Goal: Task Accomplishment & Management: Manage account settings

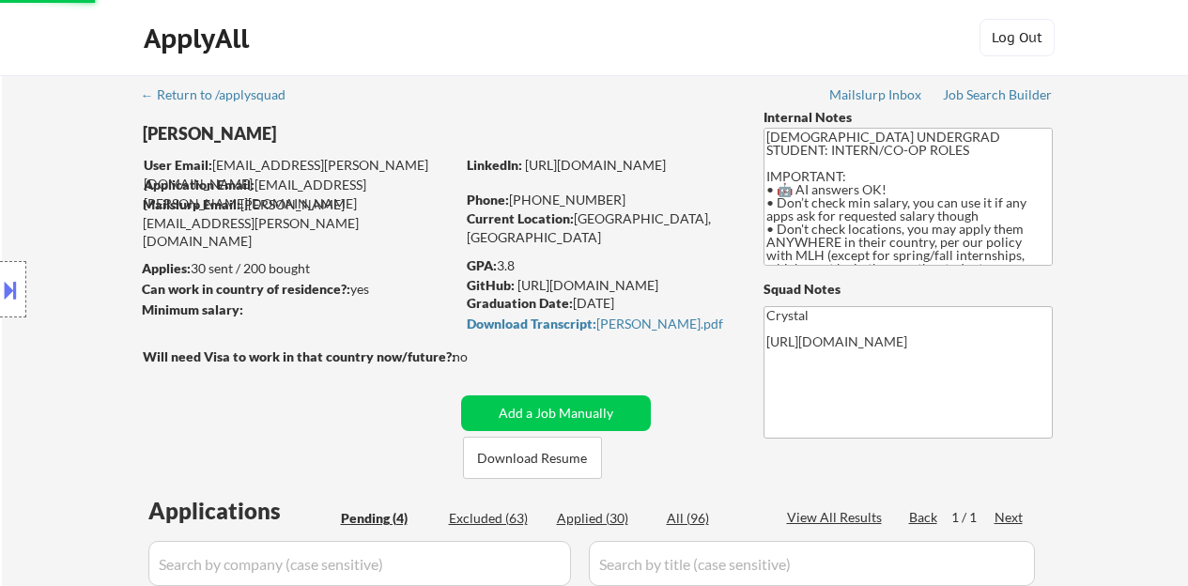
select select ""pending""
select select ""applied""
select select ""pending""
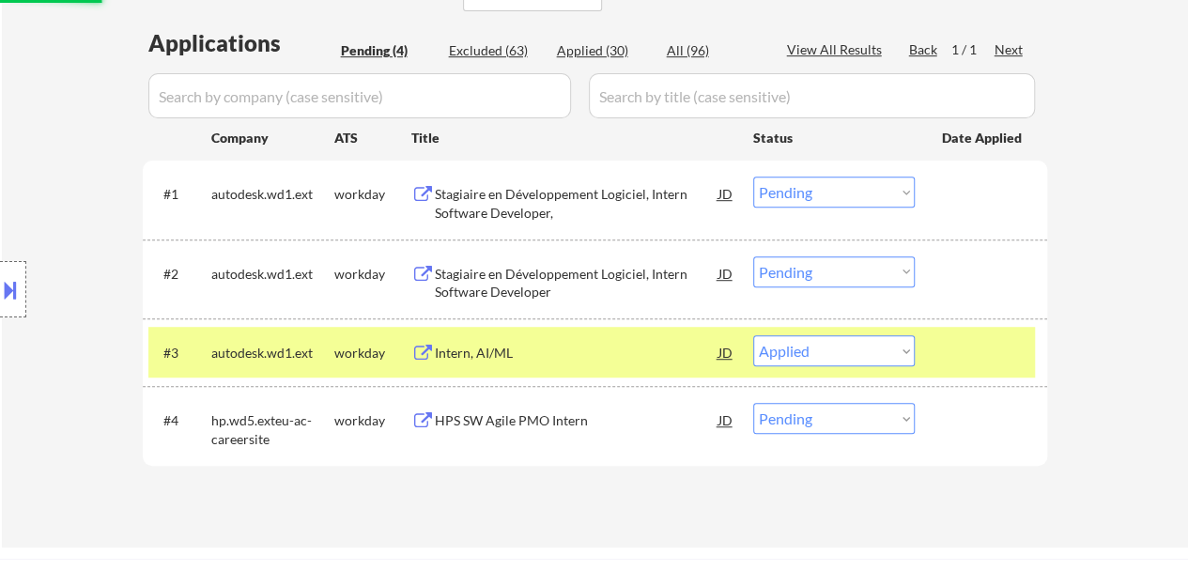
scroll to position [469, 0]
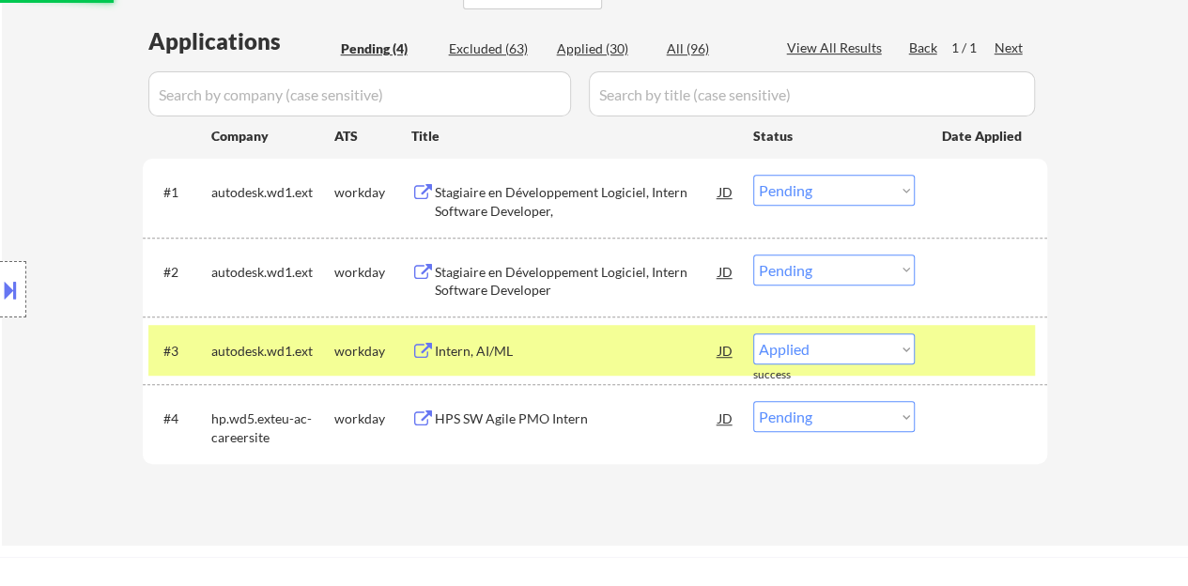
select select ""pending""
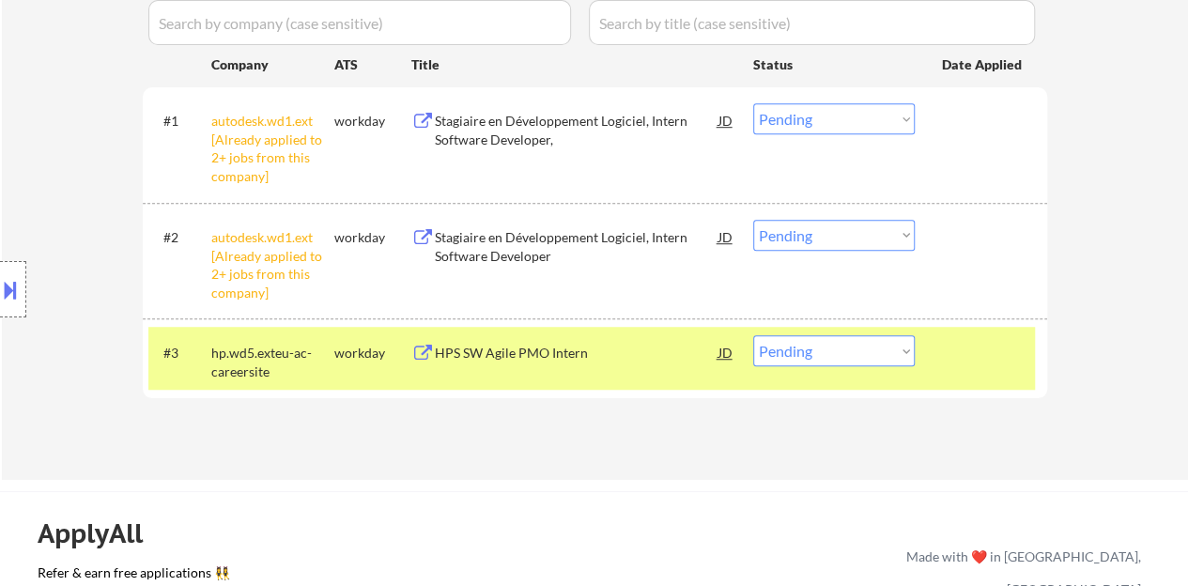
scroll to position [563, 0]
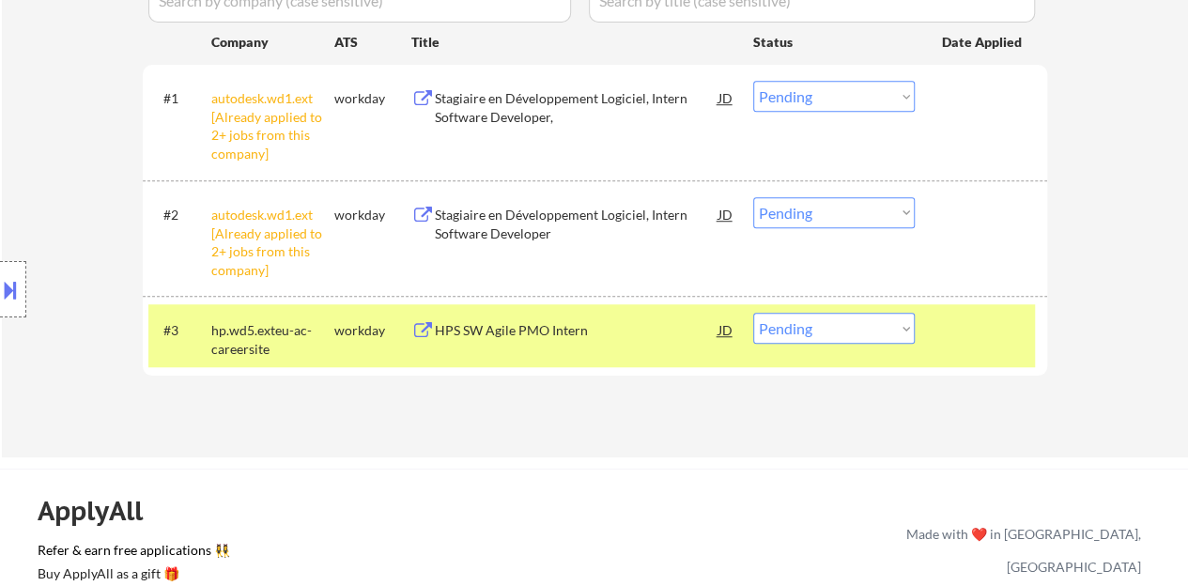
click at [841, 219] on select "Choose an option... Pending Applied Excluded (Questions) Excluded (Expired) Exc…" at bounding box center [834, 212] width 162 height 31
click at [753, 197] on select "Choose an option... Pending Applied Excluded (Questions) Excluded (Expired) Exc…" at bounding box center [834, 212] width 162 height 31
select select ""pending""
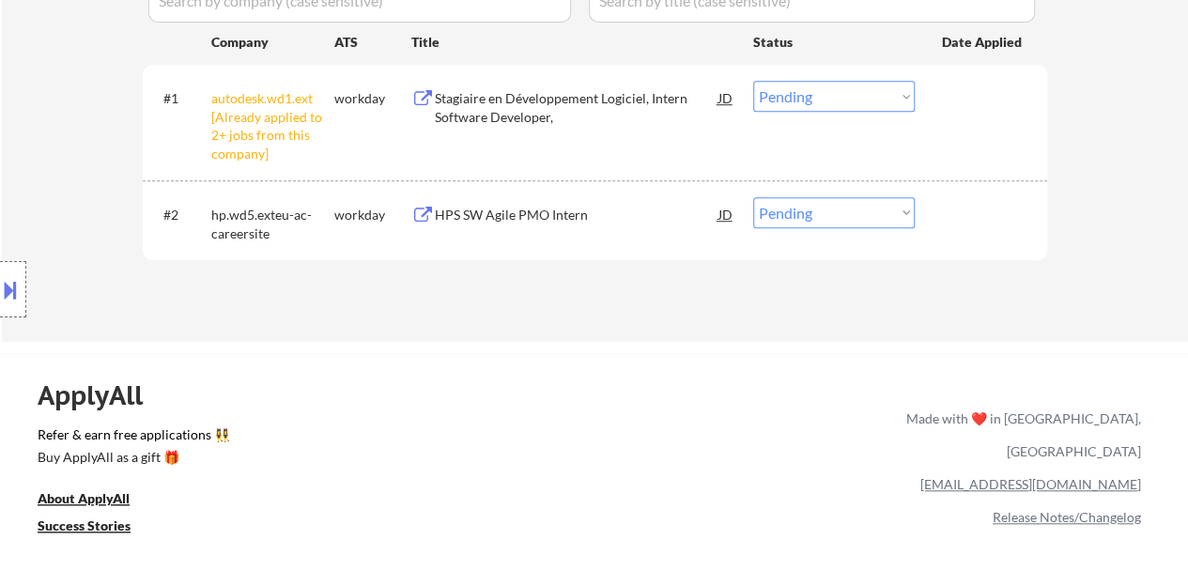
click at [871, 104] on select "Choose an option... Pending Applied Excluded (Questions) Excluded (Expired) Exc…" at bounding box center [834, 96] width 162 height 31
click at [753, 81] on select "Choose an option... Pending Applied Excluded (Questions) Excluded (Expired) Exc…" at bounding box center [834, 96] width 162 height 31
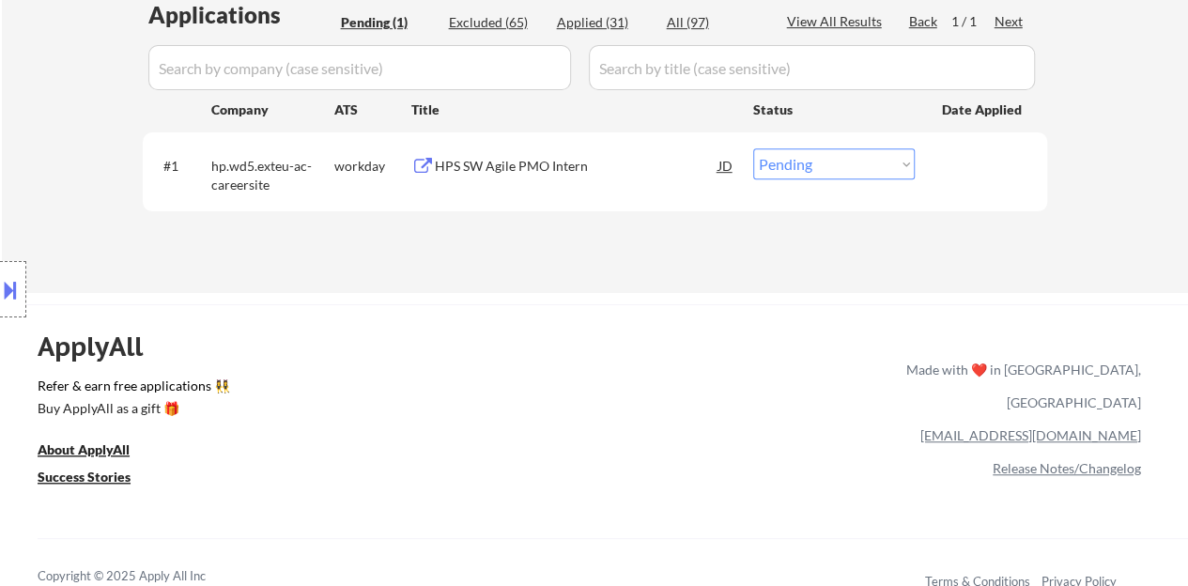
scroll to position [469, 0]
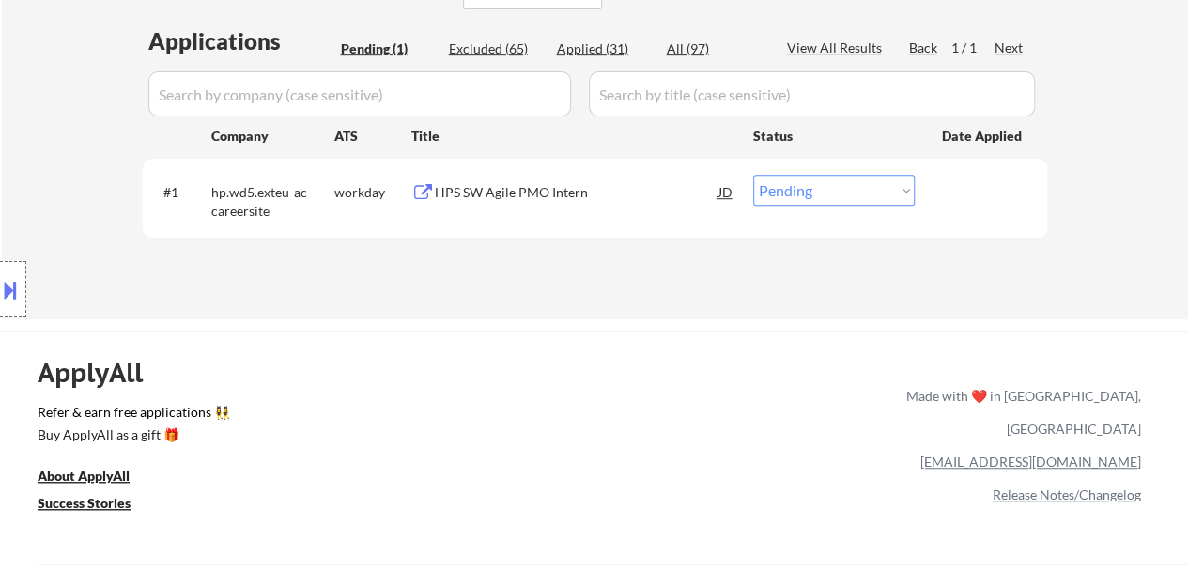
click at [500, 192] on div "HPS SW Agile PMO Intern" at bounding box center [577, 192] width 284 height 19
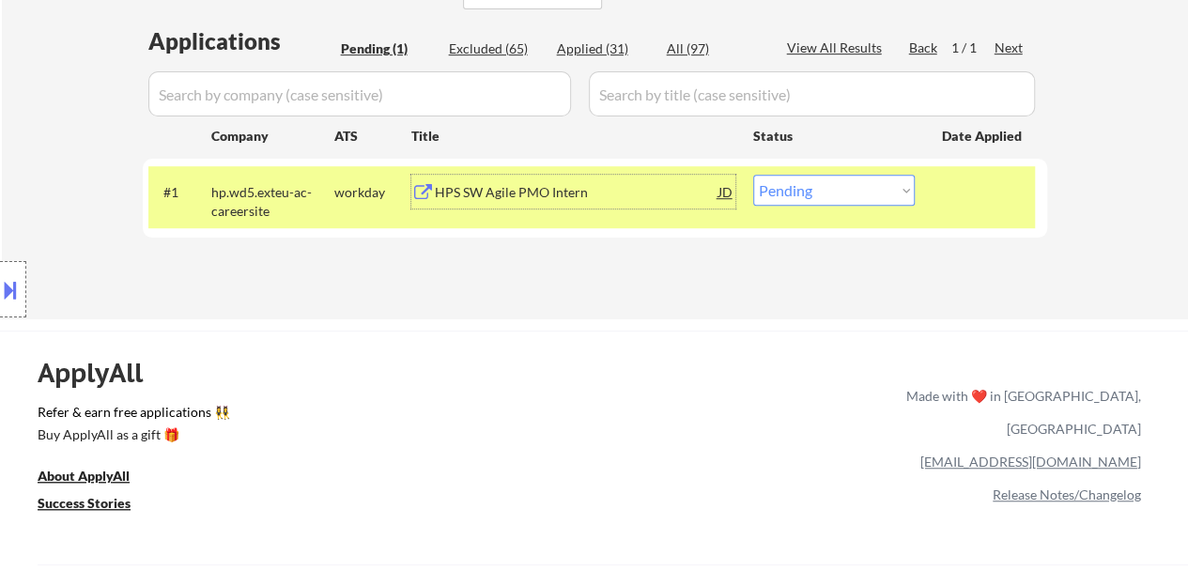
click at [817, 158] on div "Applications Pending (1) Excluded (65) Applied (31) All (97) View All Results B…" at bounding box center [595, 154] width 904 height 258
click at [821, 187] on select "Choose an option... Pending Applied Excluded (Questions) Excluded (Expired) Exc…" at bounding box center [834, 190] width 162 height 31
select select ""applied""
click at [753, 175] on select "Choose an option... Pending Applied Excluded (Questions) Excluded (Expired) Exc…" at bounding box center [834, 190] width 162 height 31
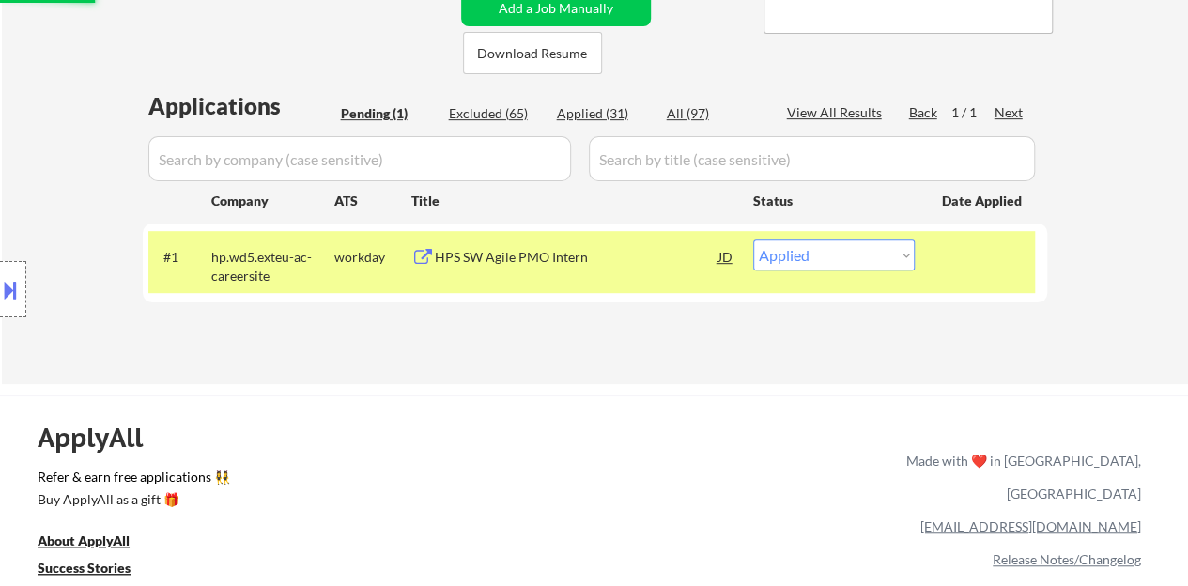
scroll to position [376, 0]
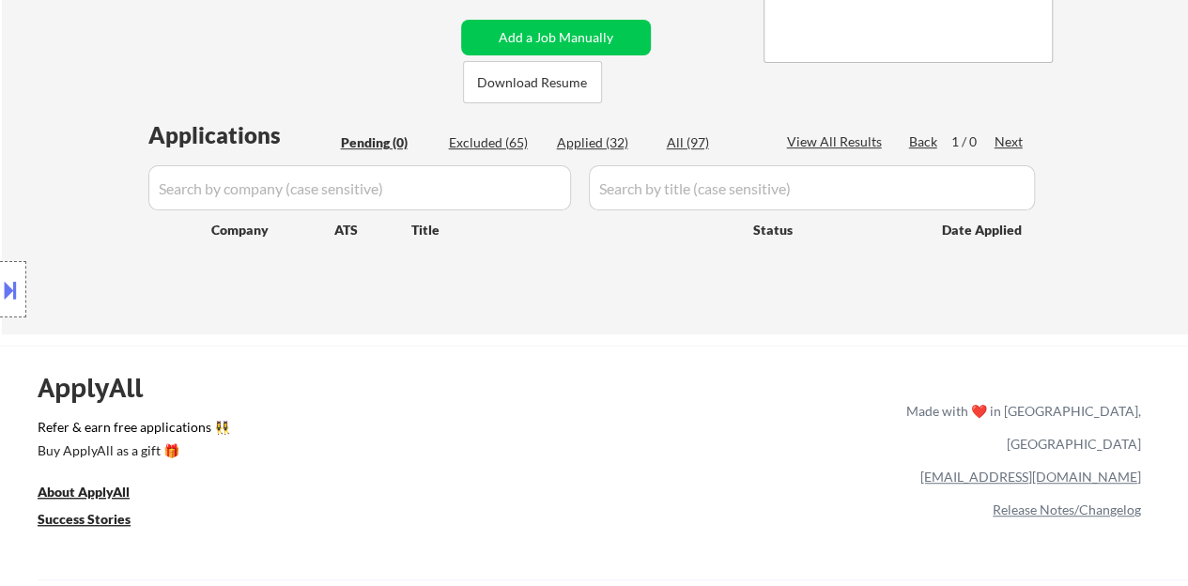
click at [608, 141] on div "Applied (32)" at bounding box center [604, 142] width 94 height 19
select select ""applied""
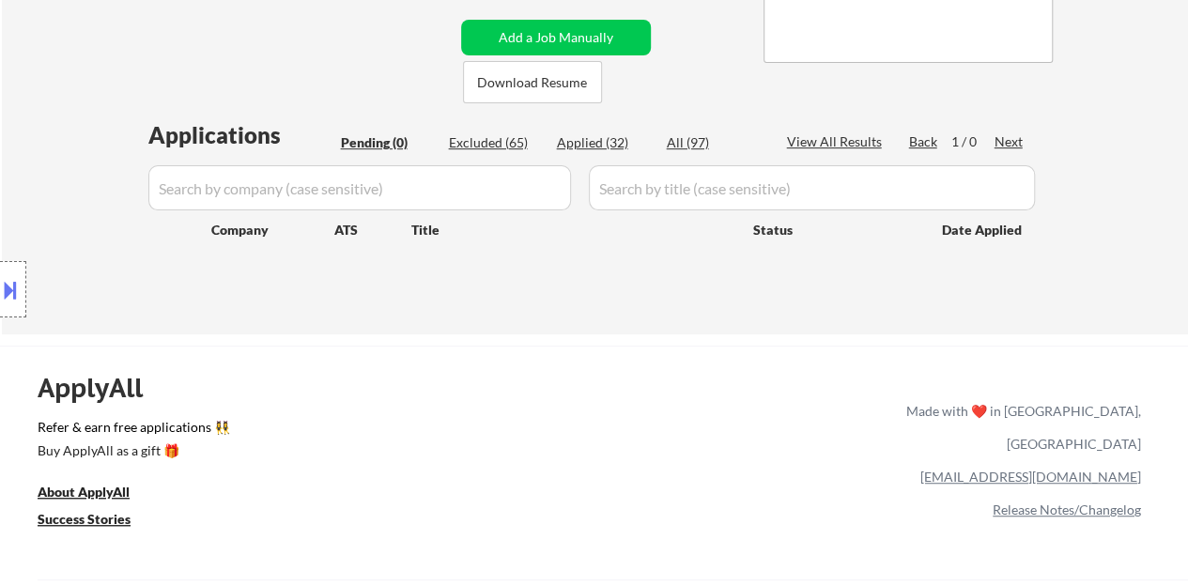
select select ""applied""
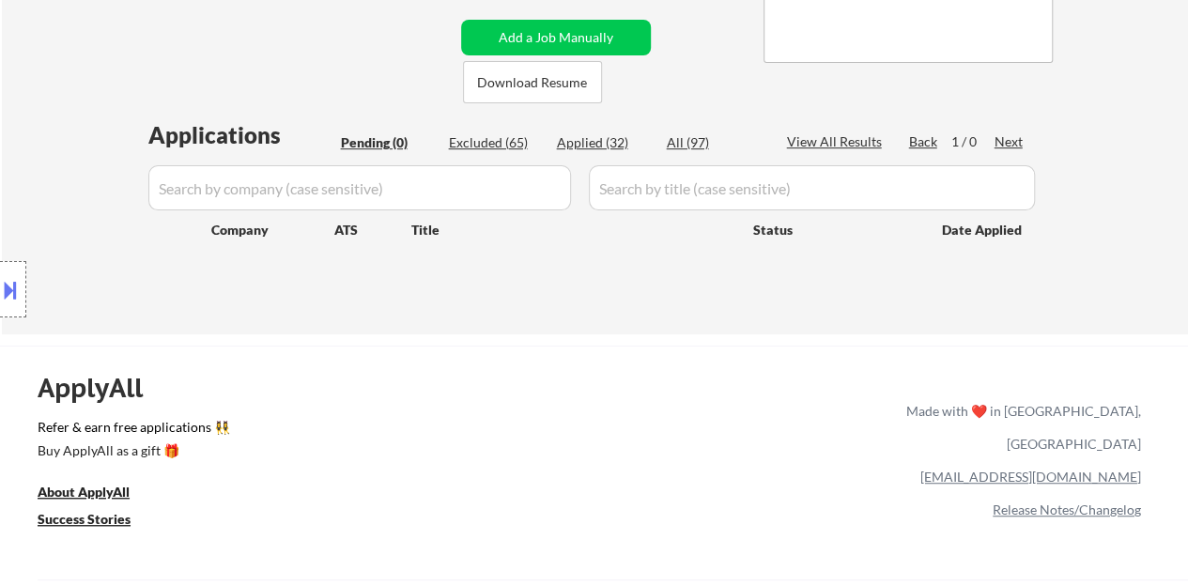
select select ""applied""
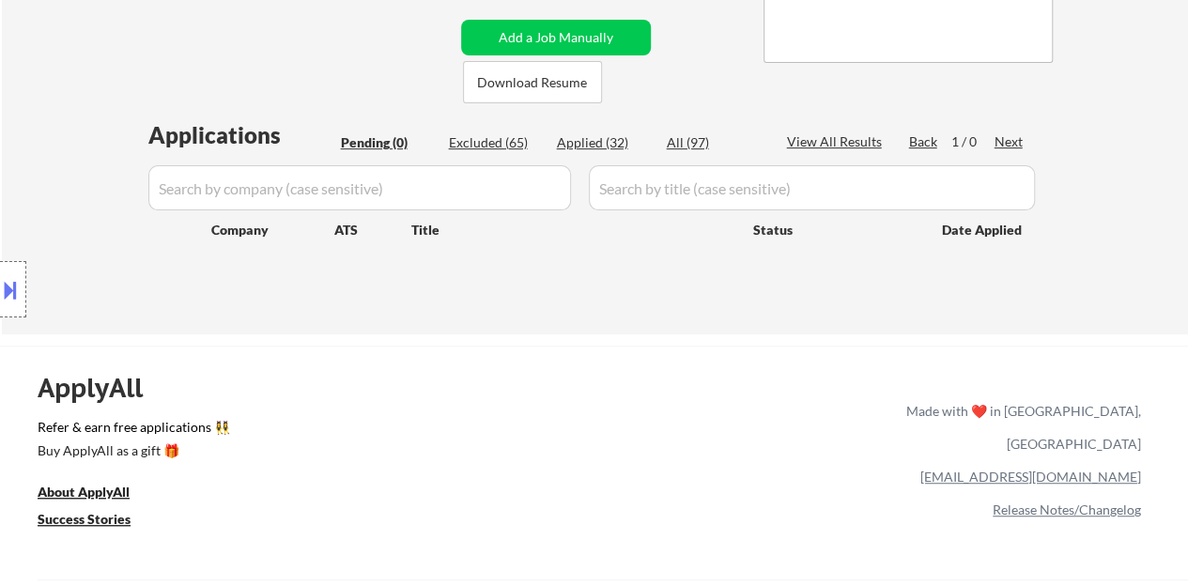
select select ""applied""
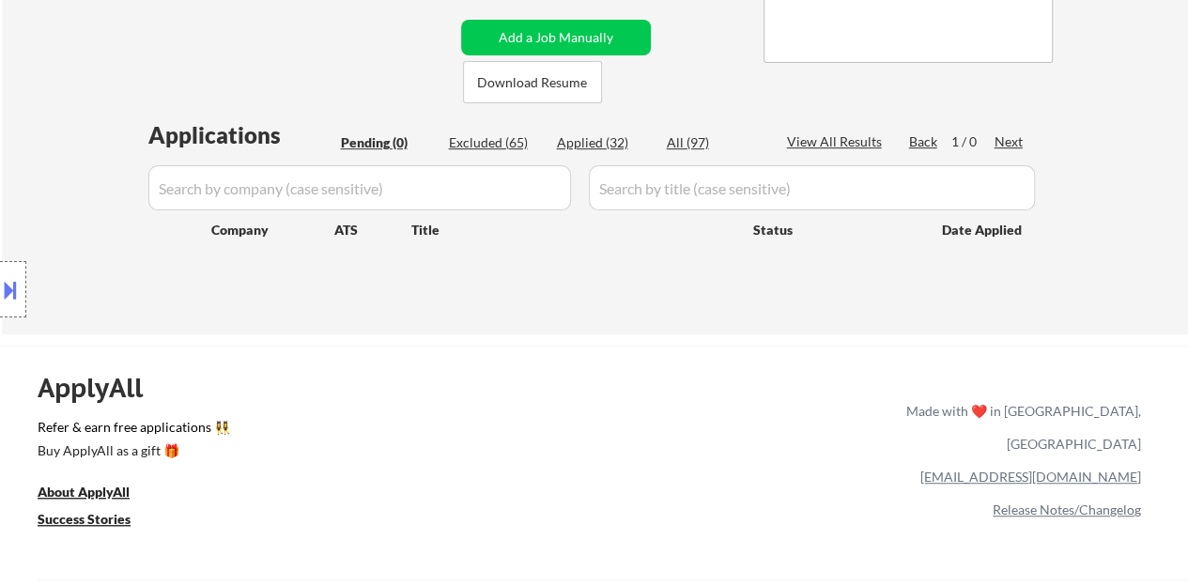
select select ""applied""
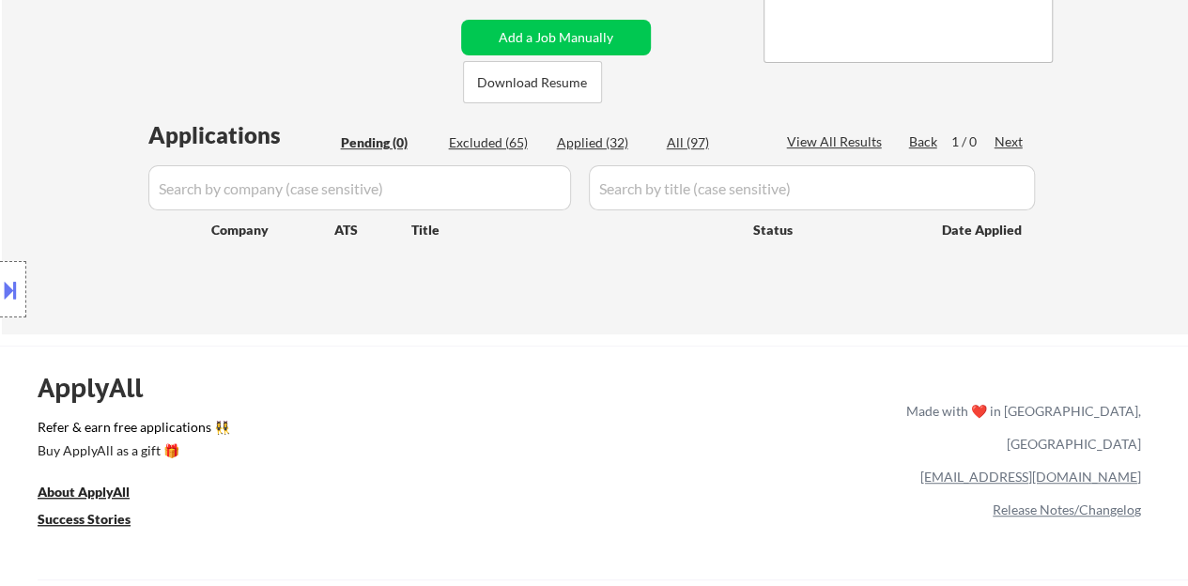
select select ""applied""
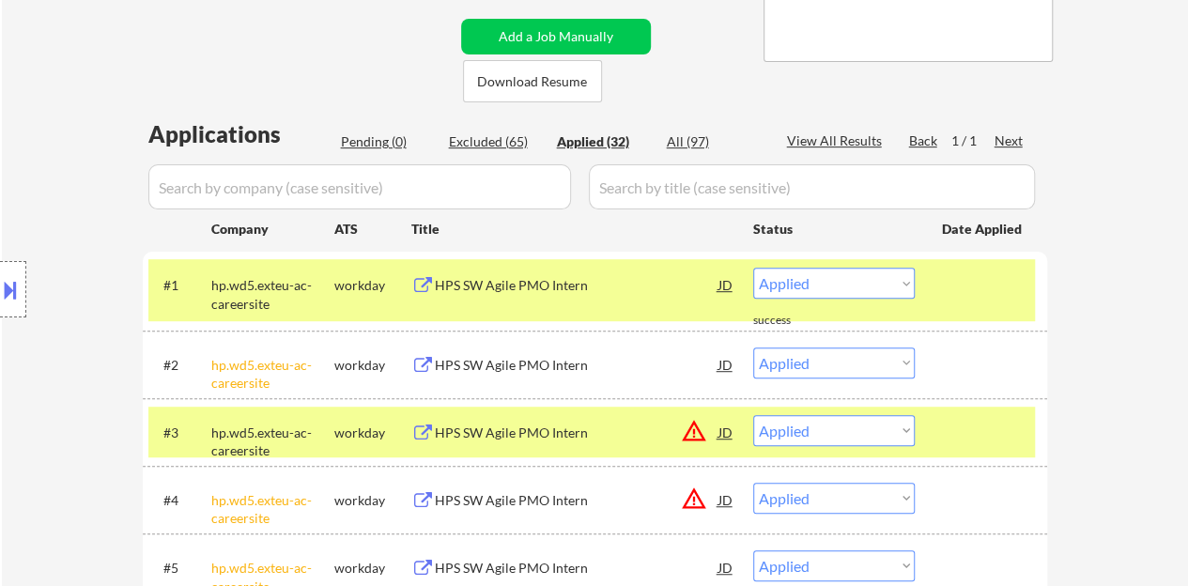
scroll to position [469, 0]
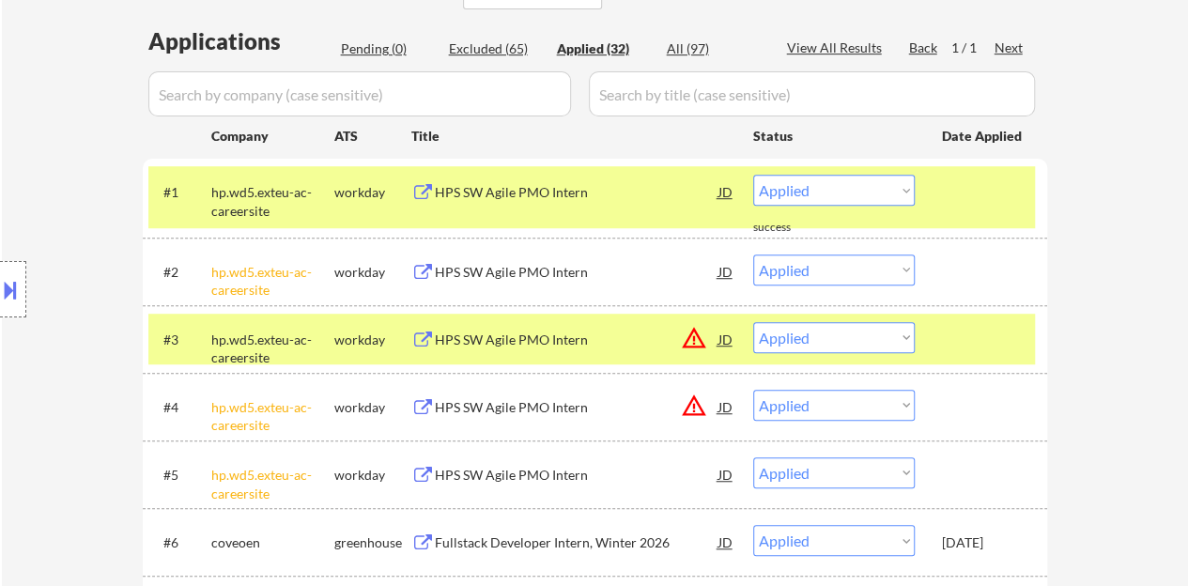
click at [951, 333] on div at bounding box center [983, 339] width 83 height 34
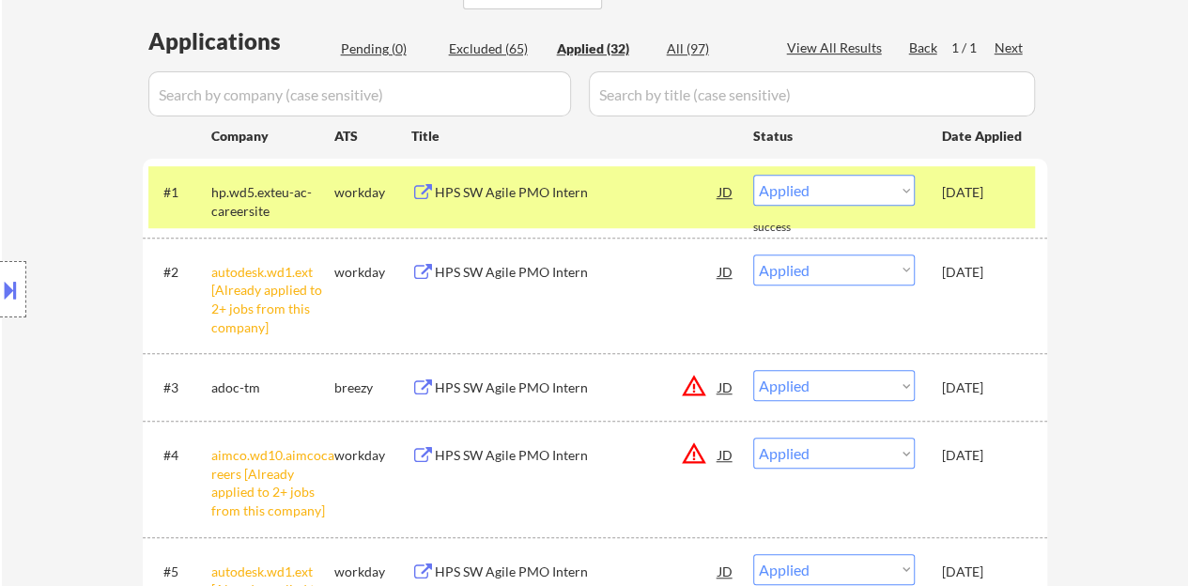
click at [950, 189] on div "[DATE]" at bounding box center [983, 192] width 83 height 19
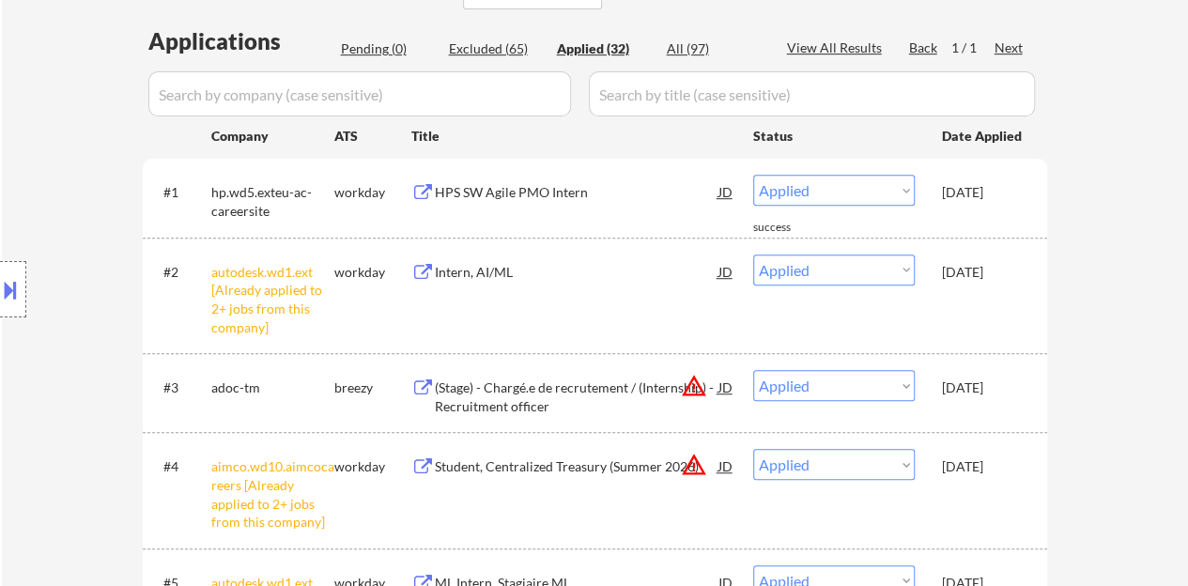
click at [486, 272] on div "Intern, AI/ML" at bounding box center [577, 272] width 284 height 19
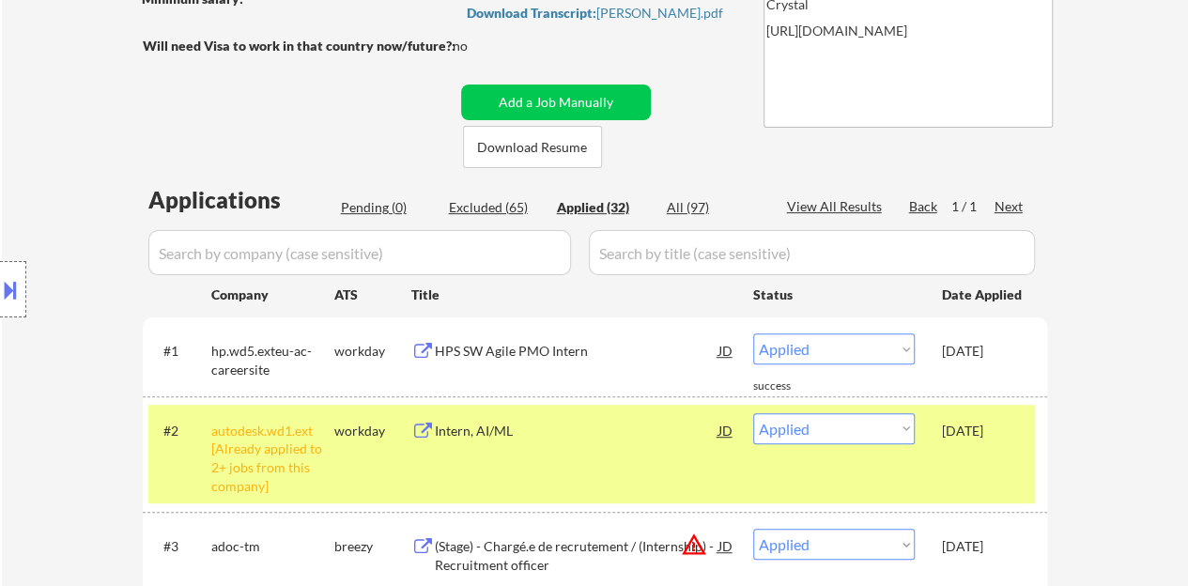
scroll to position [282, 0]
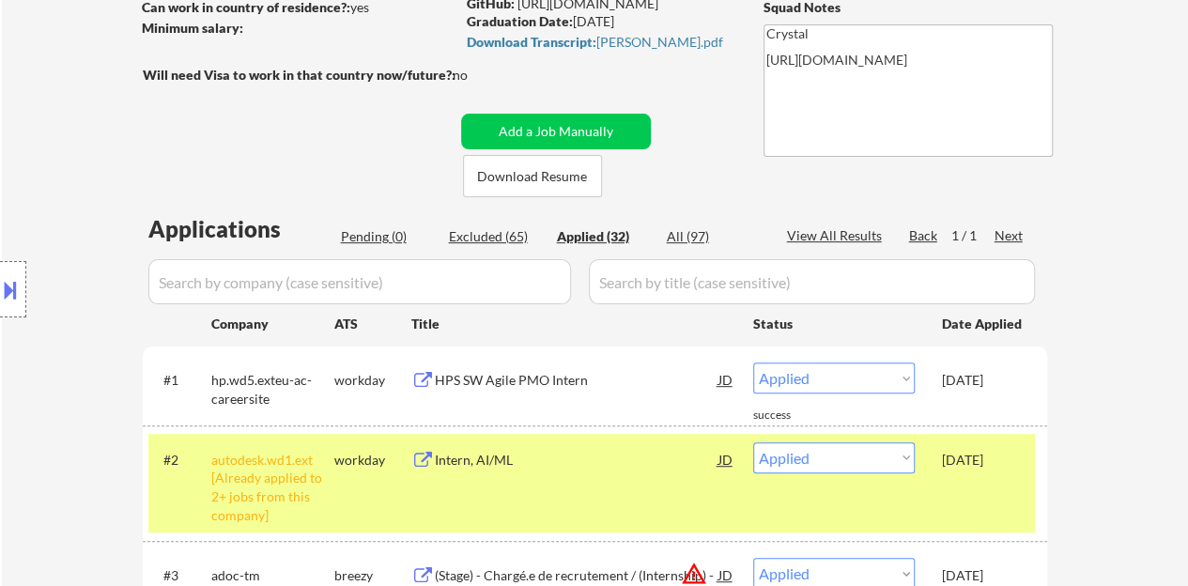
click at [943, 512] on div "#2 autodesk.wd1.ext [Already applied to 2+ jobs from this company] workday Inte…" at bounding box center [591, 483] width 886 height 99
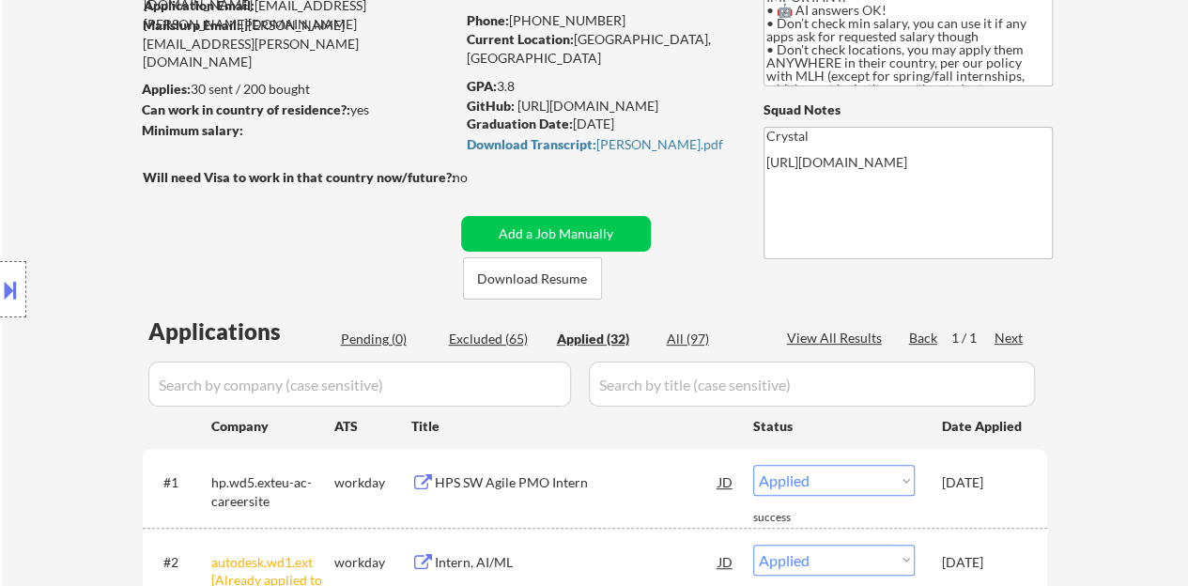
scroll to position [94, 0]
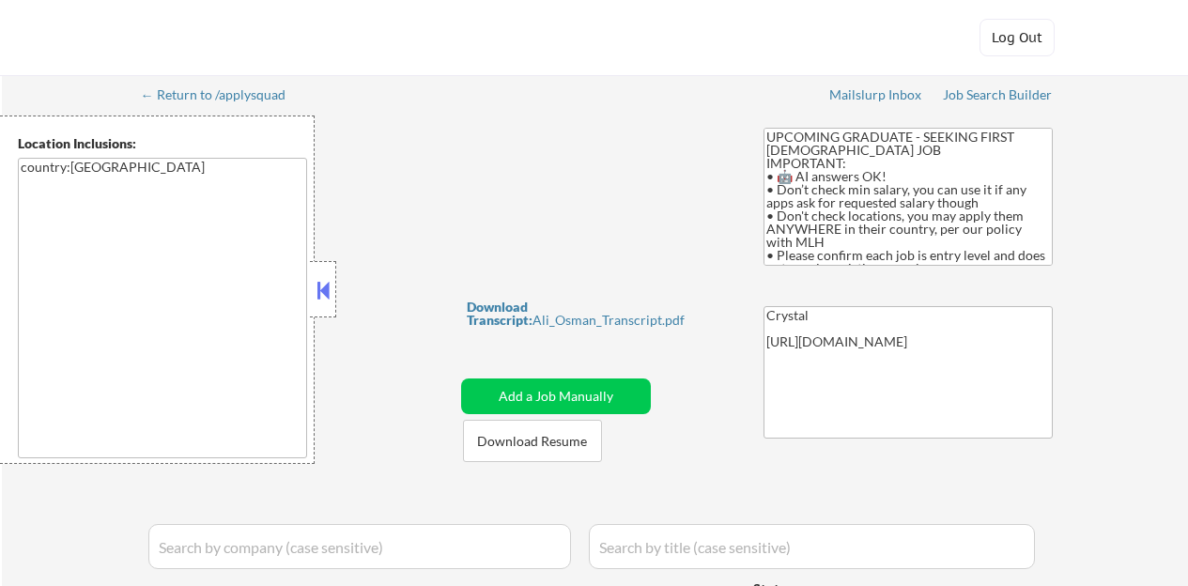
select select ""pending""
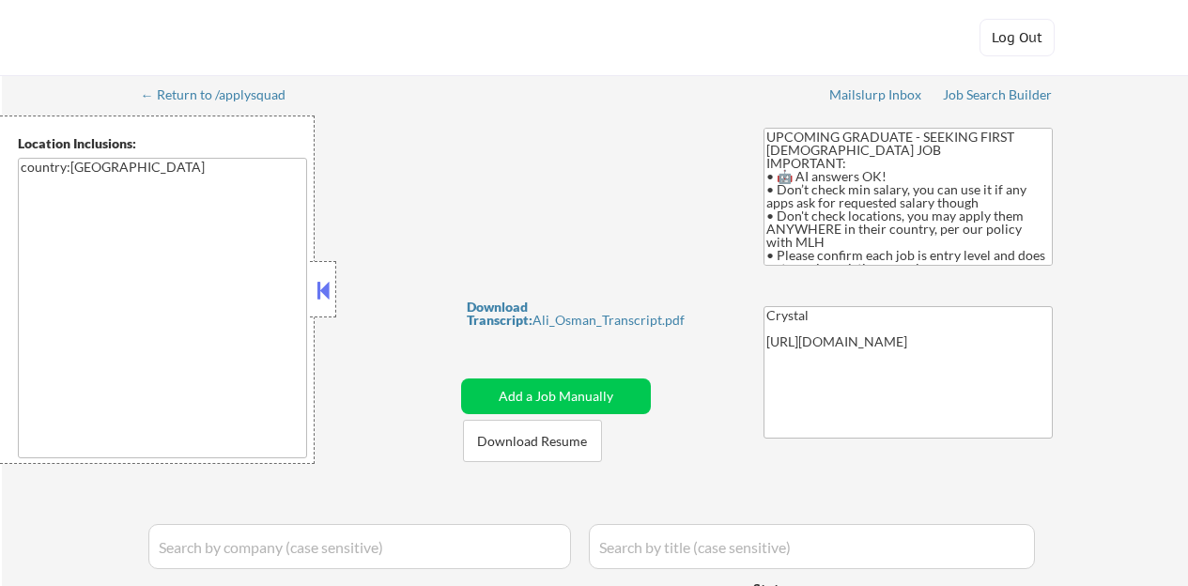
select select ""pending""
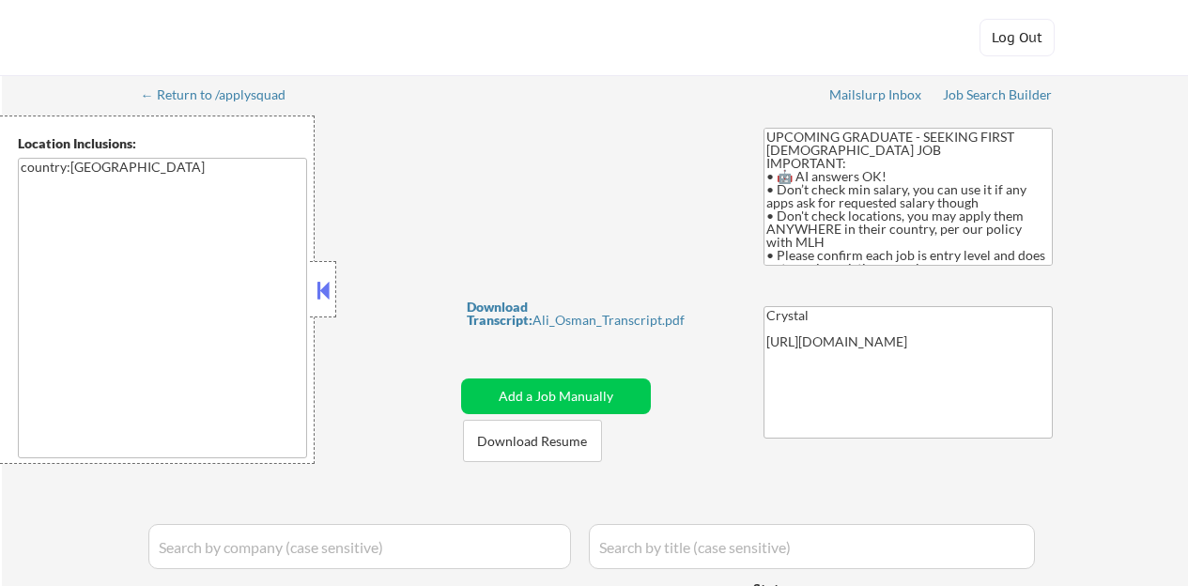
select select ""pending""
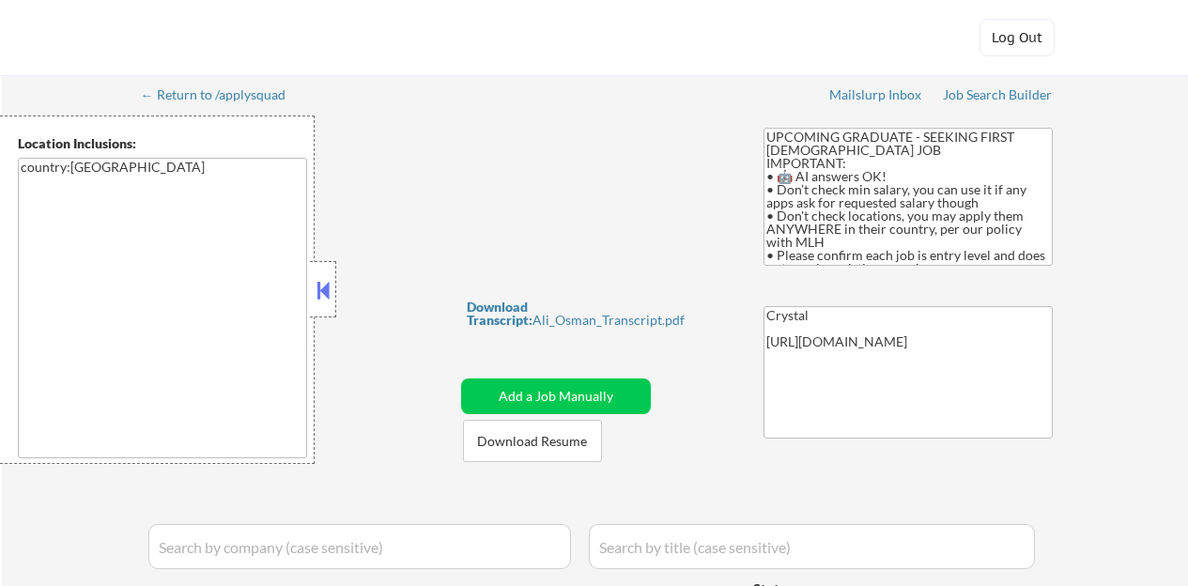
select select ""pending""
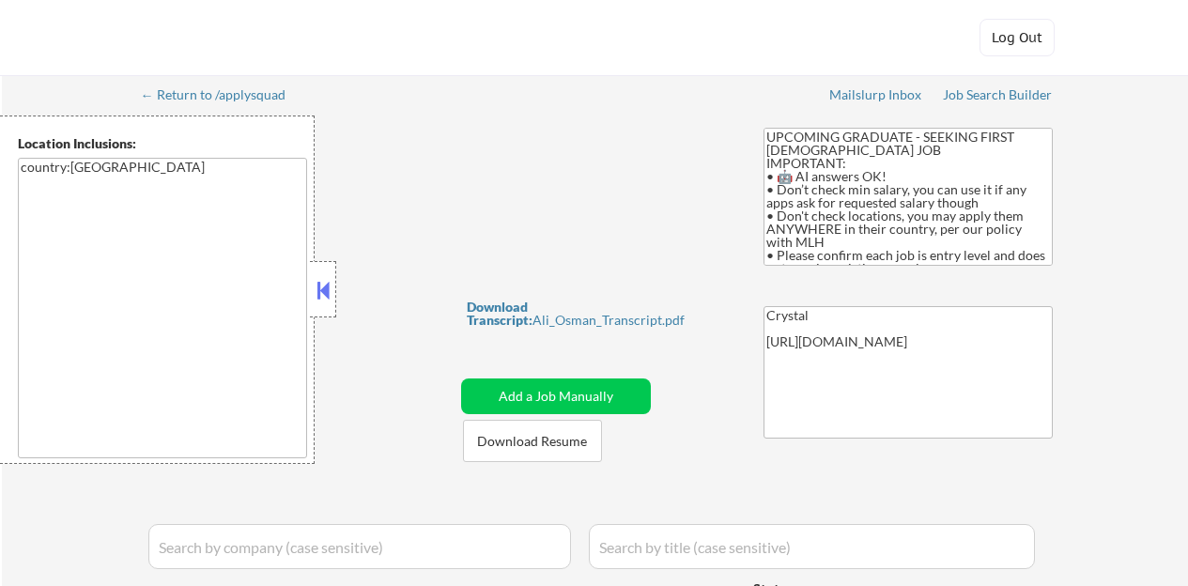
select select ""pending""
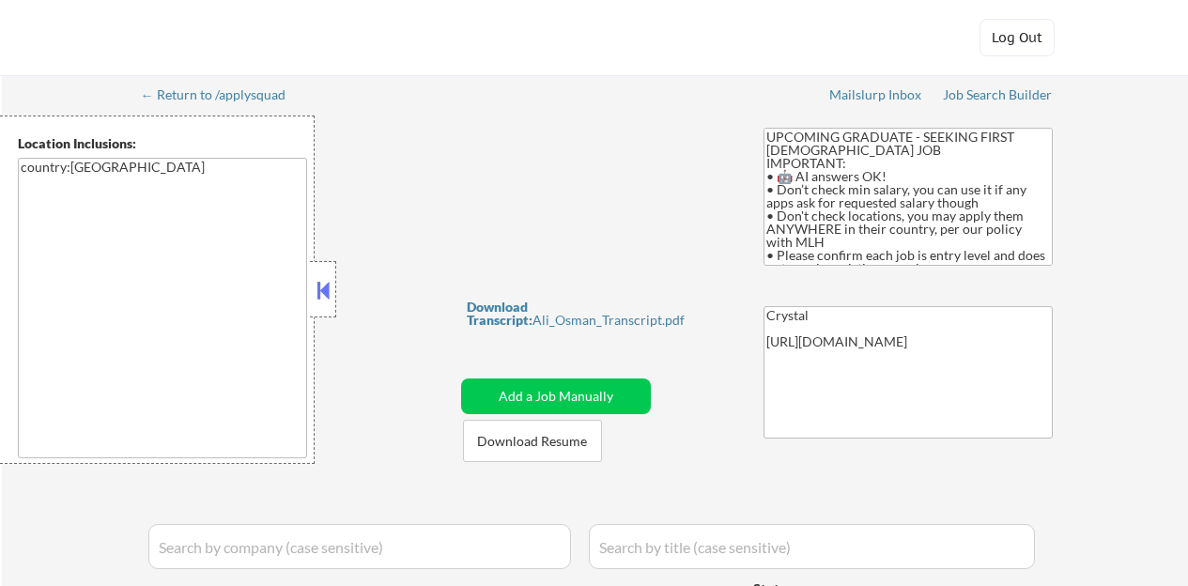
select select ""pending""
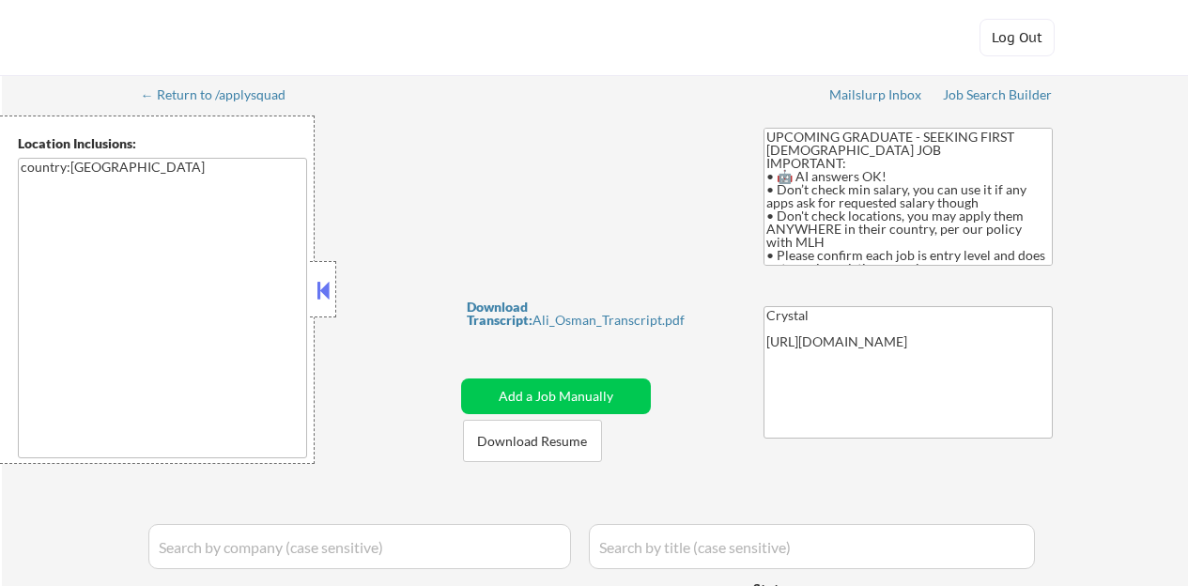
select select ""pending""
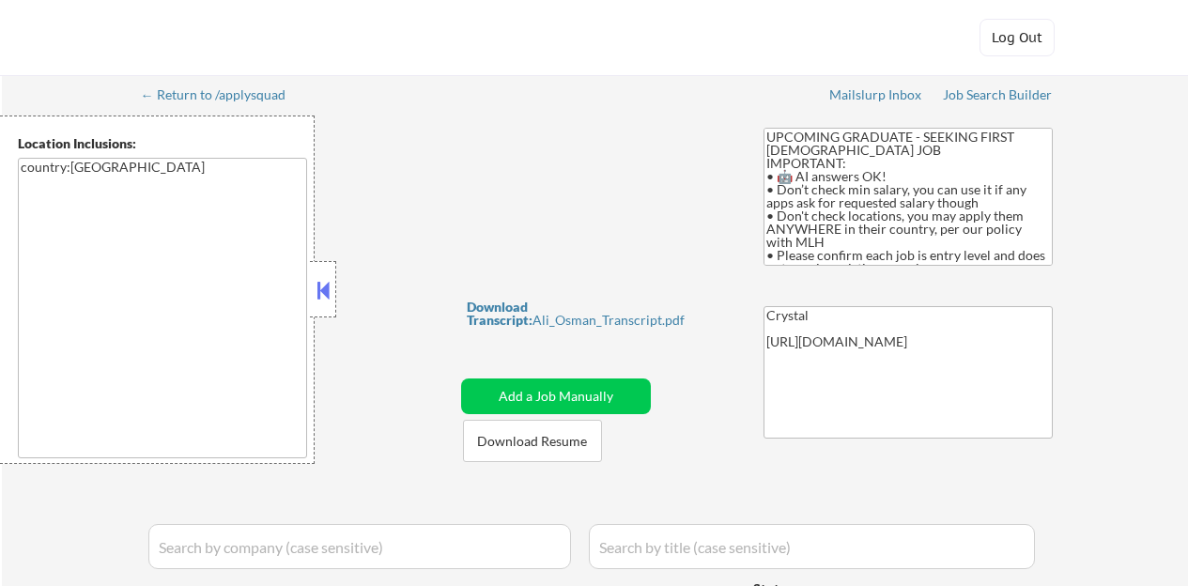
select select ""pending""
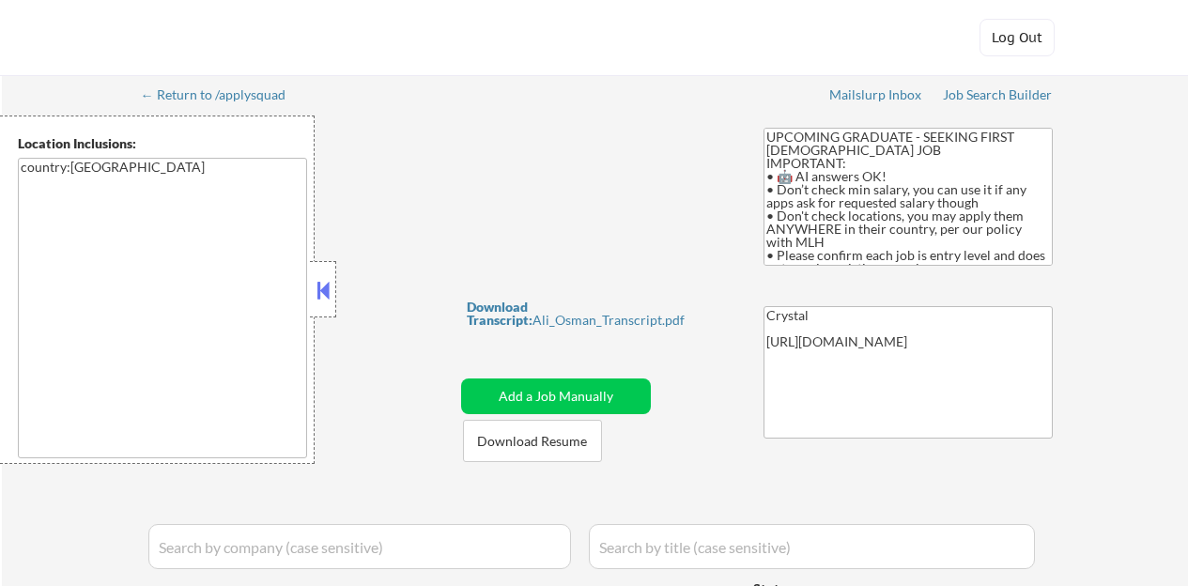
select select ""pending""
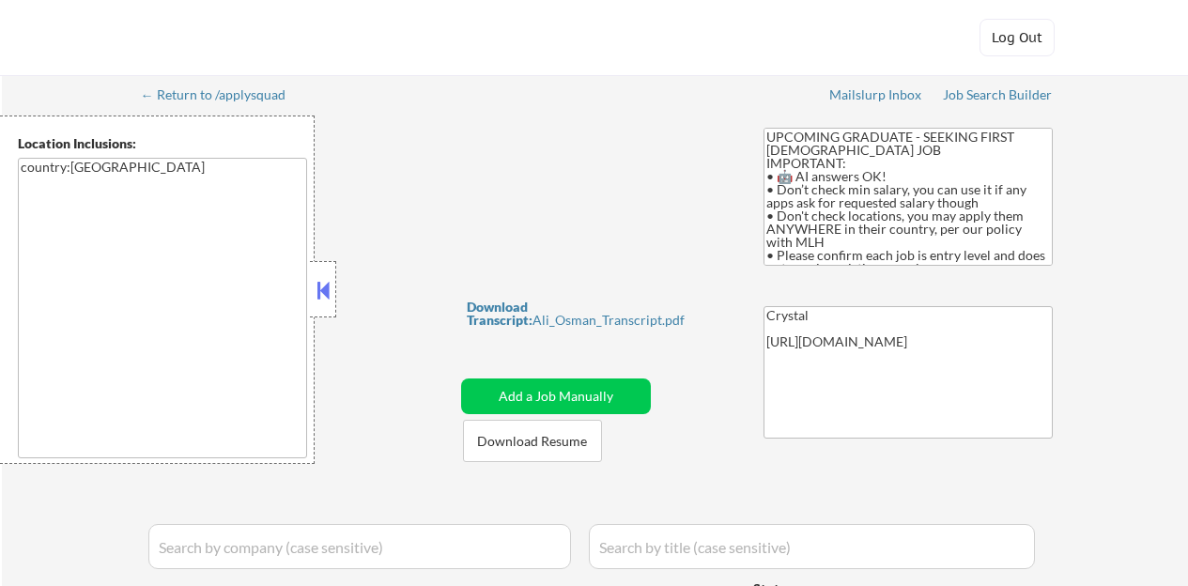
select select ""pending""
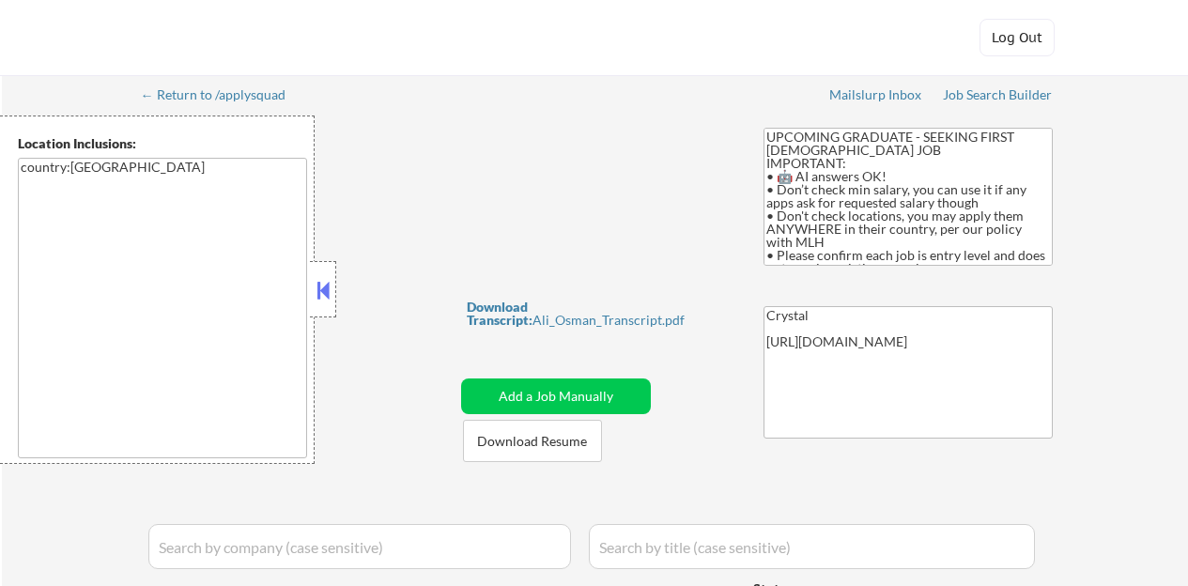
select select ""pending""
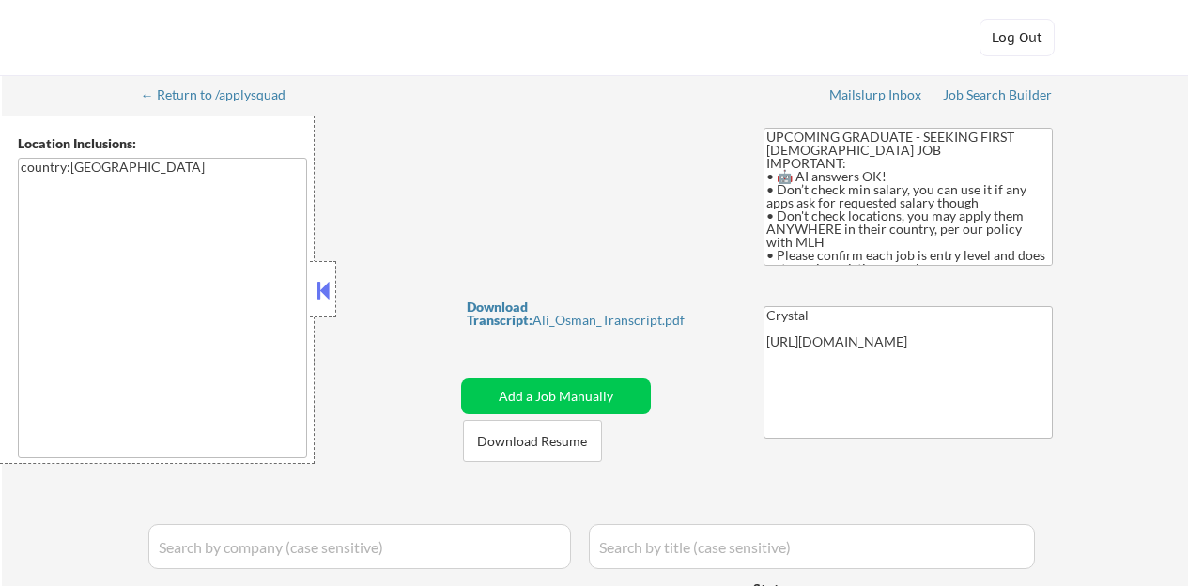
select select ""pending""
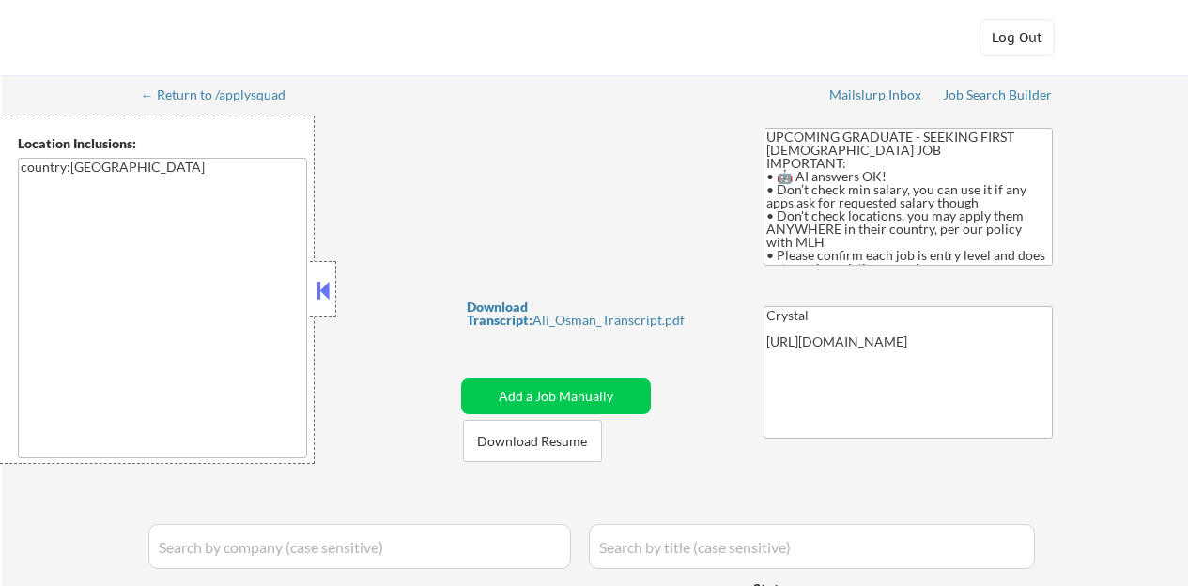
select select ""pending""
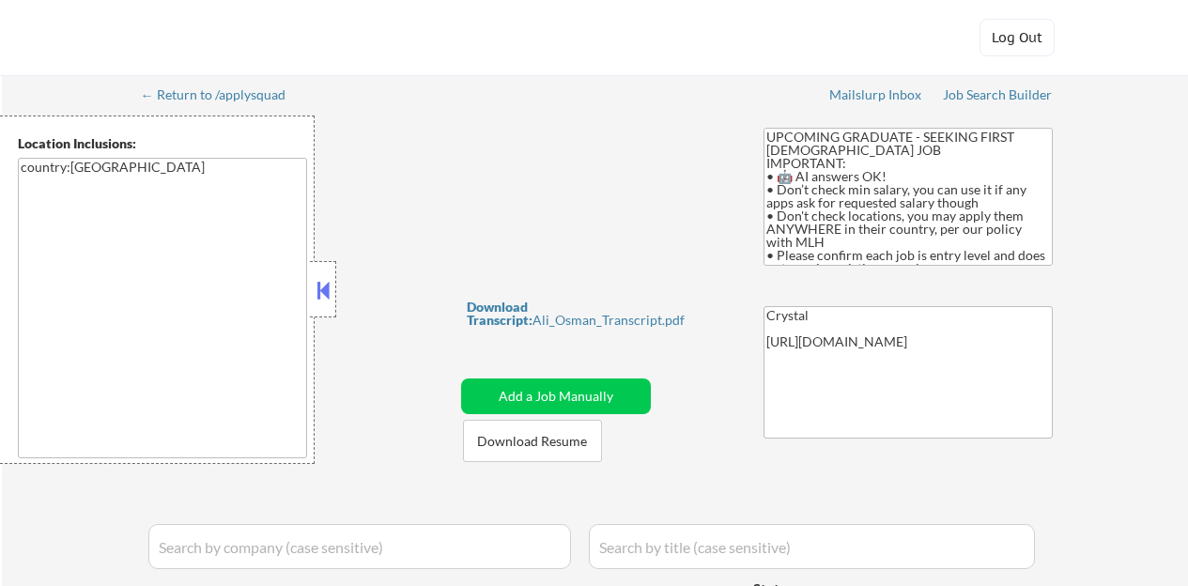
select select ""pending""
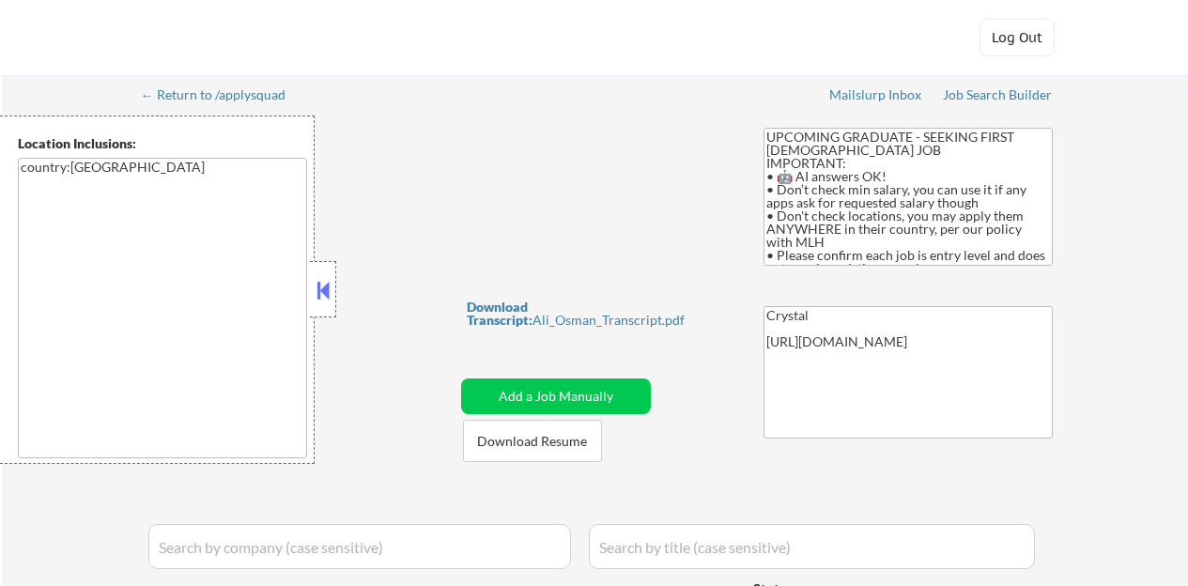
select select ""pending""
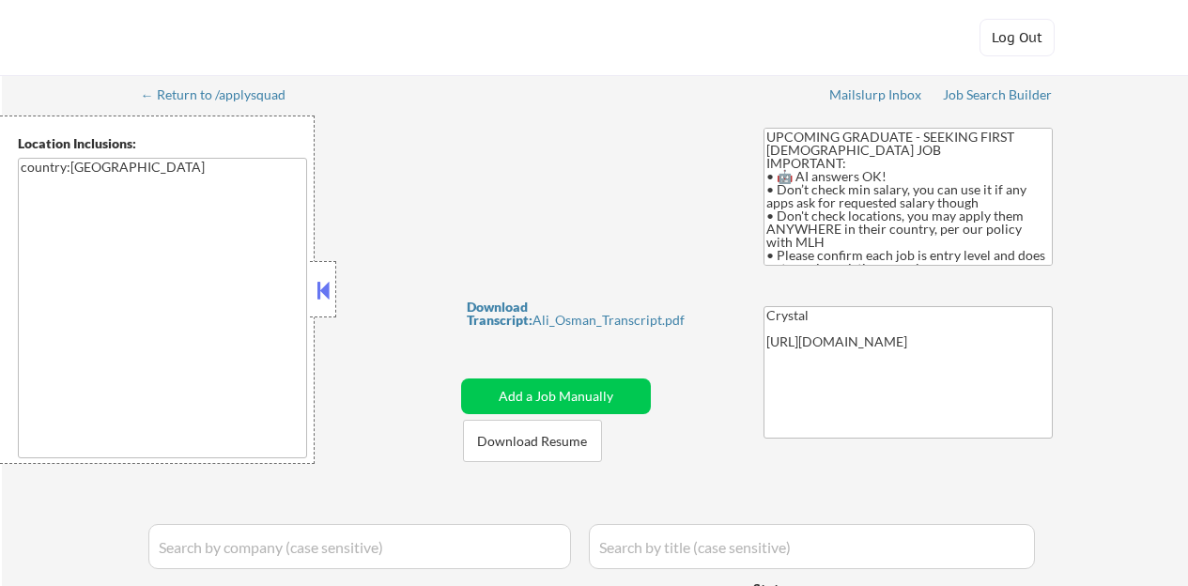
select select ""pending""
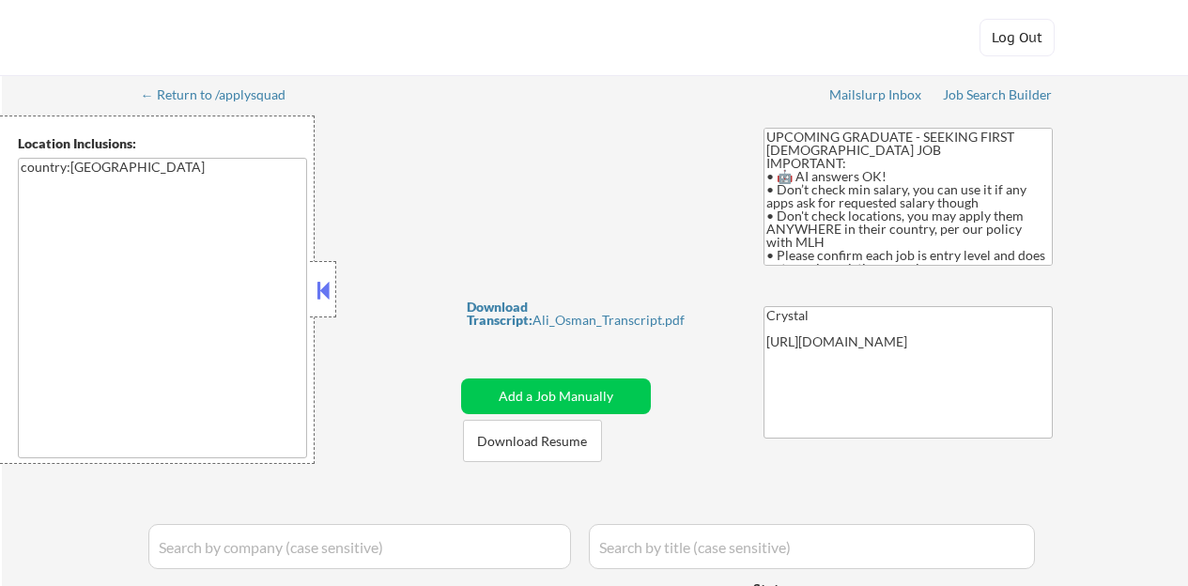
select select ""pending""
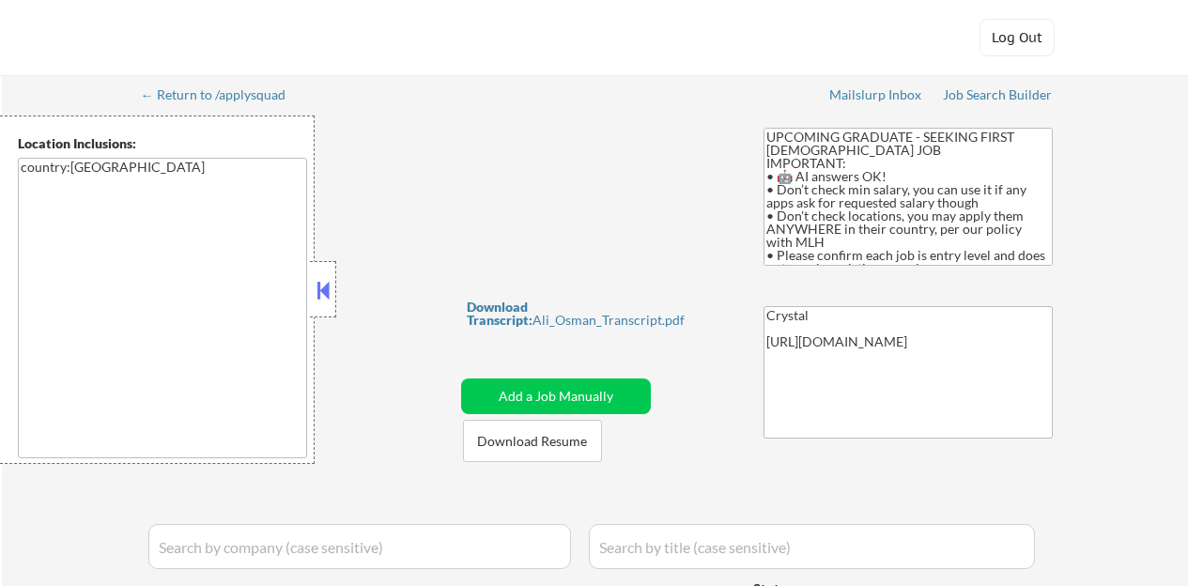
select select ""pending""
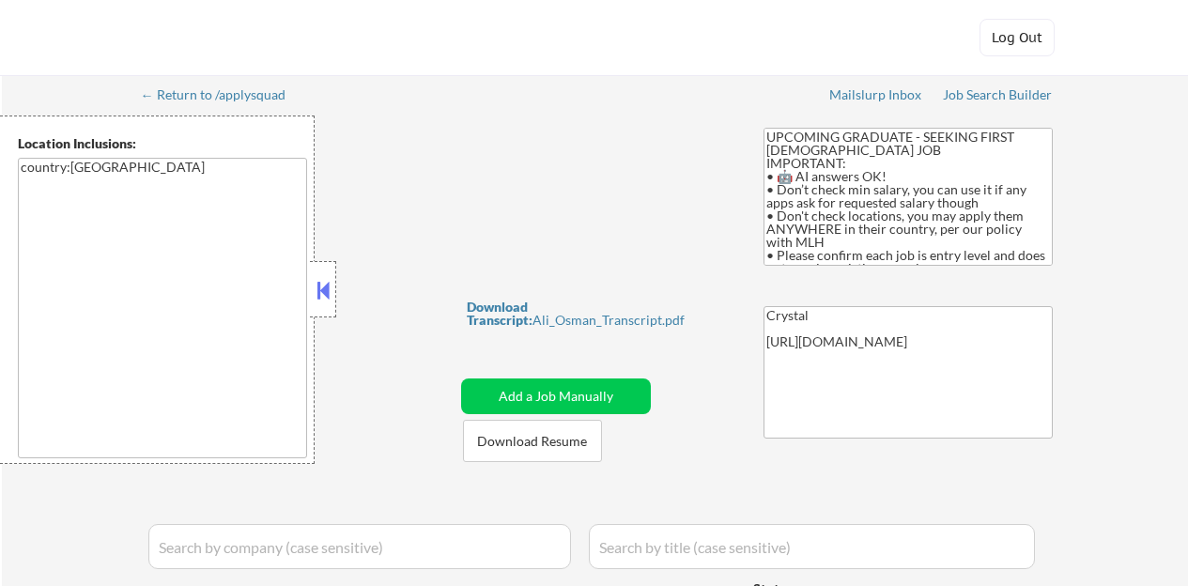
select select ""pending""
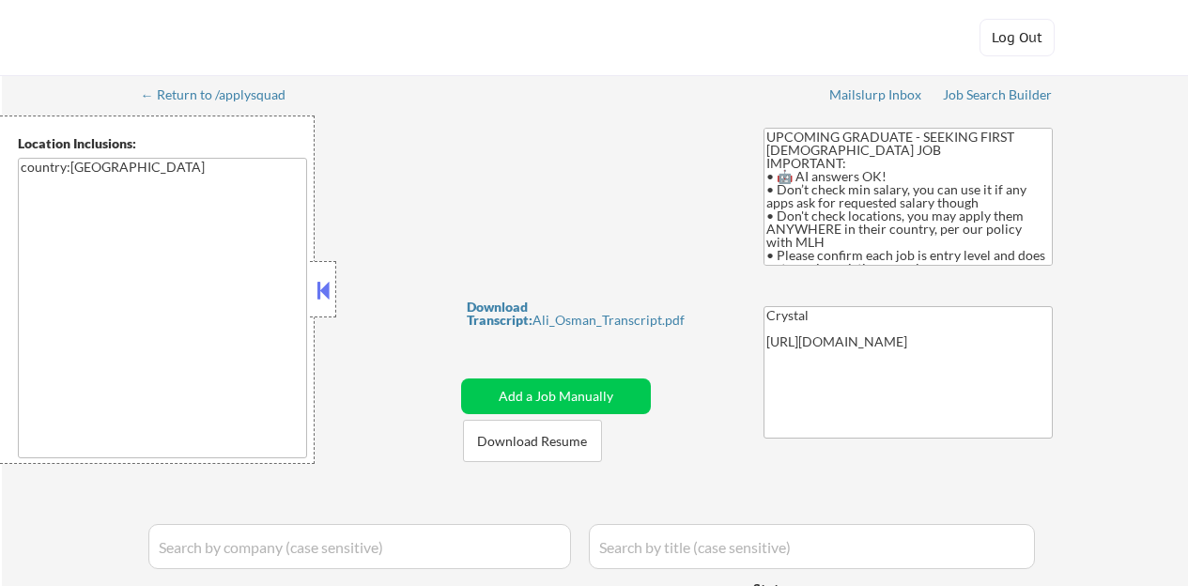
select select ""pending""
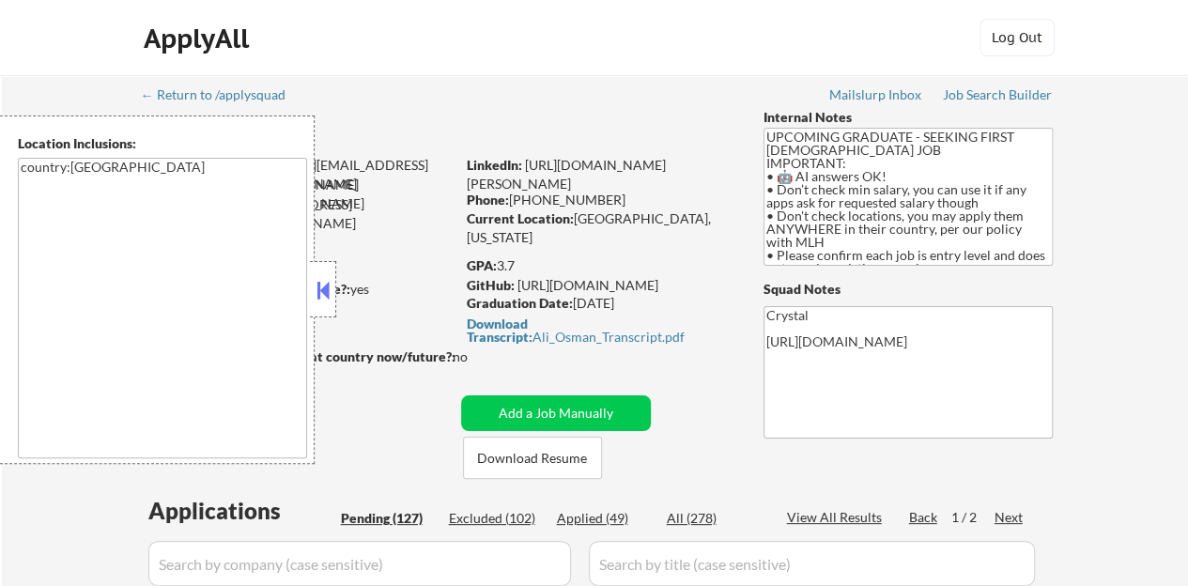
click at [321, 287] on button at bounding box center [323, 290] width 21 height 28
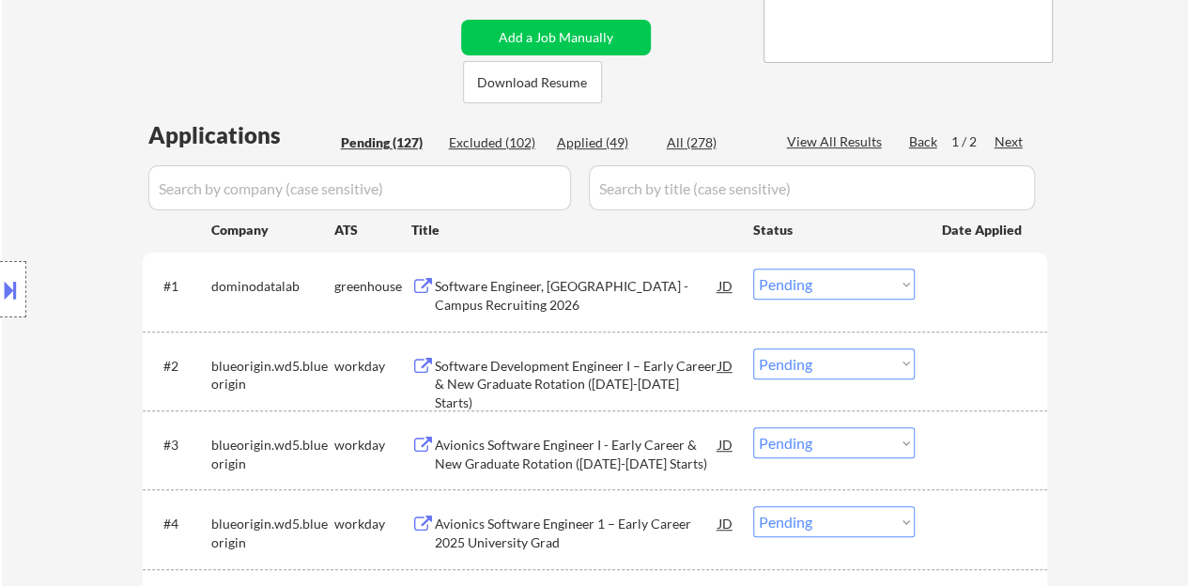
scroll to position [469, 0]
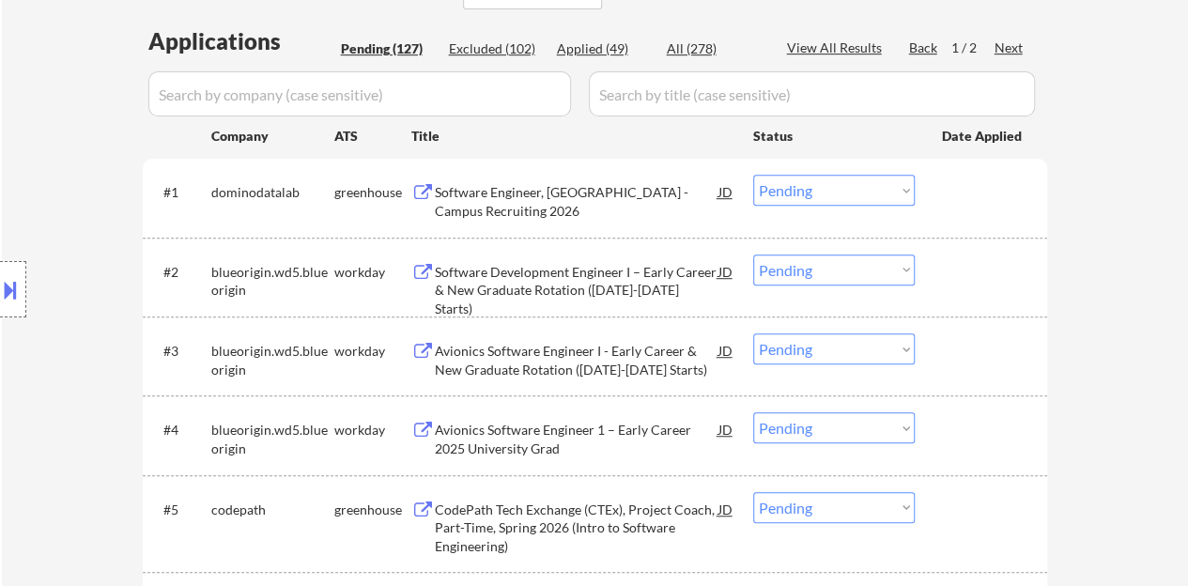
click at [534, 193] on div "Software Engineer, [GEOGRAPHIC_DATA] - Campus Recruiting 2026" at bounding box center [577, 201] width 284 height 37
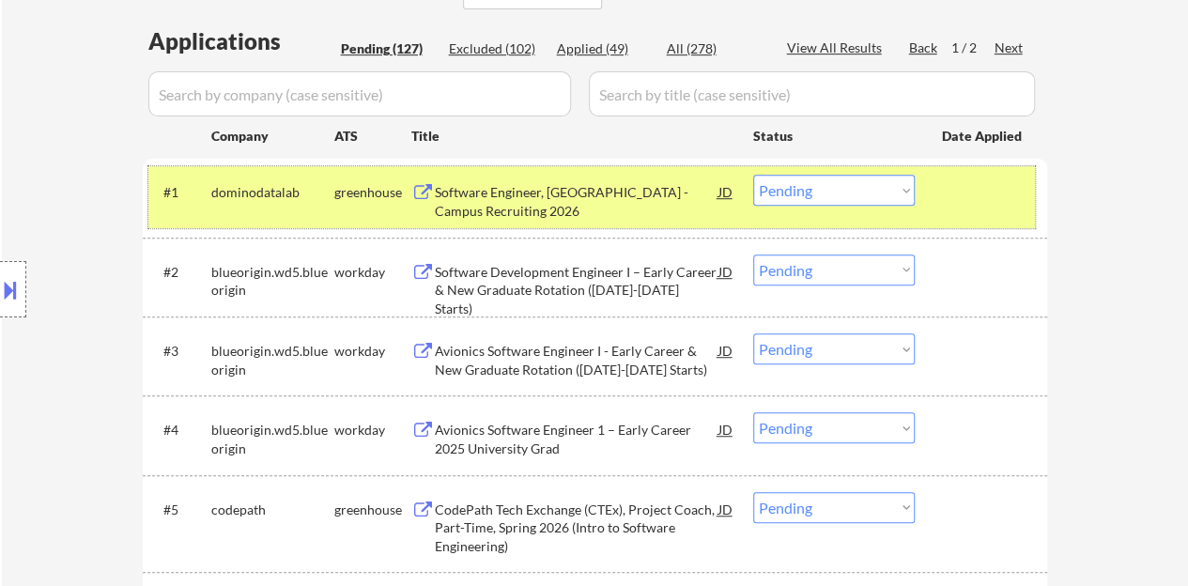
click at [794, 206] on div "#1 dominodatalab greenhouse Software Engineer, New Grad - Campus Recruiting 202…" at bounding box center [591, 197] width 886 height 62
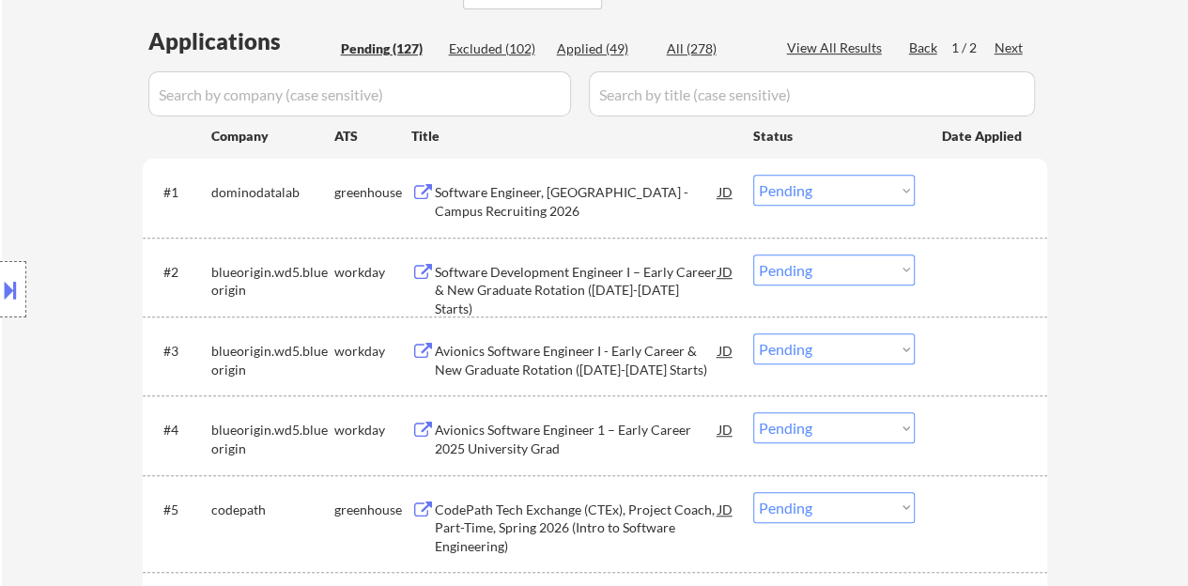
click at [789, 200] on select "Choose an option... Pending Applied Excluded (Questions) Excluded (Expired) Exc…" at bounding box center [834, 190] width 162 height 31
click at [753, 175] on select "Choose an option... Pending Applied Excluded (Questions) Excluded (Expired) Exc…" at bounding box center [834, 190] width 162 height 31
select select ""pending""
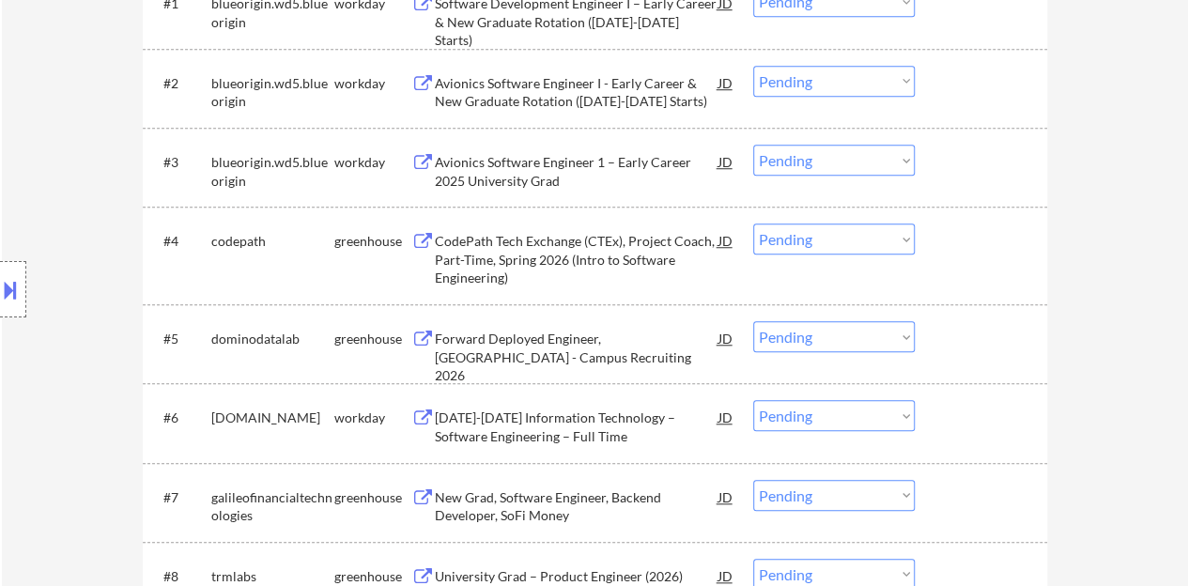
scroll to position [751, 0]
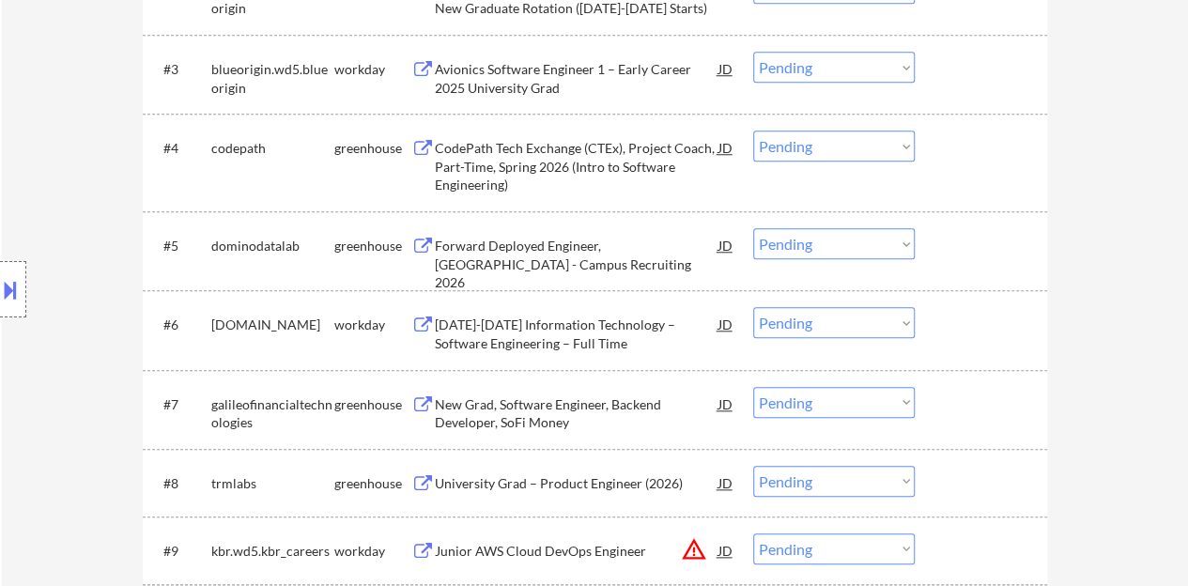
click at [541, 244] on div "Forward Deployed Engineer, [GEOGRAPHIC_DATA] - Campus Recruiting 2026" at bounding box center [577, 264] width 284 height 55
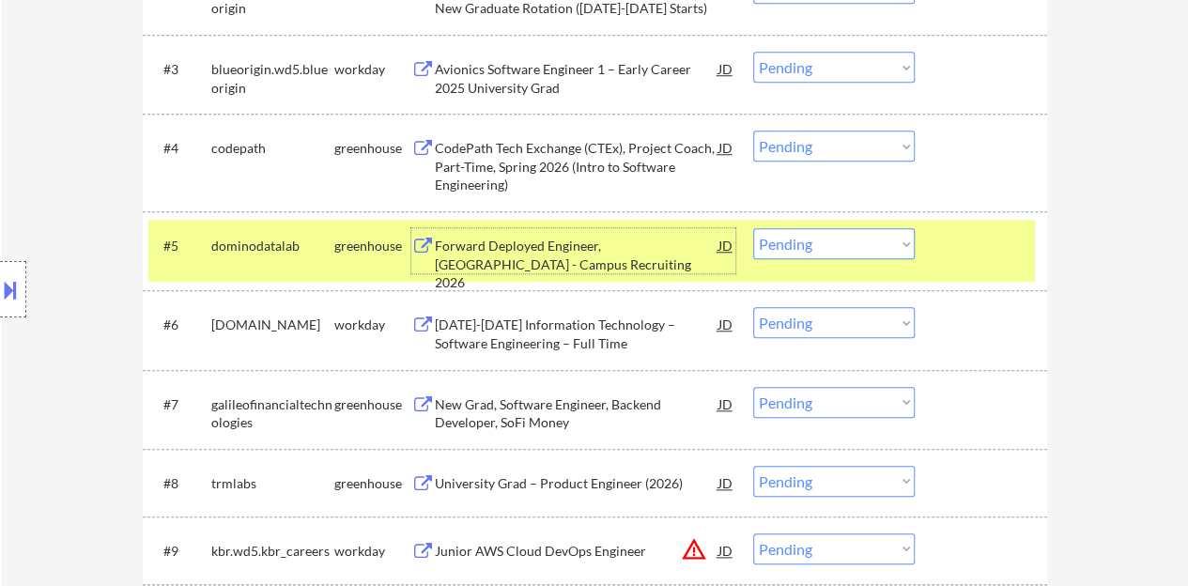
click at [836, 234] on select "Choose an option... Pending Applied Excluded (Questions) Excluded (Expired) Exc…" at bounding box center [834, 243] width 162 height 31
click at [753, 228] on select "Choose an option... Pending Applied Excluded (Questions) Excluded (Expired) Exc…" at bounding box center [834, 243] width 162 height 31
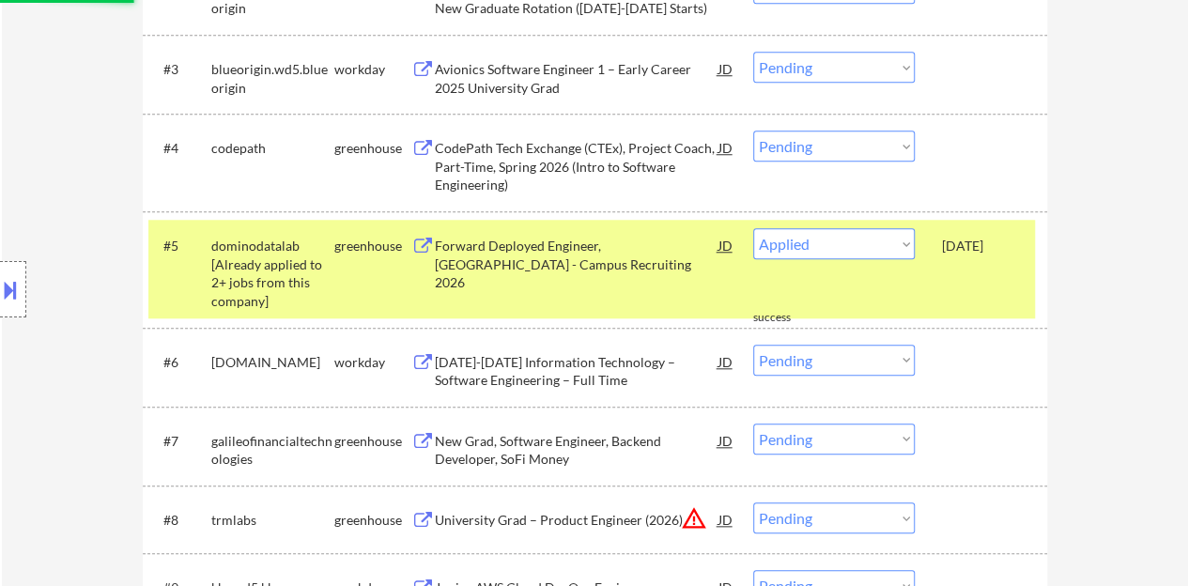
select select ""pending""
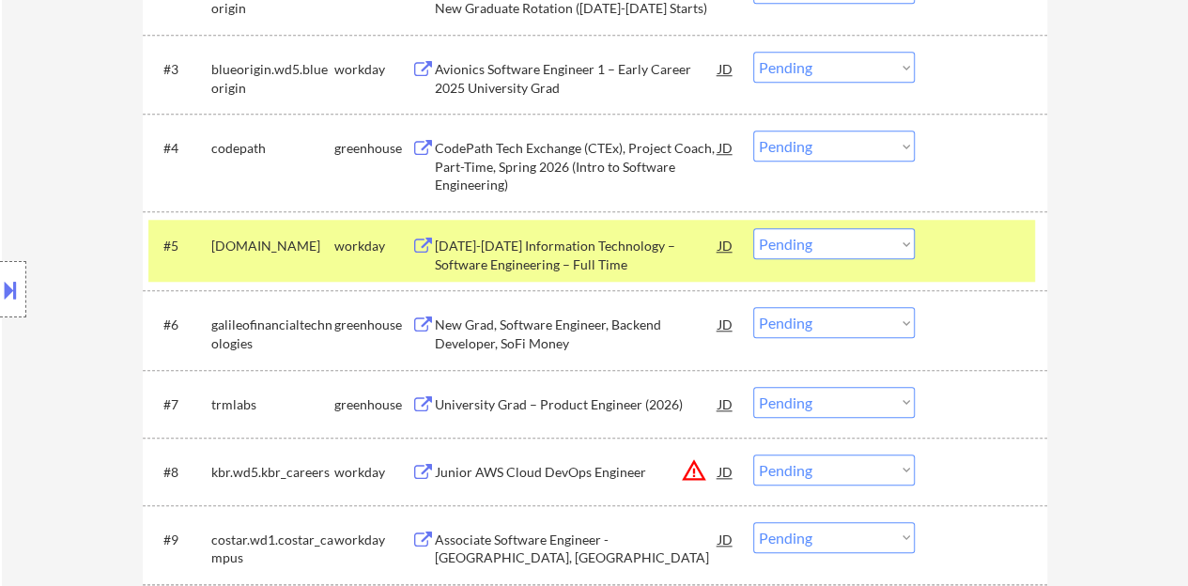
click at [944, 249] on div "#5 [DOMAIN_NAME] workday [DATE]-[DATE] Information Technology – Software Engine…" at bounding box center [591, 251] width 886 height 62
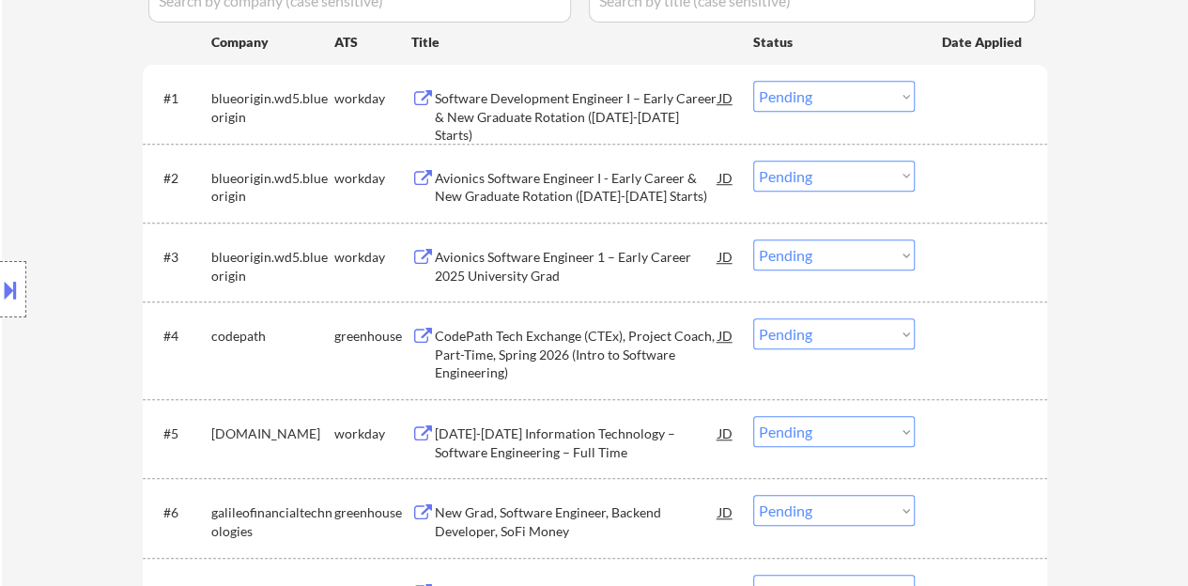
scroll to position [657, 0]
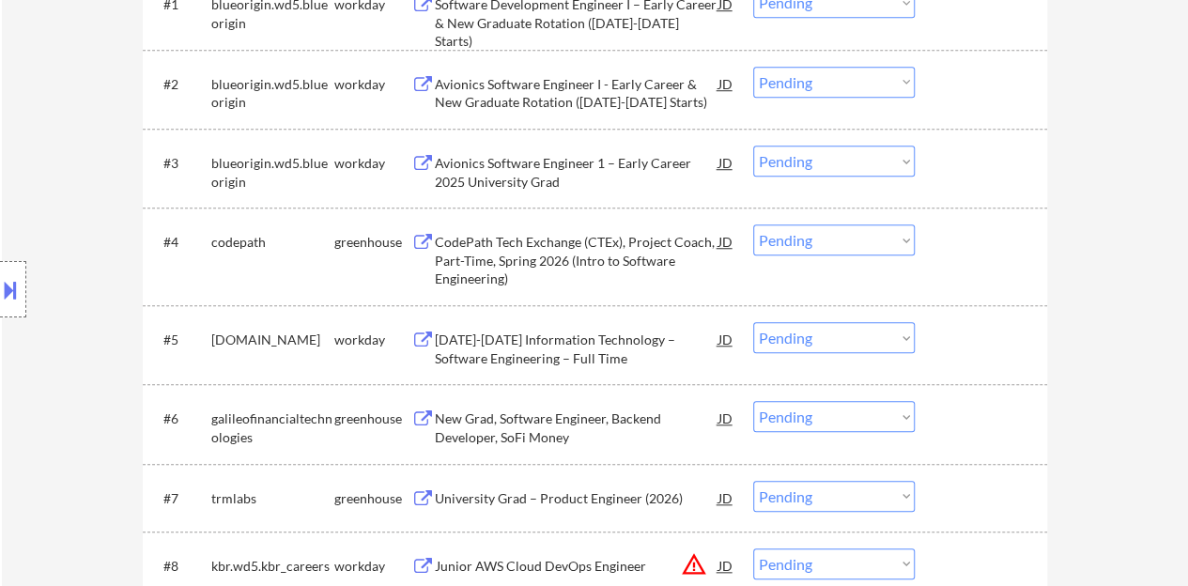
click at [522, 249] on div "CodePath Tech Exchange (CTEx), Project Coach, Part-Time, Spring 2026 (Intro to …" at bounding box center [577, 260] width 284 height 55
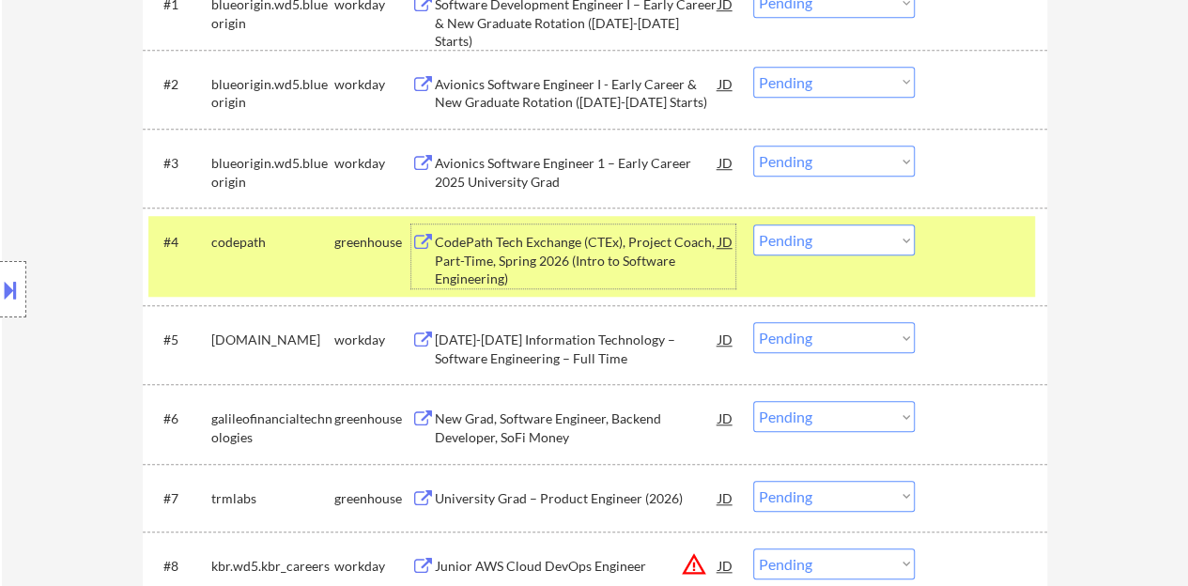
click at [815, 233] on select "Choose an option... Pending Applied Excluded (Questions) Excluded (Expired) Exc…" at bounding box center [834, 239] width 162 height 31
click at [753, 224] on select "Choose an option... Pending Applied Excluded (Questions) Excluded (Expired) Exc…" at bounding box center [834, 239] width 162 height 31
select select ""pending""
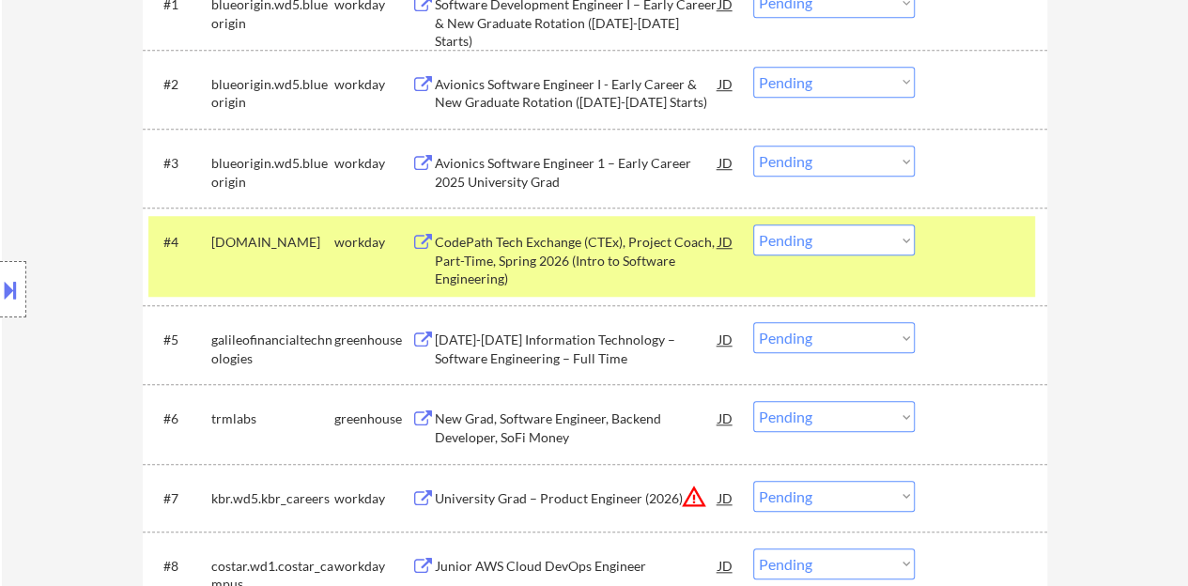
click at [1008, 266] on div "#4 [DOMAIN_NAME] workday CodePath Tech Exchange (CTEx), Project Coach, Part-Tim…" at bounding box center [591, 256] width 886 height 81
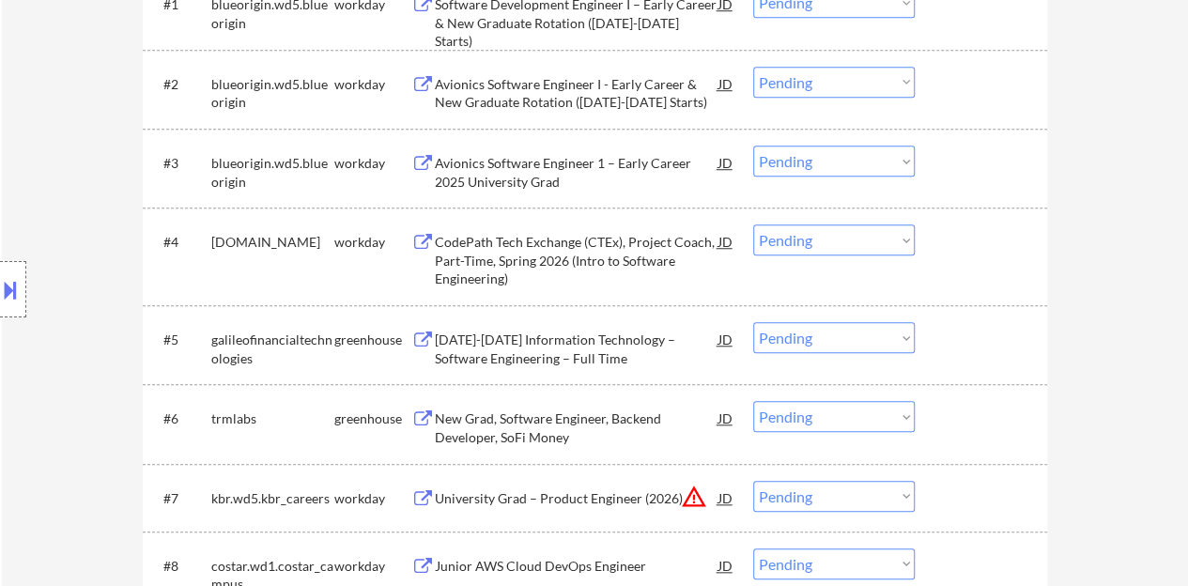
scroll to position [751, 0]
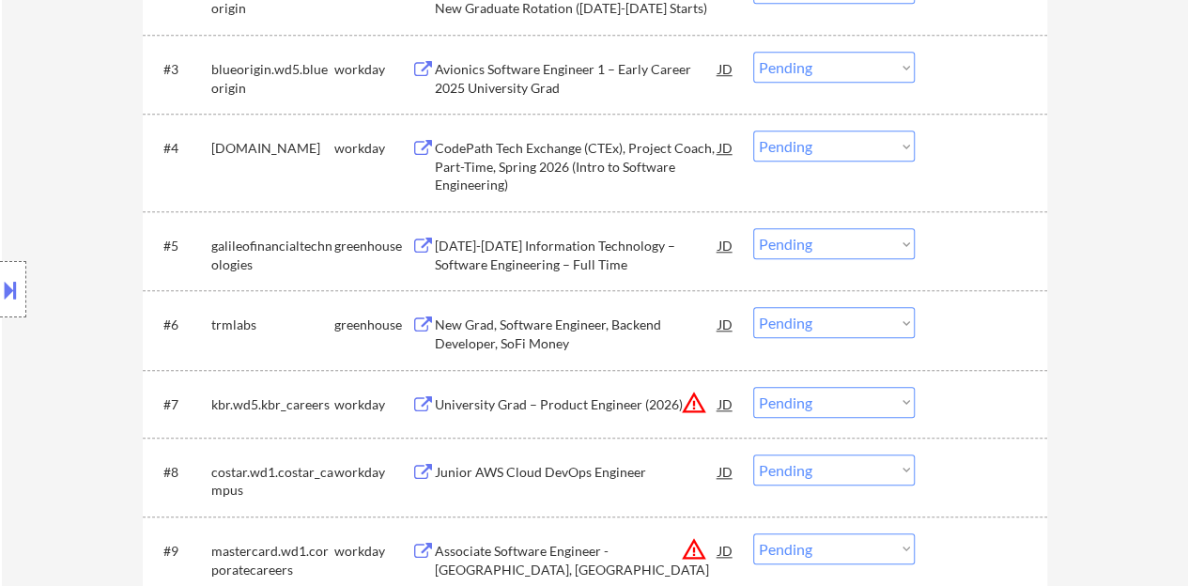
click at [662, 250] on div "[DATE]-[DATE] Information Technology – Software Engineering – Full Time" at bounding box center [577, 255] width 284 height 37
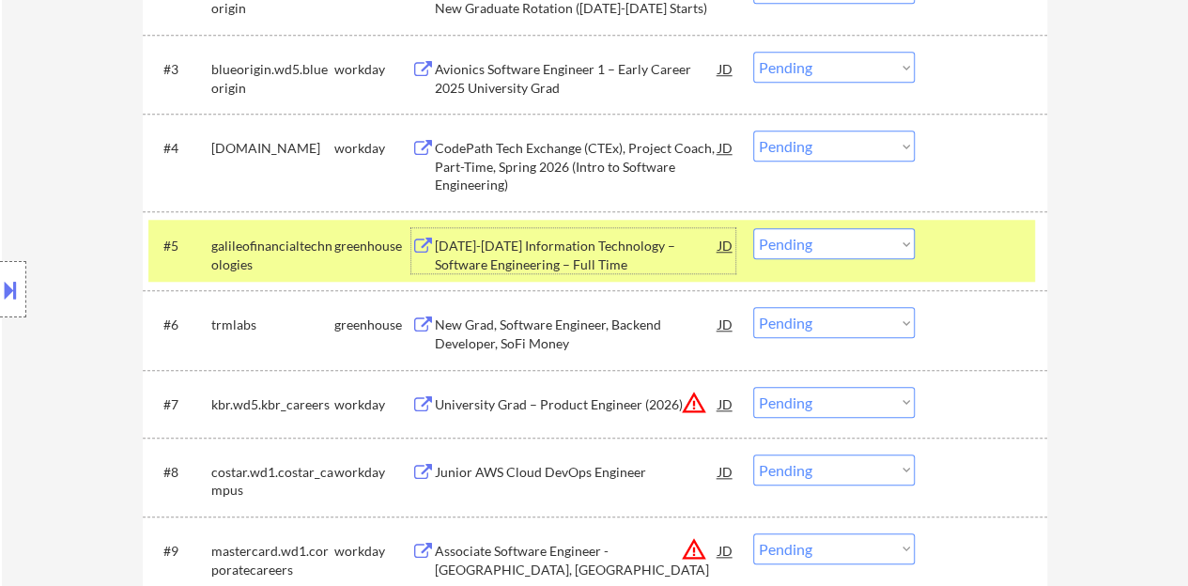
click at [885, 250] on select "Choose an option... Pending Applied Excluded (Questions) Excluded (Expired) Exc…" at bounding box center [834, 243] width 162 height 31
click at [753, 228] on select "Choose an option... Pending Applied Excluded (Questions) Excluded (Expired) Exc…" at bounding box center [834, 243] width 162 height 31
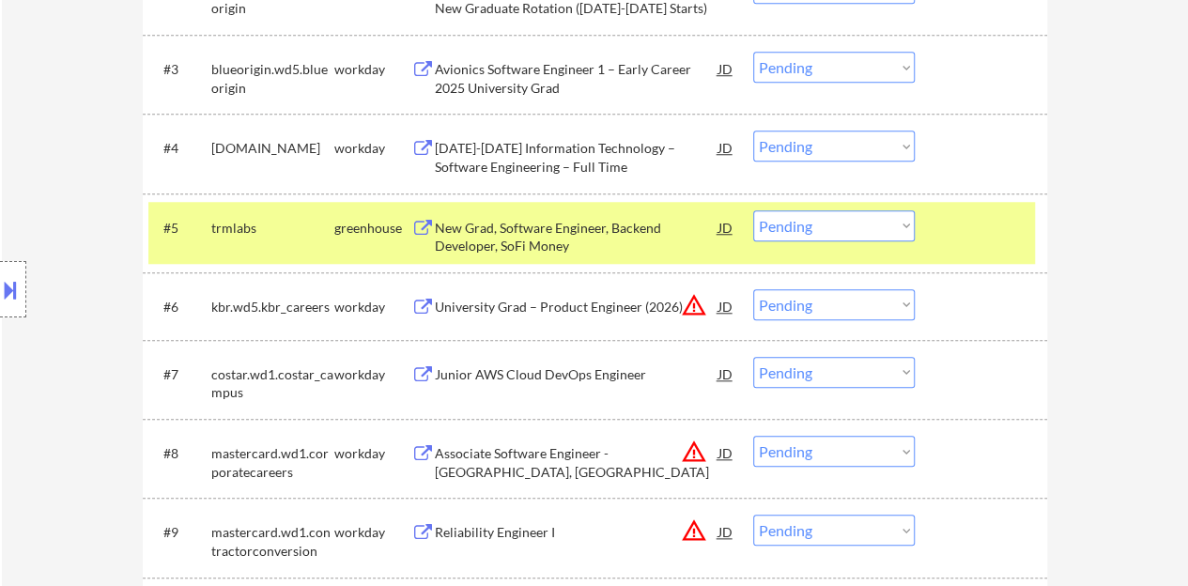
click at [541, 239] on div "New Grad, Software Engineer, Backend Developer, SoFi Money" at bounding box center [577, 237] width 284 height 37
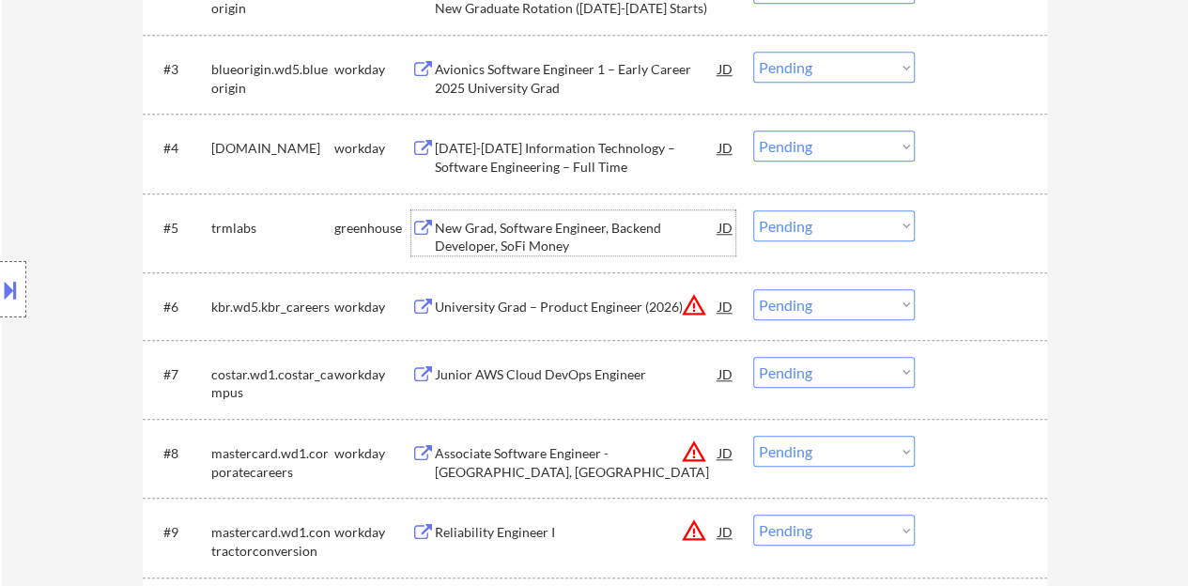
click at [988, 215] on div at bounding box center [983, 227] width 83 height 34
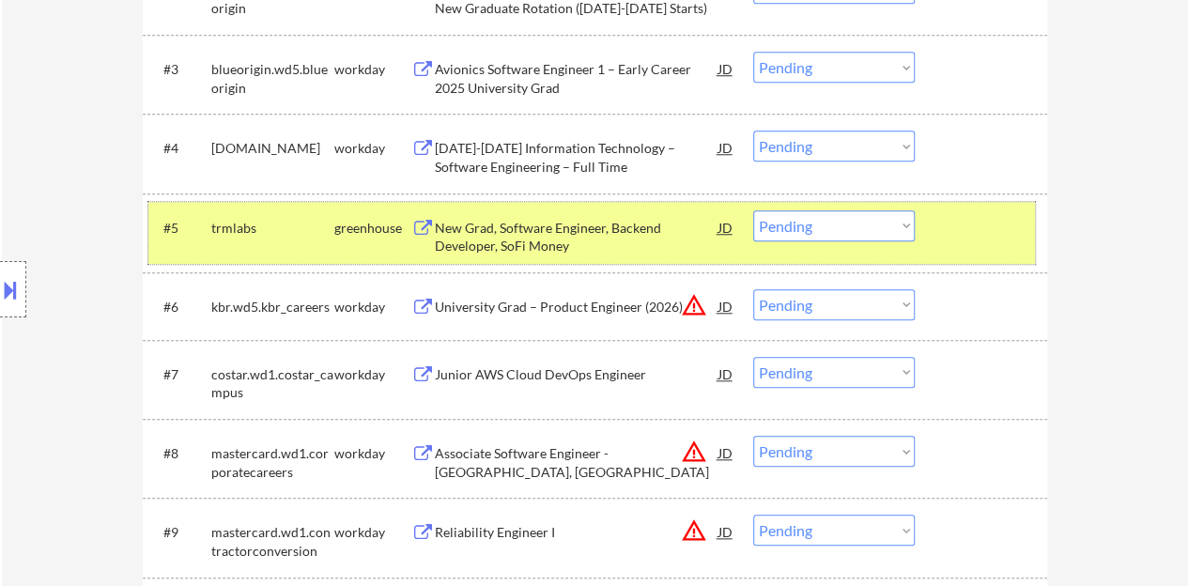
click at [823, 233] on select "Choose an option... Pending Applied Excluded (Questions) Excluded (Expired) Exc…" at bounding box center [834, 225] width 162 height 31
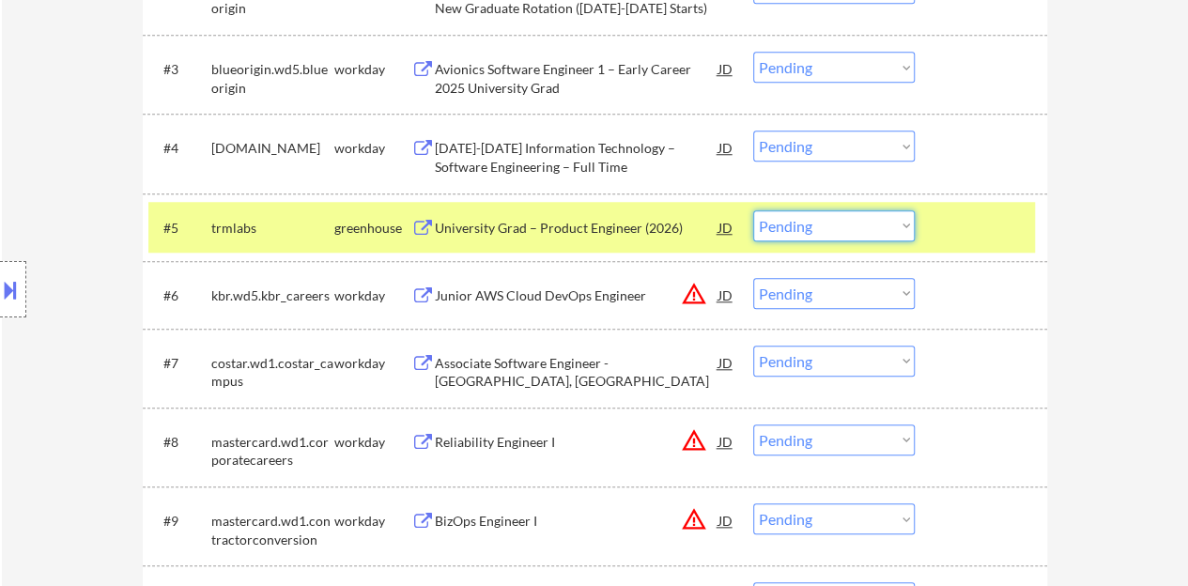
click at [781, 218] on select "Choose an option... Pending Applied Excluded (Questions) Excluded (Expired) Exc…" at bounding box center [834, 225] width 162 height 31
click at [753, 210] on select "Choose an option... Pending Applied Excluded (Questions) Excluded (Expired) Exc…" at bounding box center [834, 225] width 162 height 31
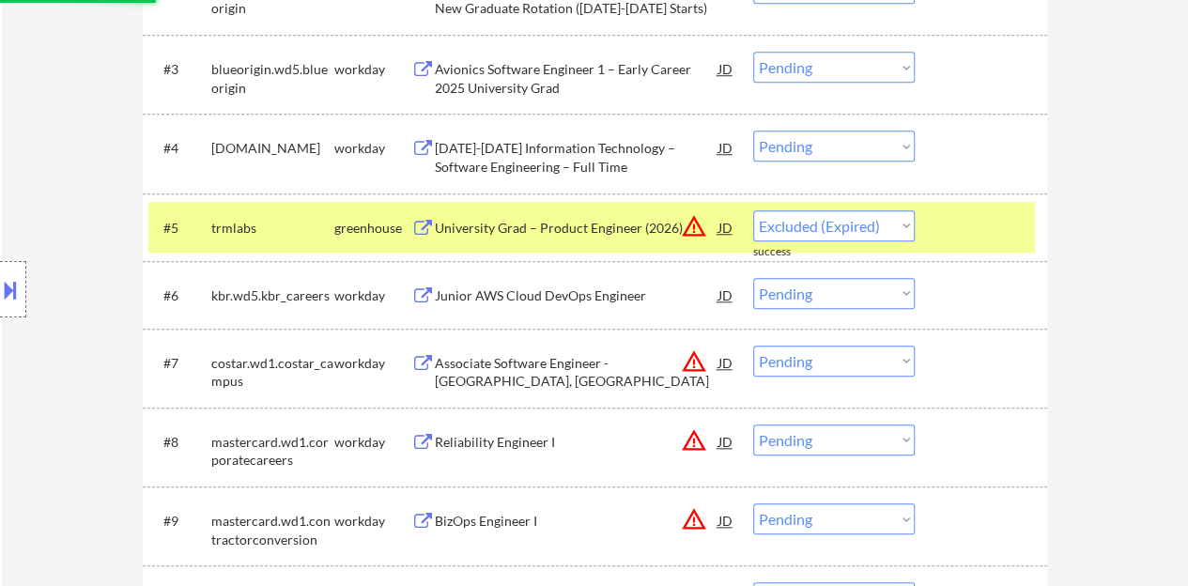
select select ""pending""
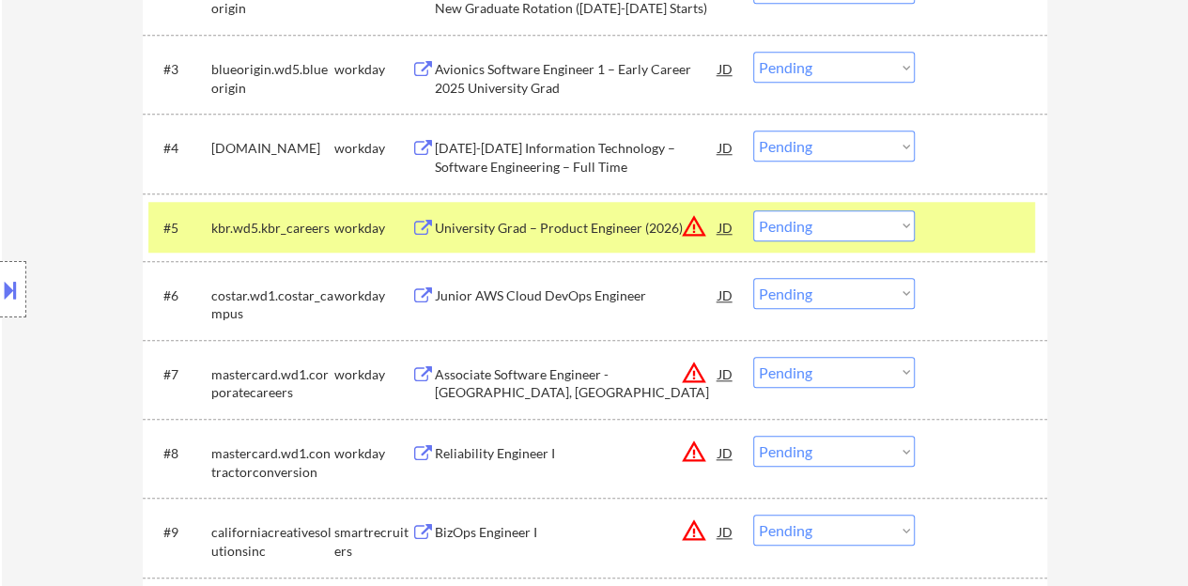
click at [1010, 234] on div at bounding box center [983, 227] width 83 height 34
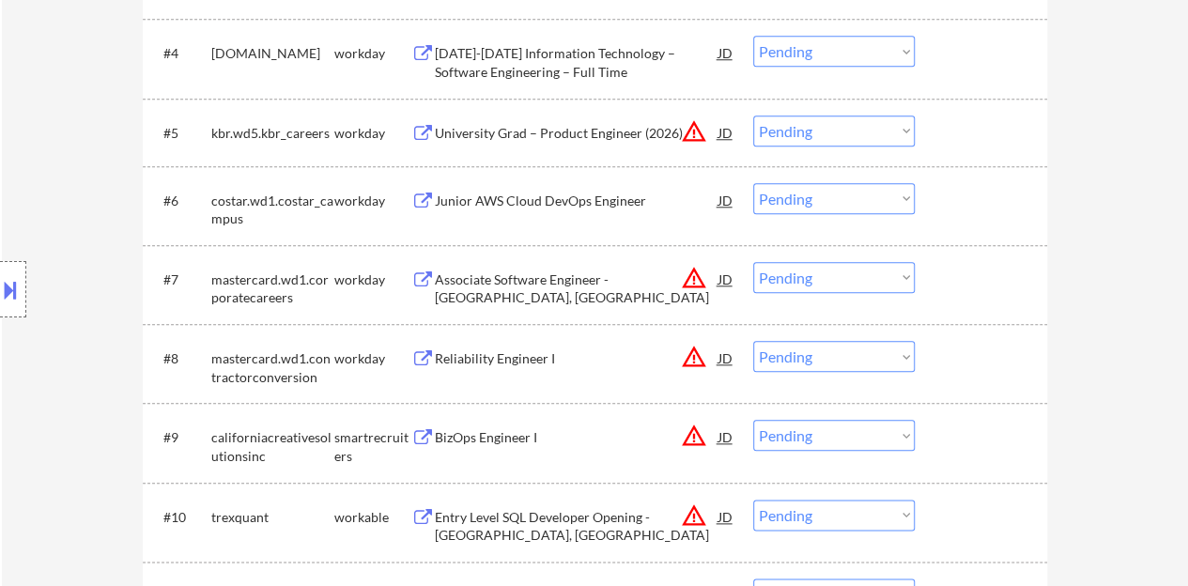
scroll to position [1033, 0]
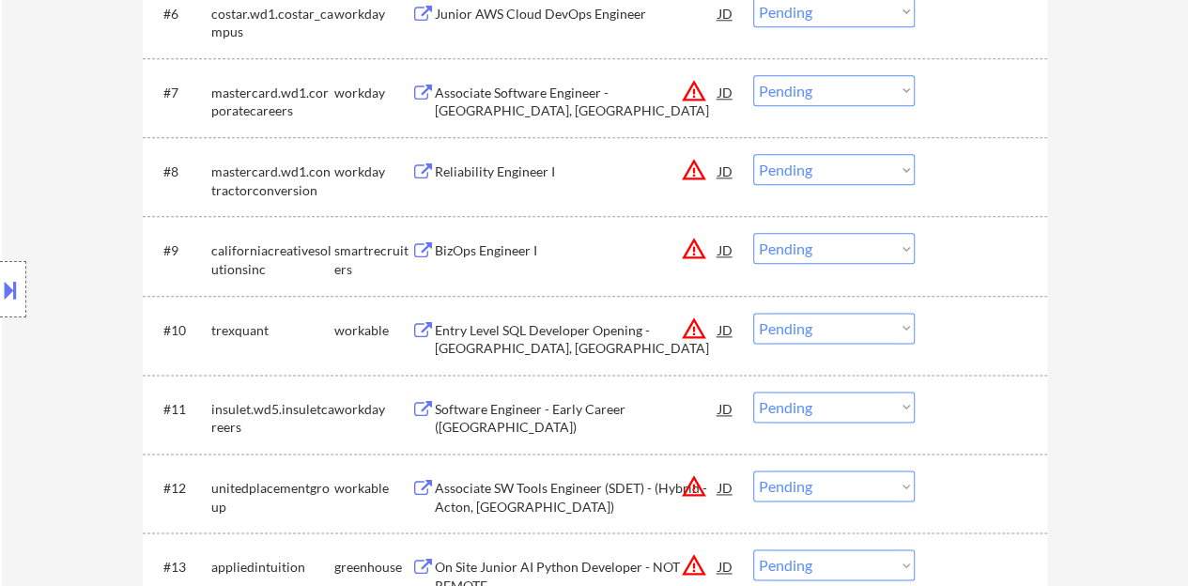
click at [494, 251] on div "BizOps Engineer I" at bounding box center [577, 250] width 284 height 19
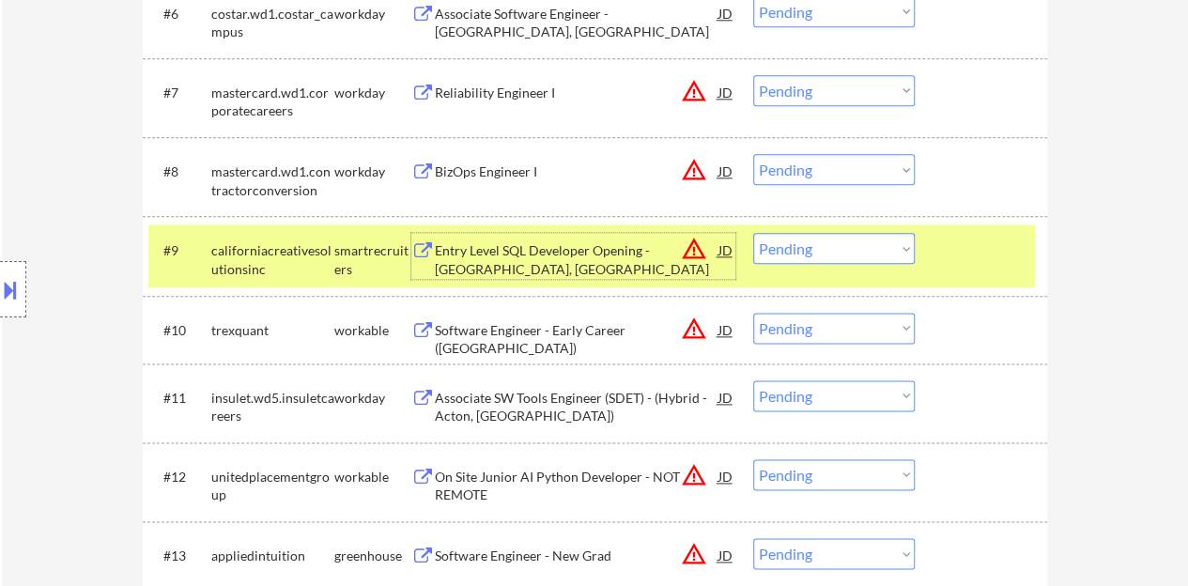
click at [0, 287] on button at bounding box center [10, 289] width 21 height 31
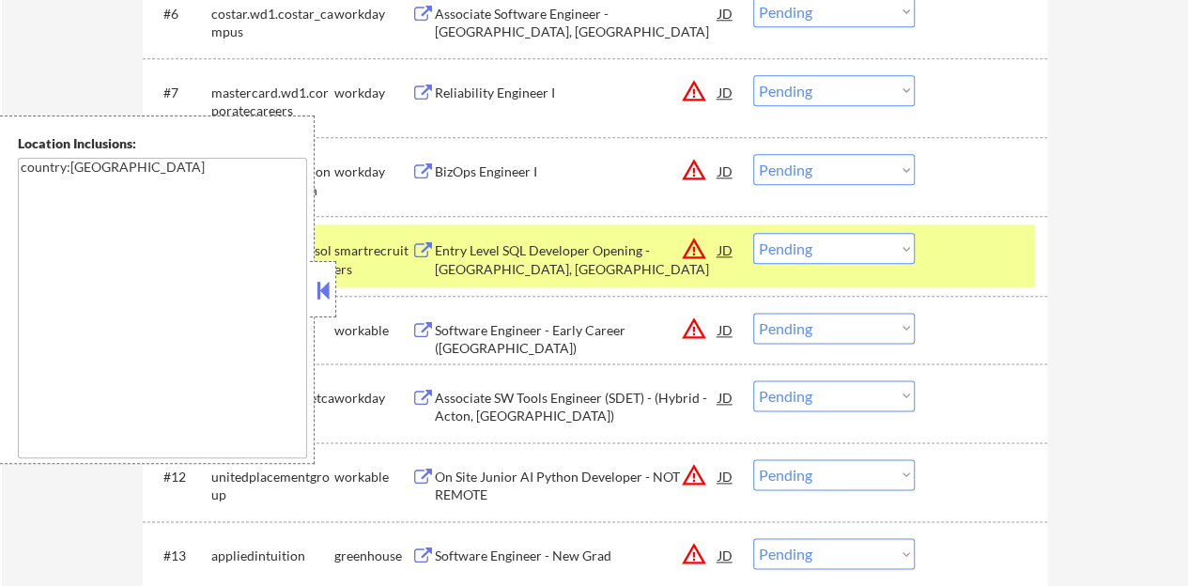
click at [325, 298] on button at bounding box center [323, 290] width 21 height 28
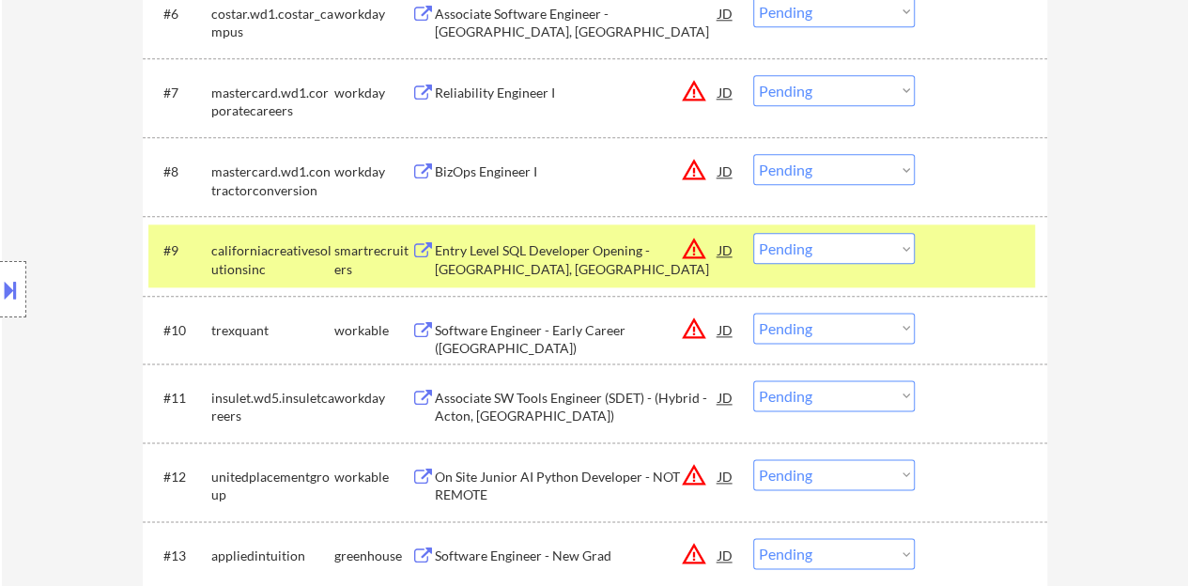
click at [846, 249] on select "Choose an option... Pending Applied Excluded (Questions) Excluded (Expired) Exc…" at bounding box center [834, 248] width 162 height 31
click at [823, 252] on select "Choose an option... Pending Applied Excluded (Questions) Excluded (Expired) Exc…" at bounding box center [834, 248] width 162 height 31
click at [753, 233] on select "Choose an option... Pending Applied Excluded (Questions) Excluded (Expired) Exc…" at bounding box center [834, 248] width 162 height 31
select select ""pending""
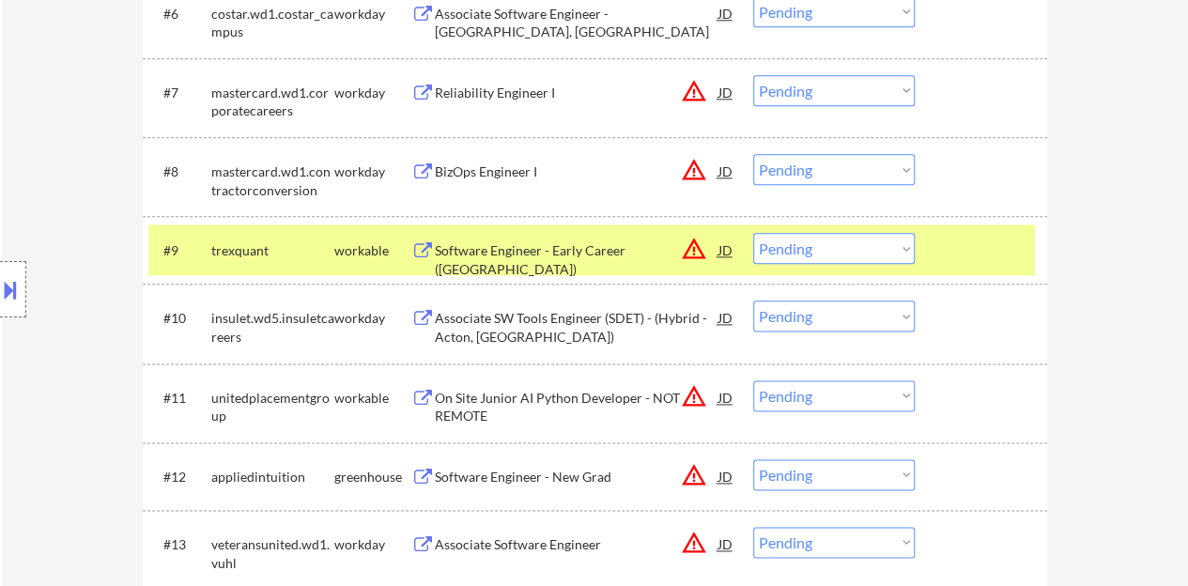
click at [959, 243] on div at bounding box center [983, 250] width 83 height 34
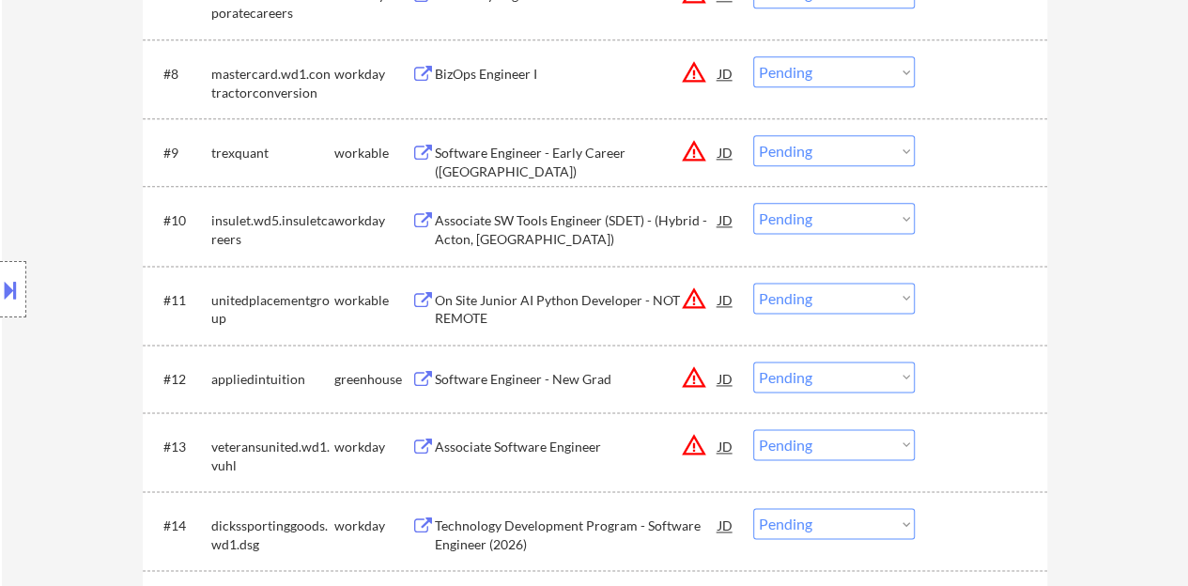
scroll to position [1221, 0]
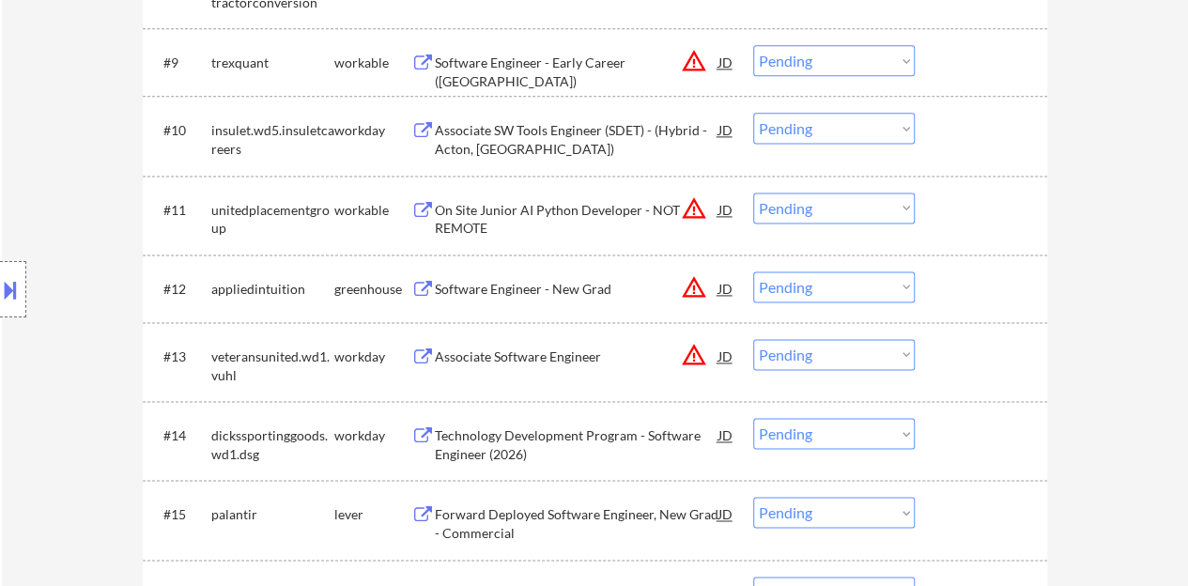
click at [531, 296] on div "Software Engineer - New Grad" at bounding box center [577, 289] width 284 height 19
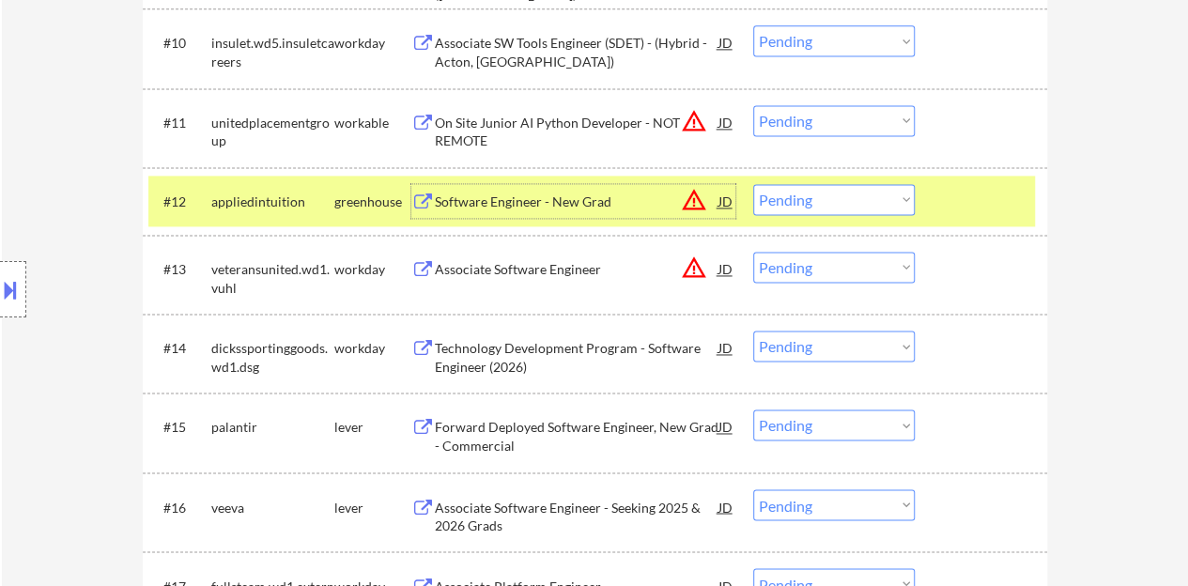
scroll to position [1315, 0]
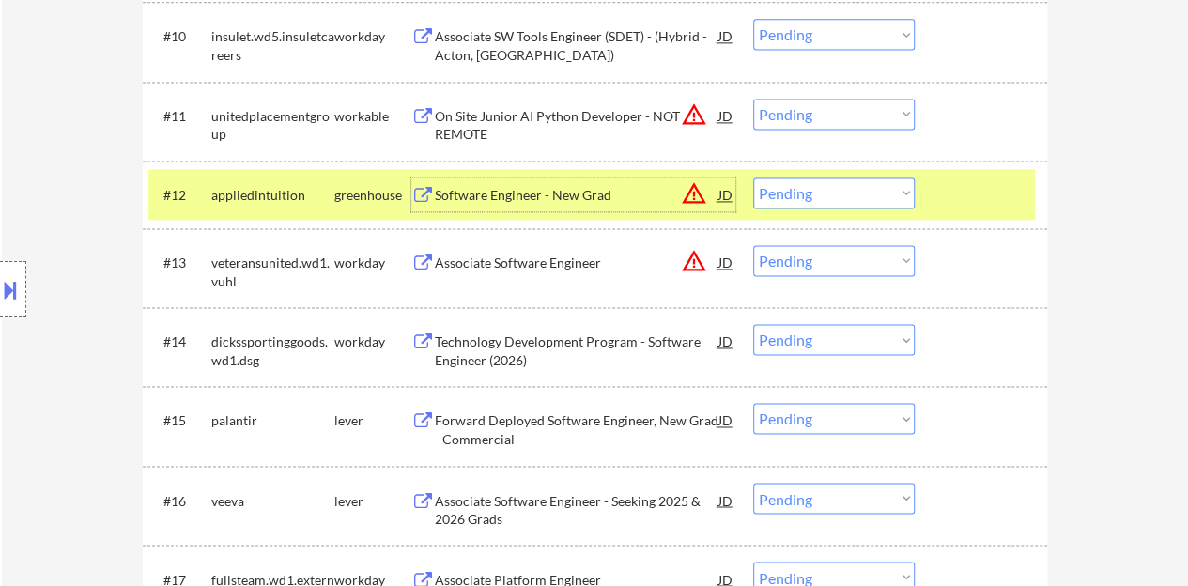
click at [888, 181] on select "Choose an option... Pending Applied Excluded (Questions) Excluded (Expired) Exc…" at bounding box center [834, 192] width 162 height 31
click at [753, 177] on select "Choose an option... Pending Applied Excluded (Questions) Excluded (Expired) Exc…" at bounding box center [834, 192] width 162 height 31
select select ""pending""
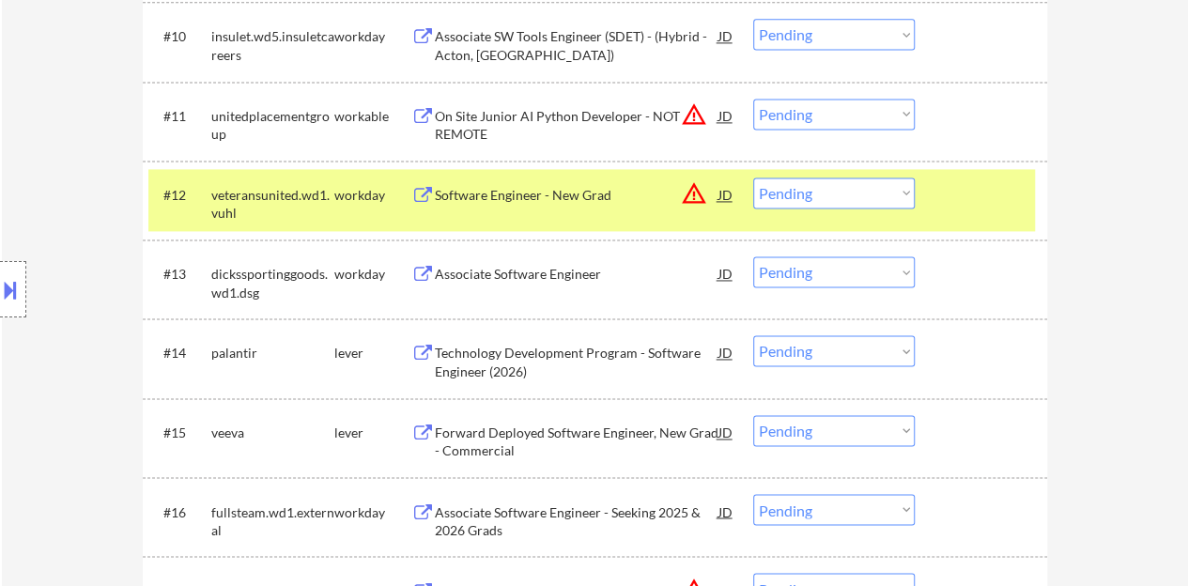
click at [975, 200] on div at bounding box center [983, 194] width 83 height 34
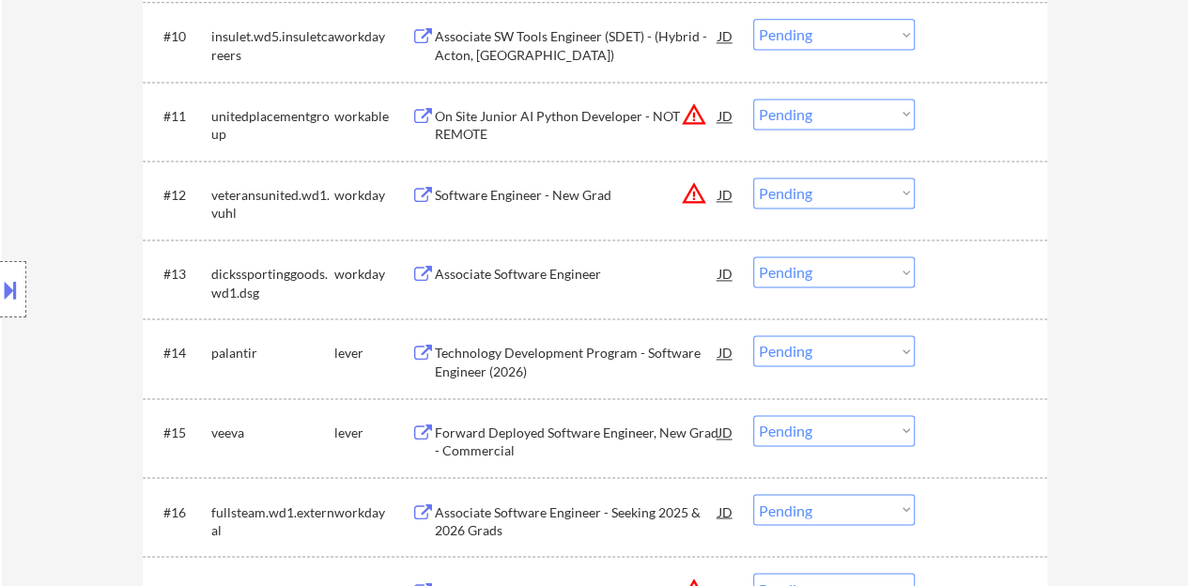
scroll to position [1408, 0]
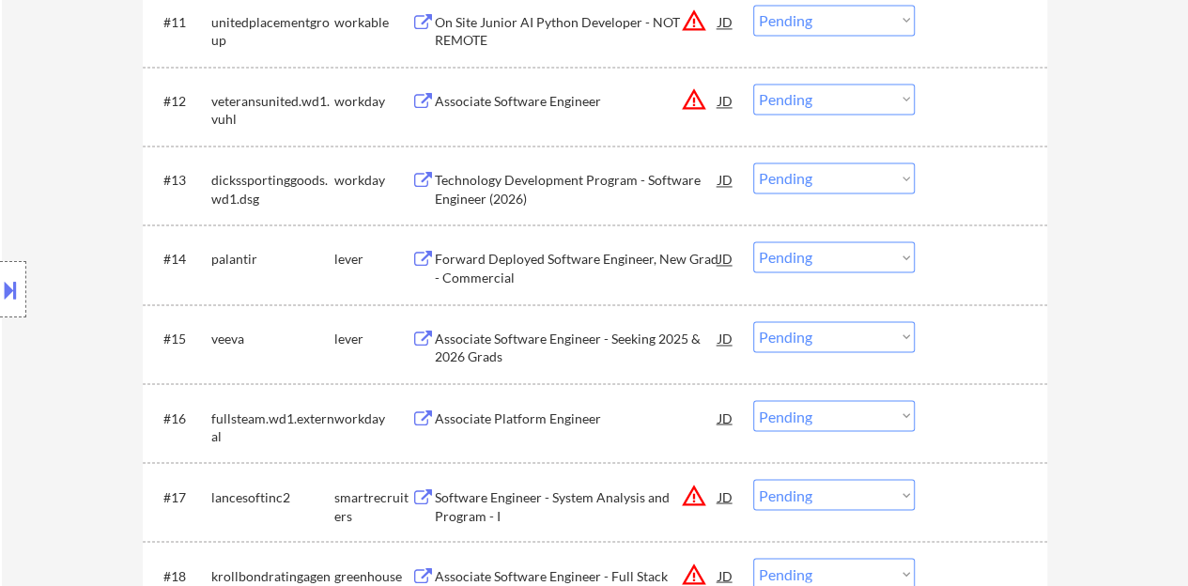
click at [507, 258] on div "Forward Deployed Software Engineer, New Grad - Commercial" at bounding box center [577, 268] width 284 height 37
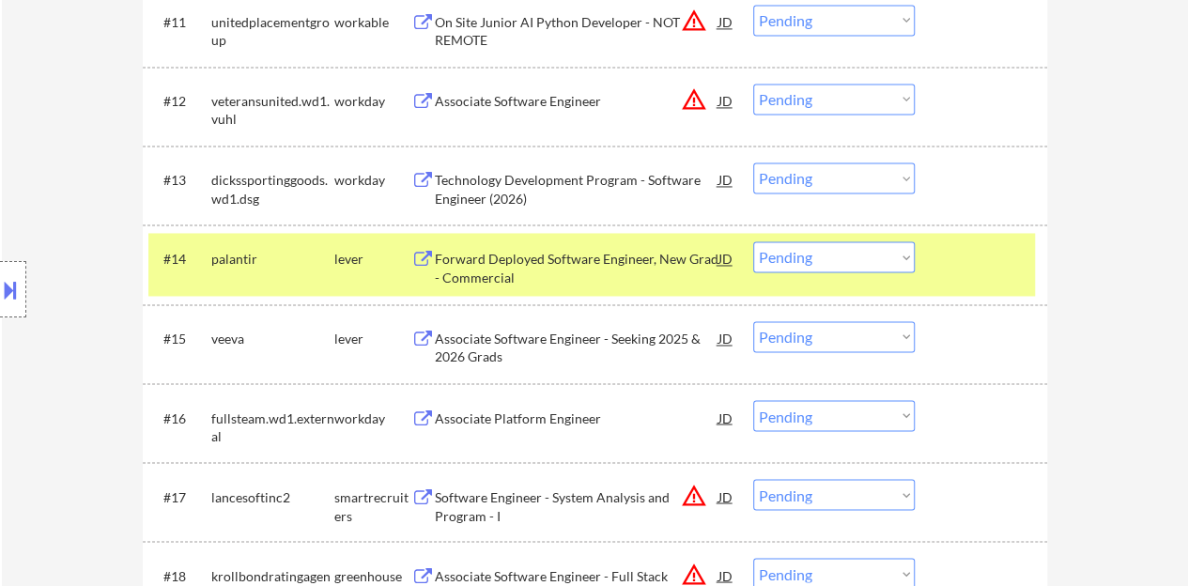
select select ""pending""
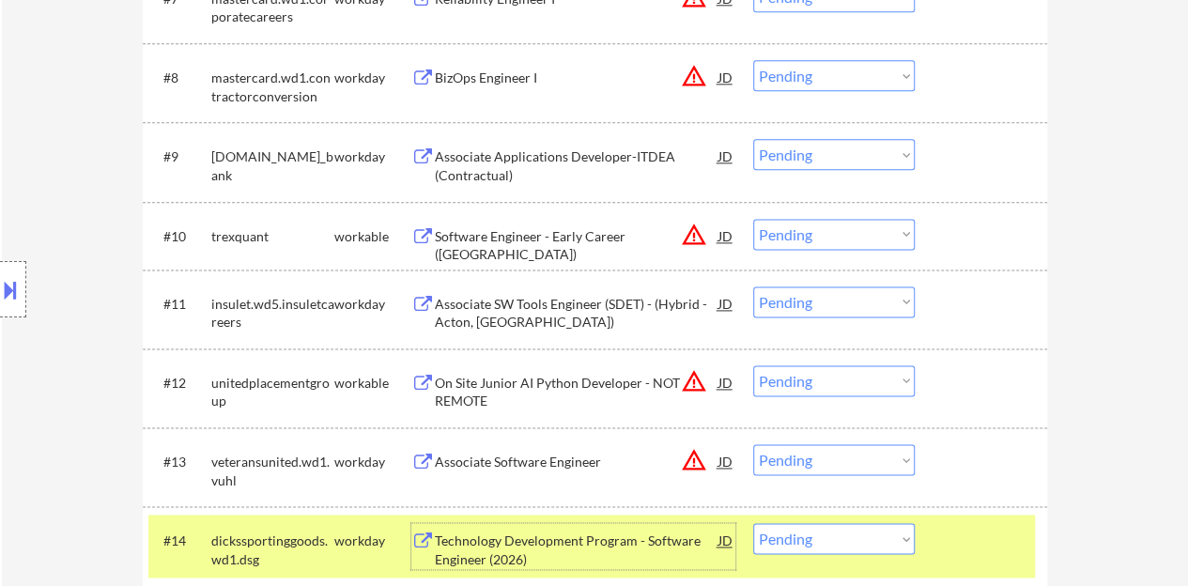
scroll to position [1315, 0]
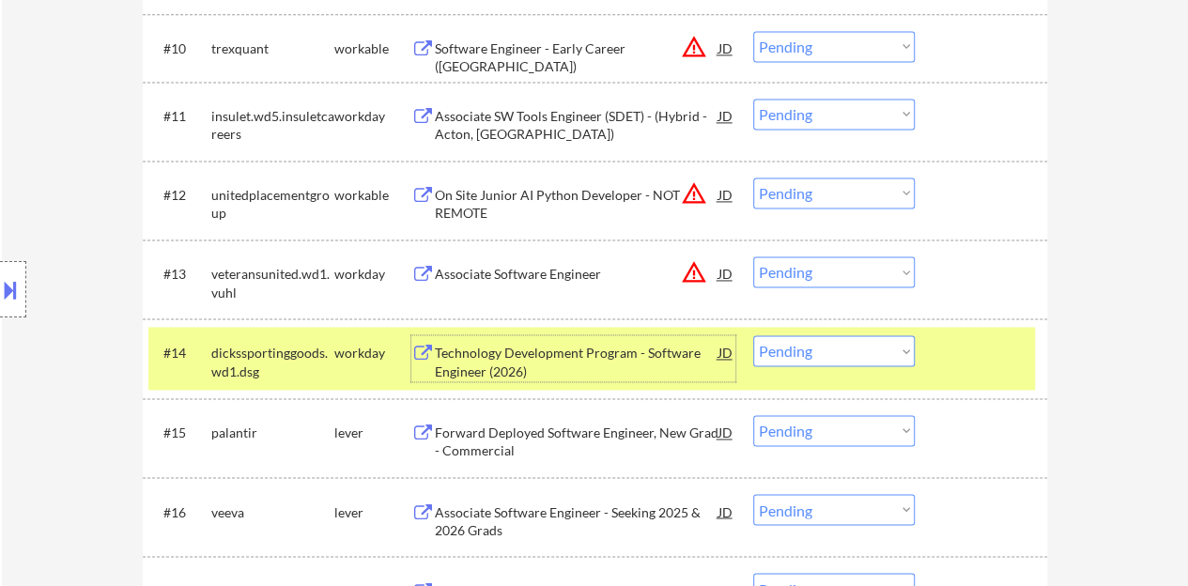
click at [847, 355] on select "Choose an option... Pending Applied Excluded (Questions) Excluded (Expired) Exc…" at bounding box center [834, 350] width 162 height 31
click at [753, 335] on select "Choose an option... Pending Applied Excluded (Questions) Excluded (Expired) Exc…" at bounding box center [834, 350] width 162 height 31
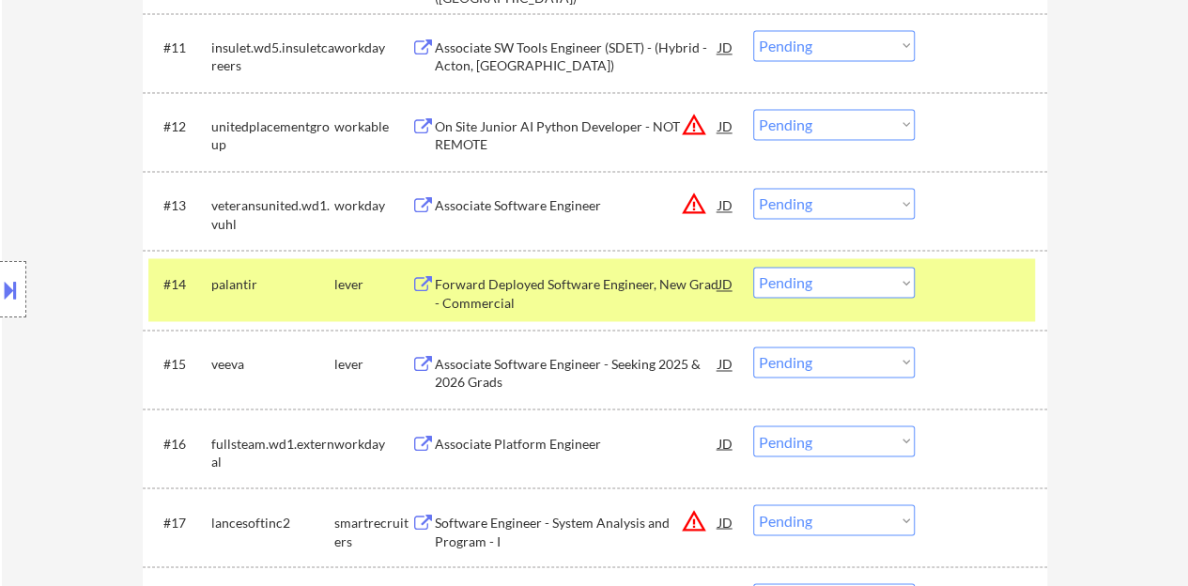
scroll to position [1408, 0]
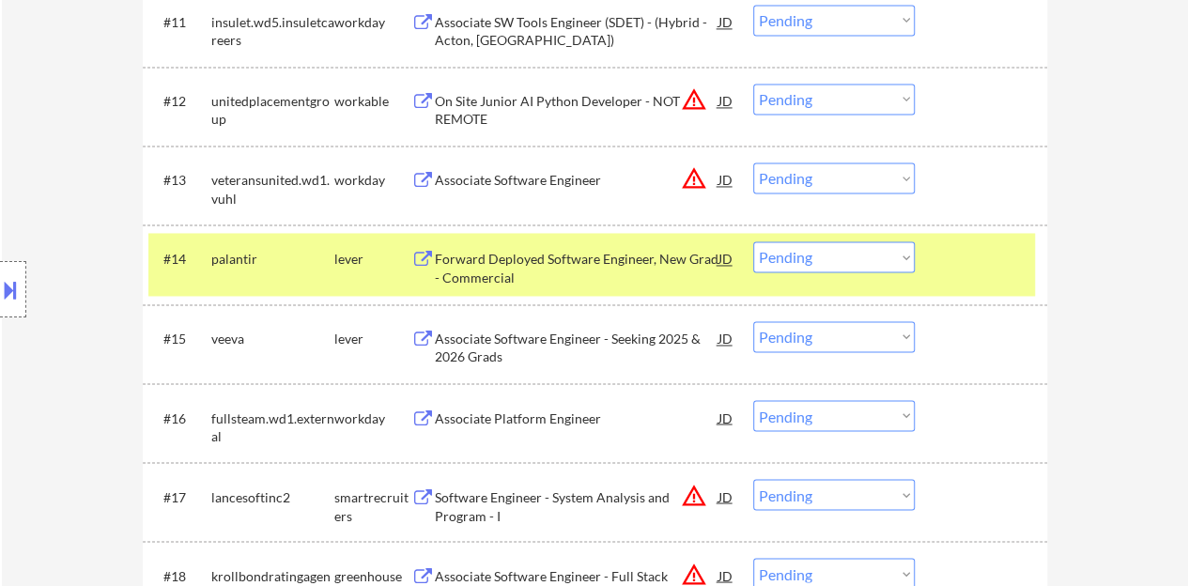
click at [868, 254] on select "Choose an option... Pending Applied Excluded (Questions) Excluded (Expired) Exc…" at bounding box center [834, 256] width 162 height 31
click at [753, 241] on select "Choose an option... Pending Applied Excluded (Questions) Excluded (Expired) Exc…" at bounding box center [834, 256] width 162 height 31
select select ""pending""
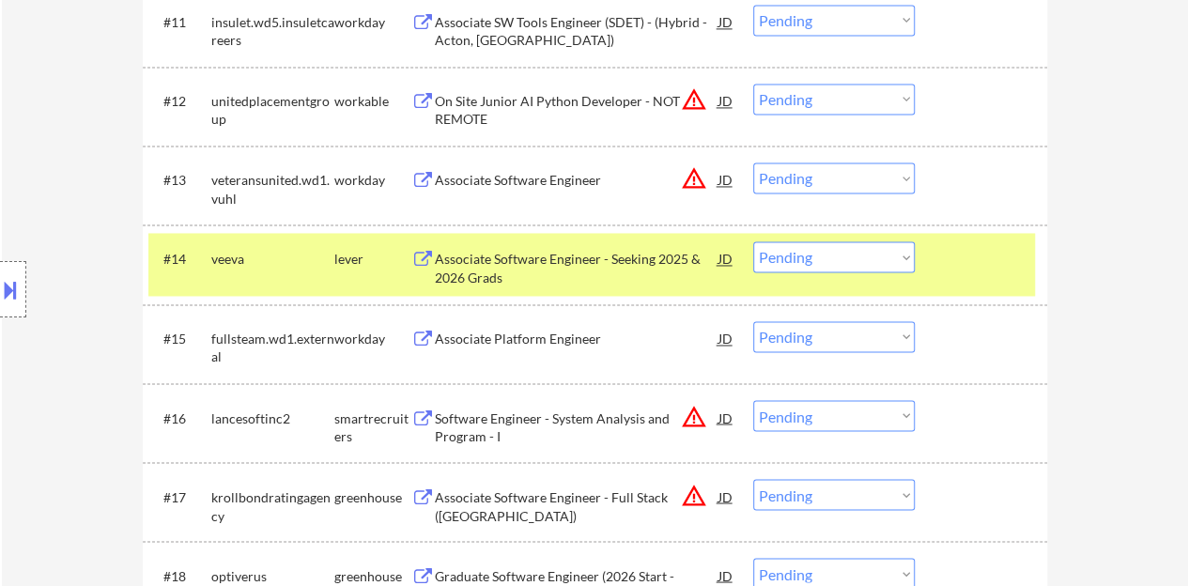
click at [973, 272] on div at bounding box center [983, 258] width 83 height 34
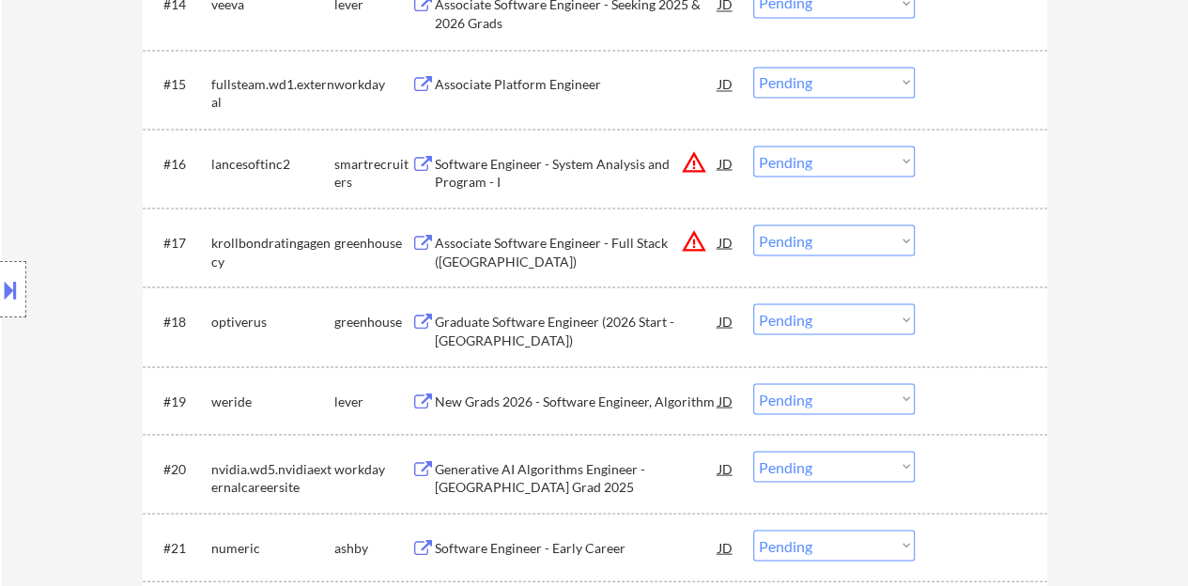
scroll to position [1690, 0]
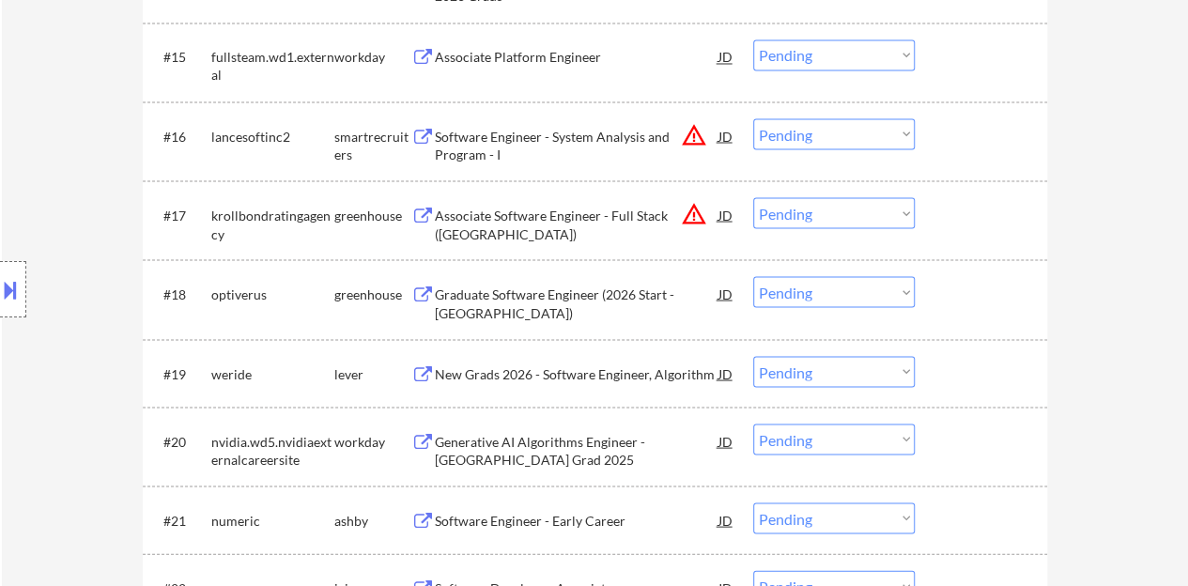
click at [584, 288] on div "Graduate Software Engineer (2026 Start - [GEOGRAPHIC_DATA])" at bounding box center [577, 303] width 284 height 37
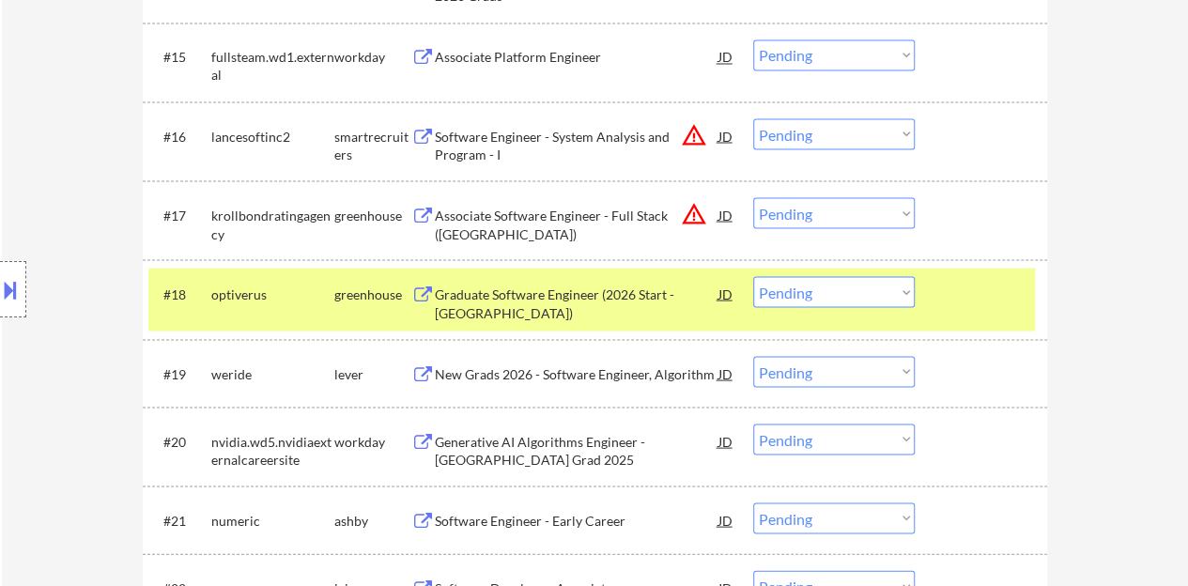
click at [802, 278] on select "Choose an option... Pending Applied Excluded (Questions) Excluded (Expired) Exc…" at bounding box center [834, 291] width 162 height 31
click at [753, 276] on select "Choose an option... Pending Applied Excluded (Questions) Excluded (Expired) Exc…" at bounding box center [834, 291] width 162 height 31
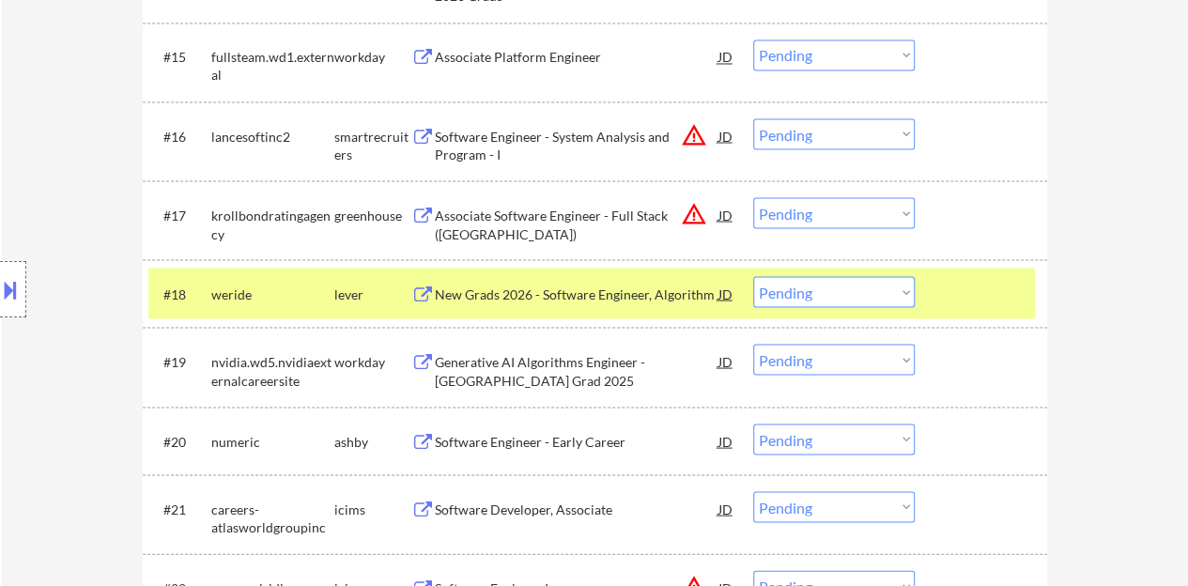
click at [599, 297] on div "New Grads 2026 - Software Engineer, Algorithm" at bounding box center [577, 294] width 284 height 19
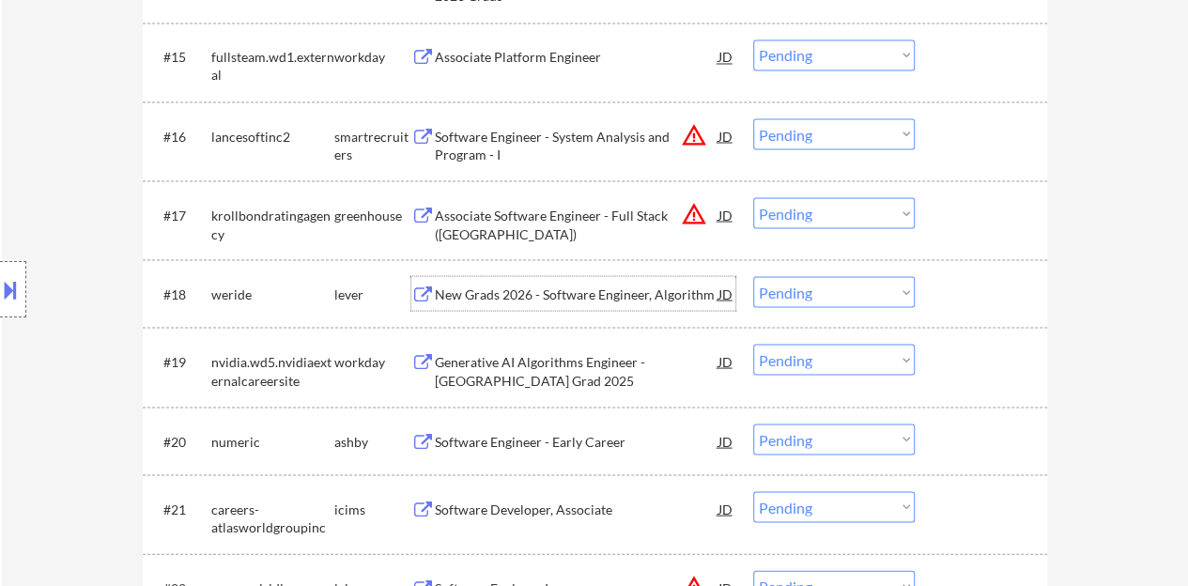
click at [993, 283] on div at bounding box center [983, 293] width 83 height 34
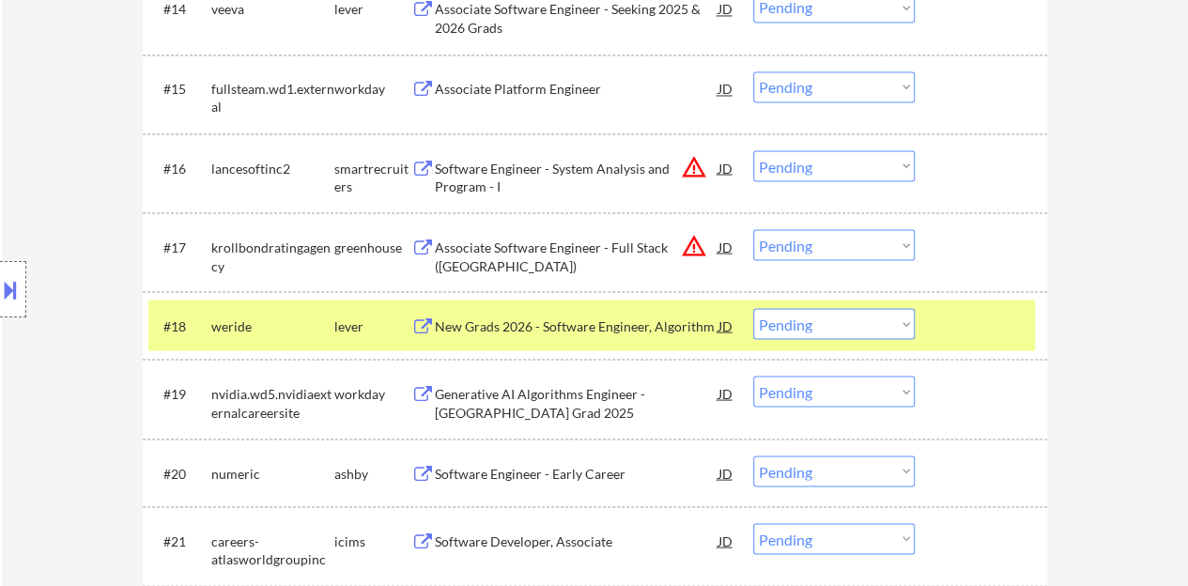
scroll to position [1638, 0]
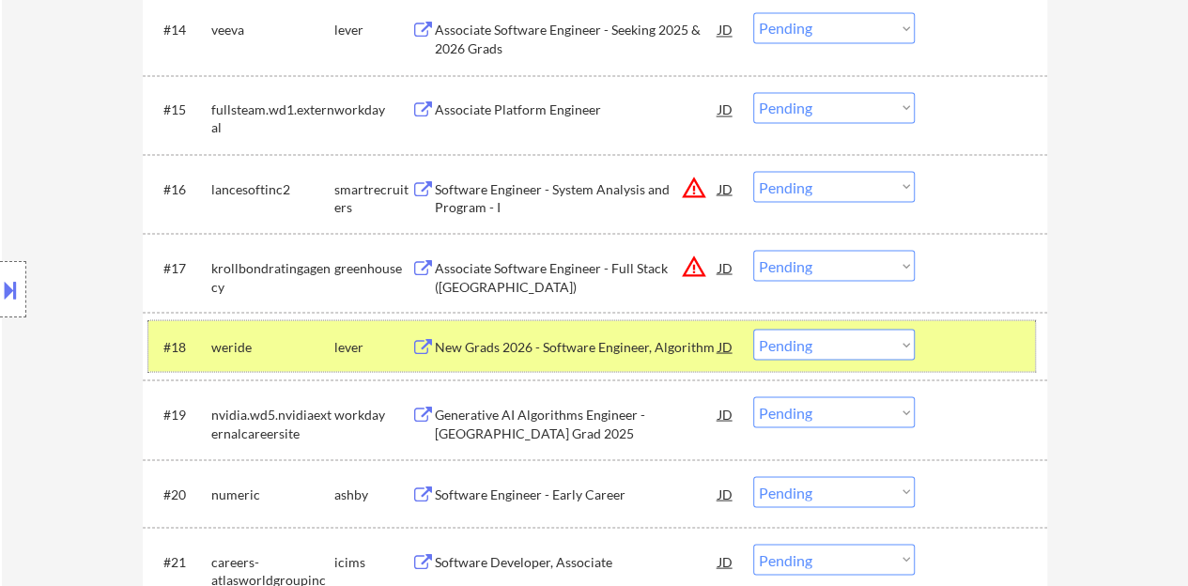
click at [840, 330] on select "Choose an option... Pending Applied Excluded (Questions) Excluded (Expired) Exc…" at bounding box center [834, 344] width 162 height 31
click at [753, 329] on select "Choose an option... Pending Applied Excluded (Questions) Excluded (Expired) Exc…" at bounding box center [834, 344] width 162 height 31
select select ""pending""
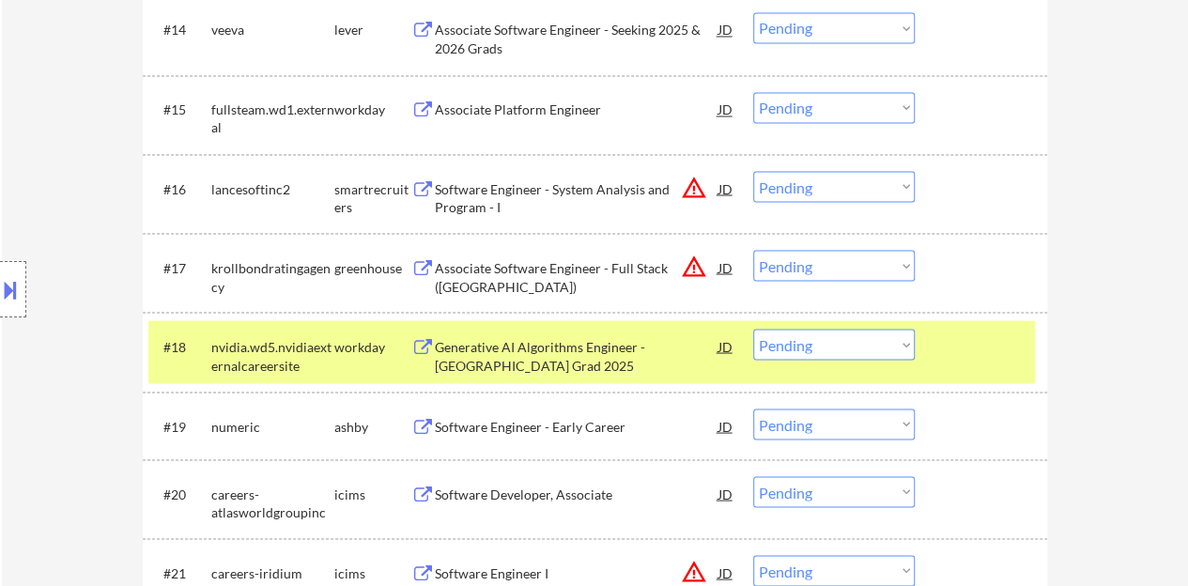
scroll to position [1731, 0]
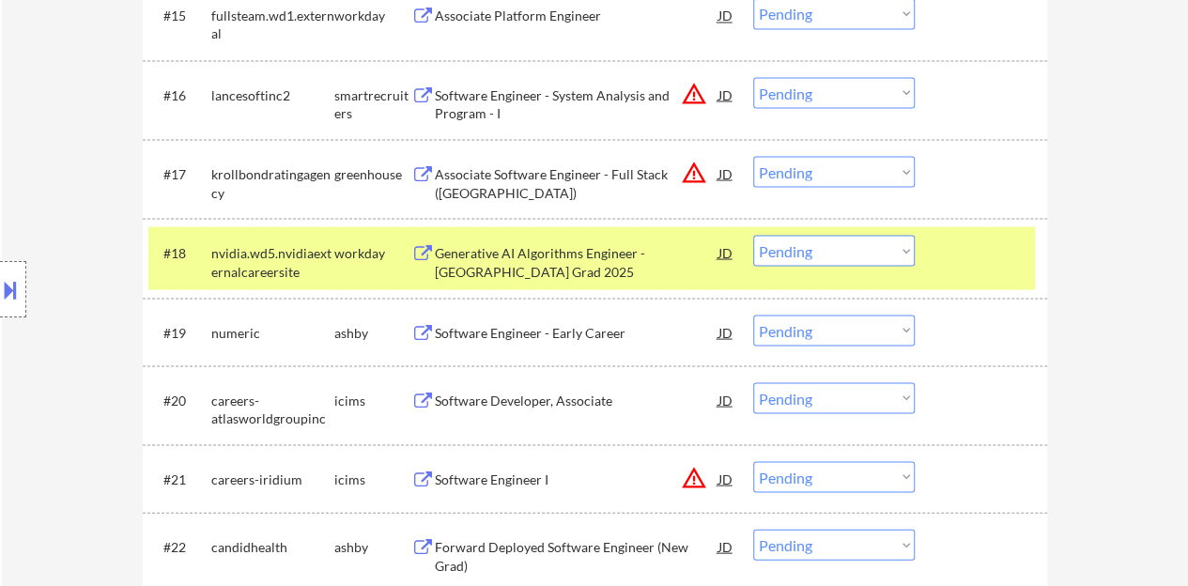
click at [1005, 283] on div "#18 nvidia.wd5.nvidiaexternalcareersite workday Generative AI Algorithms Engine…" at bounding box center [591, 257] width 886 height 62
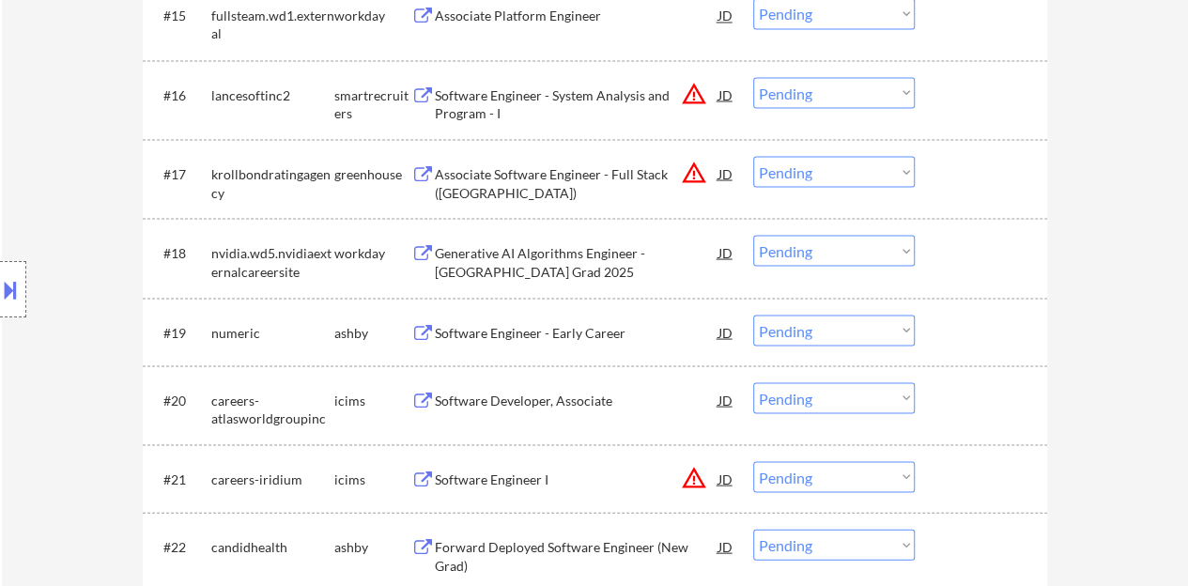
click at [618, 315] on div "Software Engineer - Early Career" at bounding box center [577, 332] width 284 height 34
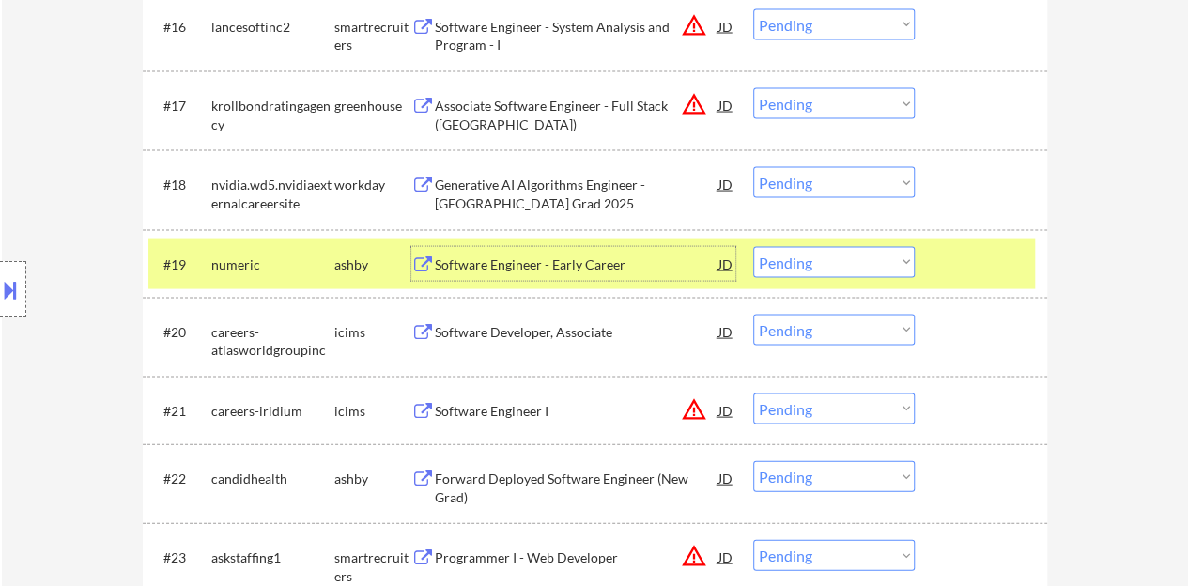
scroll to position [1778, 0]
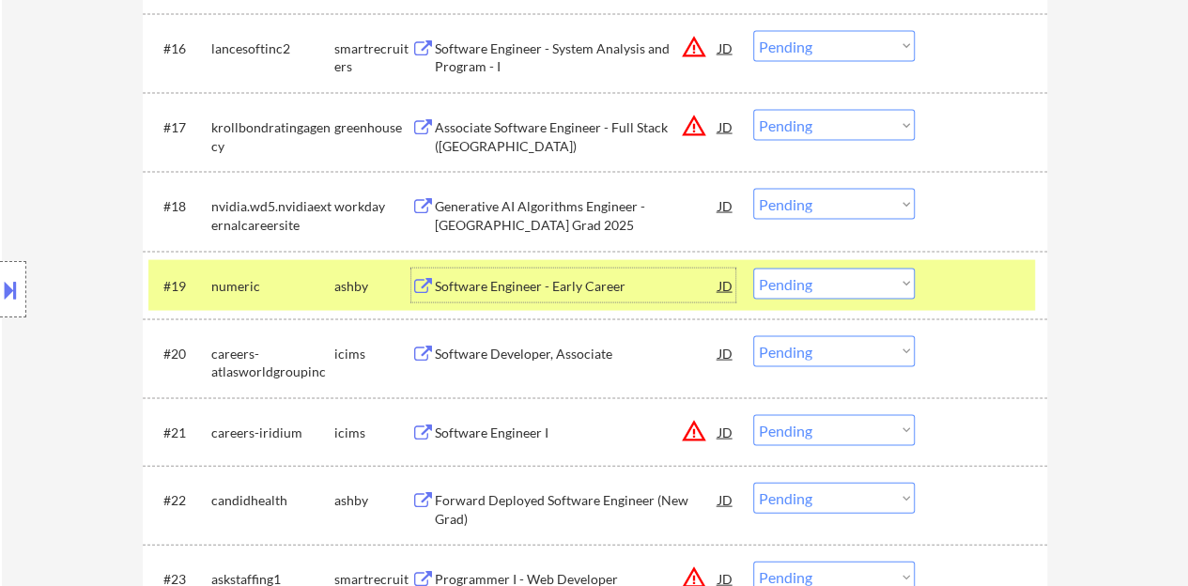
click at [900, 283] on select "Choose an option... Pending Applied Excluded (Questions) Excluded (Expired) Exc…" at bounding box center [834, 283] width 162 height 31
click at [753, 268] on select "Choose an option... Pending Applied Excluded (Questions) Excluded (Expired) Exc…" at bounding box center [834, 283] width 162 height 31
select select ""pending""
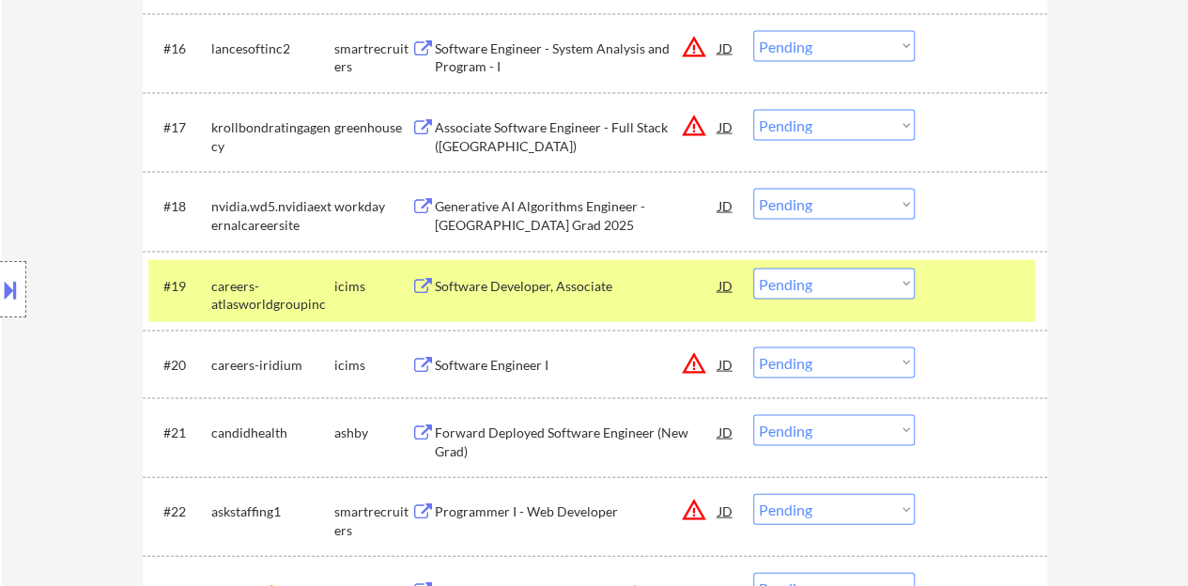
click at [963, 287] on div at bounding box center [983, 285] width 83 height 34
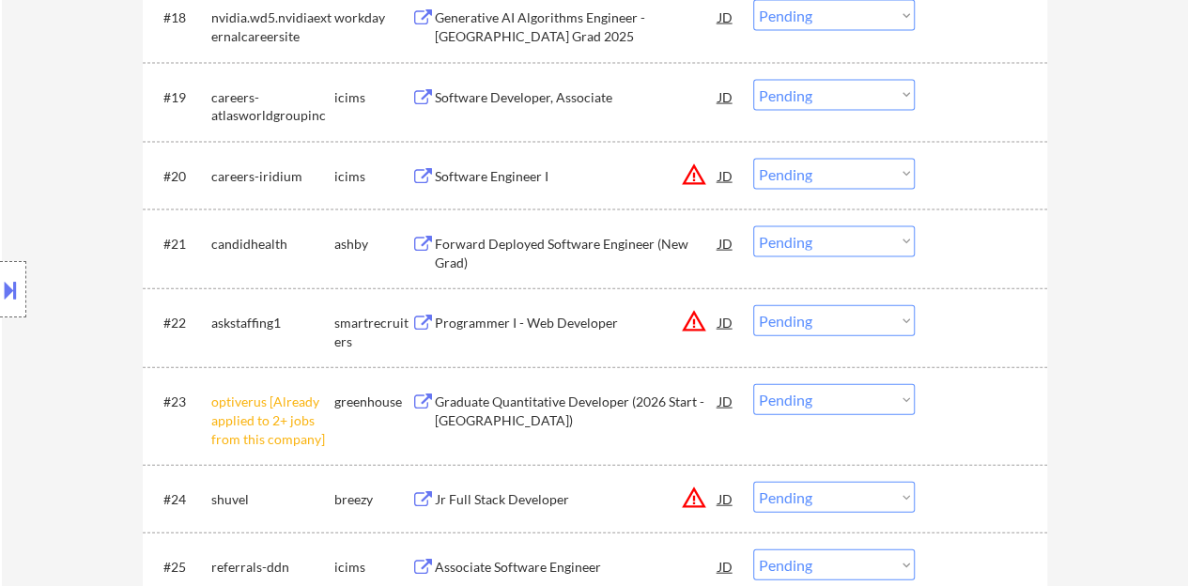
scroll to position [1966, 0]
click at [843, 402] on select "Choose an option... Pending Applied Excluded (Questions) Excluded (Expired) Exc…" at bounding box center [834, 399] width 162 height 31
click at [753, 384] on select "Choose an option... Pending Applied Excluded (Questions) Excluded (Expired) Exc…" at bounding box center [834, 399] width 162 height 31
select select ""pending""
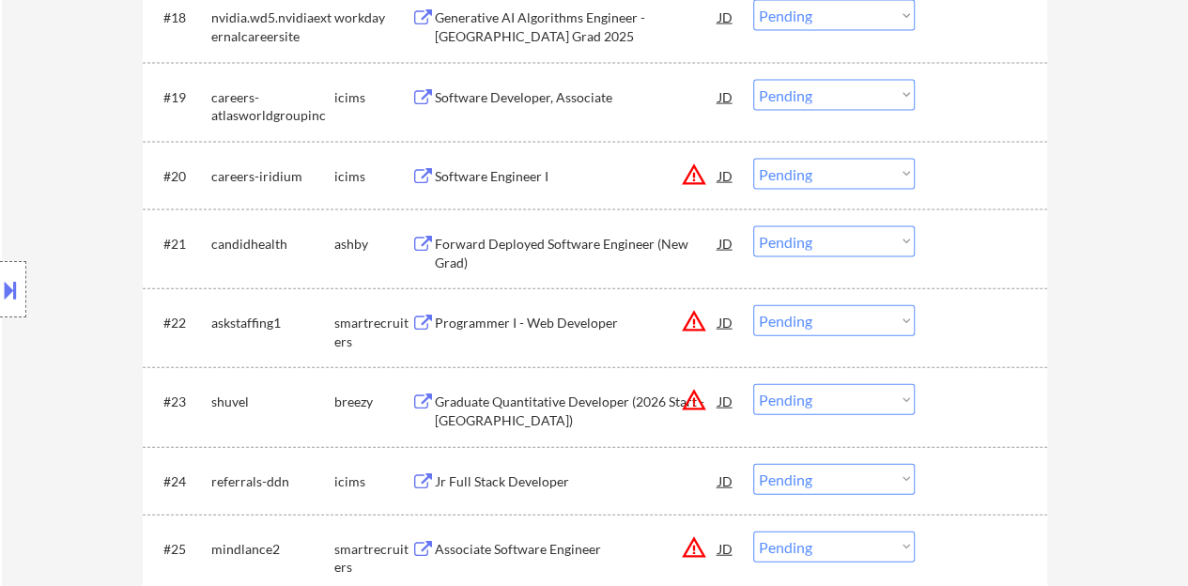
click at [531, 254] on div "Forward Deployed Software Engineer (New Grad)" at bounding box center [577, 253] width 284 height 37
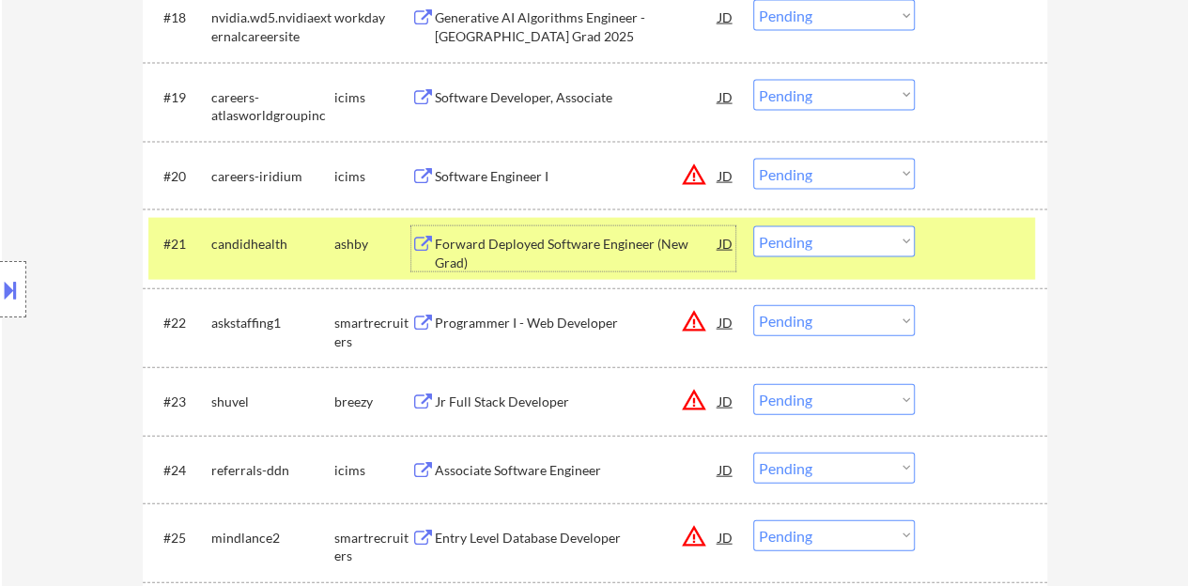
click at [781, 241] on select "Choose an option... Pending Applied Excluded (Questions) Excluded (Expired) Exc…" at bounding box center [834, 241] width 162 height 31
click at [753, 226] on select "Choose an option... Pending Applied Excluded (Questions) Excluded (Expired) Exc…" at bounding box center [834, 241] width 162 height 31
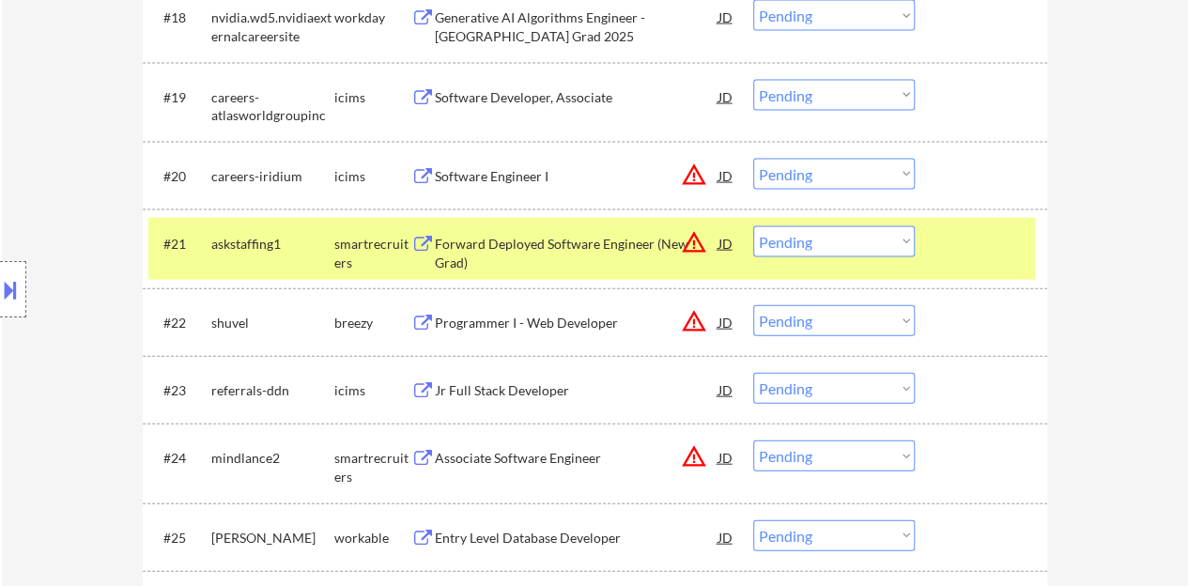
click at [511, 251] on div "Forward Deployed Software Engineer (New Grad)" at bounding box center [577, 253] width 284 height 37
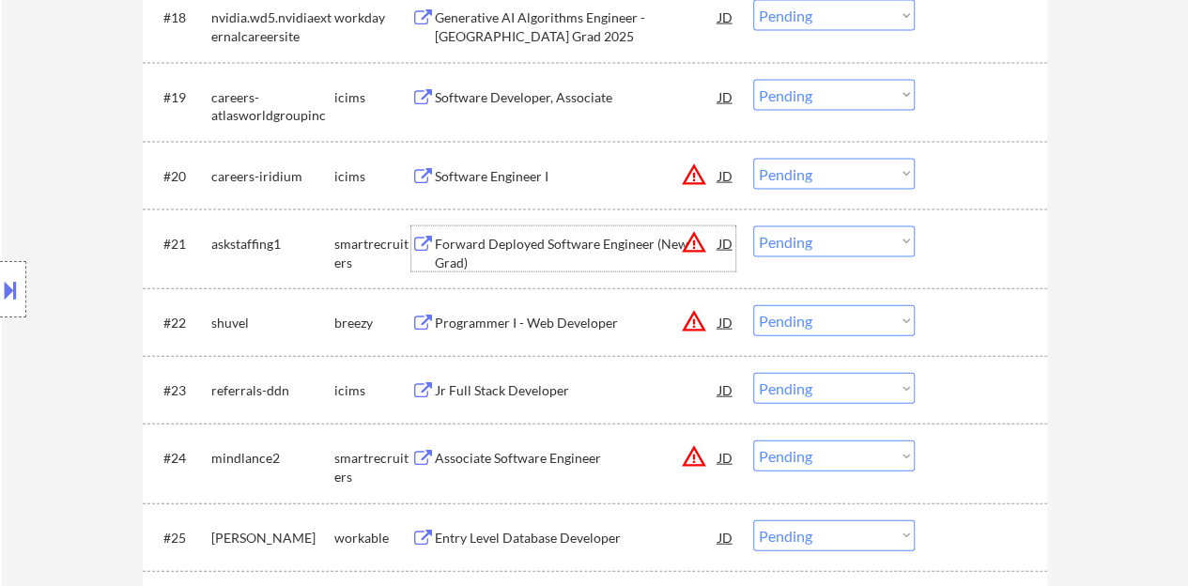
click at [965, 243] on div at bounding box center [983, 243] width 83 height 34
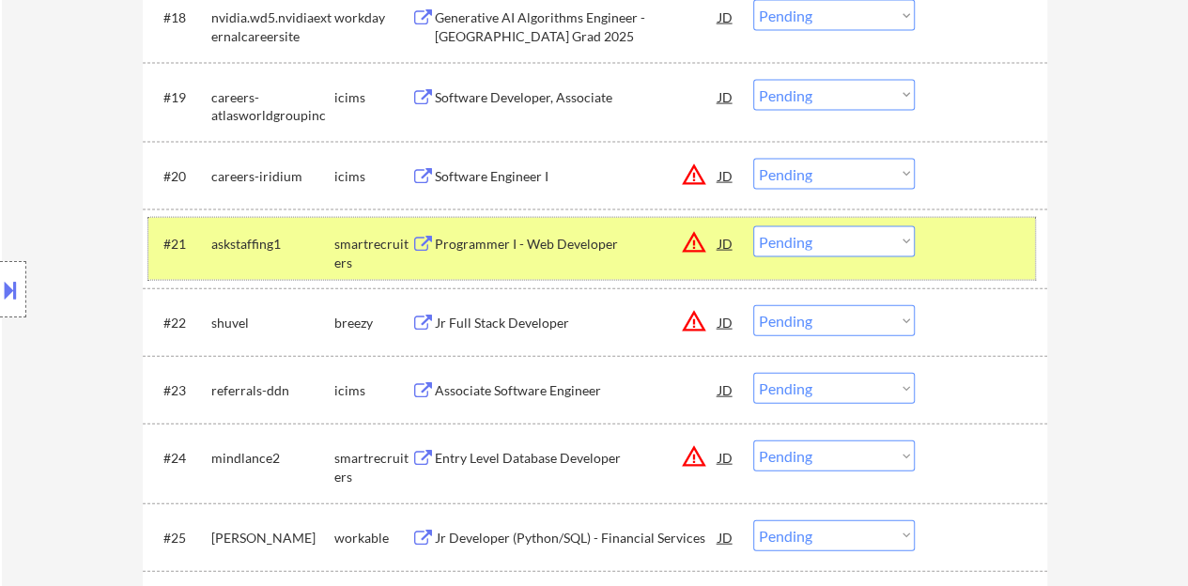
click at [773, 237] on select "Choose an option... Pending Applied Excluded (Questions) Excluded (Expired) Exc…" at bounding box center [834, 241] width 162 height 31
click at [753, 226] on select "Choose an option... Pending Applied Excluded (Questions) Excluded (Expired) Exc…" at bounding box center [834, 241] width 162 height 31
select select ""pending""
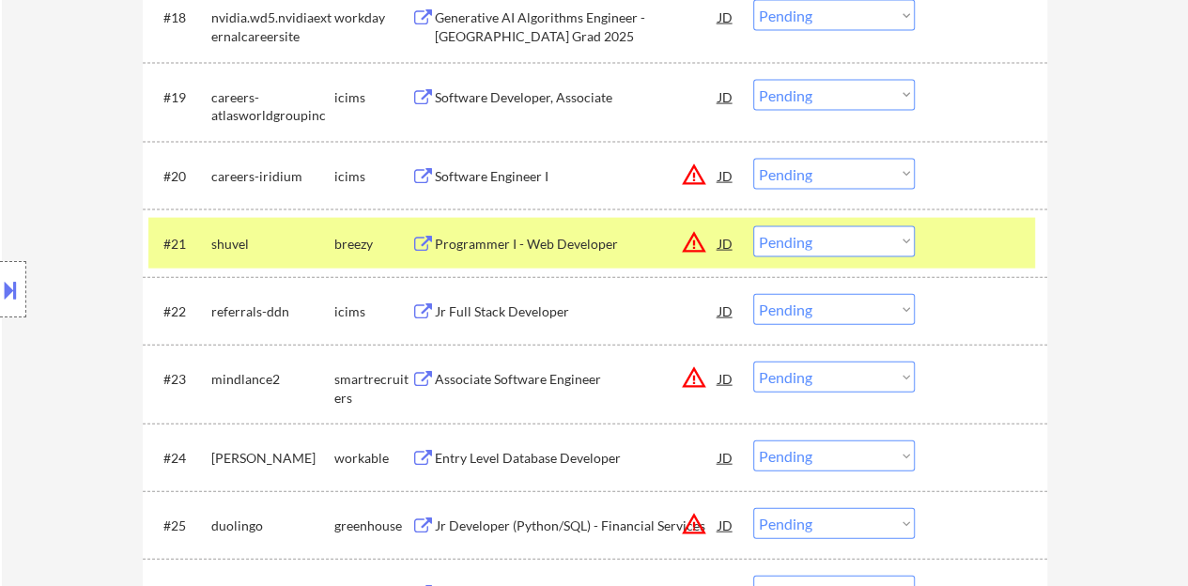
click at [991, 249] on div at bounding box center [983, 243] width 83 height 34
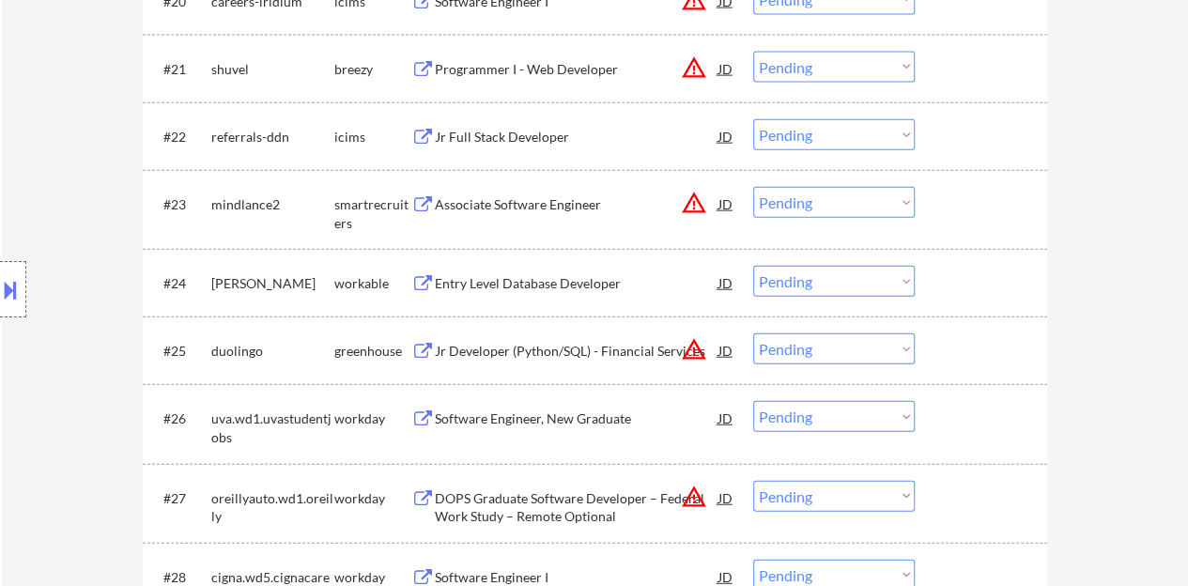
scroll to position [2060, 0]
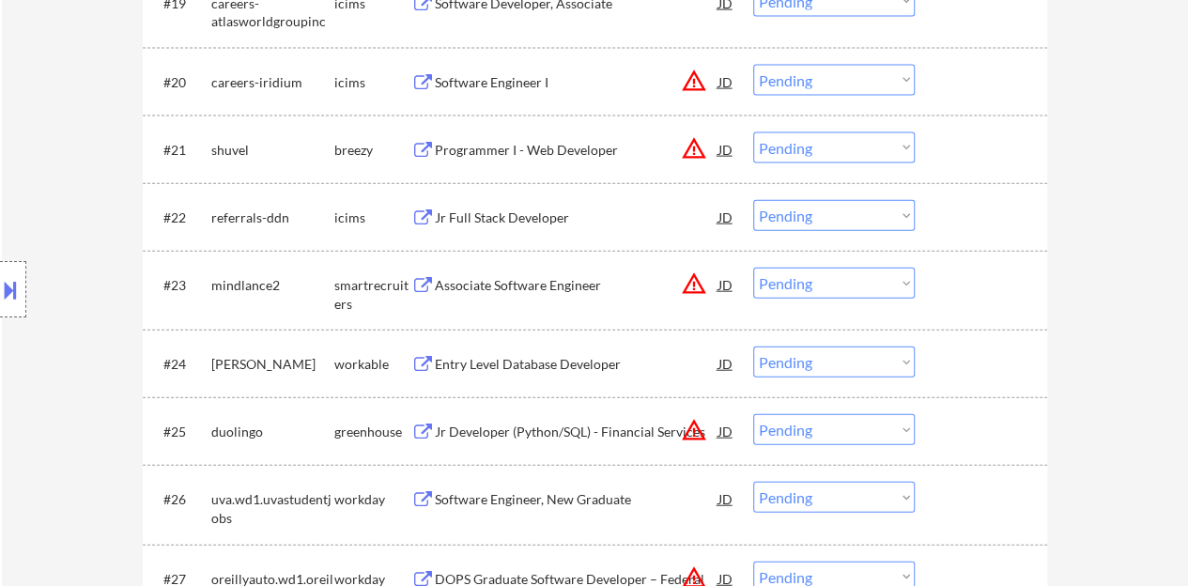
click at [579, 277] on div "Associate Software Engineer" at bounding box center [577, 285] width 284 height 19
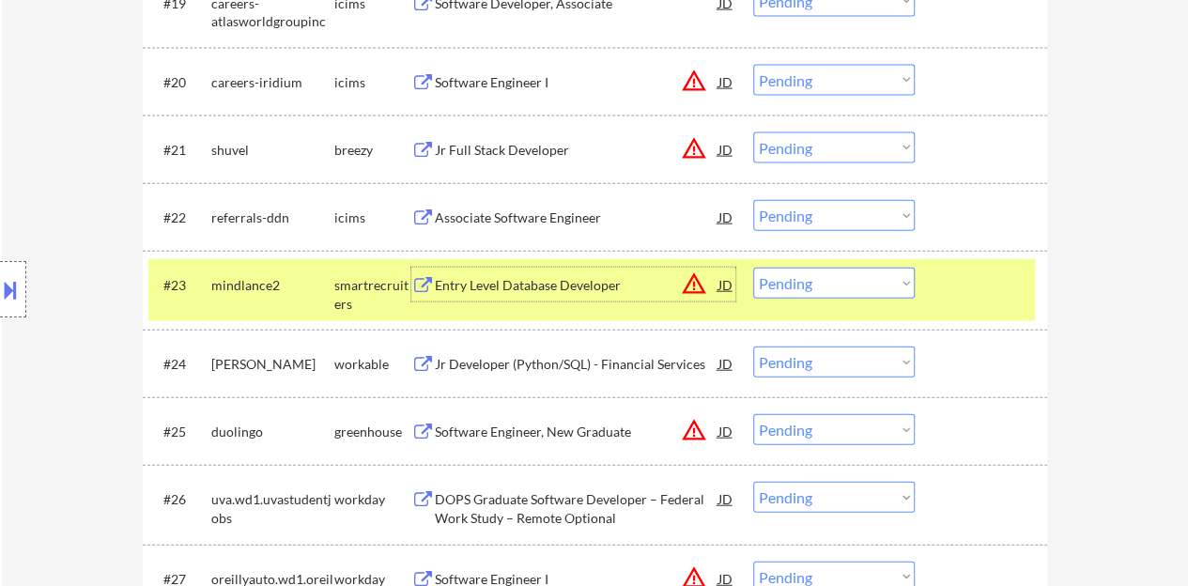
click at [898, 288] on select "Choose an option... Pending Applied Excluded (Questions) Excluded (Expired) Exc…" at bounding box center [834, 283] width 162 height 31
click at [753, 268] on select "Choose an option... Pending Applied Excluded (Questions) Excluded (Expired) Exc…" at bounding box center [834, 283] width 162 height 31
select select ""pending""
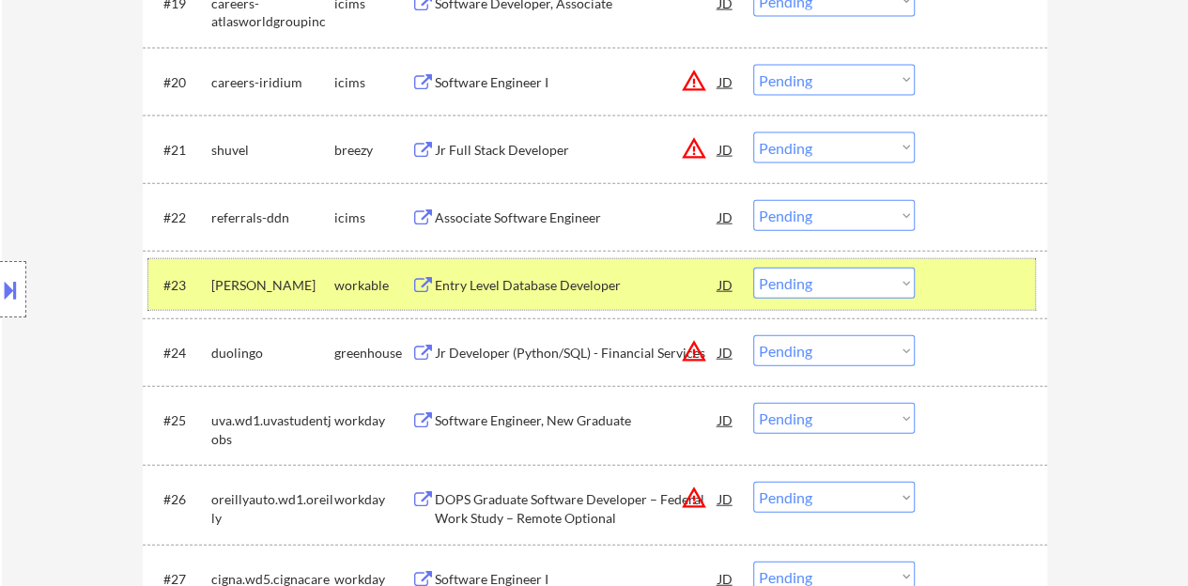
click at [956, 288] on div at bounding box center [983, 285] width 83 height 34
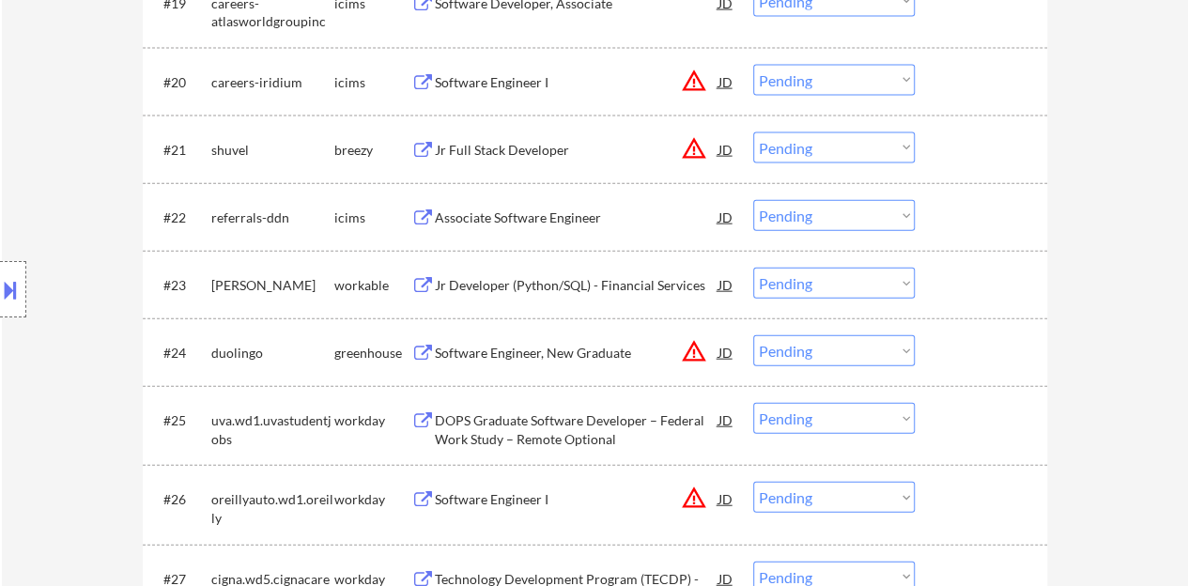
click at [575, 352] on div "Software Engineer, New Graduate" at bounding box center [577, 353] width 284 height 19
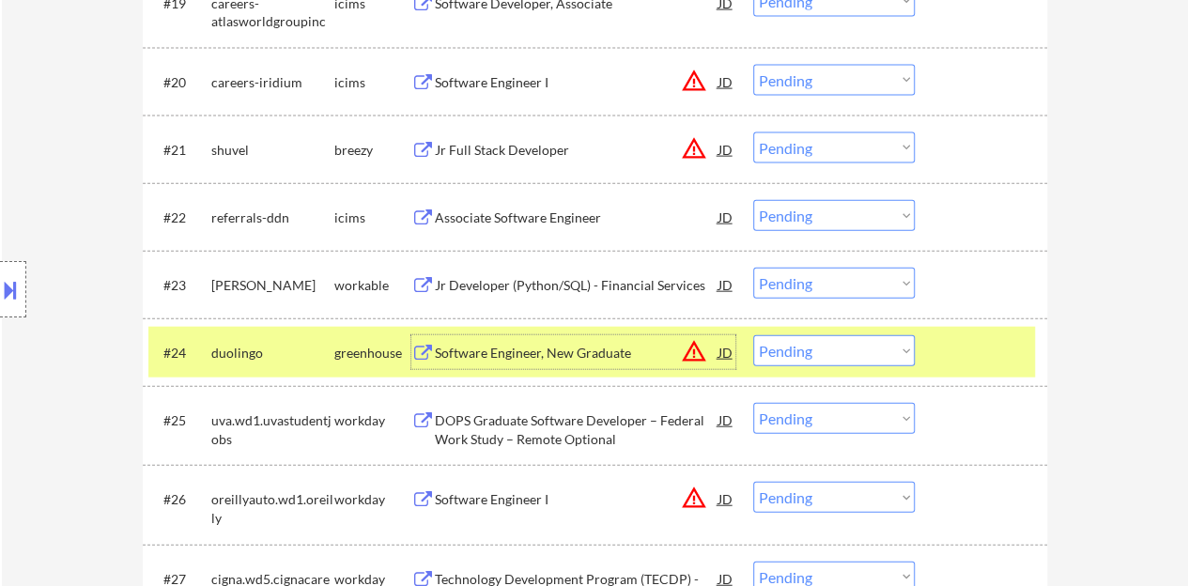
click at [848, 358] on select "Choose an option... Pending Applied Excluded (Questions) Excluded (Expired) Exc…" at bounding box center [834, 350] width 162 height 31
click at [753, 335] on select "Choose an option... Pending Applied Excluded (Questions) Excluded (Expired) Exc…" at bounding box center [834, 350] width 162 height 31
select select ""pending""
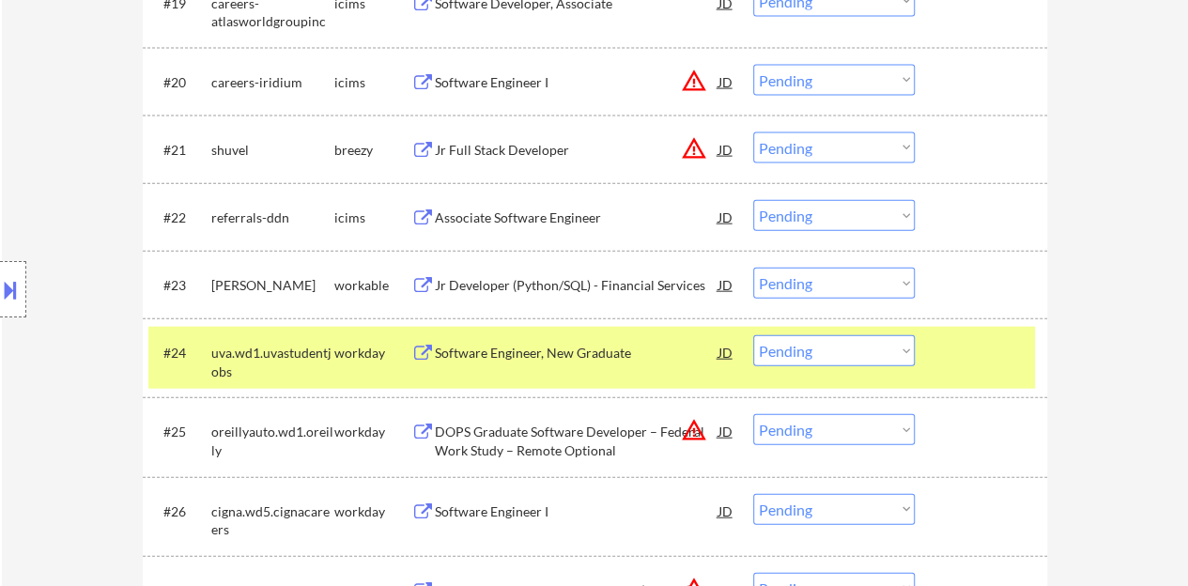
click at [973, 358] on div at bounding box center [983, 352] width 83 height 34
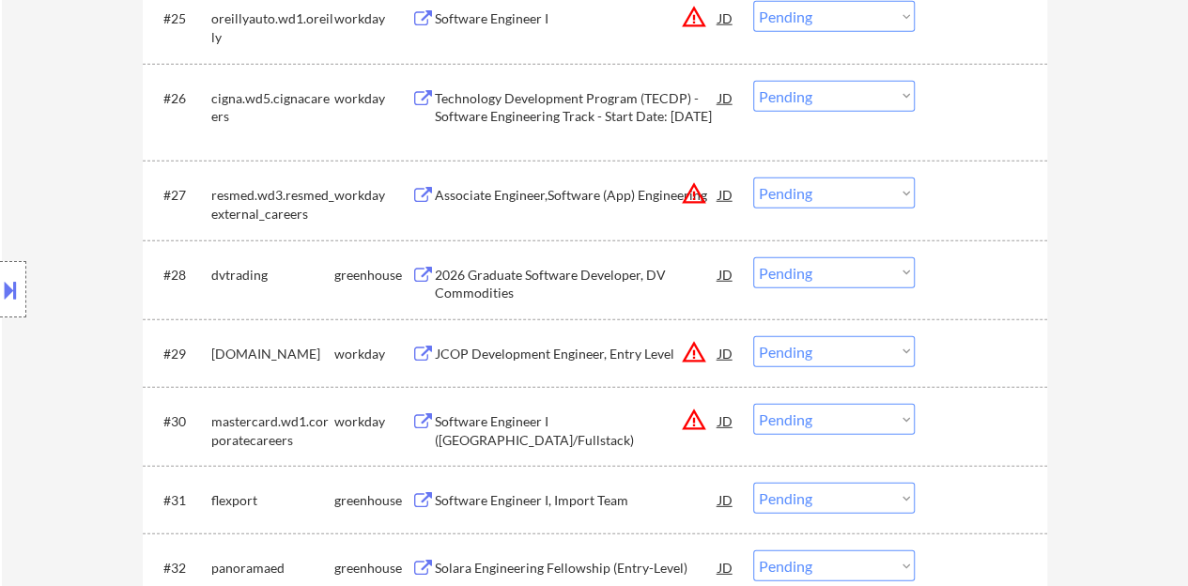
scroll to position [2436, 0]
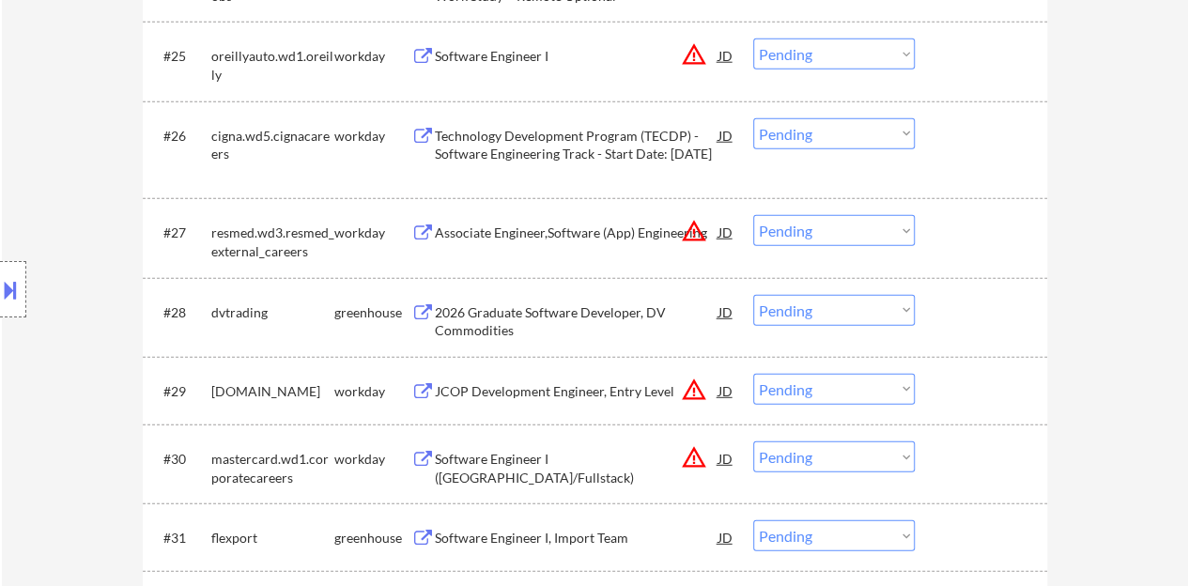
click at [530, 315] on div "2026 Graduate Software Developer, DV Commodities" at bounding box center [577, 321] width 284 height 37
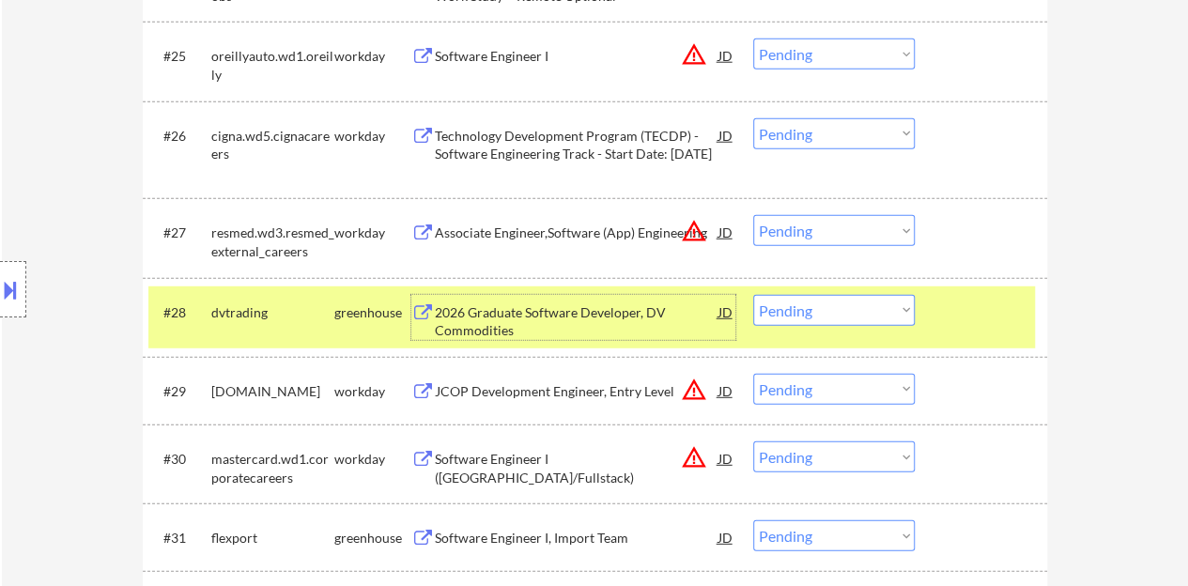
click at [857, 298] on select "Choose an option... Pending Applied Excluded (Questions) Excluded (Expired) Exc…" at bounding box center [834, 310] width 162 height 31
click at [753, 295] on select "Choose an option... Pending Applied Excluded (Questions) Excluded (Expired) Exc…" at bounding box center [834, 310] width 162 height 31
select select ""pending""
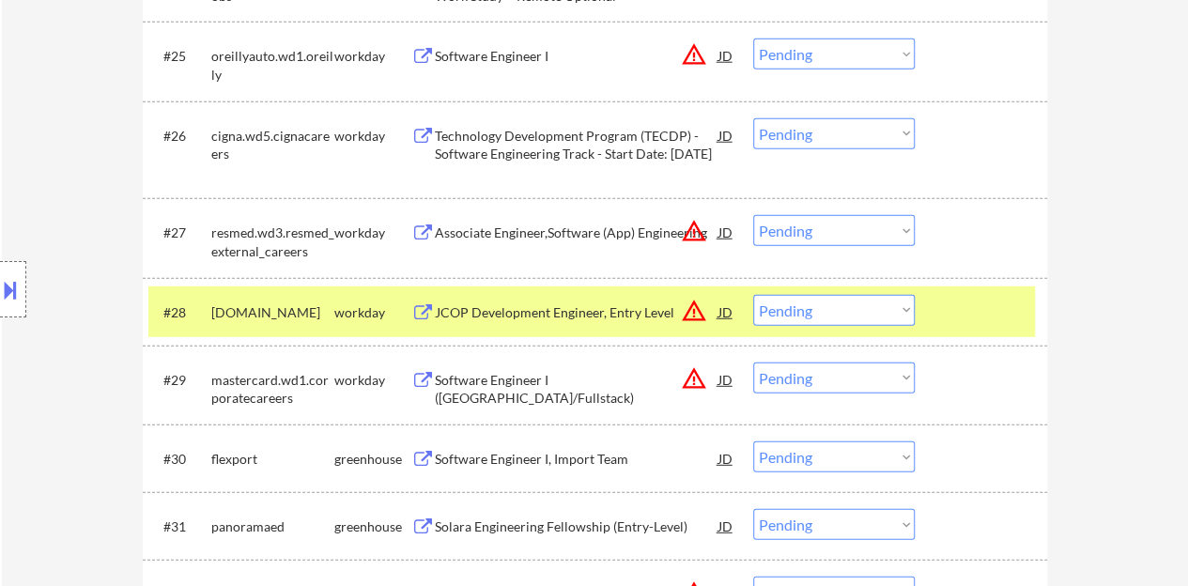
scroll to position [2530, 0]
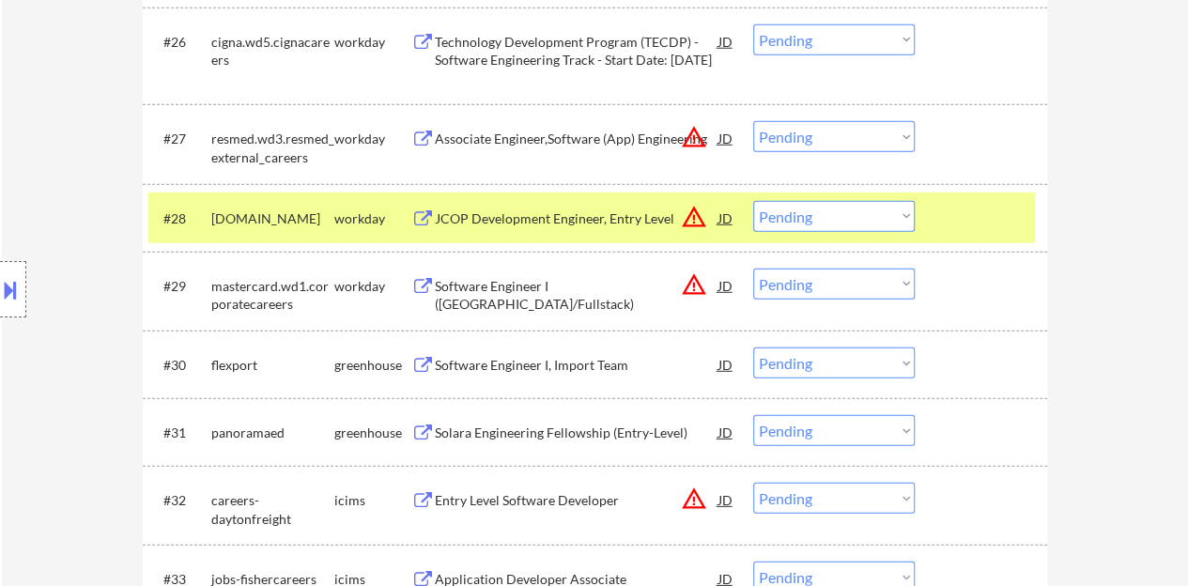
click at [978, 214] on div at bounding box center [983, 218] width 83 height 34
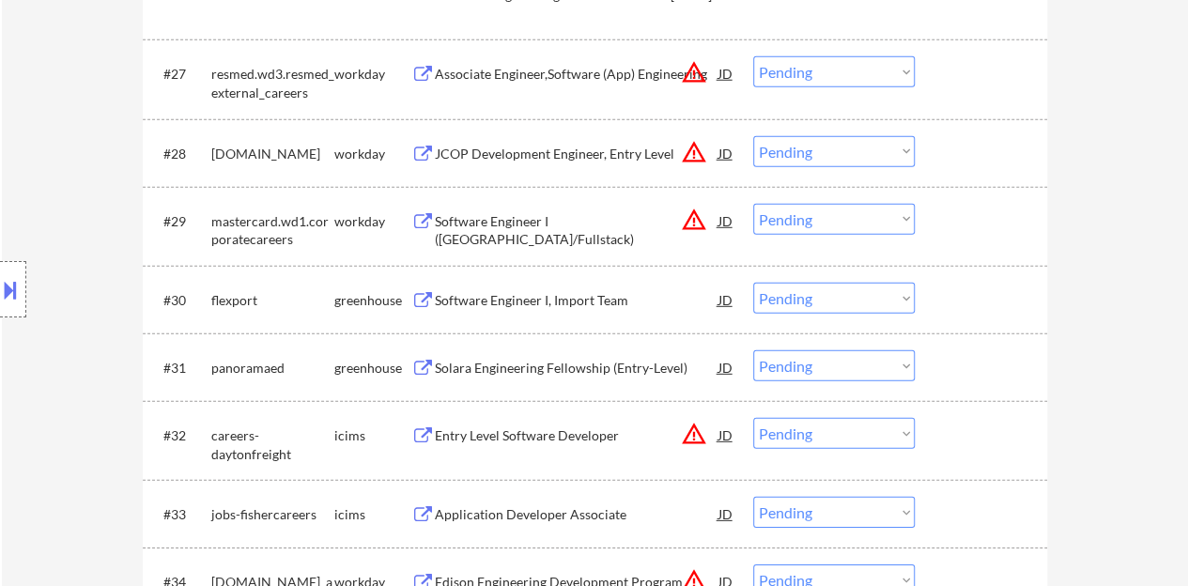
scroll to position [2624, 0]
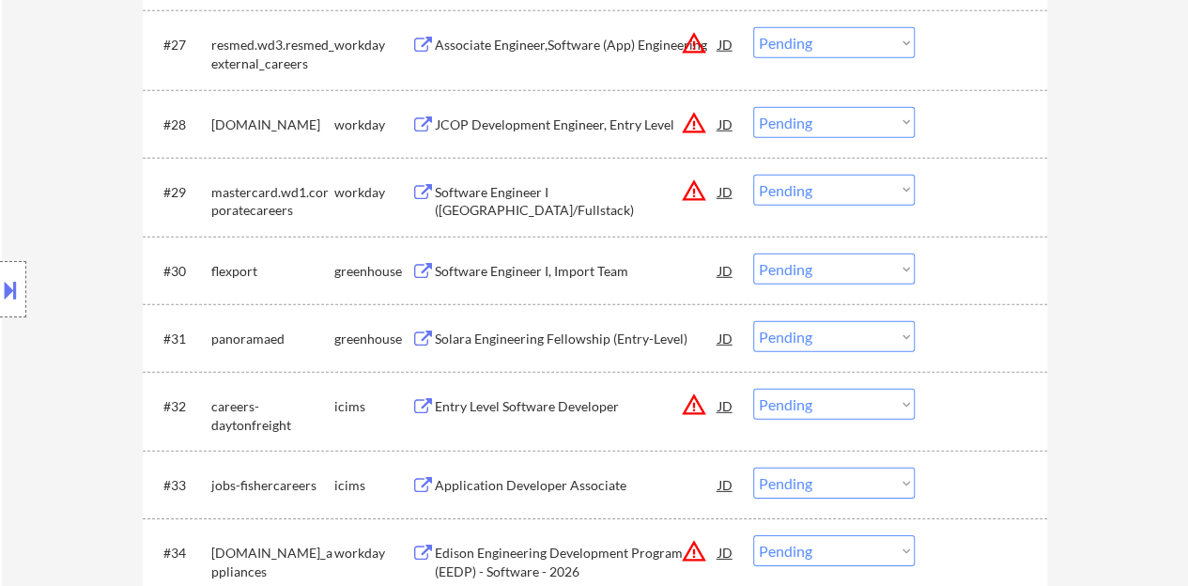
click at [577, 270] on div "Software Engineer I, Import Team" at bounding box center [577, 271] width 284 height 19
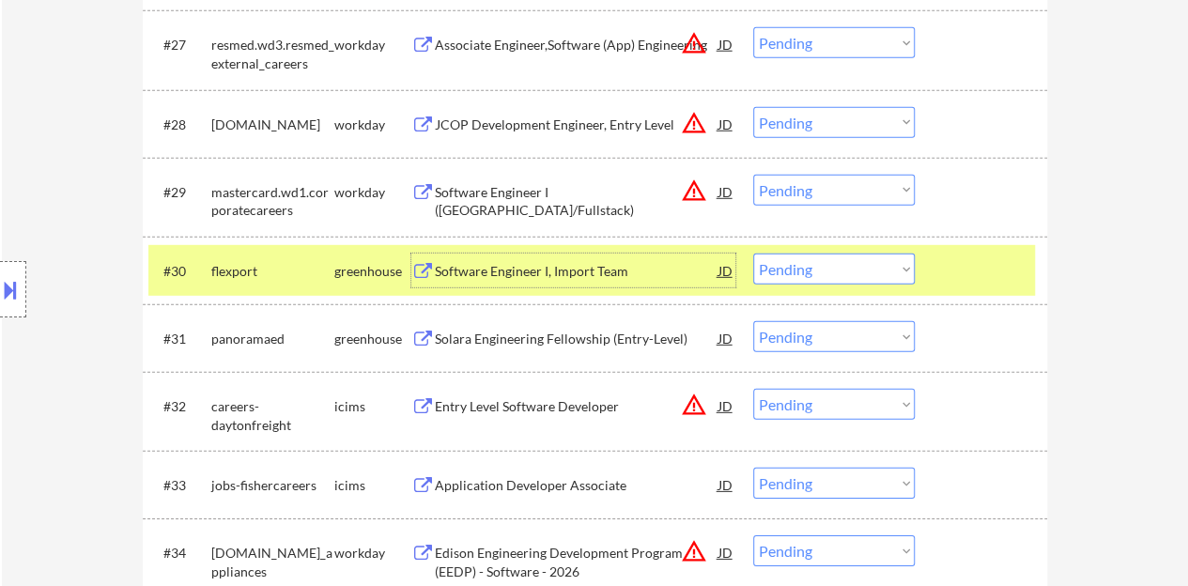
click at [827, 269] on select "Choose an option... Pending Applied Excluded (Questions) Excluded (Expired) Exc…" at bounding box center [834, 269] width 162 height 31
click at [753, 254] on select "Choose an option... Pending Applied Excluded (Questions) Excluded (Expired) Exc…" at bounding box center [834, 269] width 162 height 31
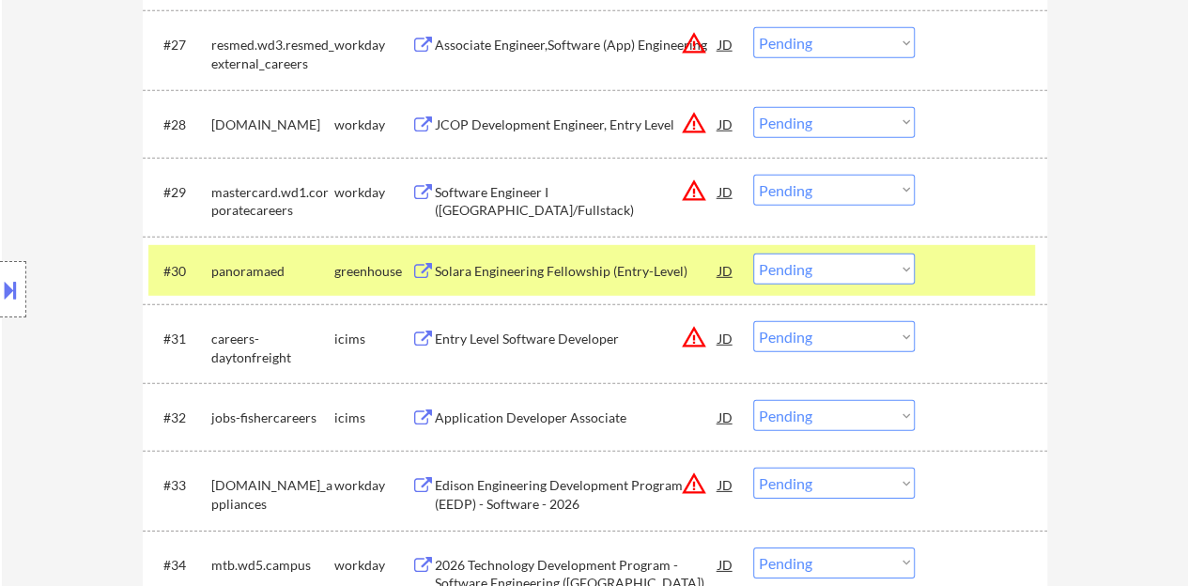
click at [553, 269] on div "Solara Engineering Fellowship (Entry-Level)" at bounding box center [577, 271] width 284 height 19
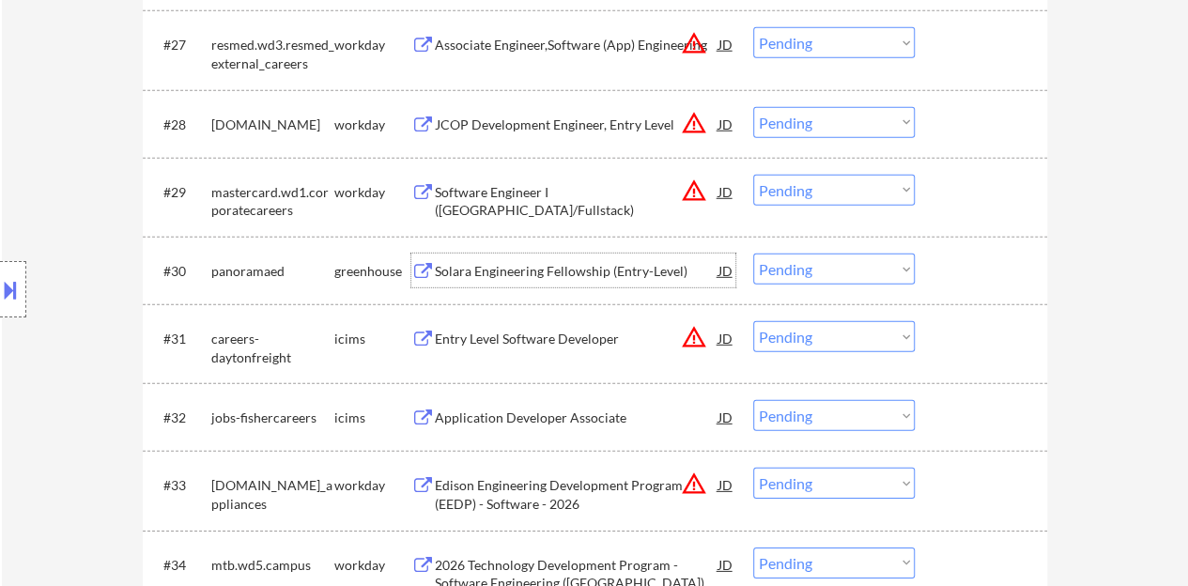
click at [970, 270] on div at bounding box center [983, 271] width 83 height 34
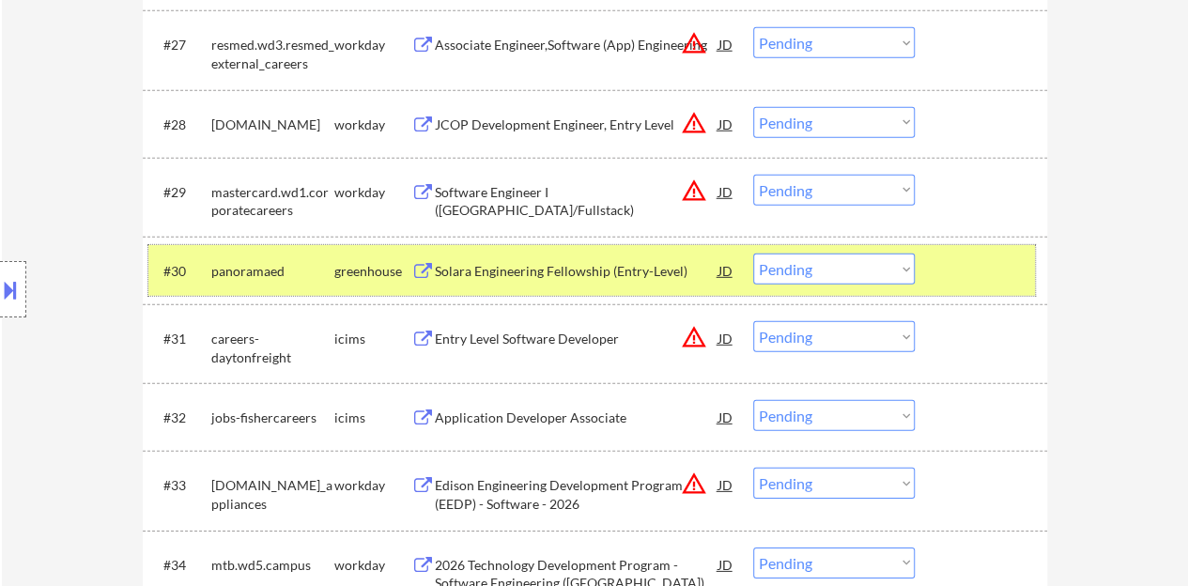
click at [857, 269] on select "Choose an option... Pending Applied Excluded (Questions) Excluded (Expired) Exc…" at bounding box center [834, 269] width 162 height 31
click at [753, 254] on select "Choose an option... Pending Applied Excluded (Questions) Excluded (Expired) Exc…" at bounding box center [834, 269] width 162 height 31
select select ""pending""
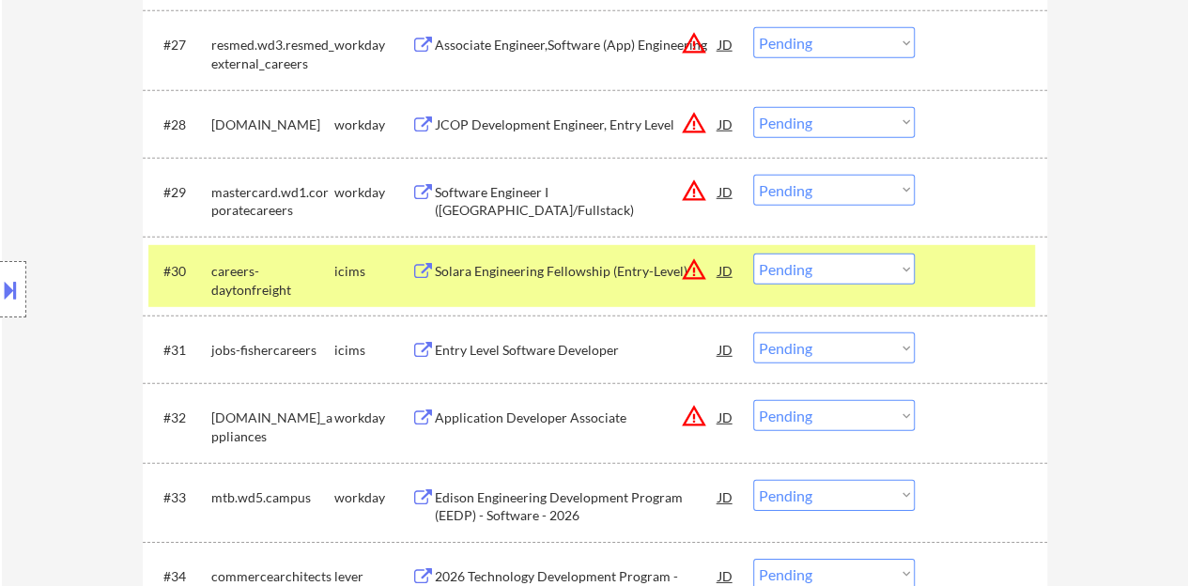
click at [1030, 266] on div "#30 careers-daytonfreight icims Solara Engineering Fellowship (Entry-Level) JD …" at bounding box center [591, 276] width 886 height 62
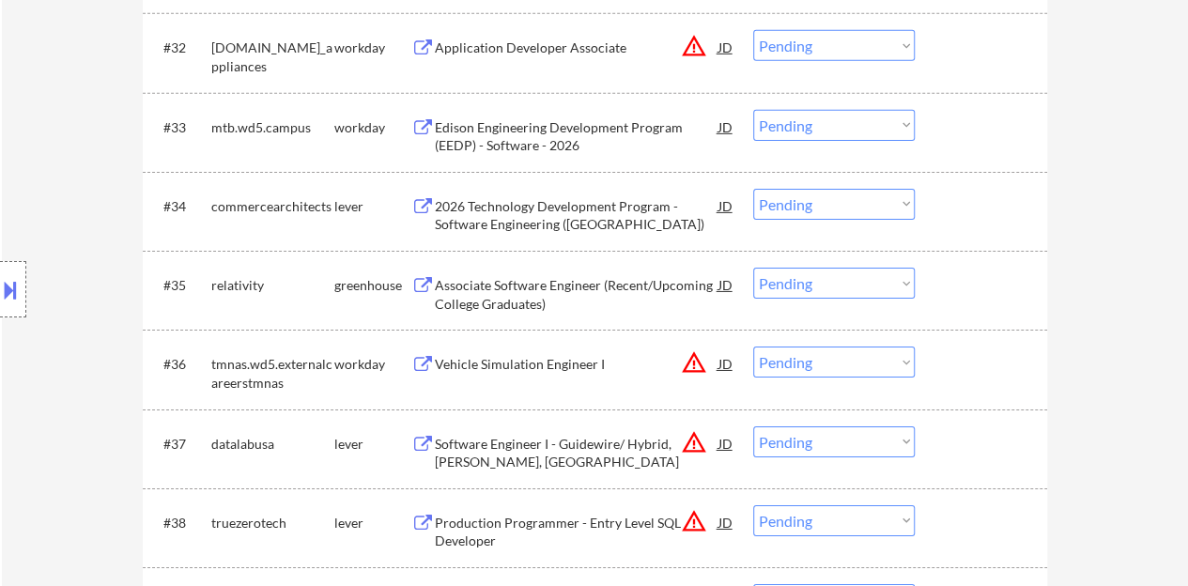
scroll to position [2905, 0]
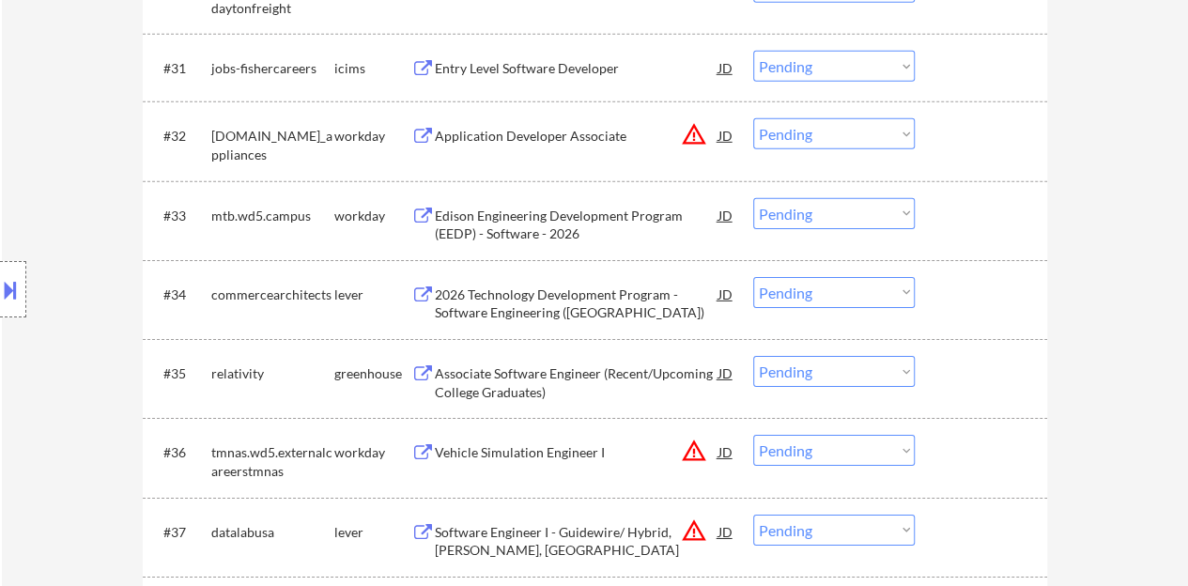
click at [563, 311] on div "2026 Technology Development Program - Software Engineering ([GEOGRAPHIC_DATA])" at bounding box center [577, 303] width 284 height 37
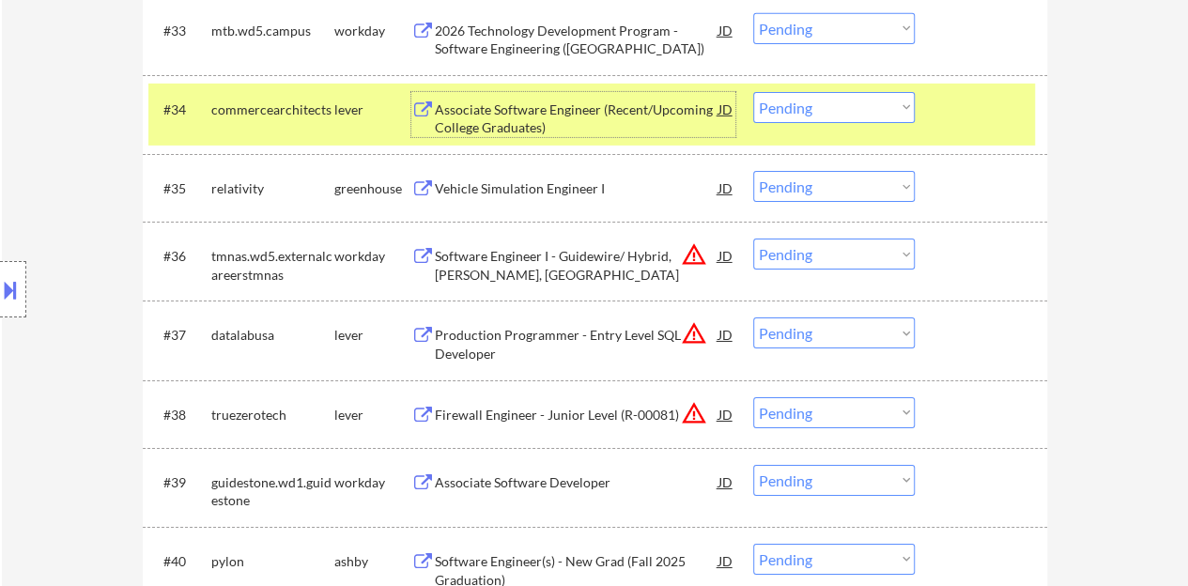
scroll to position [2921, 0]
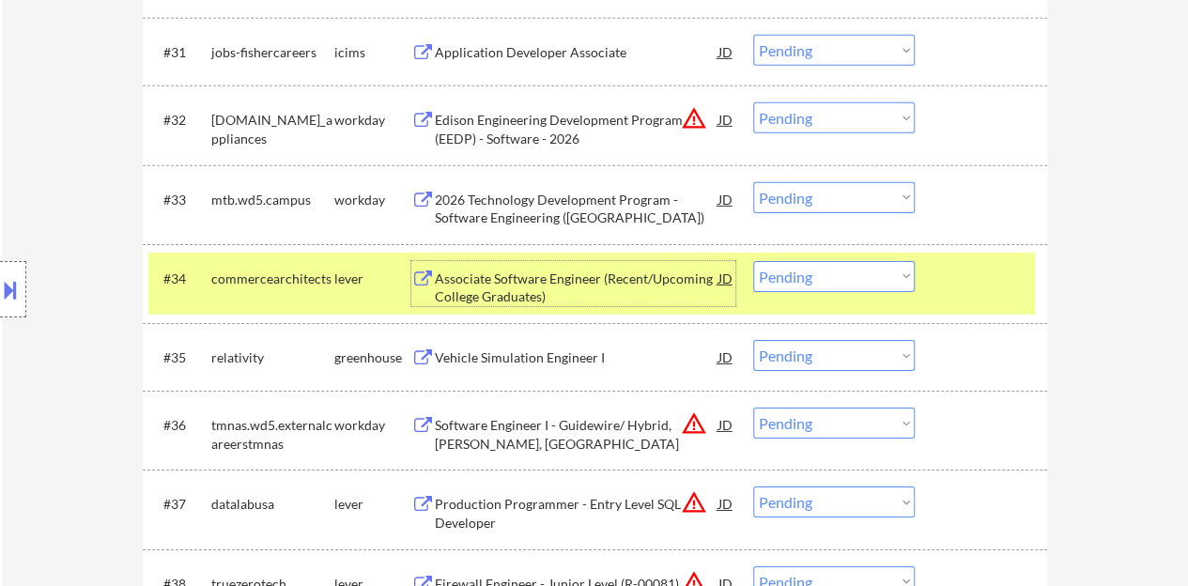
click at [835, 271] on select "Choose an option... Pending Applied Excluded (Questions) Excluded (Expired) Exc…" at bounding box center [834, 276] width 162 height 31
click at [753, 261] on select "Choose an option... Pending Applied Excluded (Questions) Excluded (Expired) Exc…" at bounding box center [834, 276] width 162 height 31
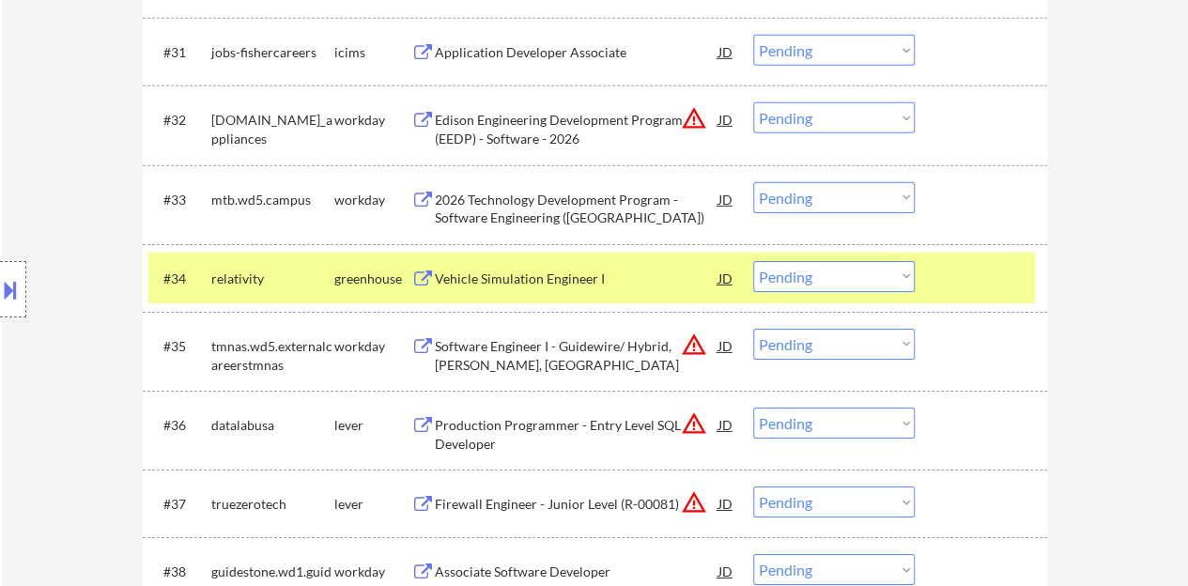
click at [508, 291] on div "Vehicle Simulation Engineer I" at bounding box center [577, 278] width 284 height 34
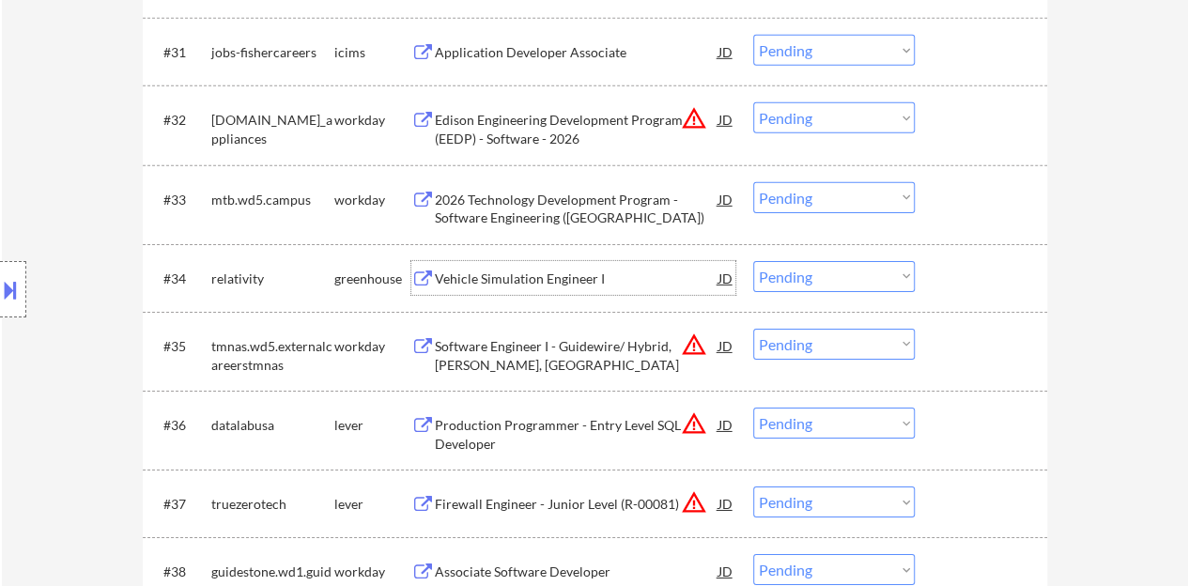
click at [964, 278] on div at bounding box center [983, 278] width 83 height 34
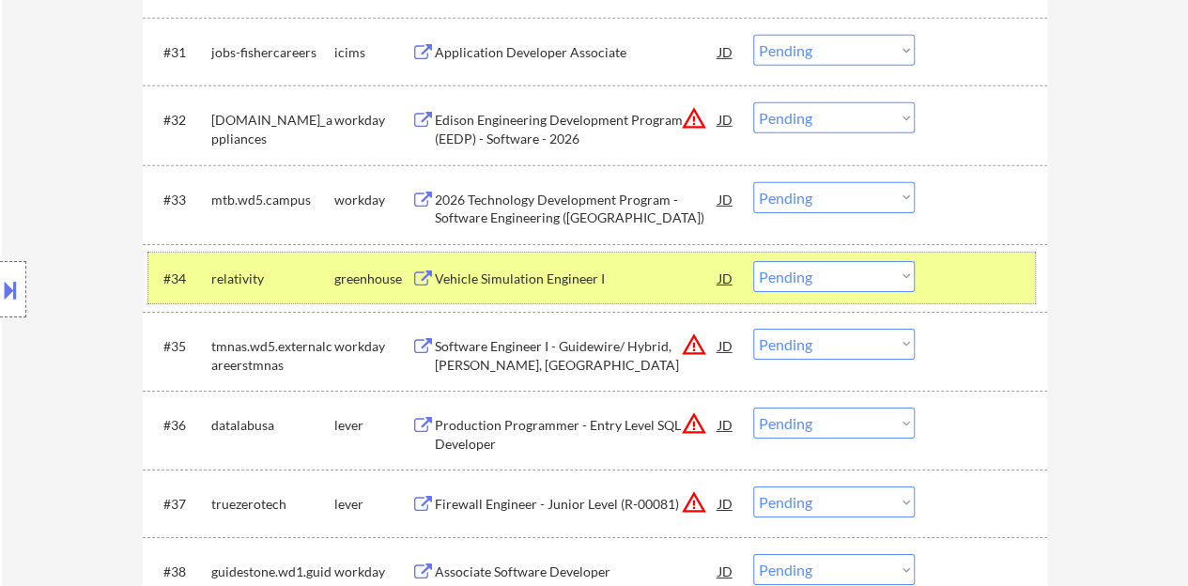
click at [818, 273] on select "Choose an option... Pending Applied Excluded (Questions) Excluded (Expired) Exc…" at bounding box center [834, 276] width 162 height 31
click at [753, 261] on select "Choose an option... Pending Applied Excluded (Questions) Excluded (Expired) Exc…" at bounding box center [834, 276] width 162 height 31
select select ""pending""
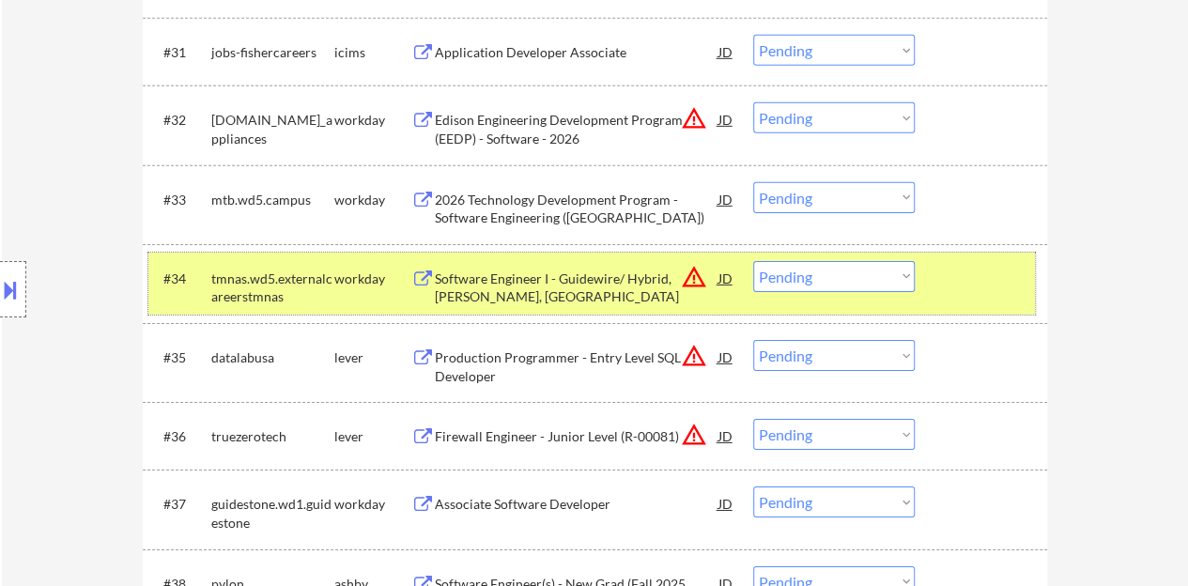
click at [986, 276] on div at bounding box center [983, 278] width 83 height 34
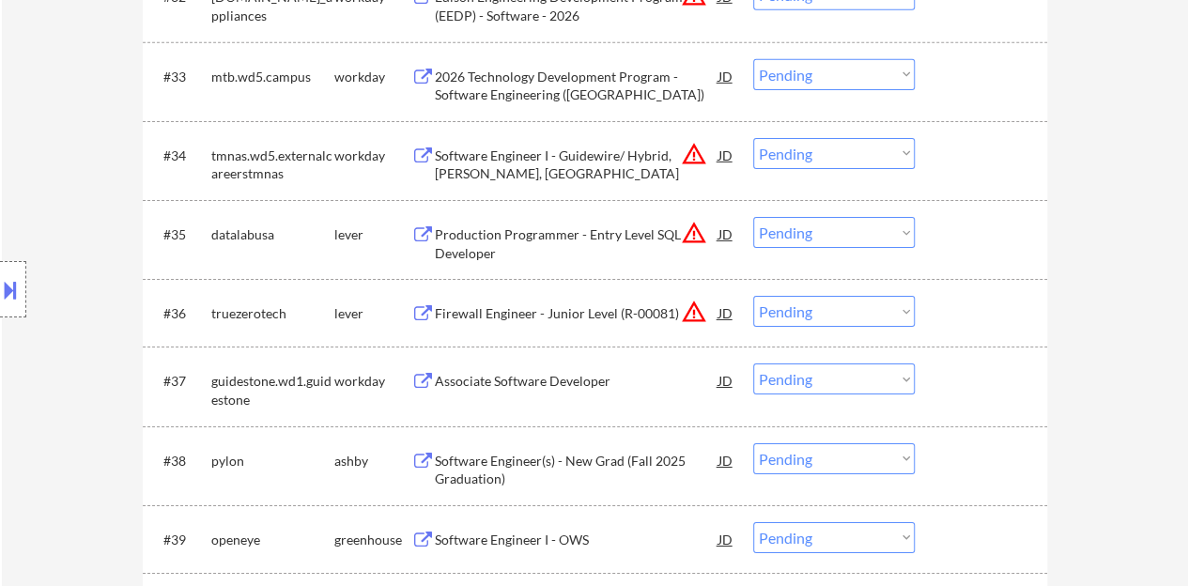
scroll to position [3015, 0]
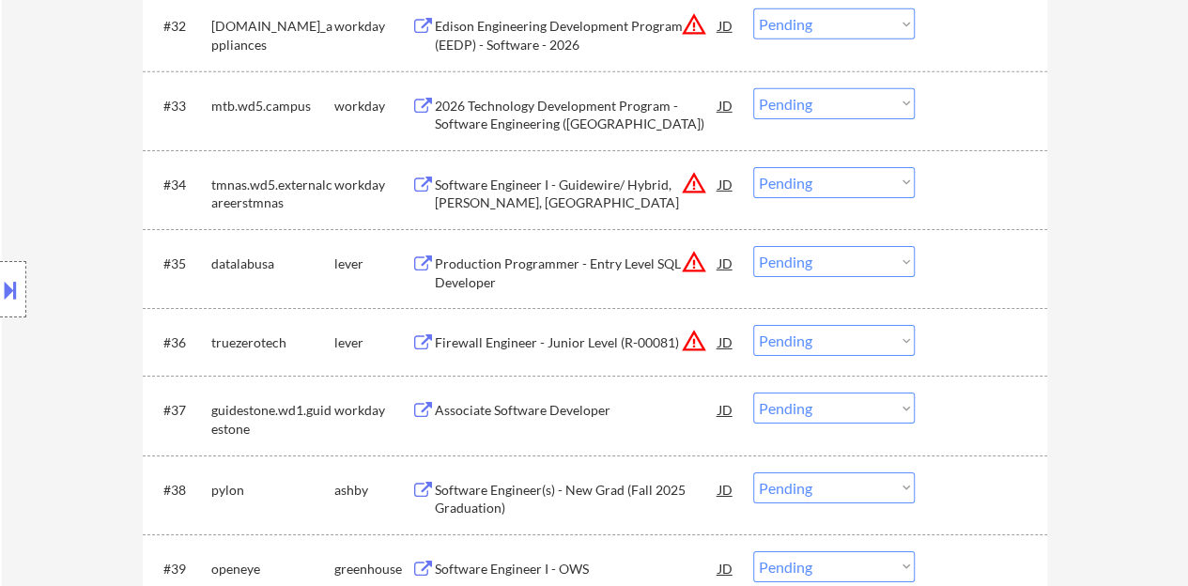
click at [580, 247] on div "Production Programmer - Entry Level SQL Developer" at bounding box center [577, 268] width 284 height 45
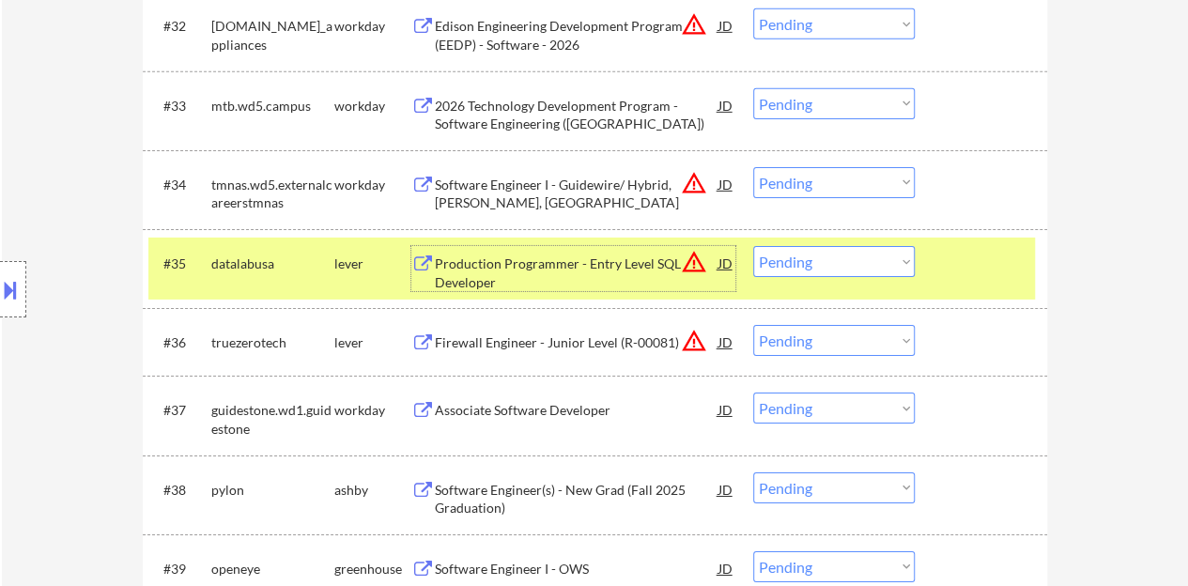
click at [840, 255] on select "Choose an option... Pending Applied Excluded (Questions) Excluded (Expired) Exc…" at bounding box center [834, 261] width 162 height 31
click at [753, 246] on select "Choose an option... Pending Applied Excluded (Questions) Excluded (Expired) Exc…" at bounding box center [834, 261] width 162 height 31
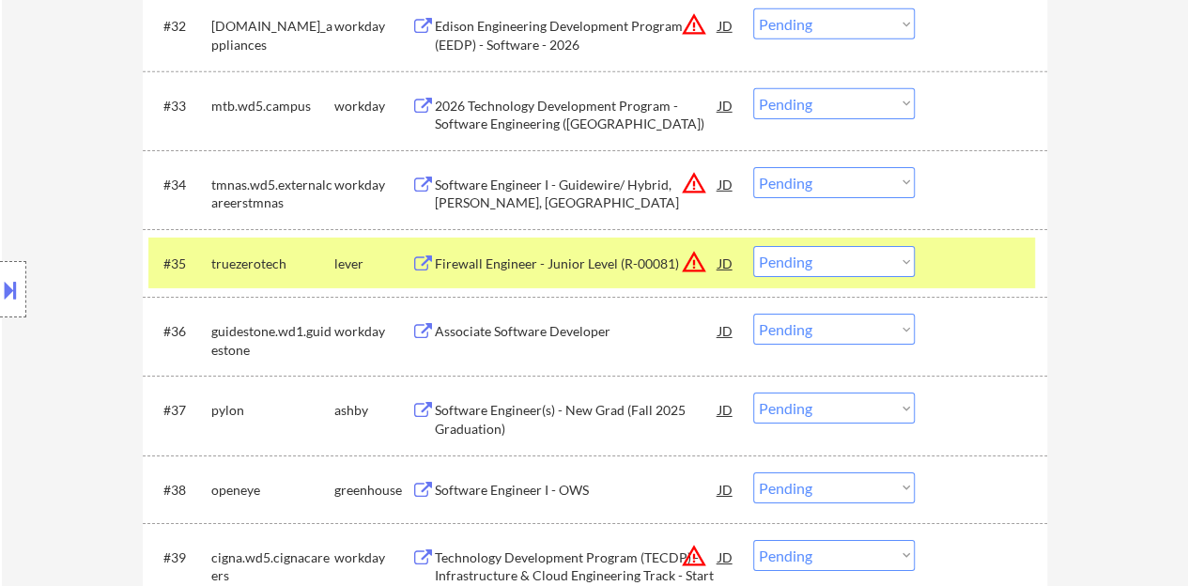
click at [652, 262] on div "Firewall Engineer - Junior Level (R-00081)" at bounding box center [577, 263] width 284 height 19
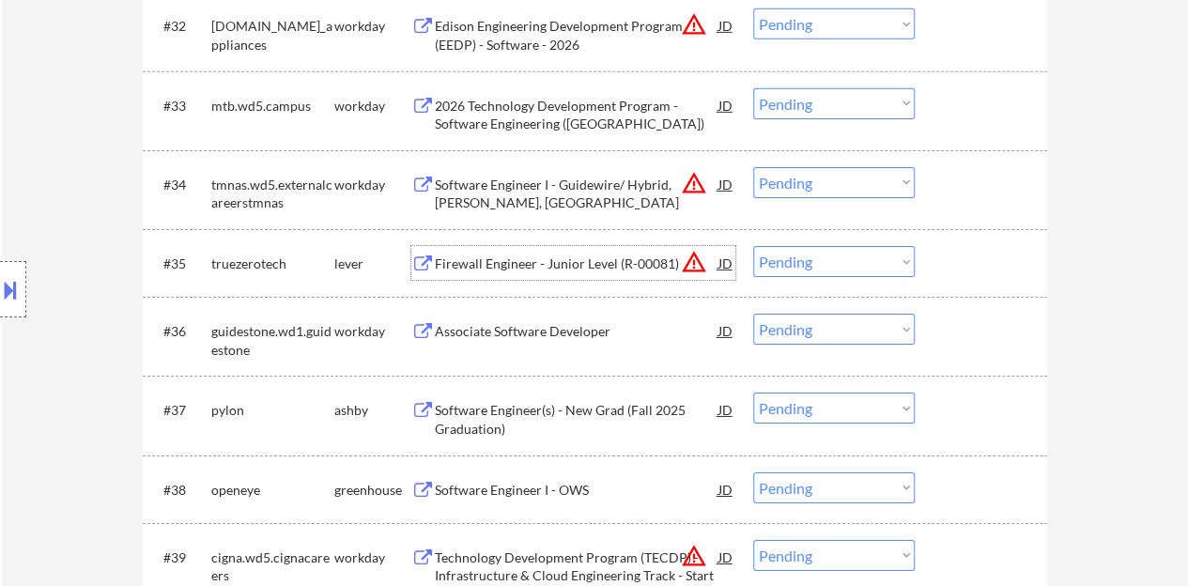
click at [962, 260] on div at bounding box center [983, 263] width 83 height 34
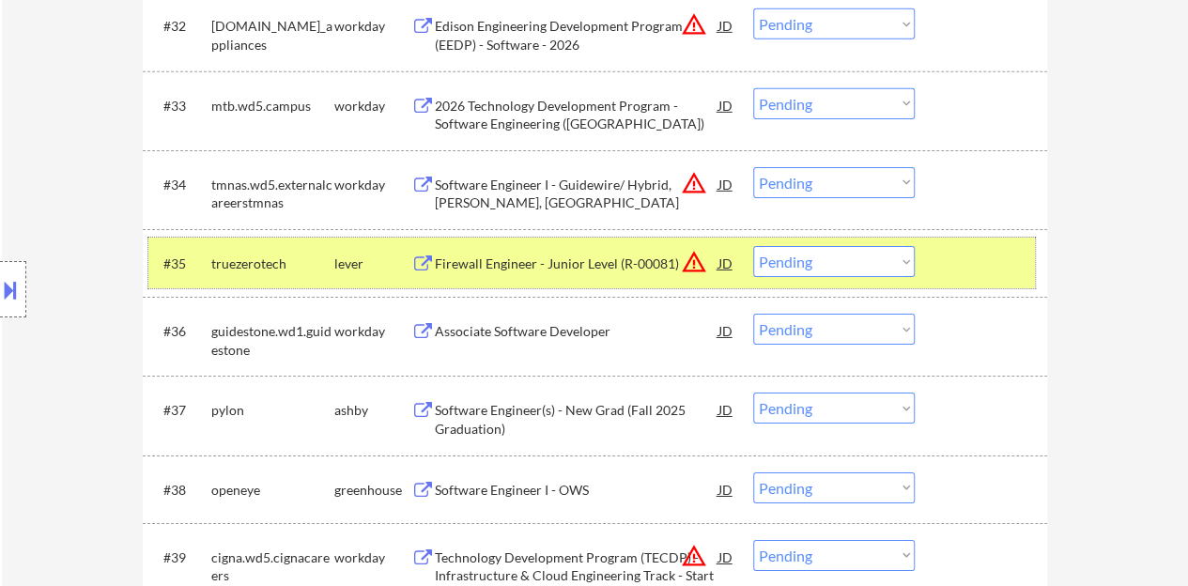
click at [785, 248] on select "Choose an option... Pending Applied Excluded (Questions) Excluded (Expired) Exc…" at bounding box center [834, 261] width 162 height 31
click at [753, 246] on select "Choose an option... Pending Applied Excluded (Questions) Excluded (Expired) Exc…" at bounding box center [834, 261] width 162 height 31
select select ""pending""
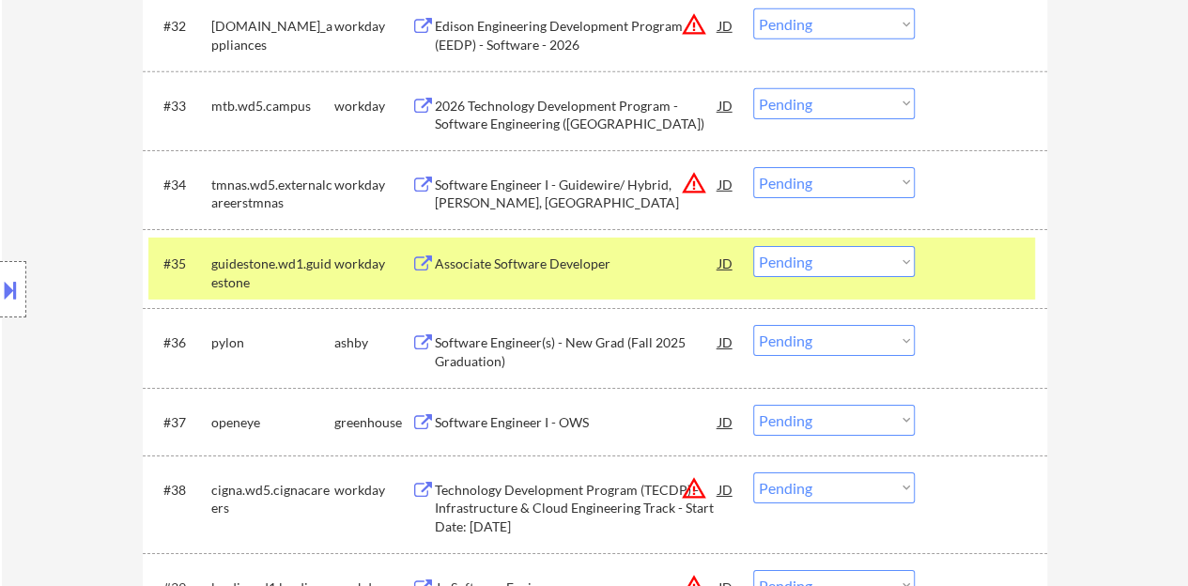
click at [78, 146] on div "Location Inclusions: country:[GEOGRAPHIC_DATA]" at bounding box center [168, 289] width 336 height 348
click at [975, 256] on div at bounding box center [983, 263] width 83 height 34
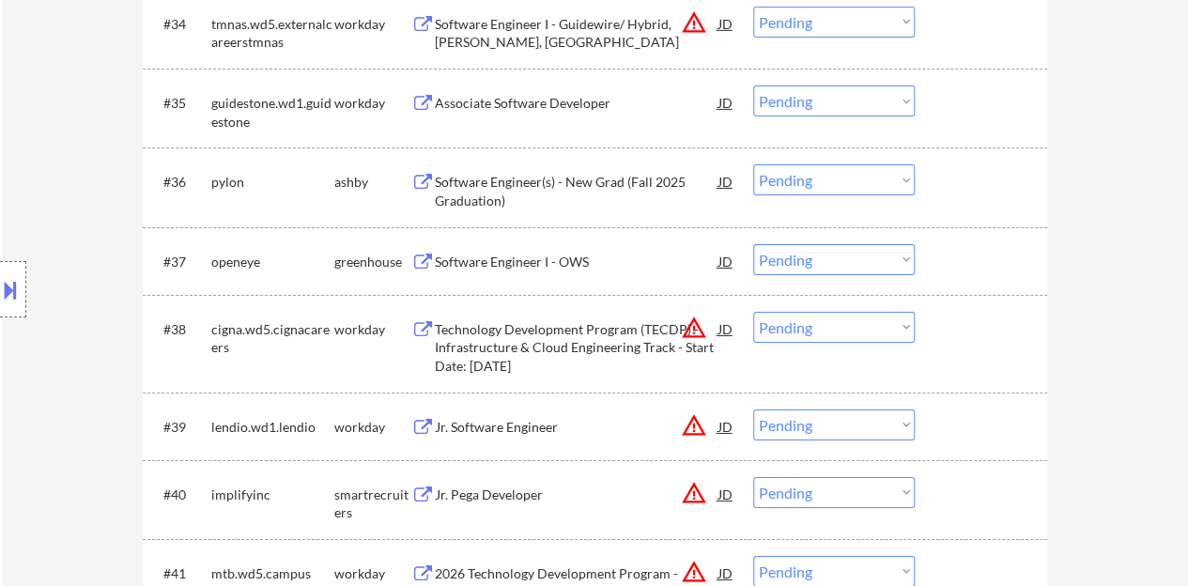
scroll to position [3203, 0]
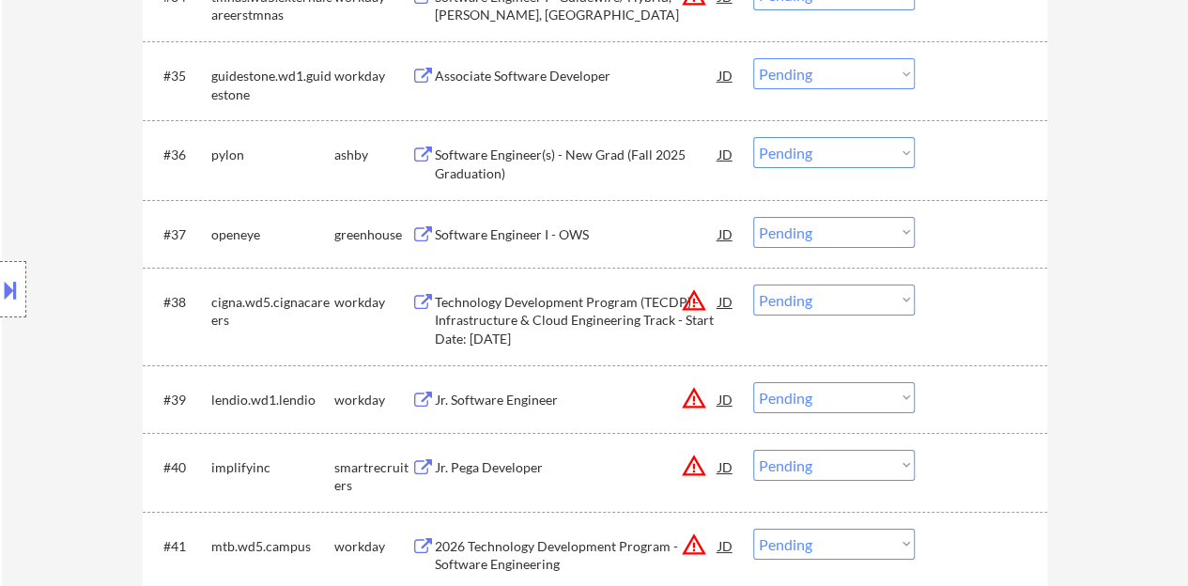
click at [567, 147] on div "Software Engineer(s) - New Grad (Fall 2025 Graduation)" at bounding box center [577, 164] width 284 height 37
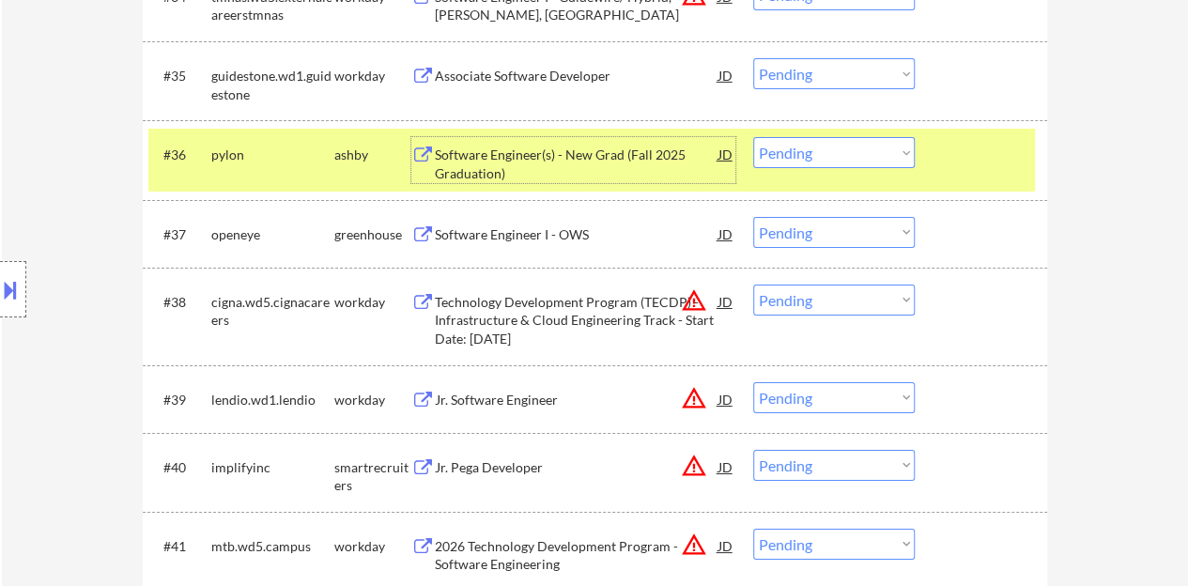
click at [800, 155] on select "Choose an option... Pending Applied Excluded (Questions) Excluded (Expired) Exc…" at bounding box center [834, 152] width 162 height 31
click at [753, 137] on select "Choose an option... Pending Applied Excluded (Questions) Excluded (Expired) Exc…" at bounding box center [834, 152] width 162 height 31
select select ""pending""
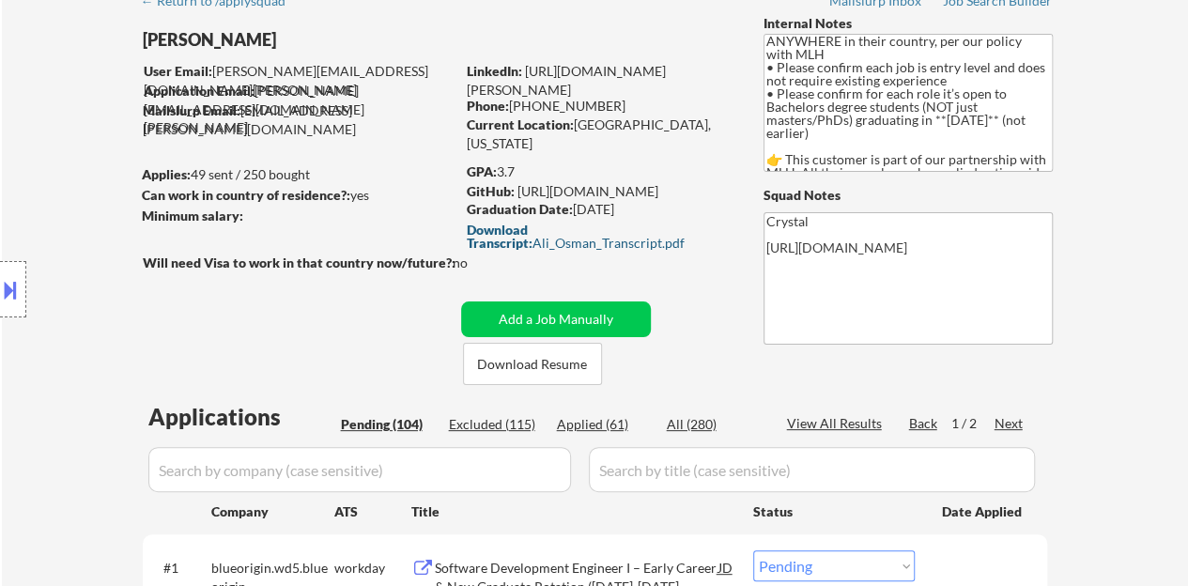
scroll to position [188, 0]
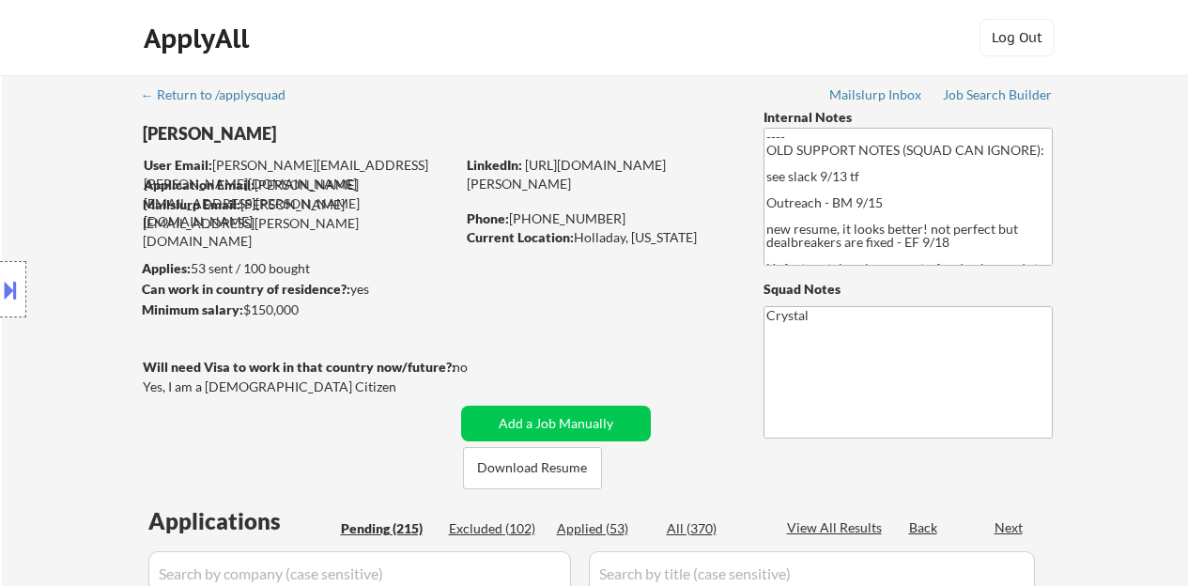
select select ""pending""
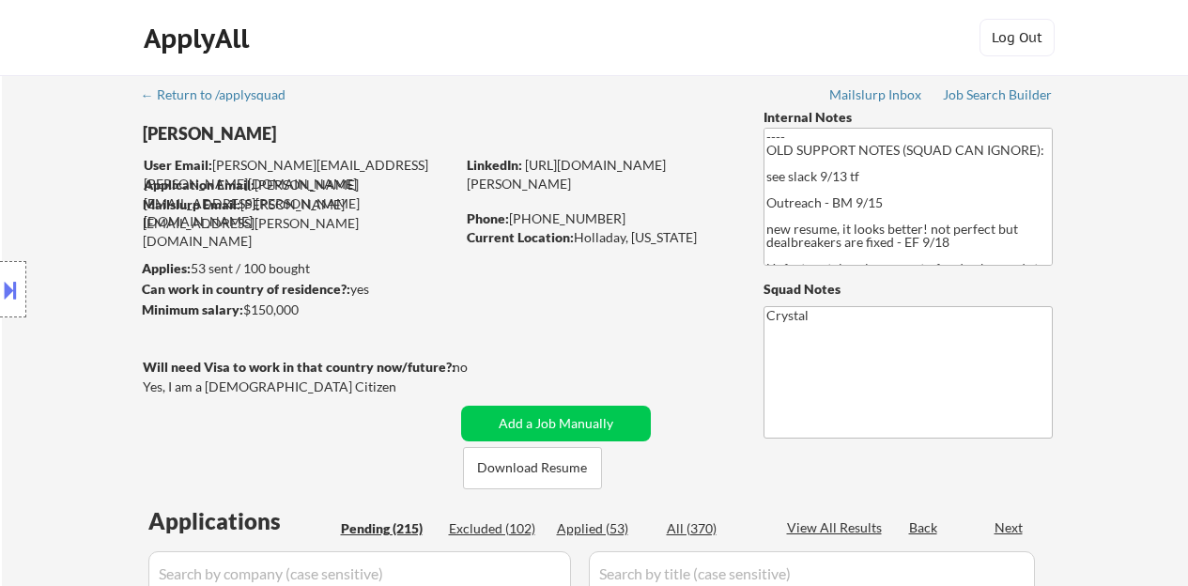
select select ""pending""
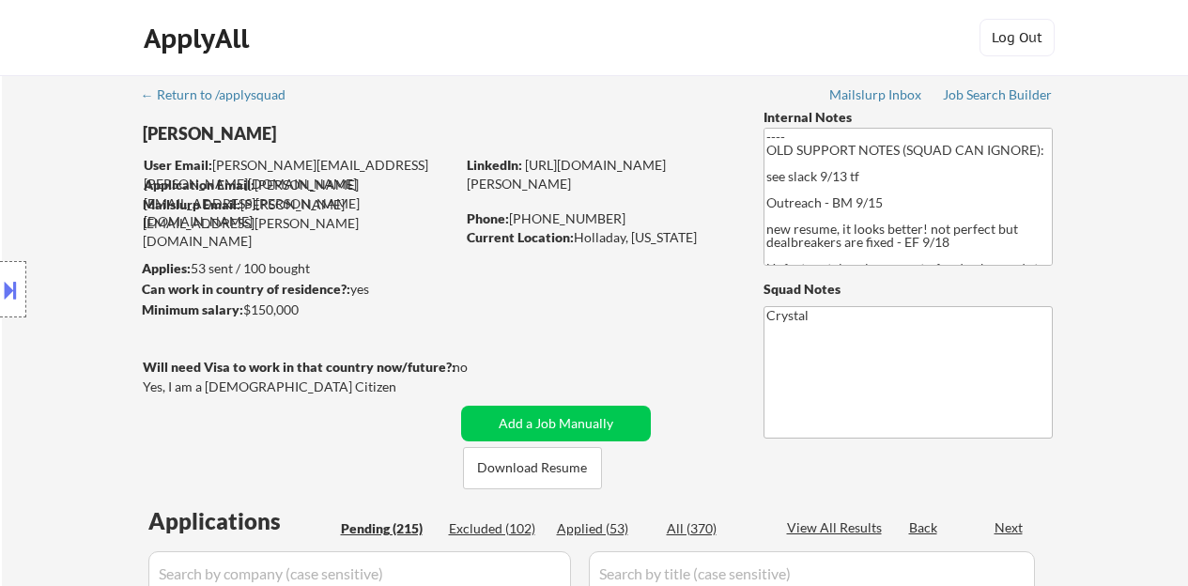
select select ""pending""
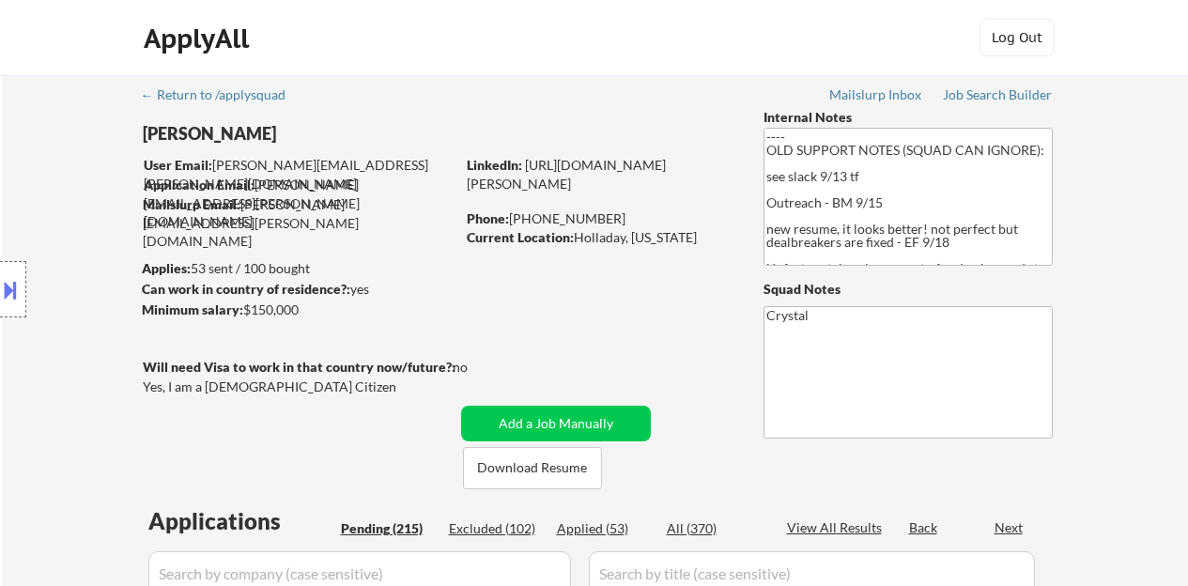
select select ""pending""
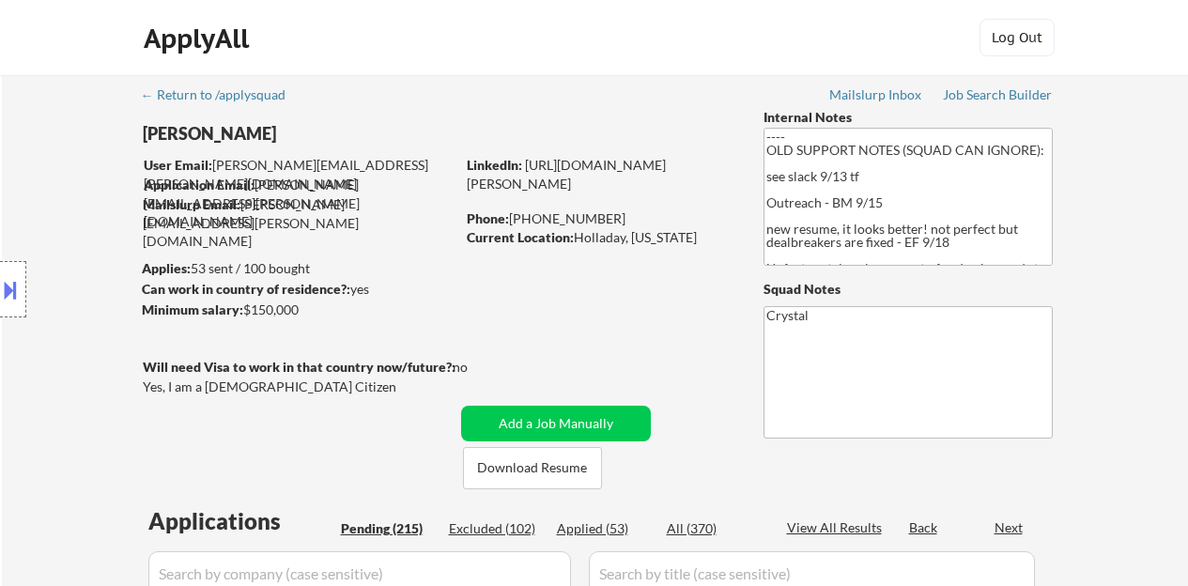
select select ""pending""
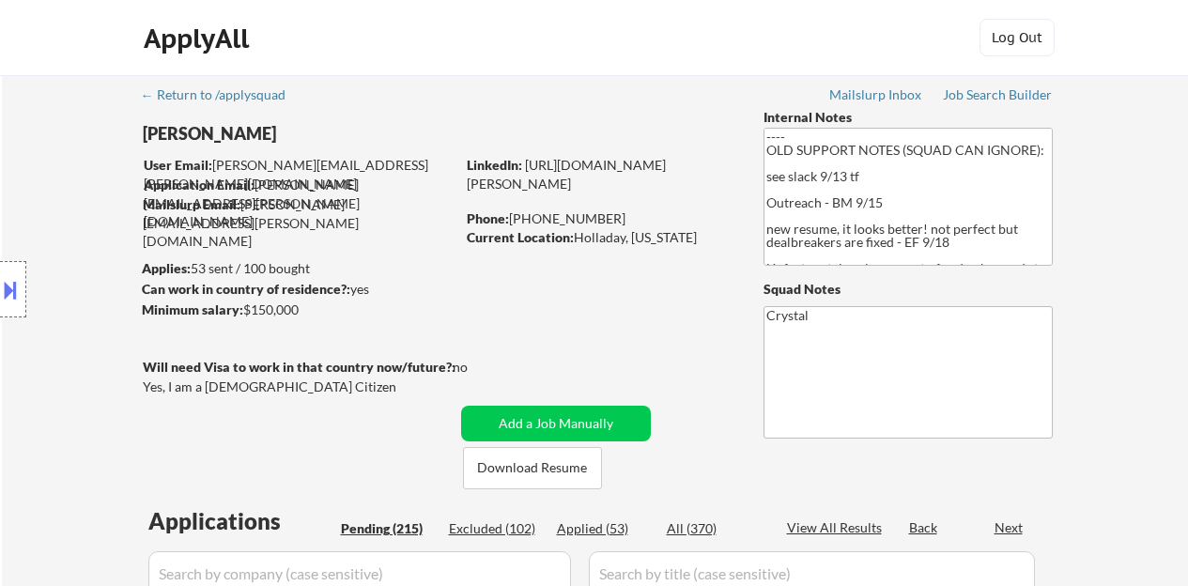
select select ""pending""
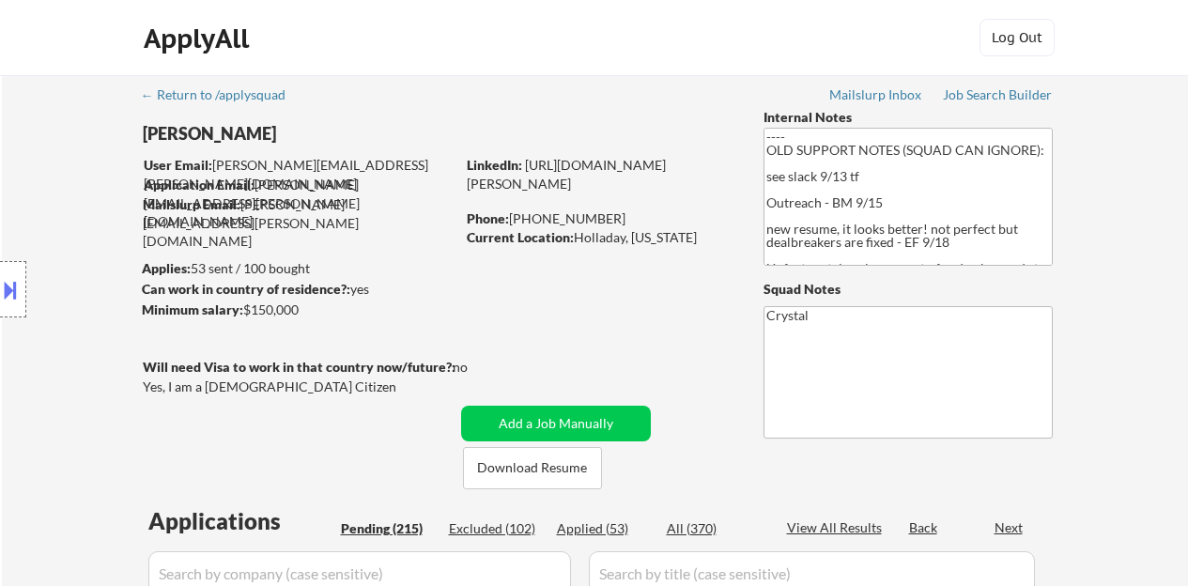
select select ""pending""
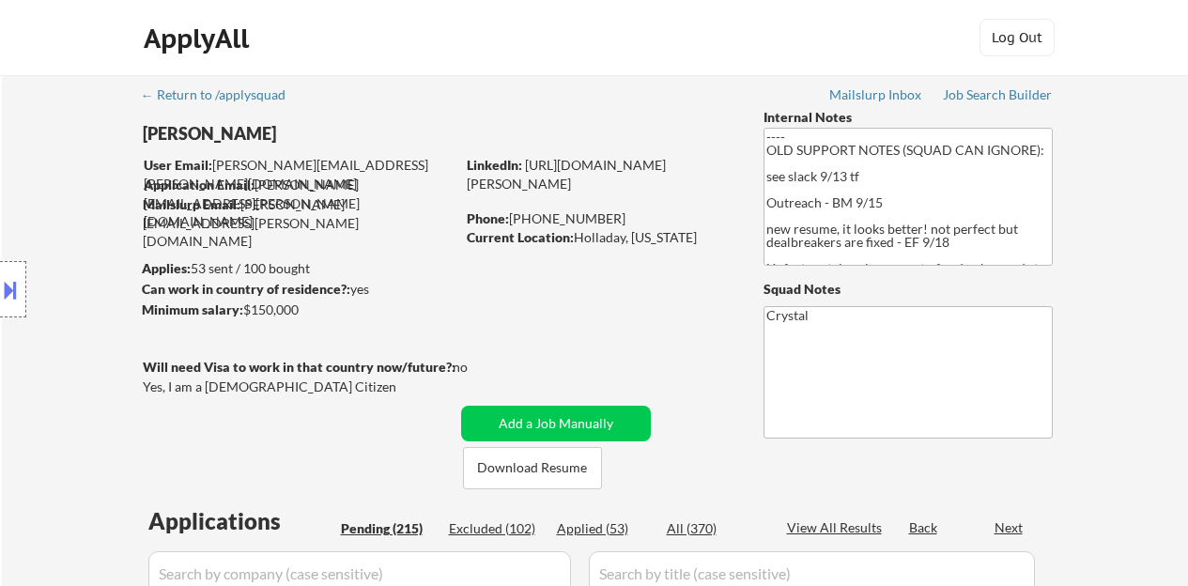
select select ""pending""
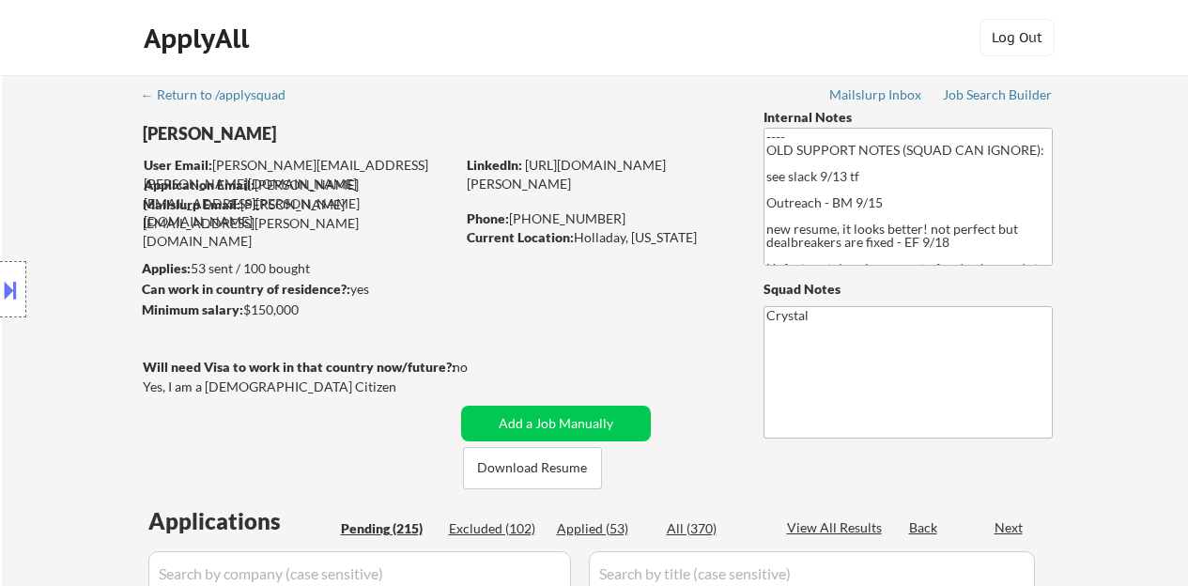
select select ""pending""
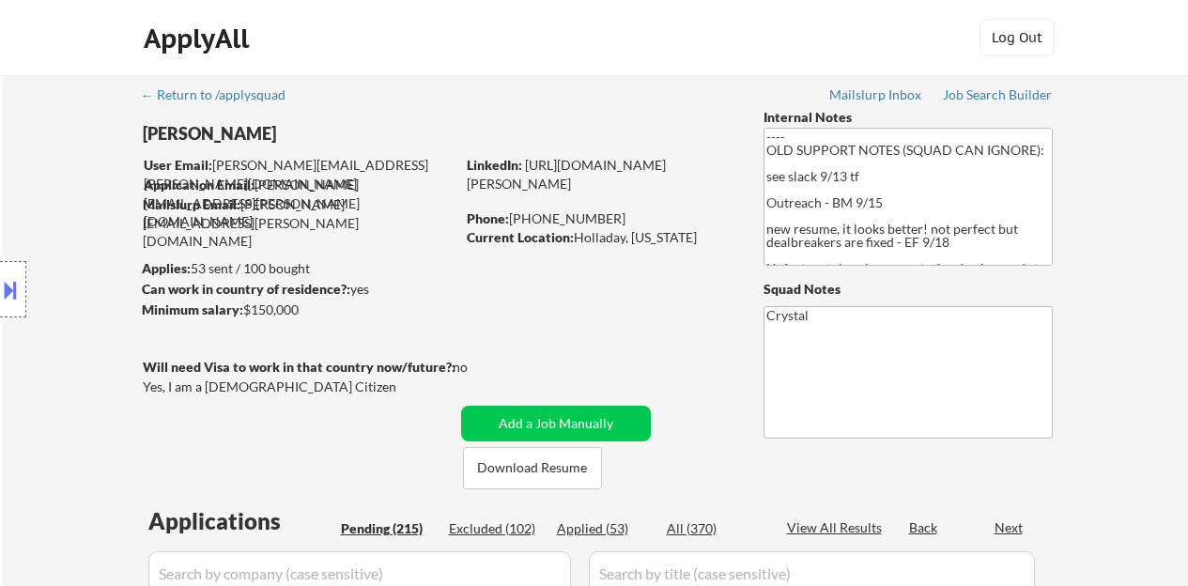
select select ""pending""
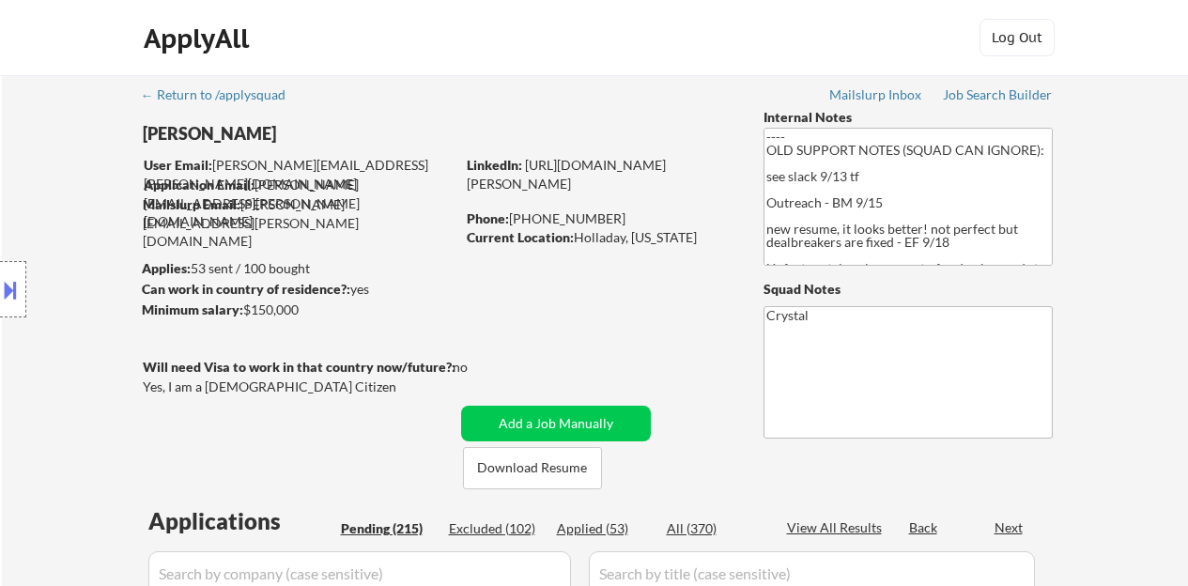
select select ""pending""
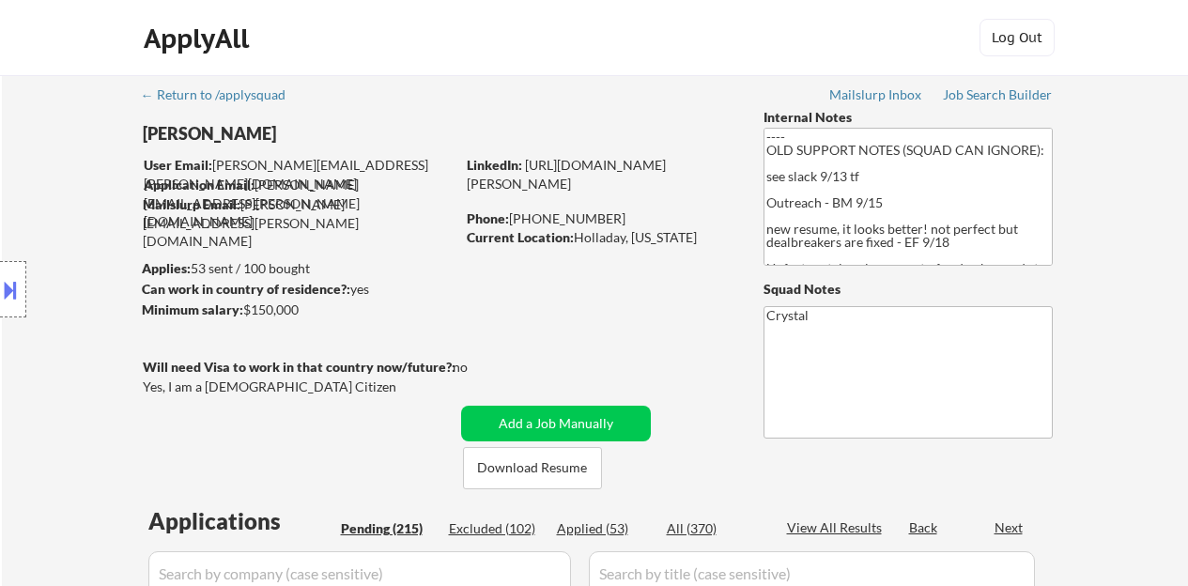
select select ""pending""
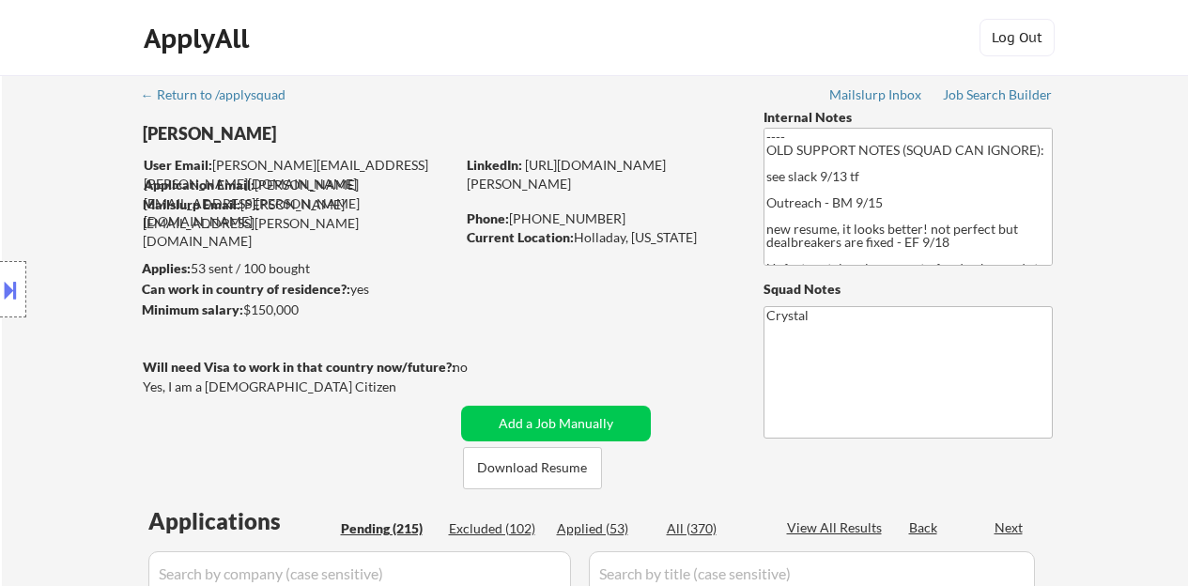
select select ""pending""
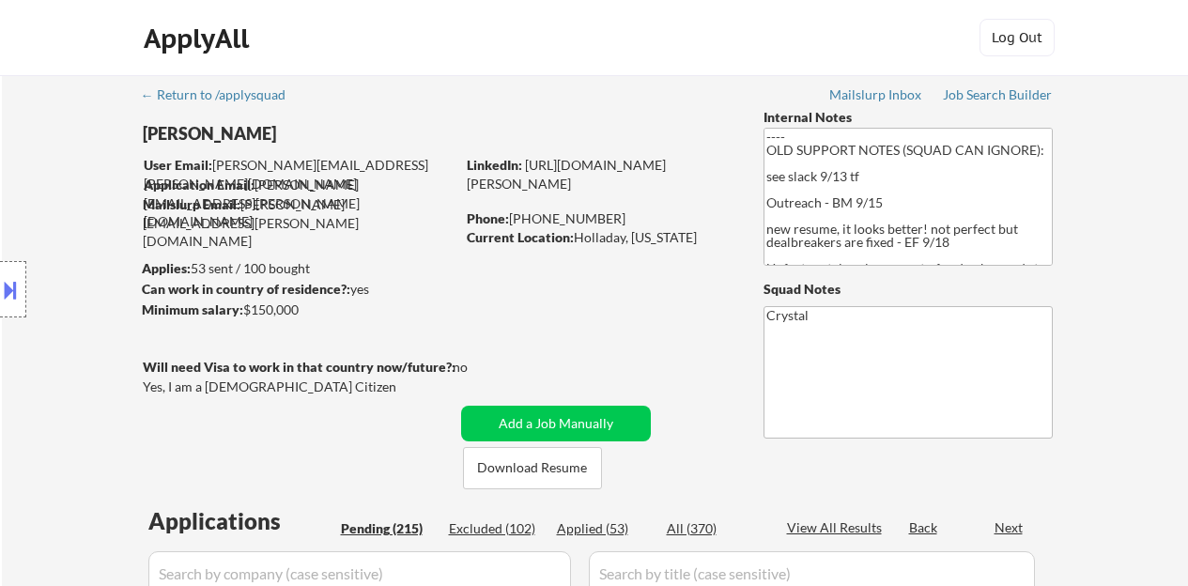
select select ""pending""
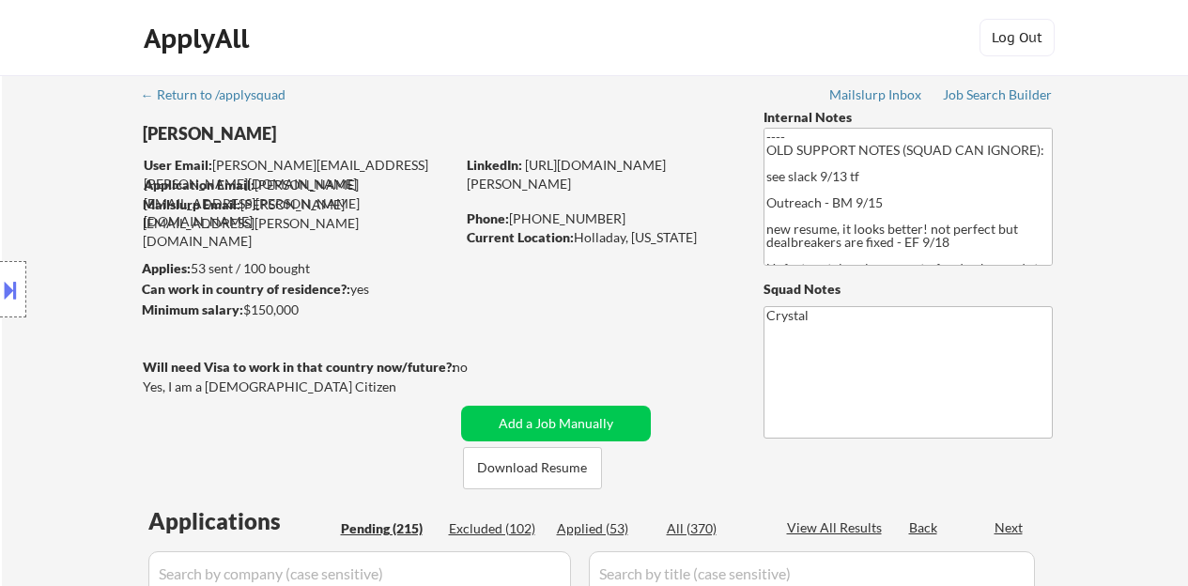
select select ""pending""
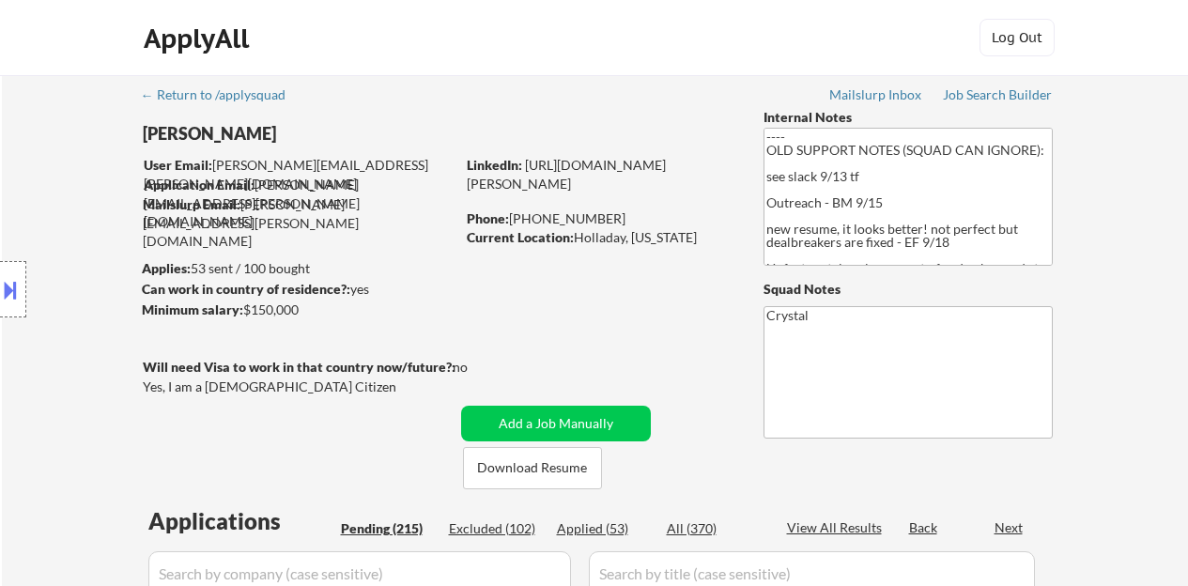
select select ""pending""
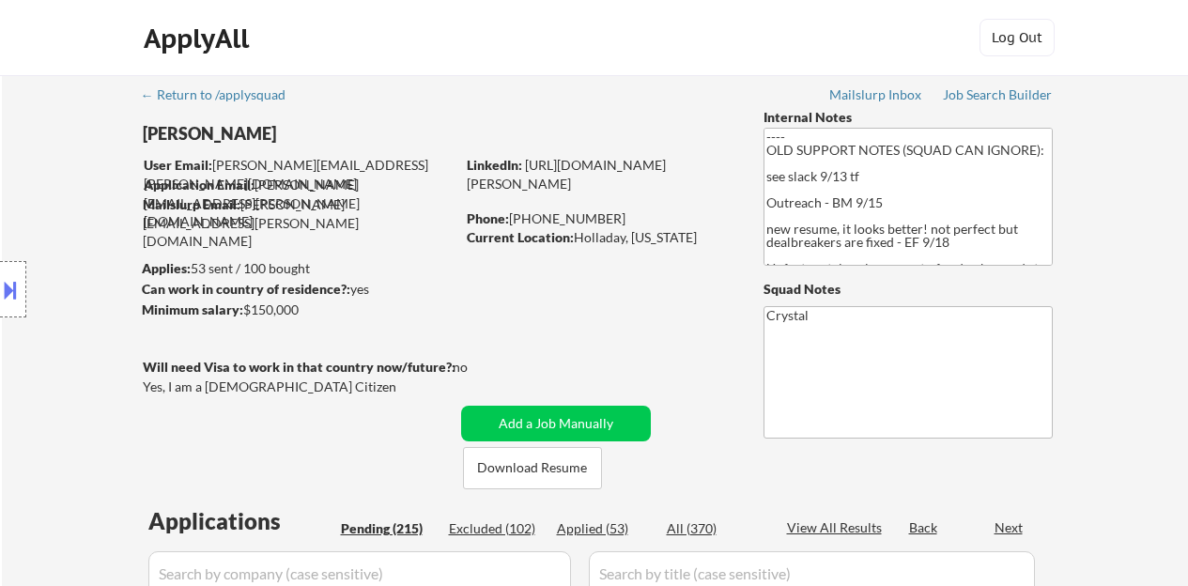
select select ""pending""
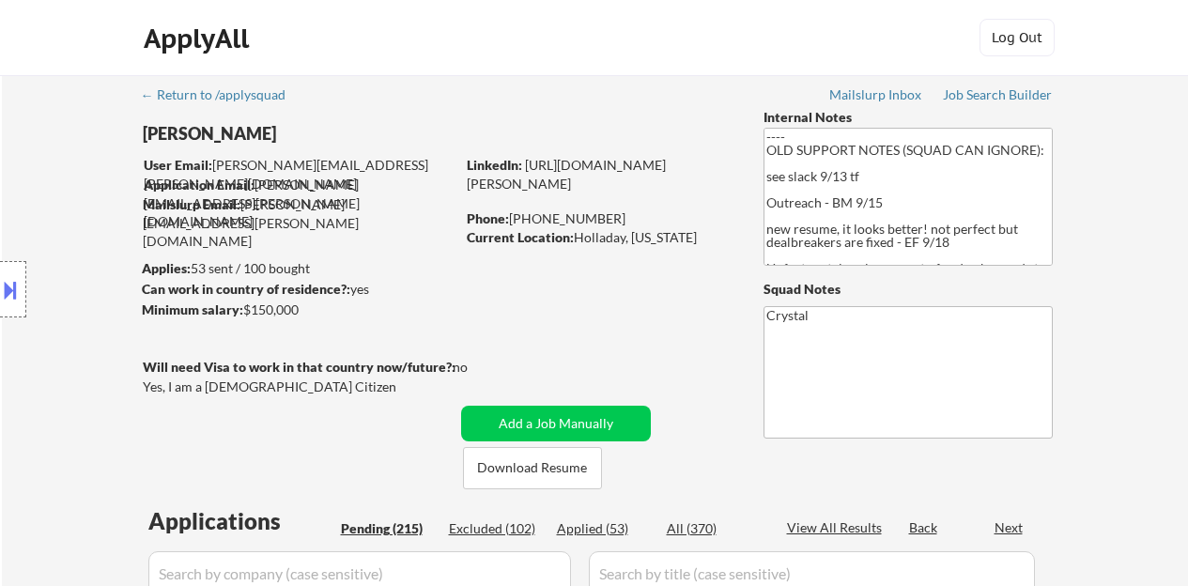
select select ""pending""
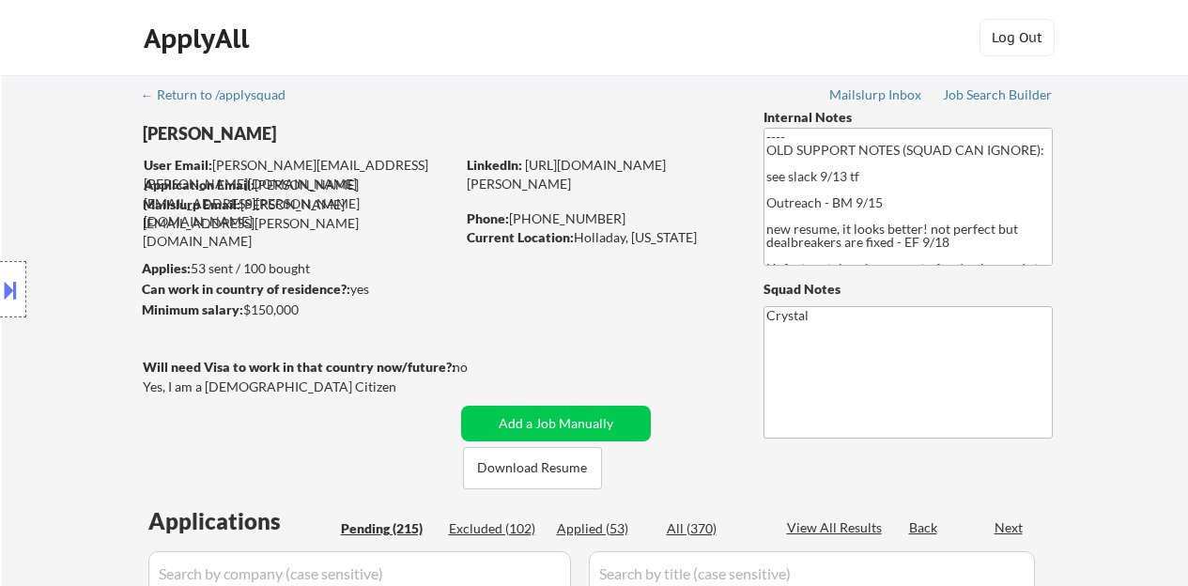
select select ""pending""
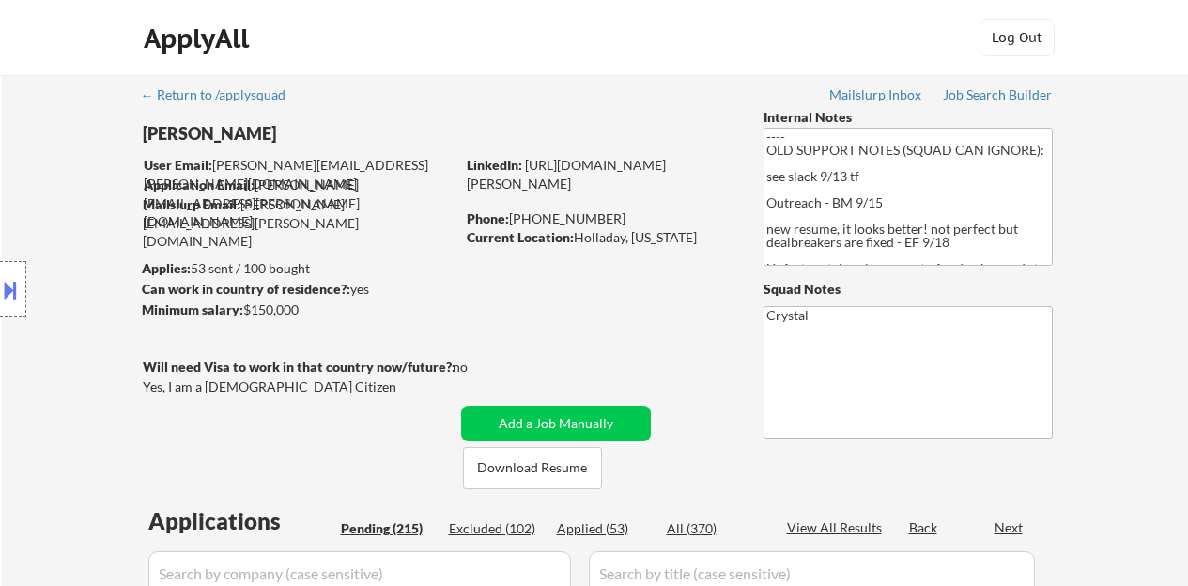
select select ""pending""
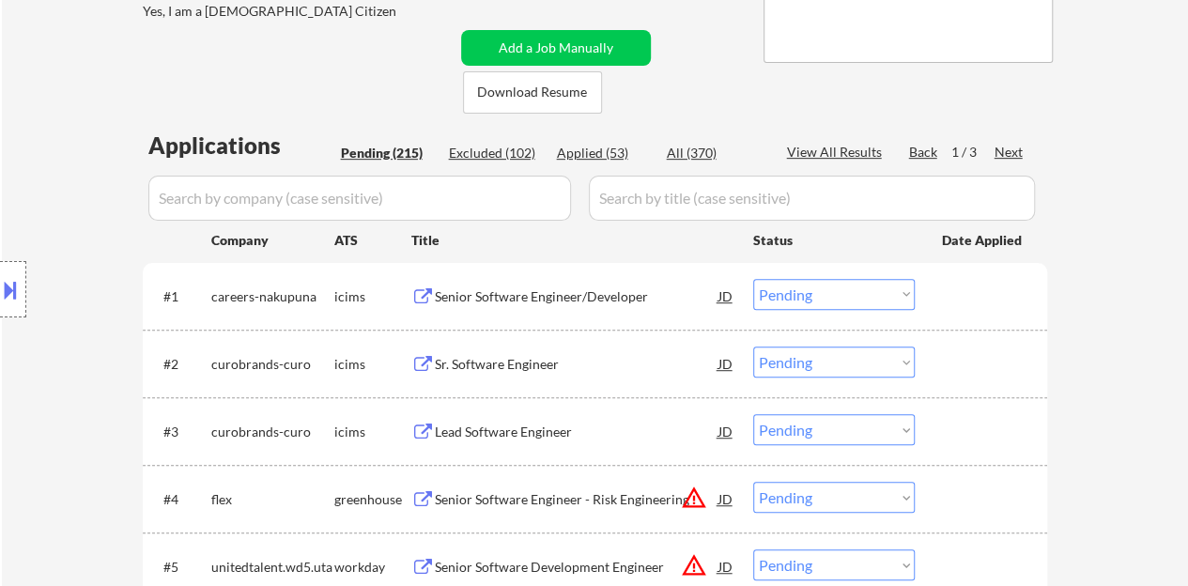
scroll to position [563, 0]
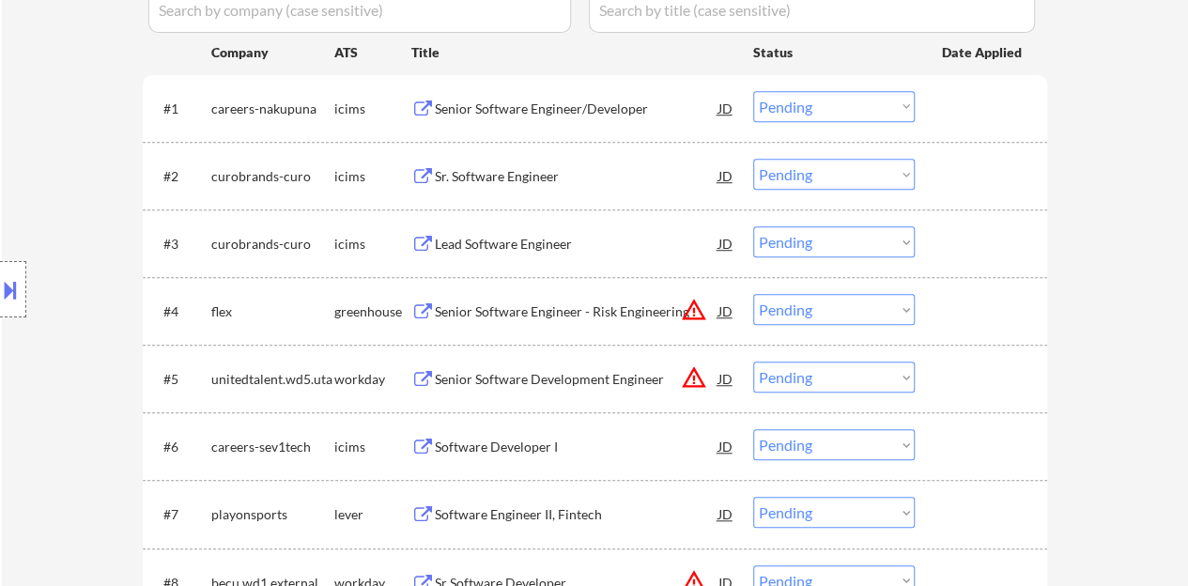
click at [0, 285] on button at bounding box center [10, 289] width 21 height 31
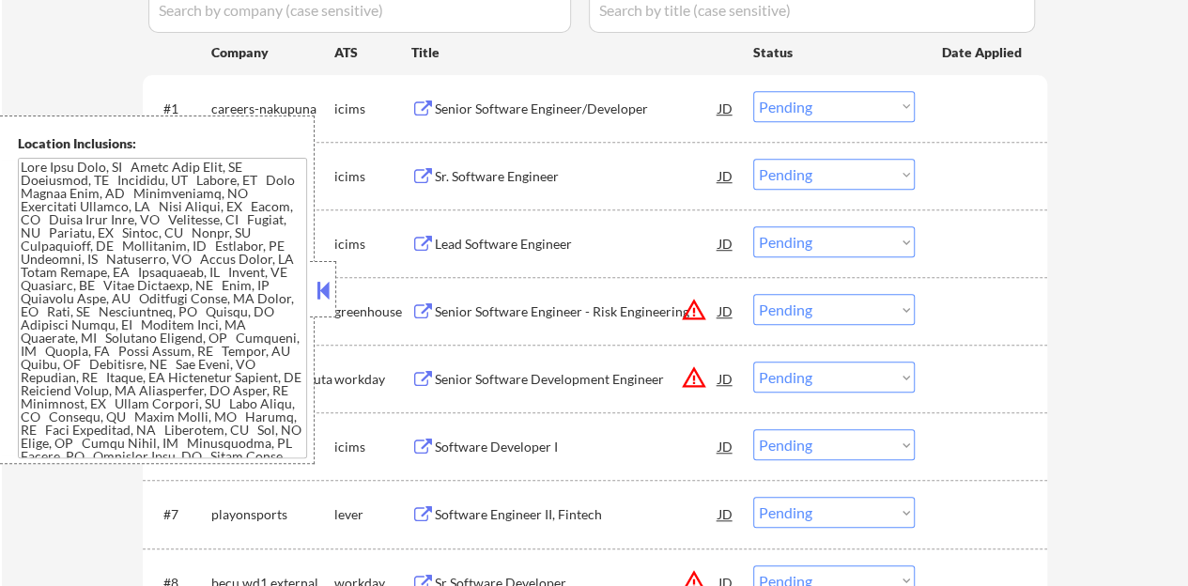
click at [332, 293] on button at bounding box center [323, 290] width 21 height 28
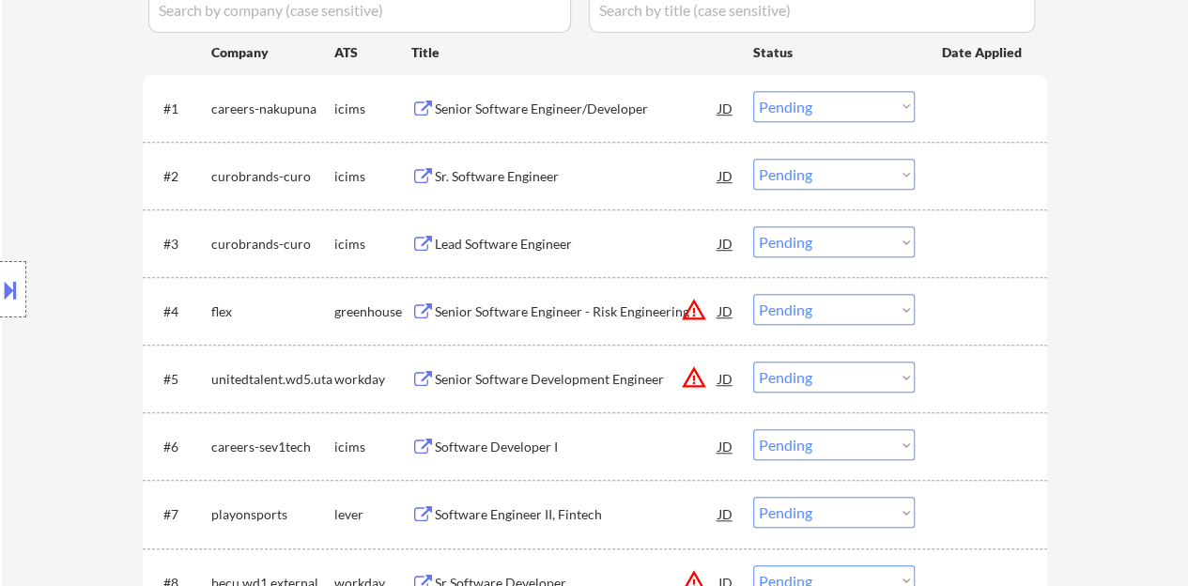
scroll to position [657, 0]
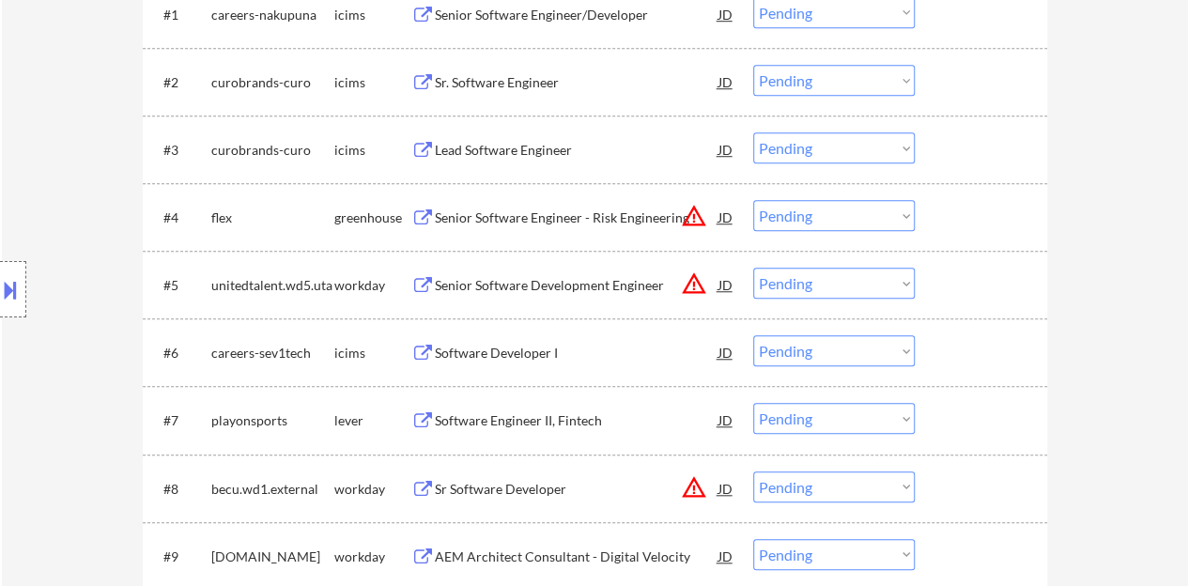
click at [731, 214] on div "JD" at bounding box center [725, 217] width 19 height 34
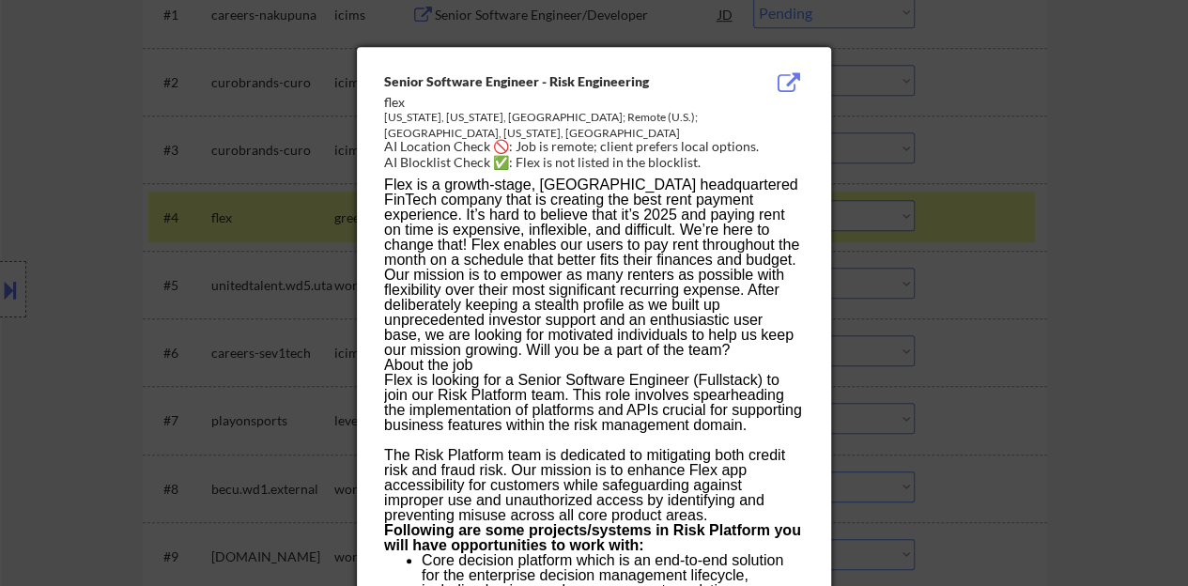
click at [188, 284] on div at bounding box center [594, 293] width 1188 height 586
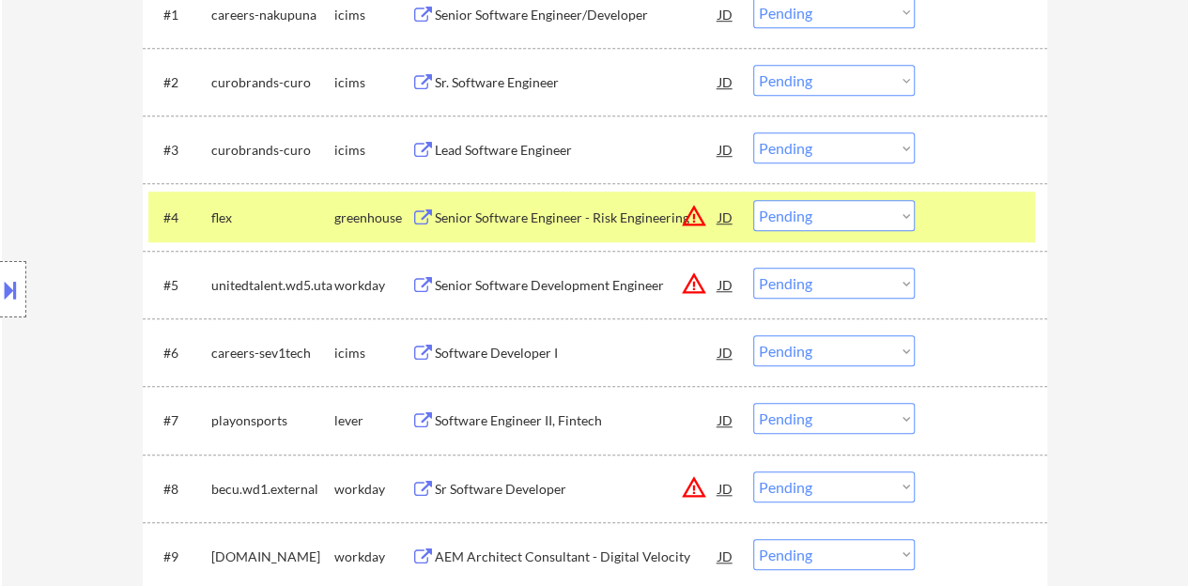
click at [639, 218] on div "Senior Software Engineer - Risk Engineering" at bounding box center [577, 217] width 284 height 19
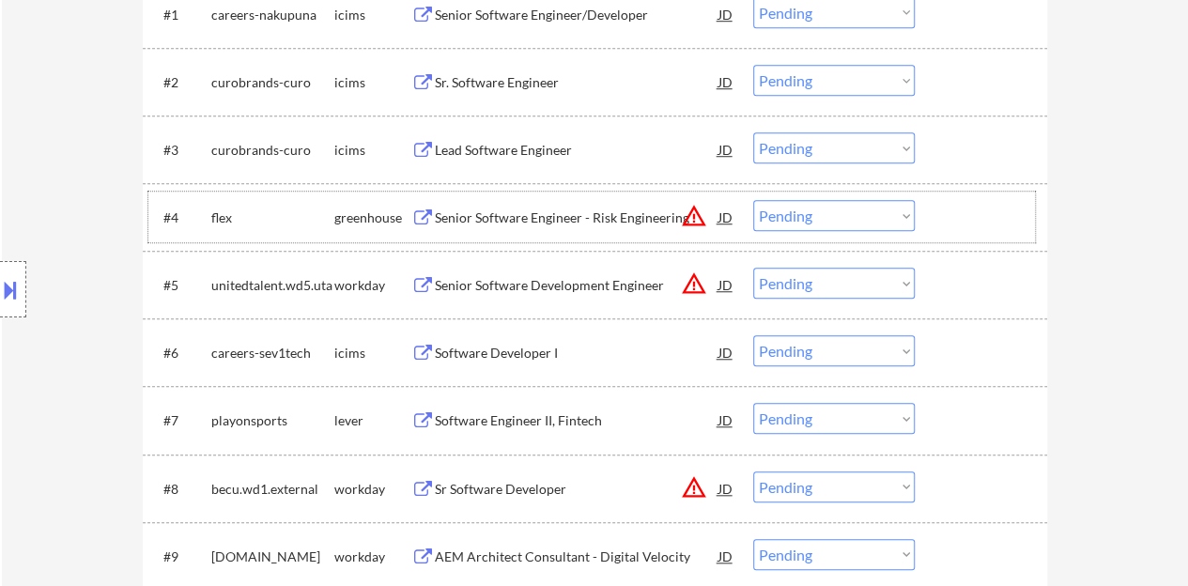
click at [970, 217] on div at bounding box center [983, 217] width 83 height 34
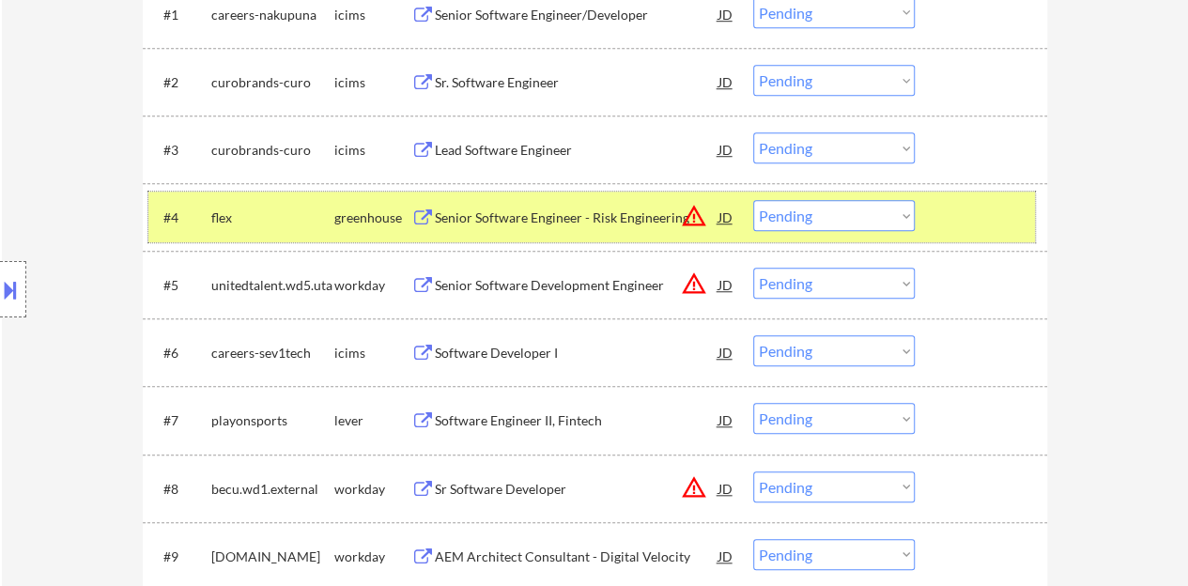
click at [6, 283] on button at bounding box center [10, 289] width 21 height 31
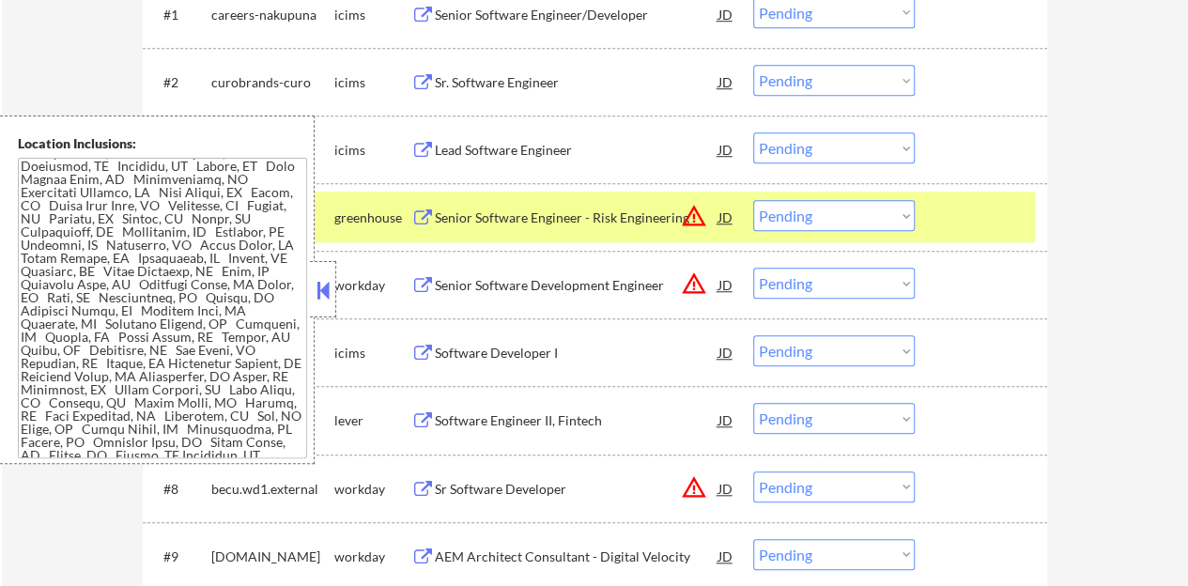
scroll to position [0, 0]
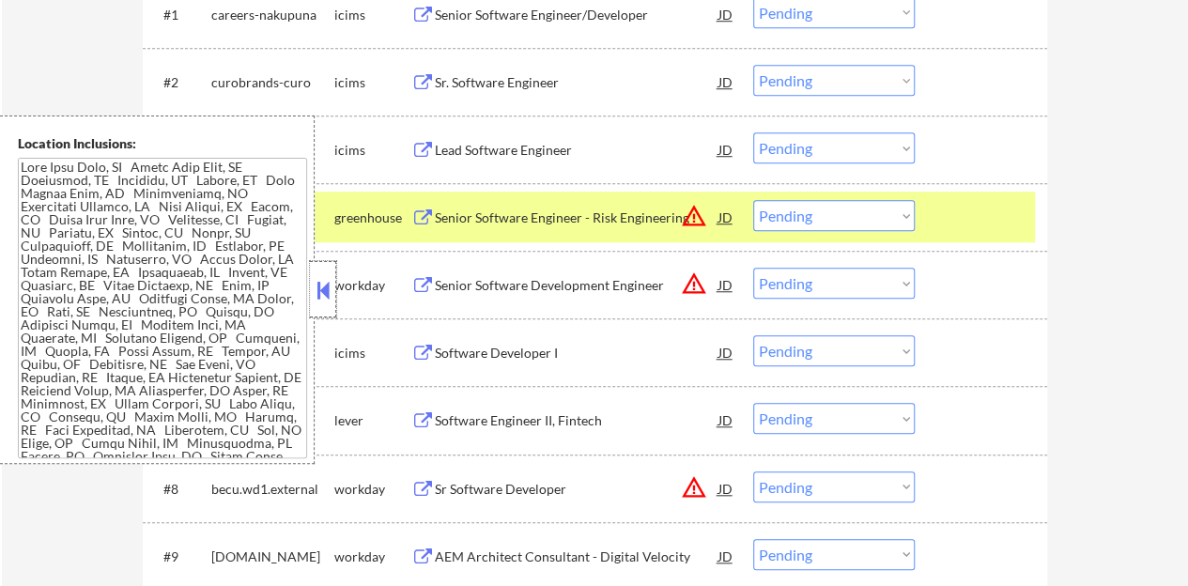
click at [312, 290] on div at bounding box center [323, 289] width 26 height 56
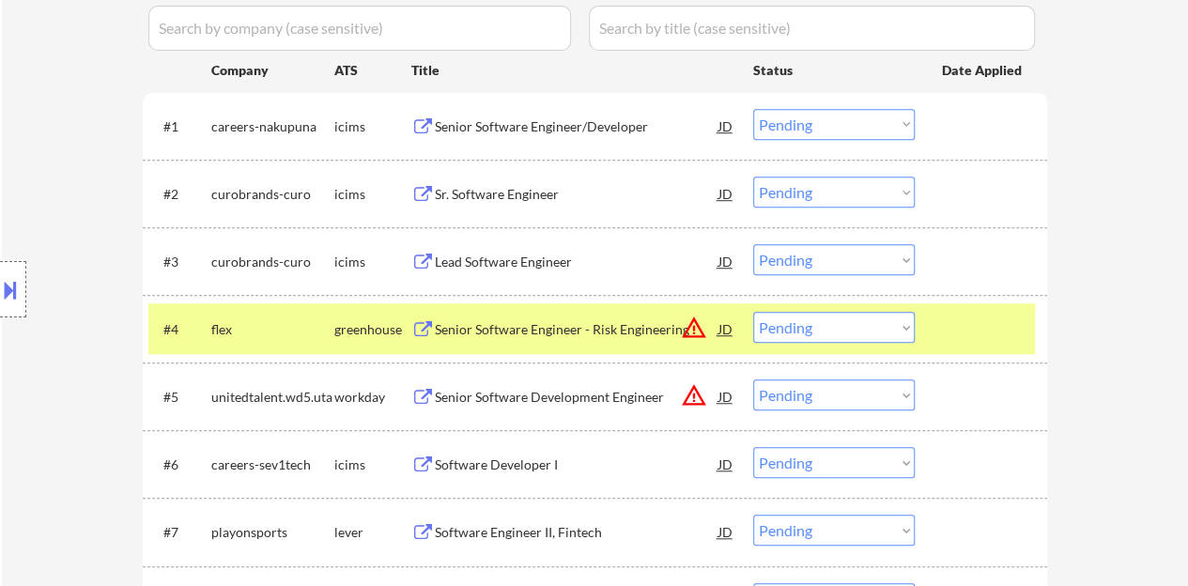
scroll to position [563, 0]
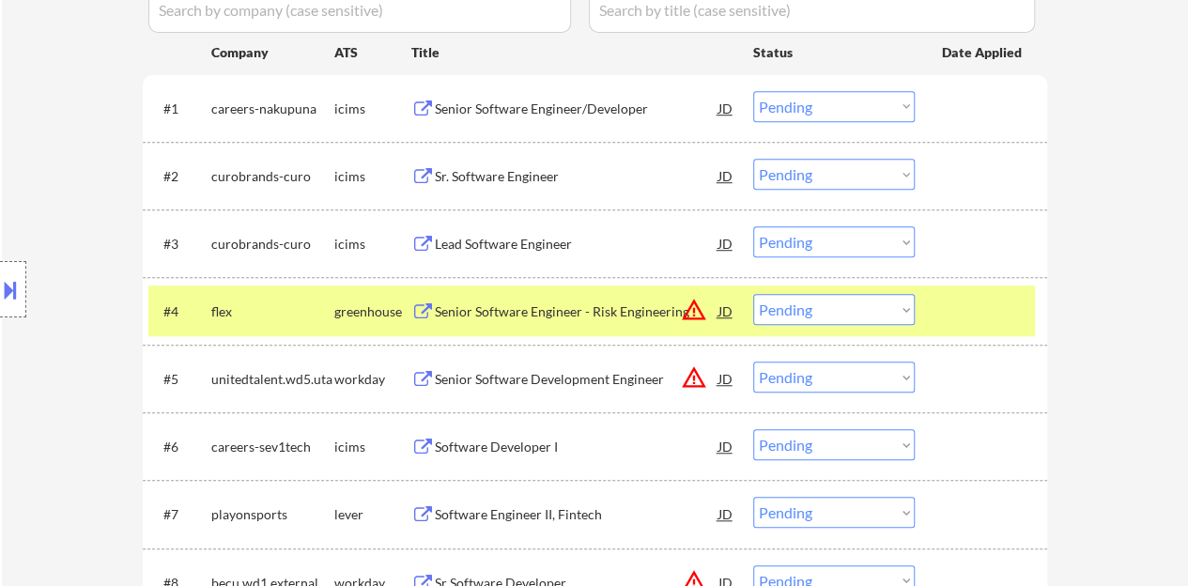
click at [815, 299] on select "Choose an option... Pending Applied Excluded (Questions) Excluded (Expired) Exc…" at bounding box center [834, 309] width 162 height 31
click at [753, 294] on select "Choose an option... Pending Applied Excluded (Questions) Excluded (Expired) Exc…" at bounding box center [834, 309] width 162 height 31
select select ""pending""
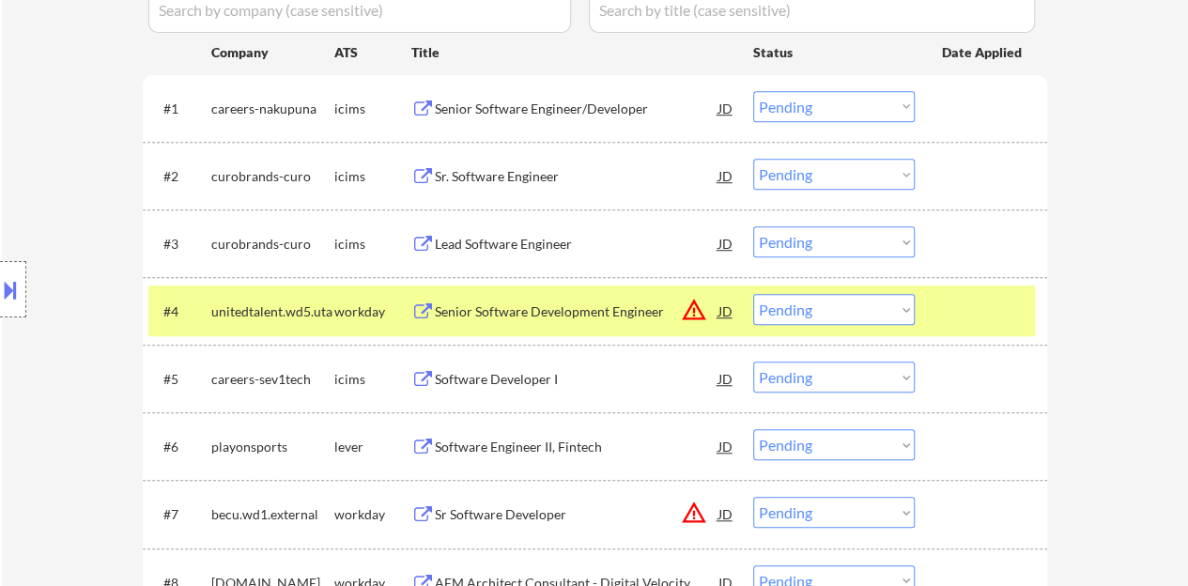
click at [973, 322] on div at bounding box center [983, 311] width 83 height 34
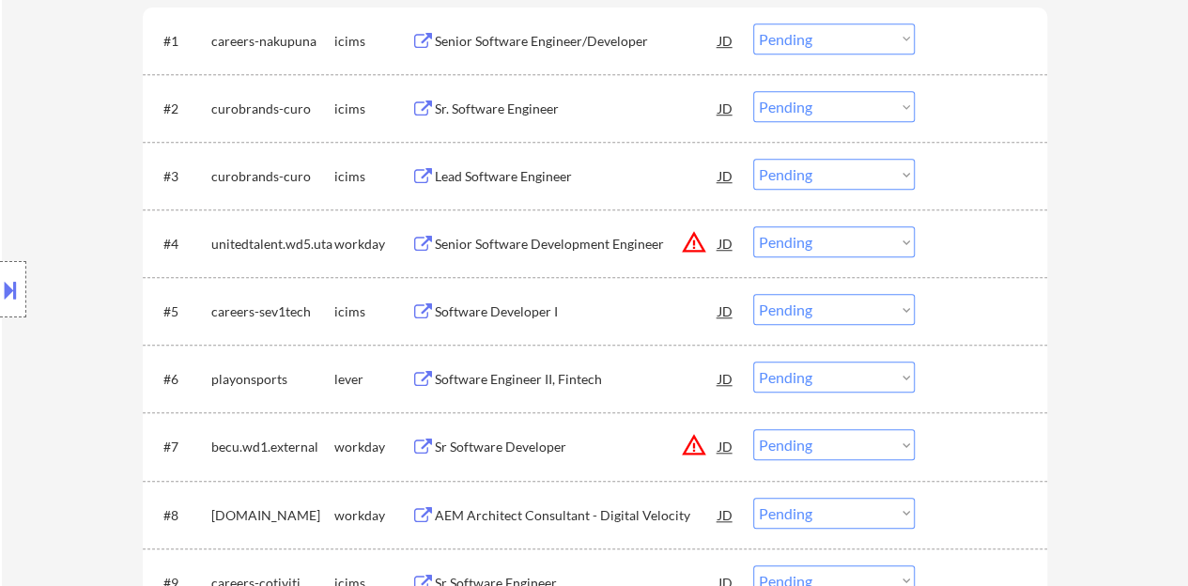
scroll to position [657, 0]
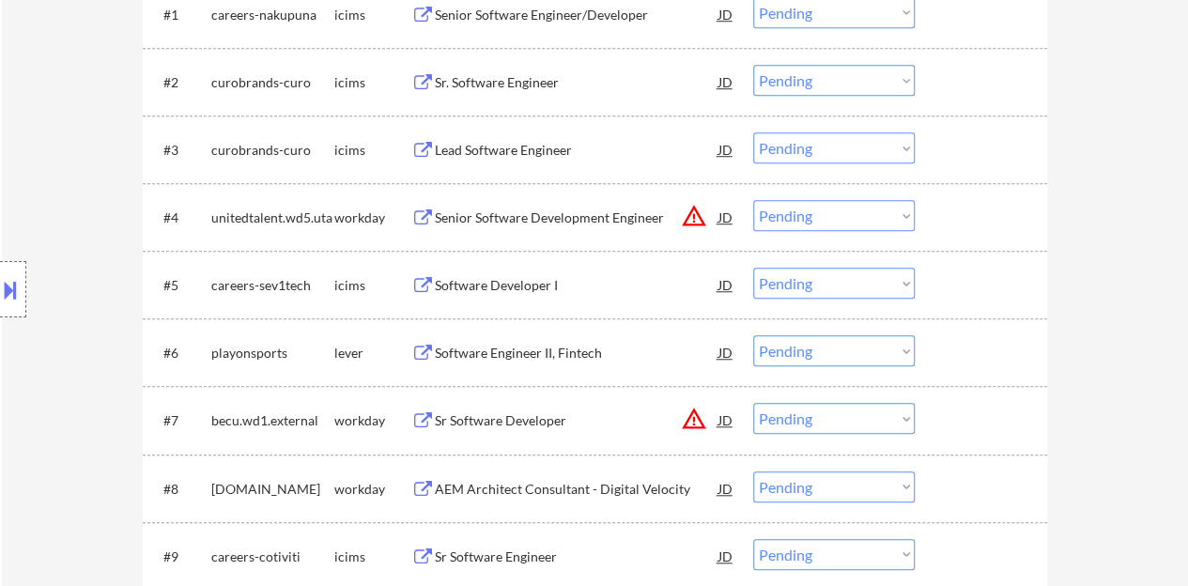
click at [560, 352] on div "Software Engineer II, Fintech" at bounding box center [577, 353] width 284 height 19
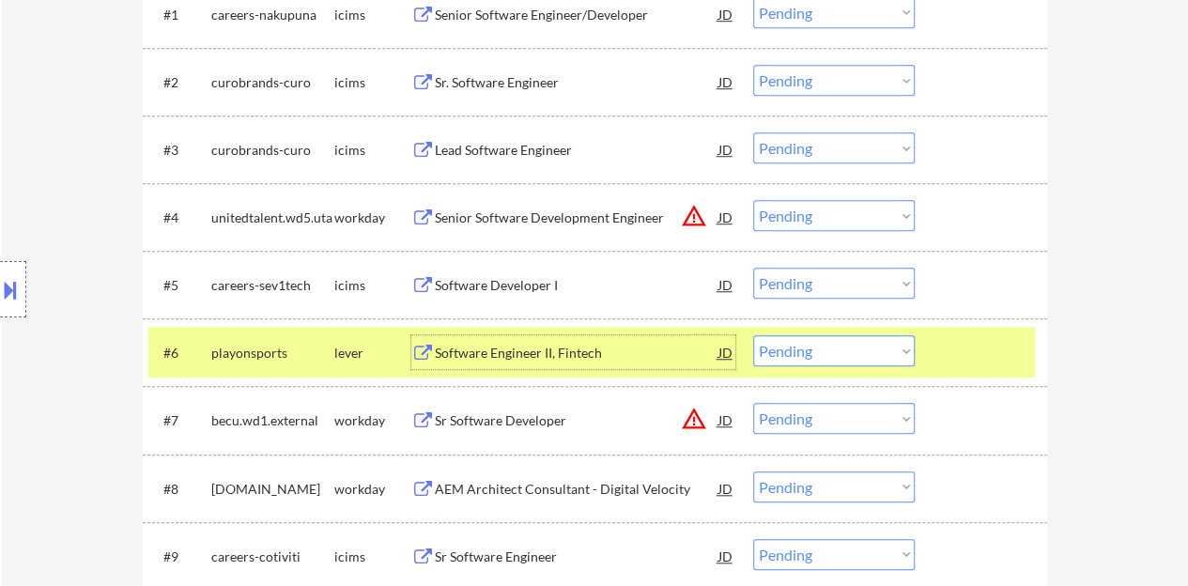
click at [836, 338] on select "Choose an option... Pending Applied Excluded (Questions) Excluded (Expired) Exc…" at bounding box center [834, 350] width 162 height 31
click at [753, 335] on select "Choose an option... Pending Applied Excluded (Questions) Excluded (Expired) Exc…" at bounding box center [834, 350] width 162 height 31
select select ""pending""
click at [1007, 340] on div at bounding box center [983, 352] width 83 height 34
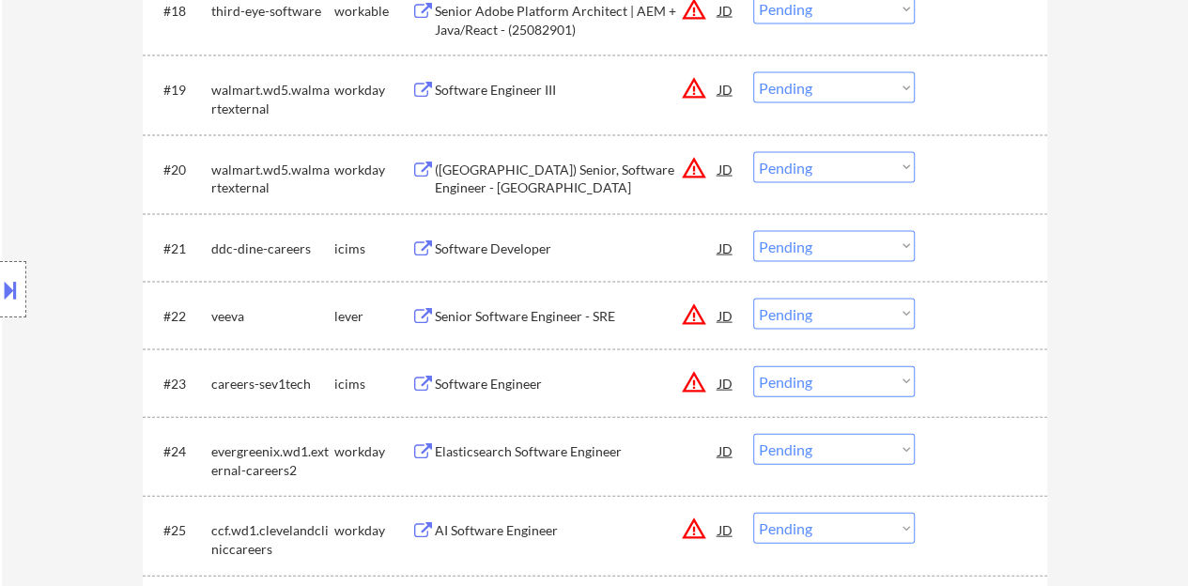
scroll to position [1878, 0]
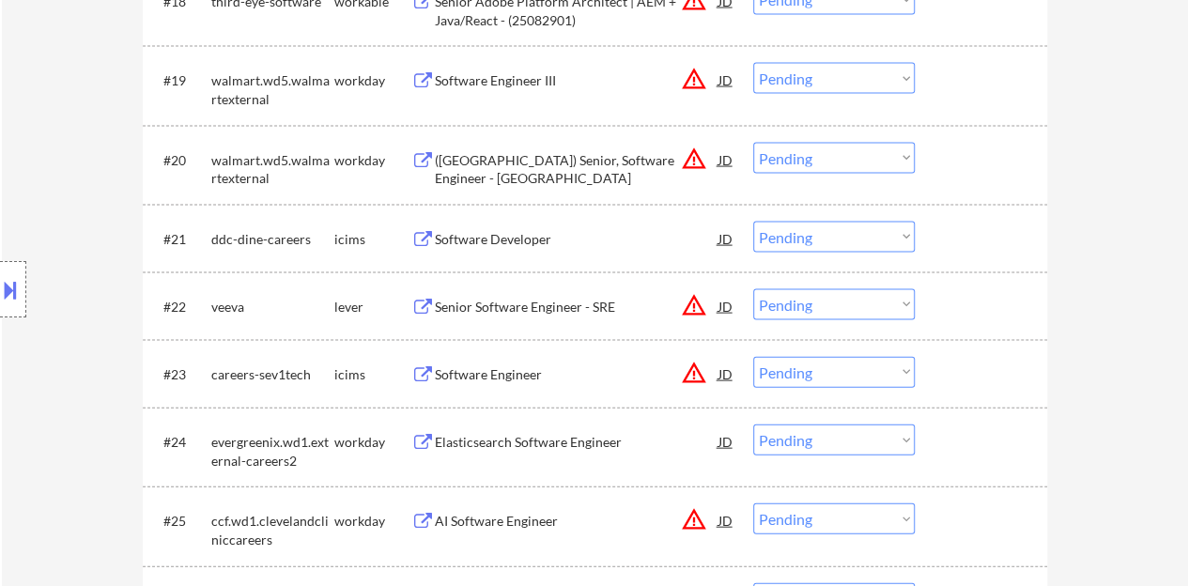
click at [593, 290] on div "Senior Software Engineer - SRE" at bounding box center [577, 306] width 284 height 34
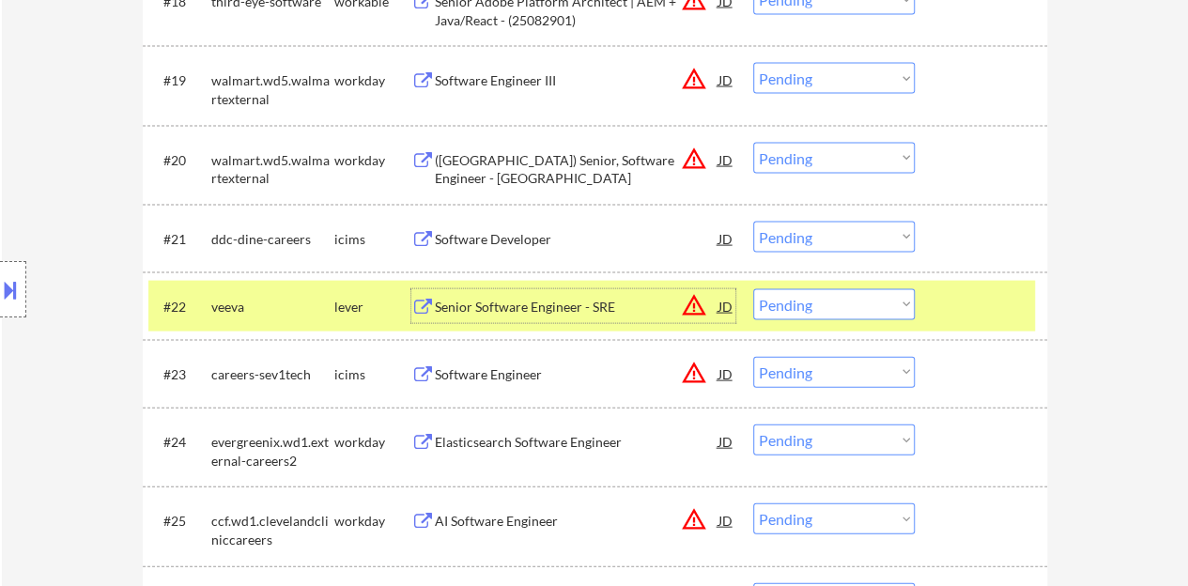
click at [724, 302] on div "JD" at bounding box center [725, 306] width 19 height 34
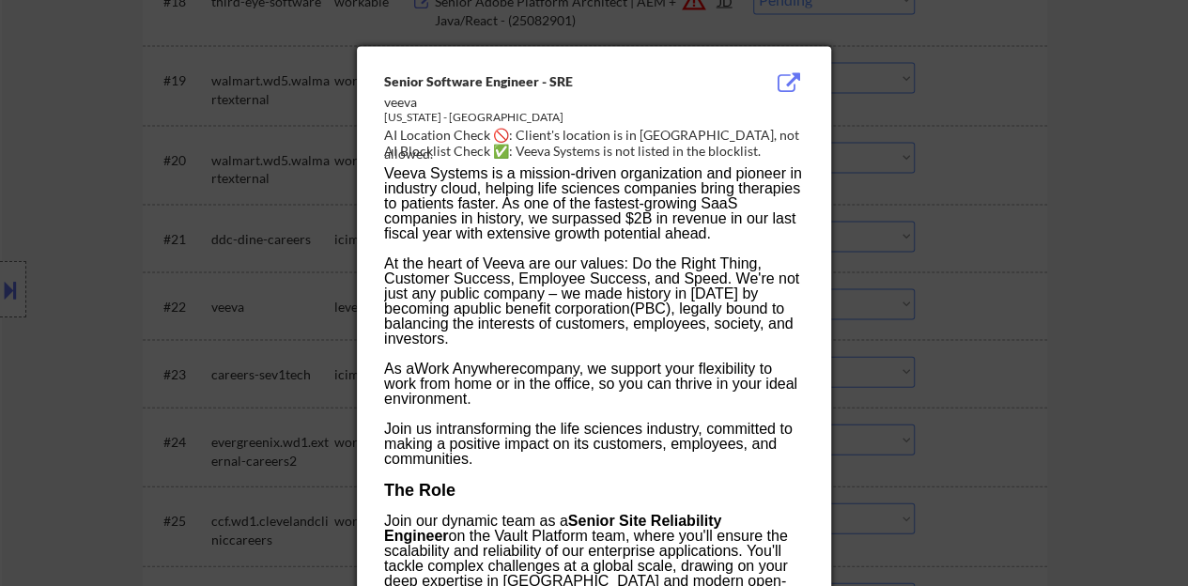
click at [943, 360] on div at bounding box center [594, 293] width 1188 height 586
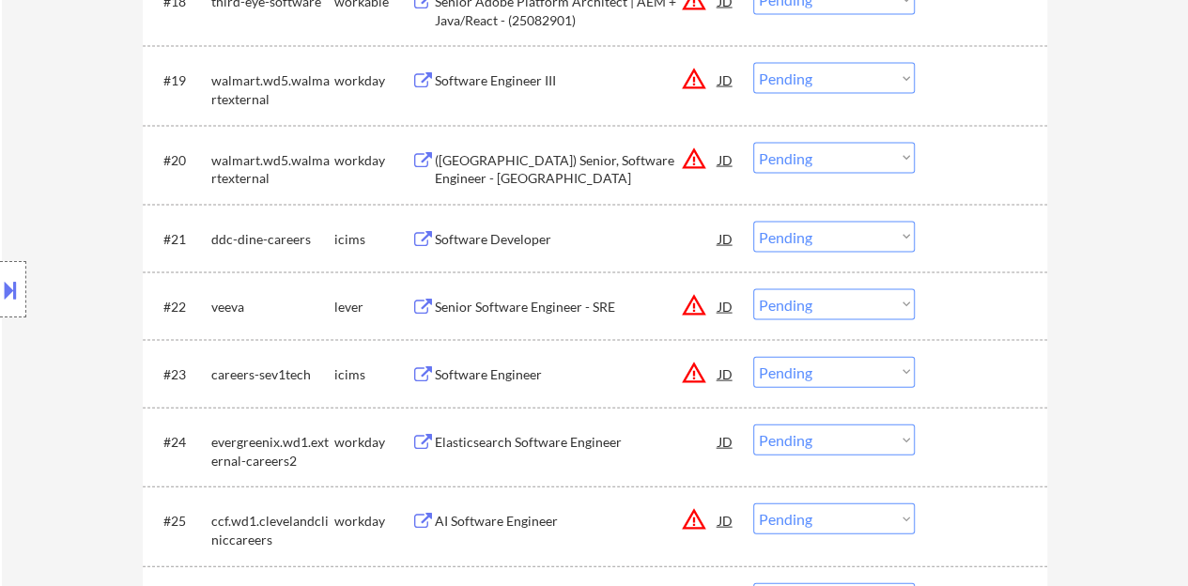
click at [836, 301] on select "Choose an option... Pending Applied Excluded (Questions) Excluded (Expired) Exc…" at bounding box center [834, 304] width 162 height 31
click at [753, 289] on select "Choose an option... Pending Applied Excluded (Questions) Excluded (Expired) Exc…" at bounding box center [834, 304] width 162 height 31
select select ""pending""
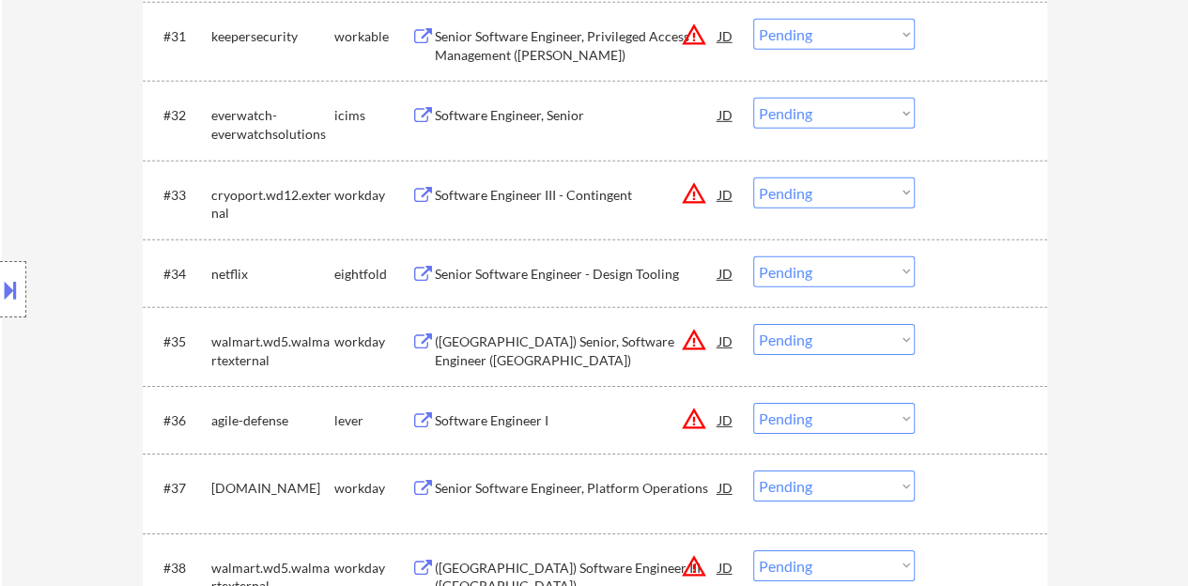
scroll to position [2911, 0]
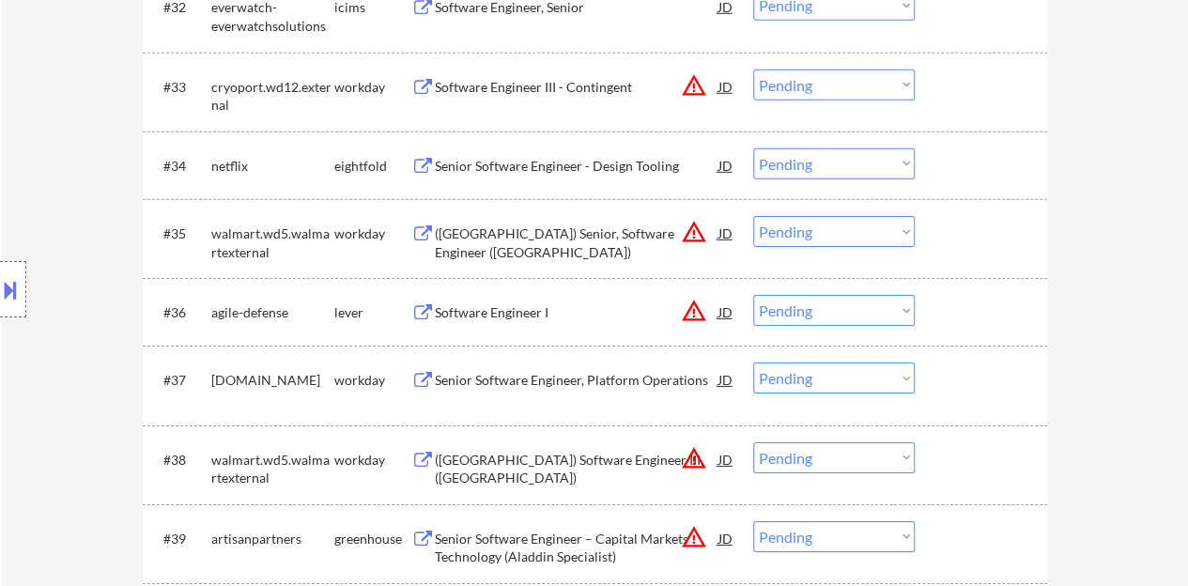
click at [530, 307] on div "Software Engineer I" at bounding box center [577, 312] width 284 height 19
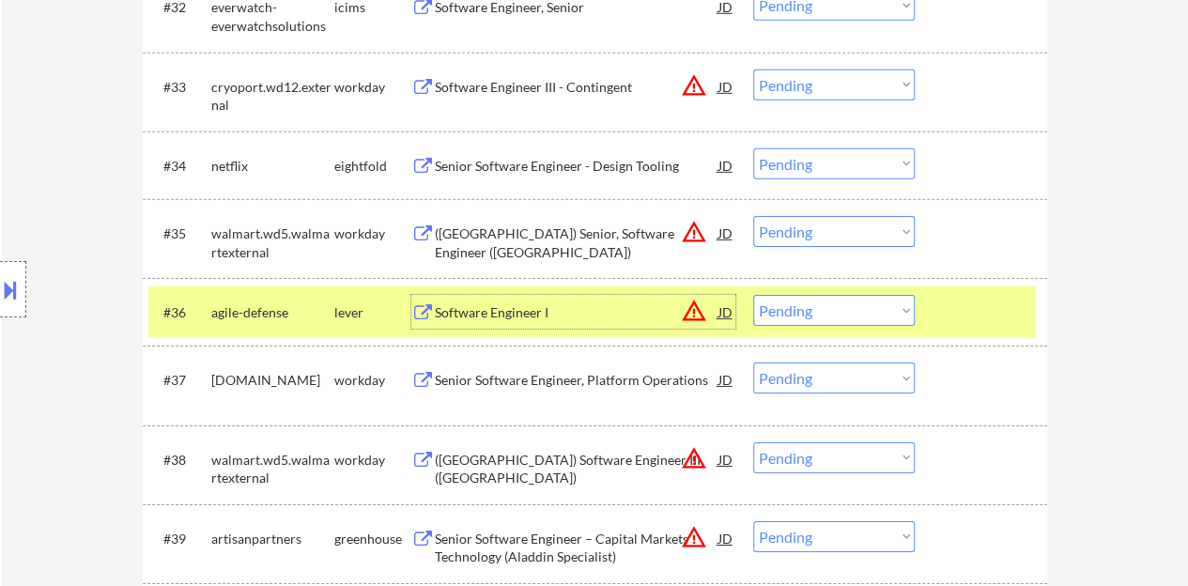
click at [794, 314] on select "Choose an option... Pending Applied Excluded (Questions) Excluded (Expired) Exc…" at bounding box center [834, 310] width 162 height 31
click at [753, 295] on select "Choose an option... Pending Applied Excluded (Questions) Excluded (Expired) Exc…" at bounding box center [834, 310] width 162 height 31
select select ""pending""
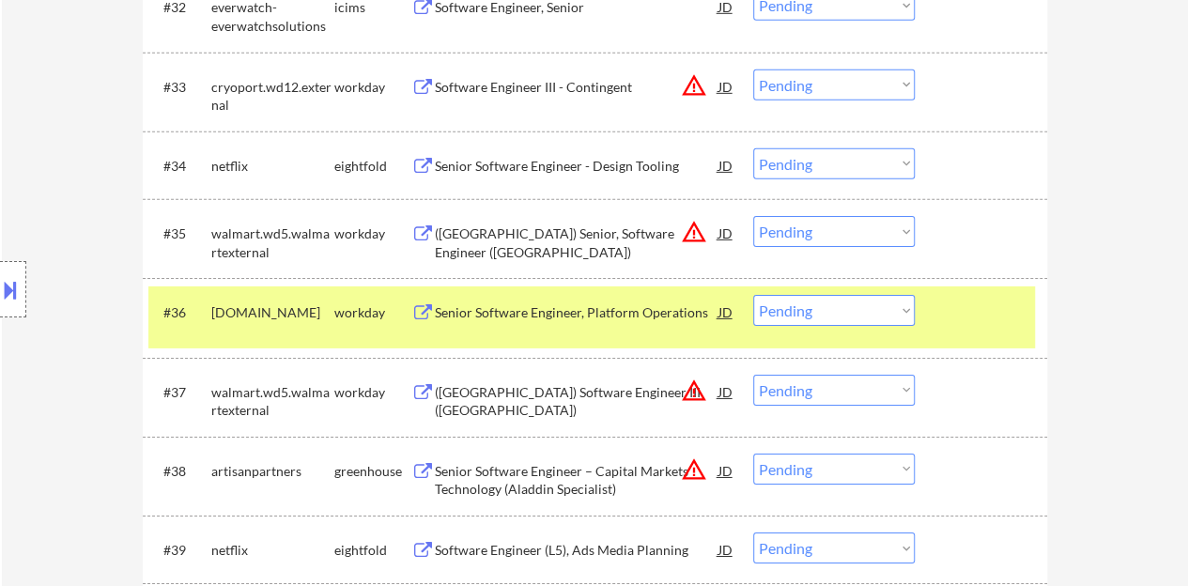
click at [969, 303] on div at bounding box center [983, 312] width 83 height 34
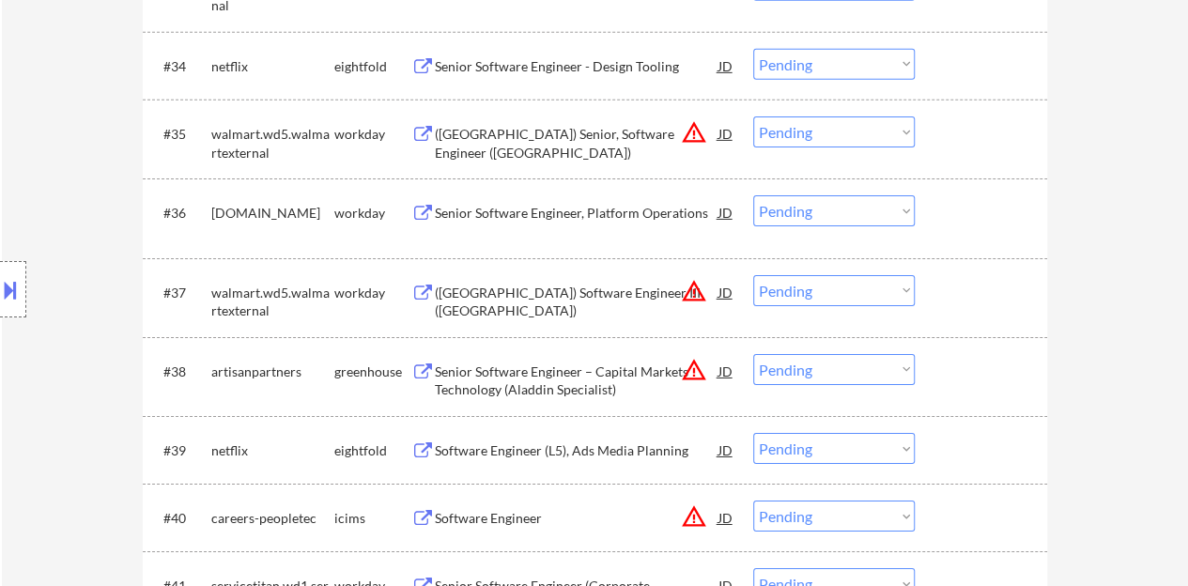
scroll to position [3099, 0]
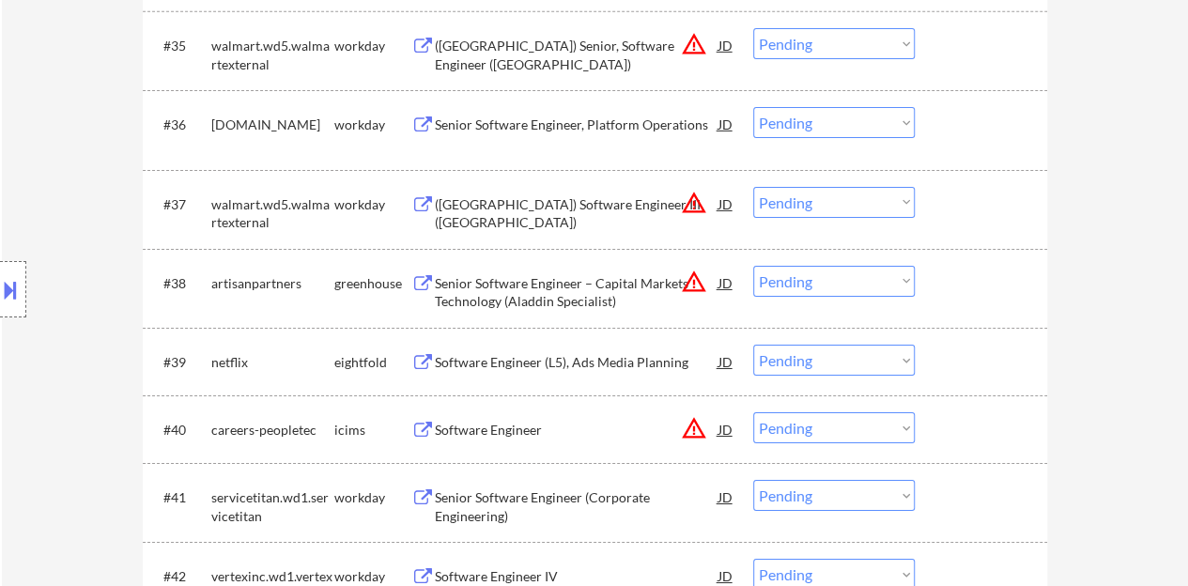
click at [545, 275] on div "Senior Software Engineer – Capital Markets Technology (Aladdin Specialist)" at bounding box center [577, 292] width 284 height 37
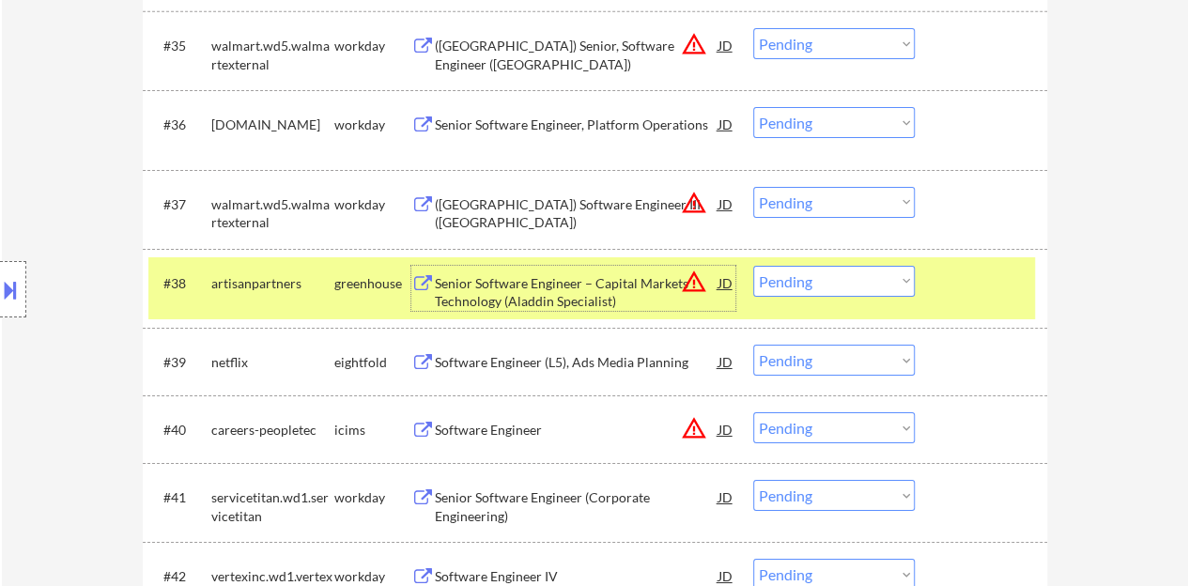
click at [832, 273] on select "Choose an option... Pending Applied Excluded (Questions) Excluded (Expired) Exc…" at bounding box center [834, 281] width 162 height 31
click at [753, 266] on select "Choose an option... Pending Applied Excluded (Questions) Excluded (Expired) Exc…" at bounding box center [834, 281] width 162 height 31
select select ""pending""
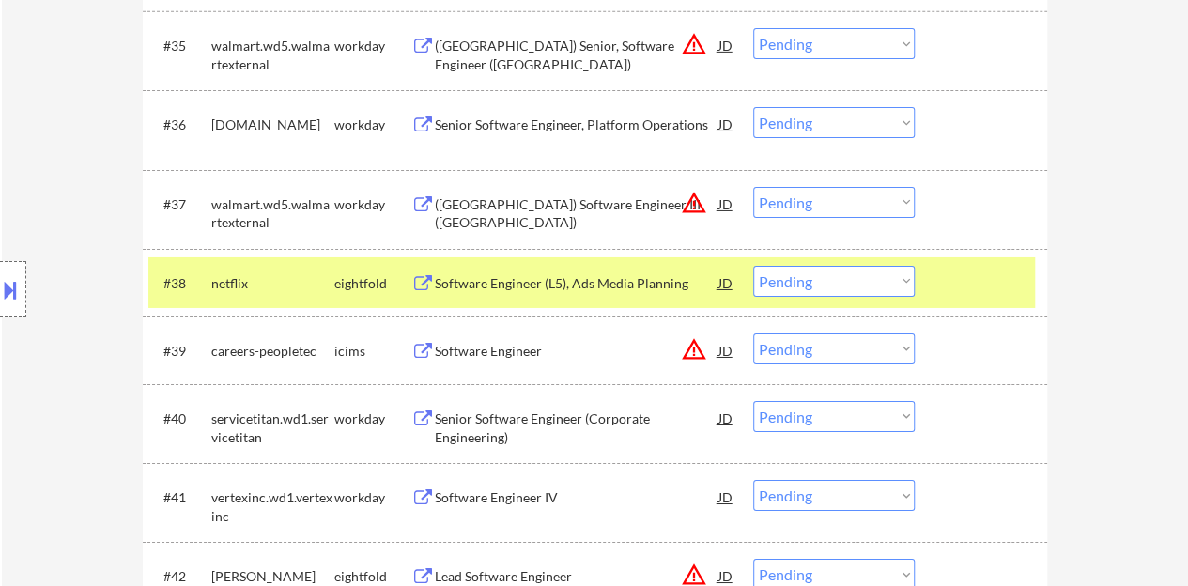
click at [977, 273] on div at bounding box center [983, 283] width 83 height 34
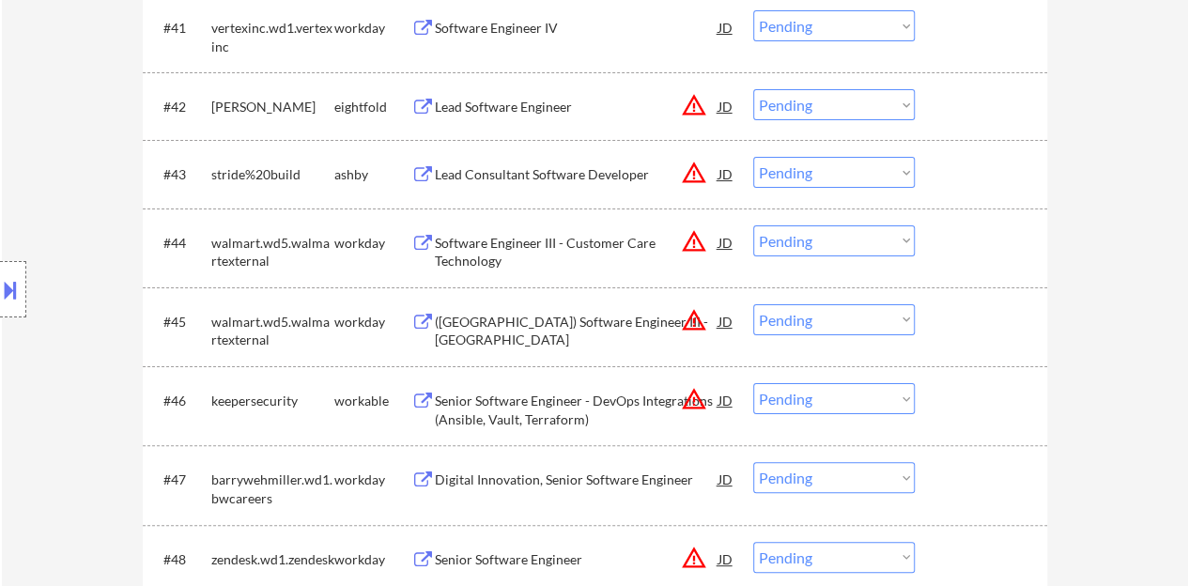
scroll to position [3474, 0]
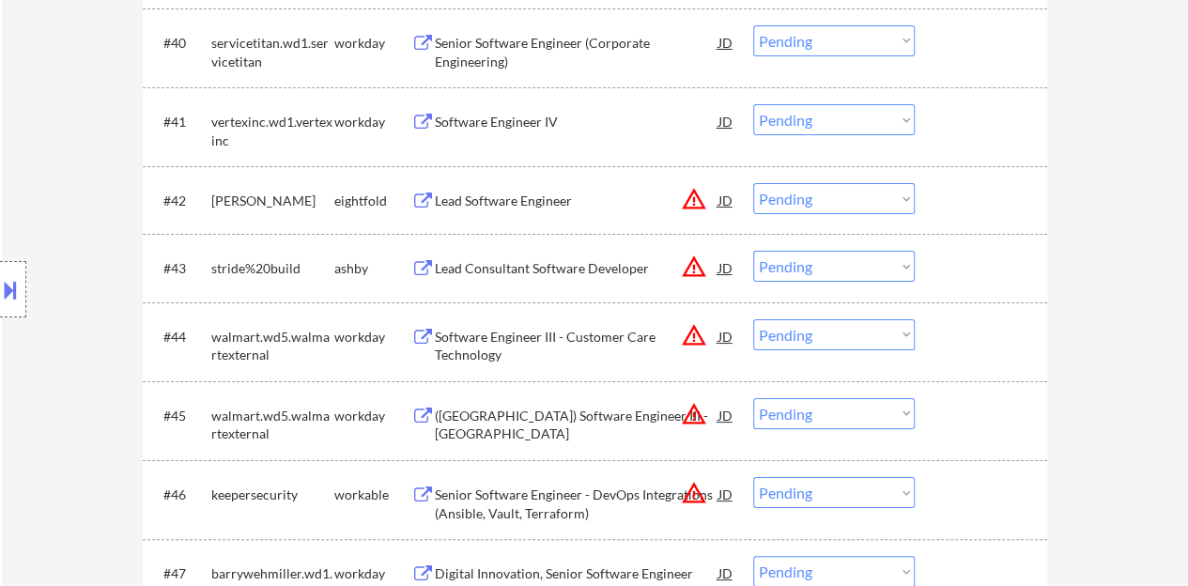
click at [554, 253] on div "Lead Consultant Software Developer" at bounding box center [577, 268] width 284 height 34
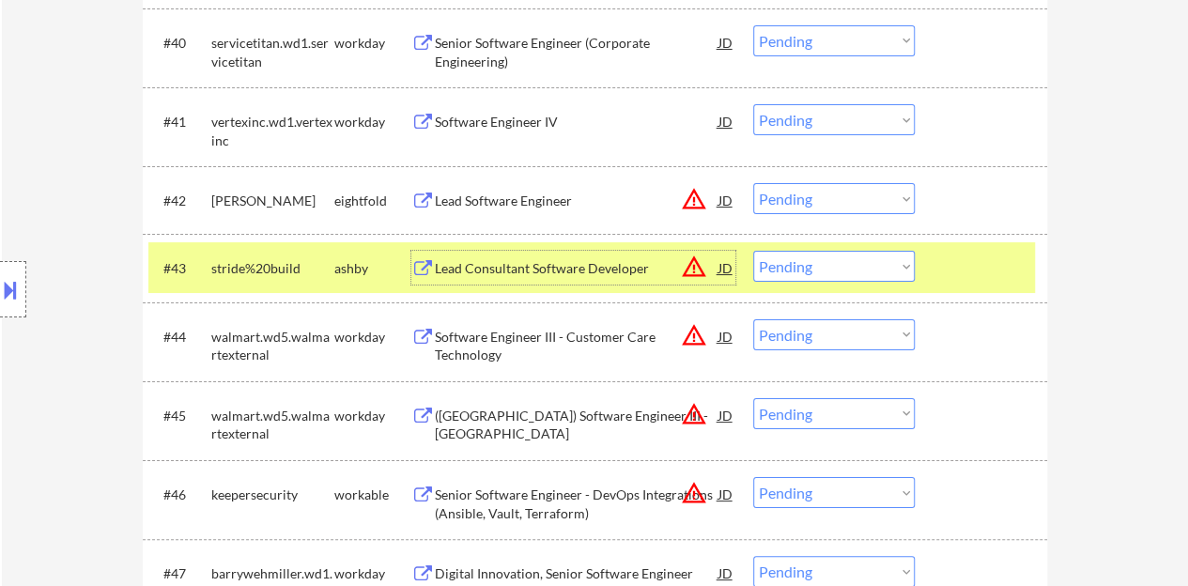
click at [826, 249] on div "#43 stride%20build ashby Lead Consultant Software Developer JD warning_amber Ch…" at bounding box center [591, 267] width 886 height 51
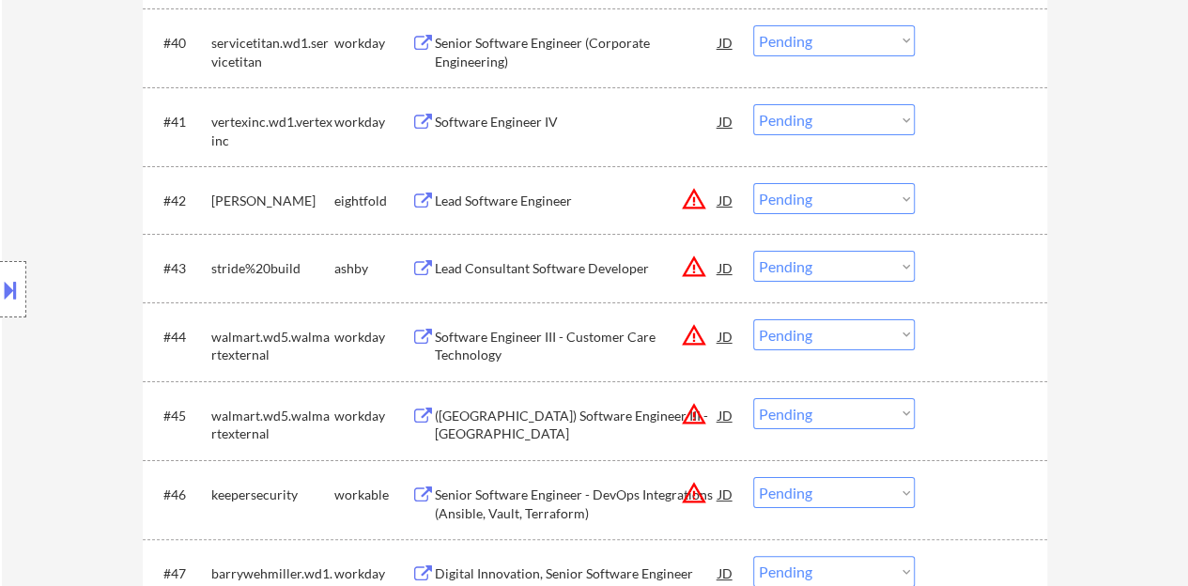
click at [828, 259] on select "Choose an option... Pending Applied Excluded (Questions) Excluded (Expired) Exc…" at bounding box center [834, 266] width 162 height 31
click at [753, 251] on select "Choose an option... Pending Applied Excluded (Questions) Excluded (Expired) Exc…" at bounding box center [834, 266] width 162 height 31
select select ""pending""
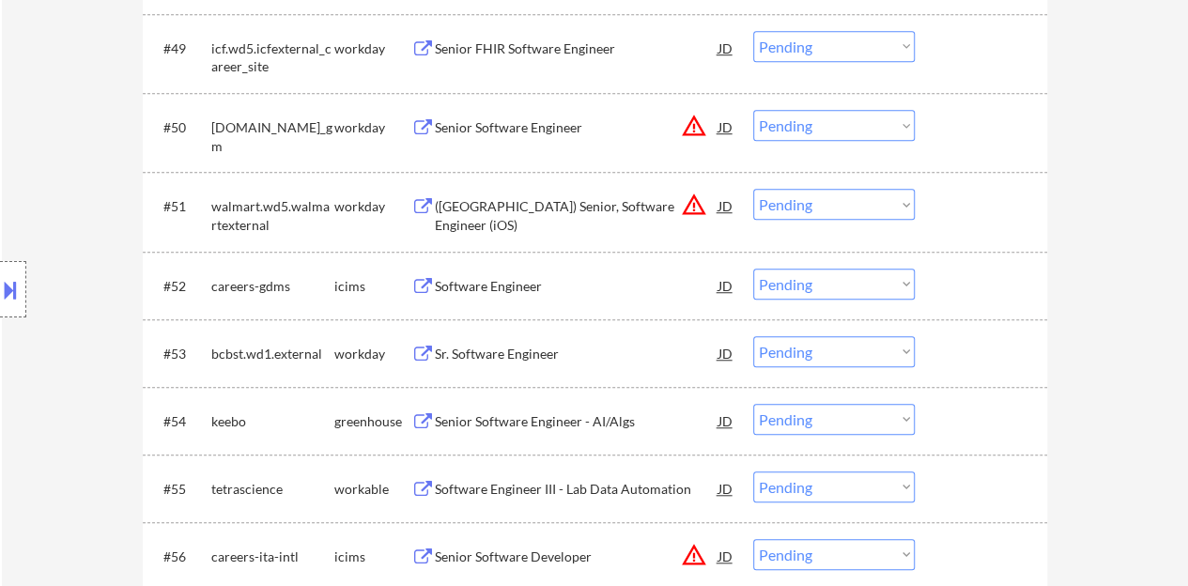
scroll to position [4225, 0]
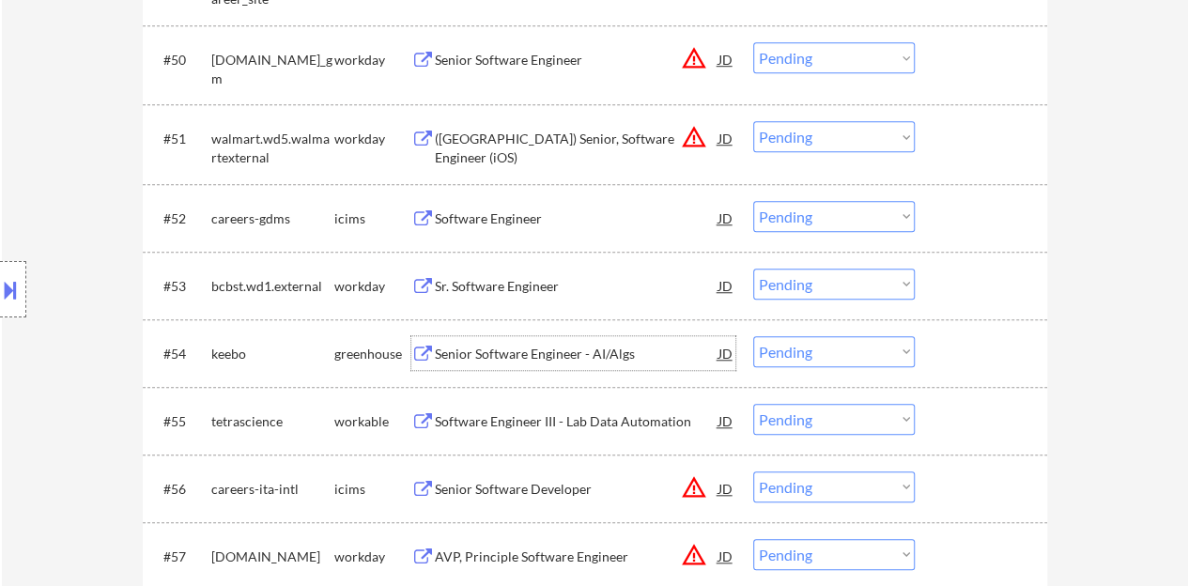
click at [558, 349] on div "Senior Software Engineer - AI/Algs" at bounding box center [577, 354] width 284 height 19
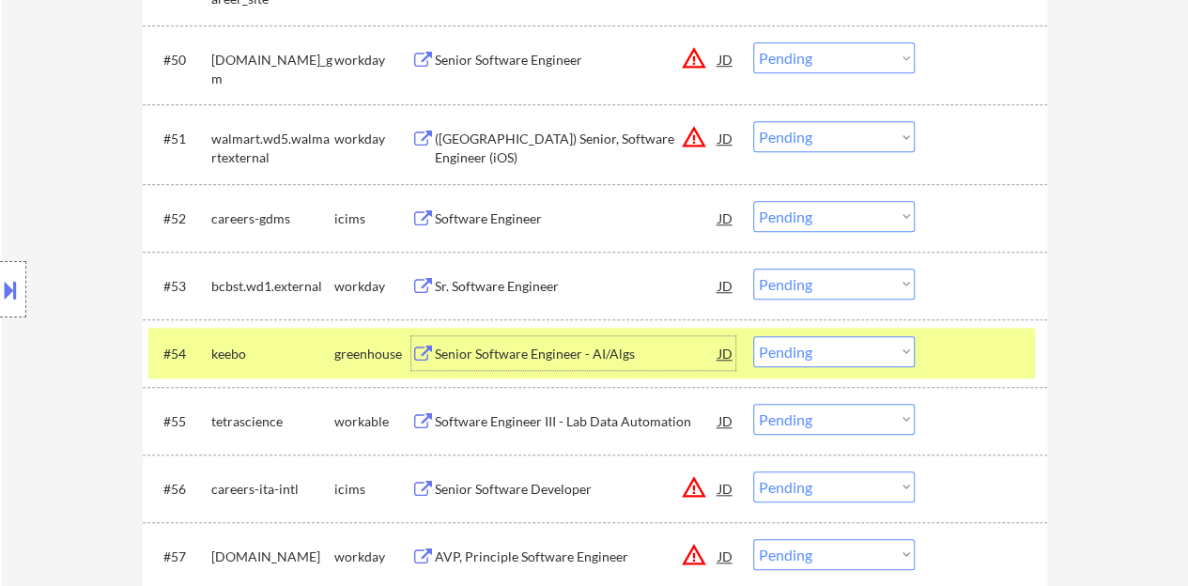
click at [834, 355] on select "Choose an option... Pending Applied Excluded (Questions) Excluded (Expired) Exc…" at bounding box center [834, 351] width 162 height 31
click at [753, 336] on select "Choose an option... Pending Applied Excluded (Questions) Excluded (Expired) Exc…" at bounding box center [834, 351] width 162 height 31
select select ""pending""
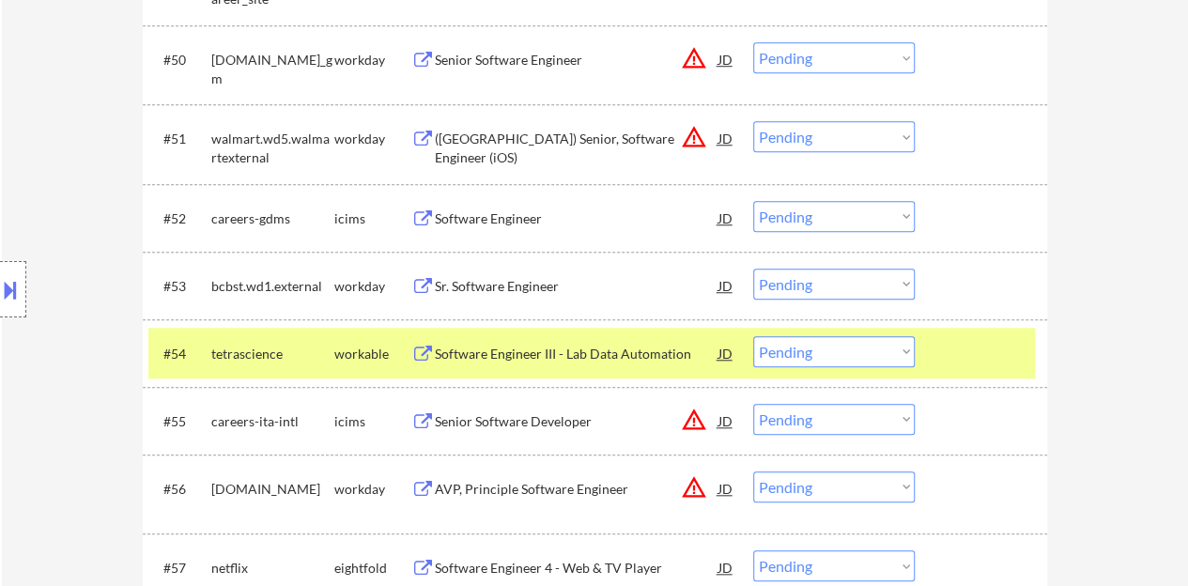
click at [970, 344] on div at bounding box center [983, 353] width 83 height 34
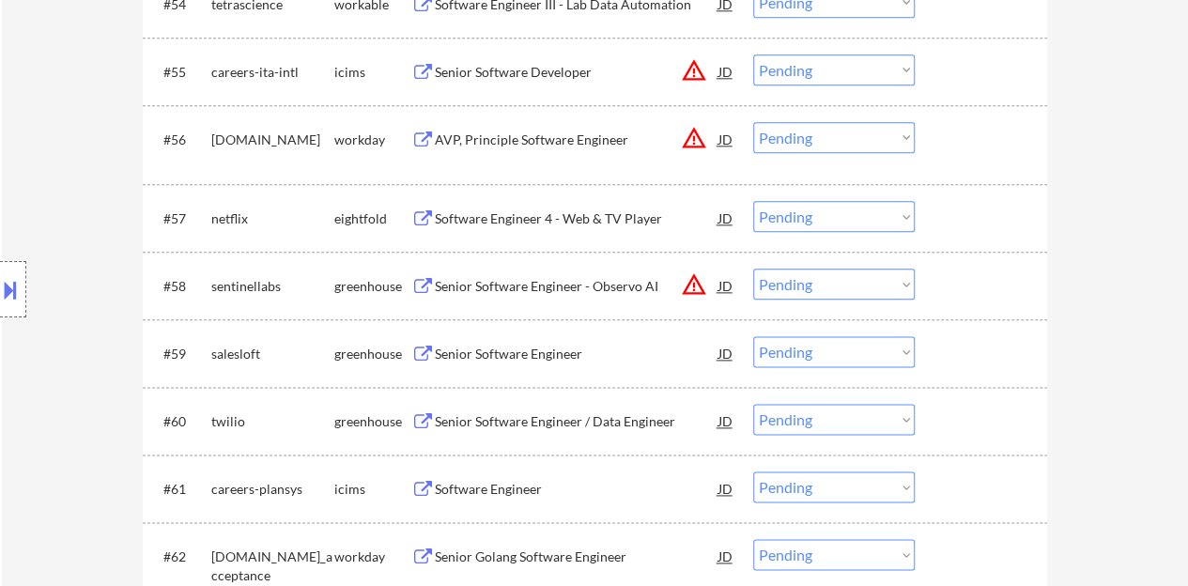
scroll to position [4601, 0]
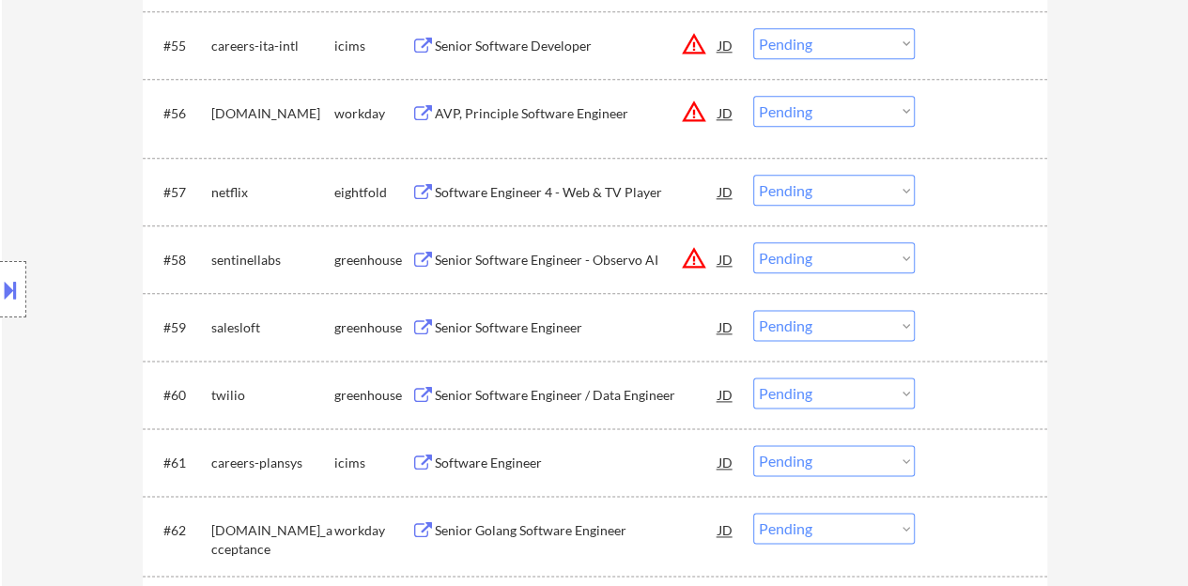
click at [520, 330] on div "Senior Software Engineer" at bounding box center [577, 327] width 284 height 19
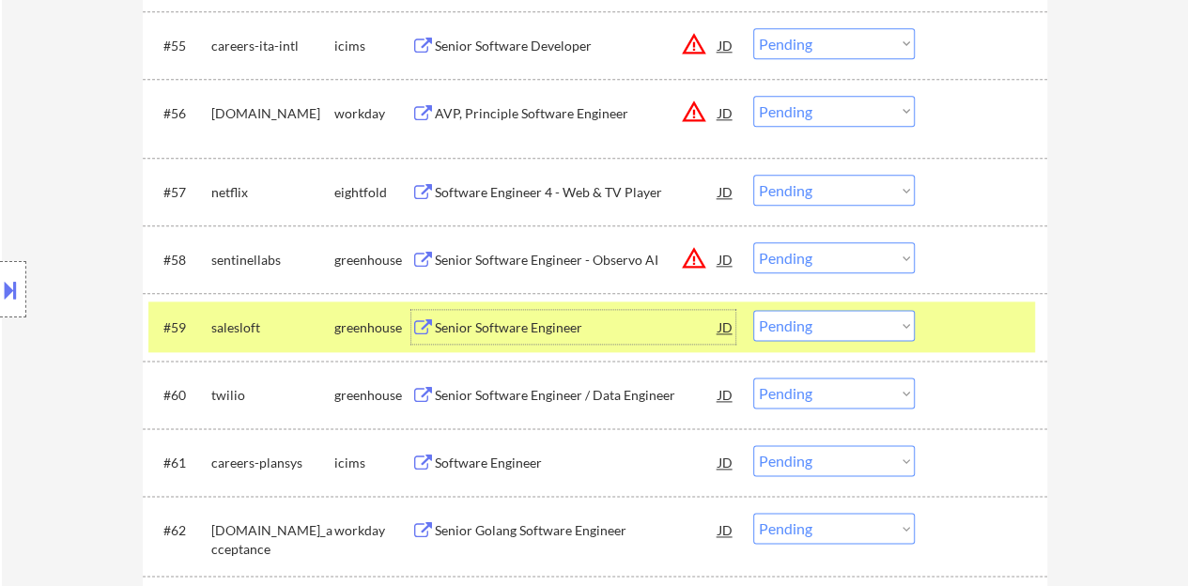
click at [813, 315] on select "Choose an option... Pending Applied Excluded (Questions) Excluded (Expired) Exc…" at bounding box center [834, 325] width 162 height 31
click at [753, 310] on select "Choose an option... Pending Applied Excluded (Questions) Excluded (Expired) Exc…" at bounding box center [834, 325] width 162 height 31
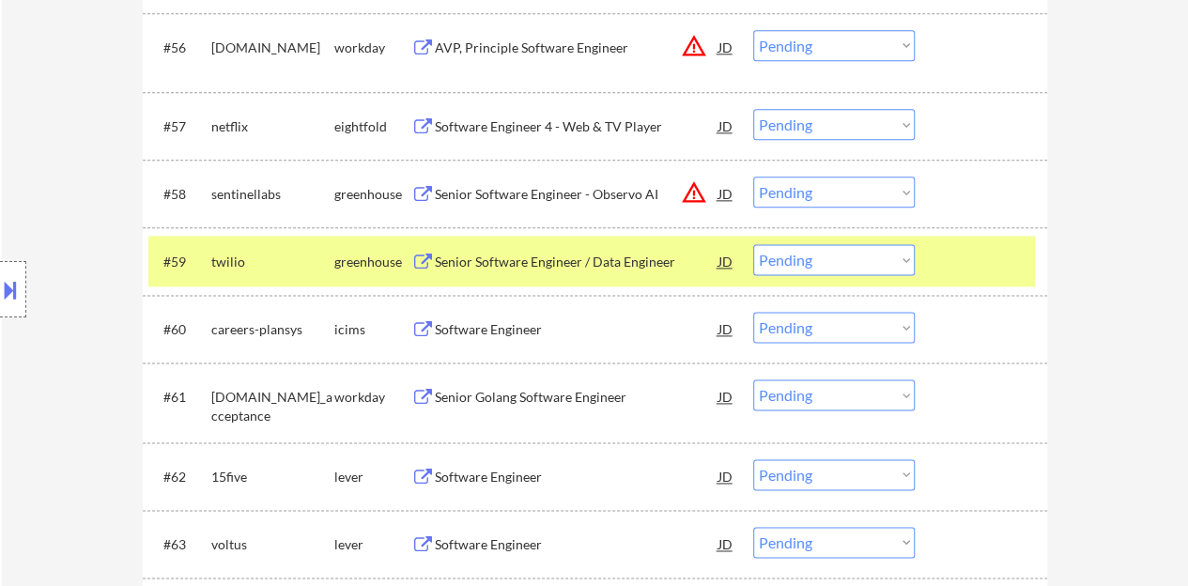
scroll to position [4695, 0]
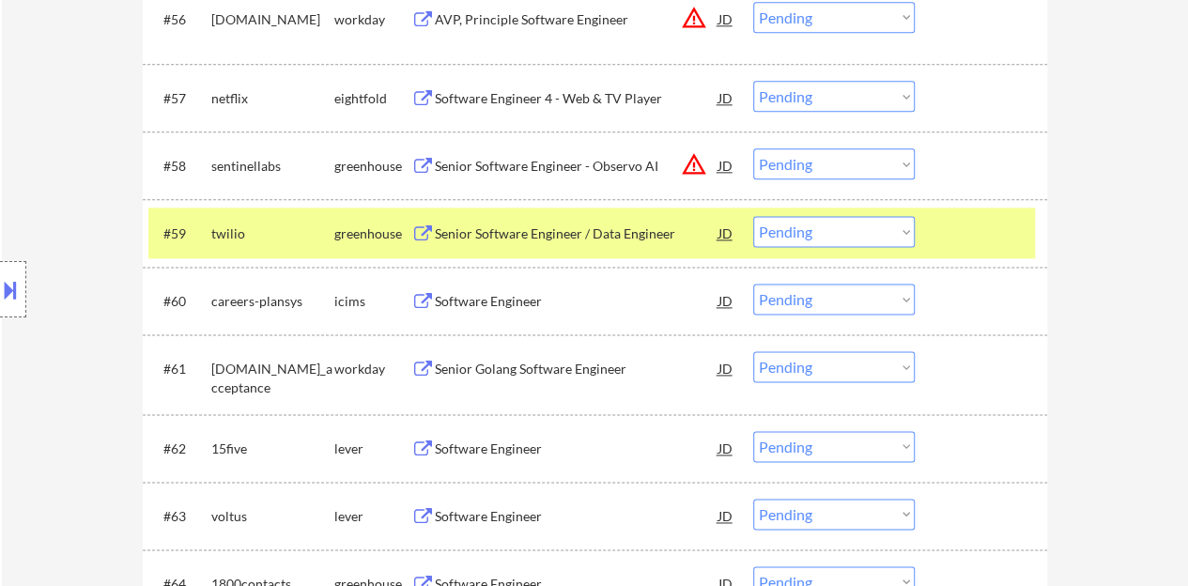
click at [505, 243] on div "Senior Software Engineer / Data Engineer" at bounding box center [577, 233] width 284 height 34
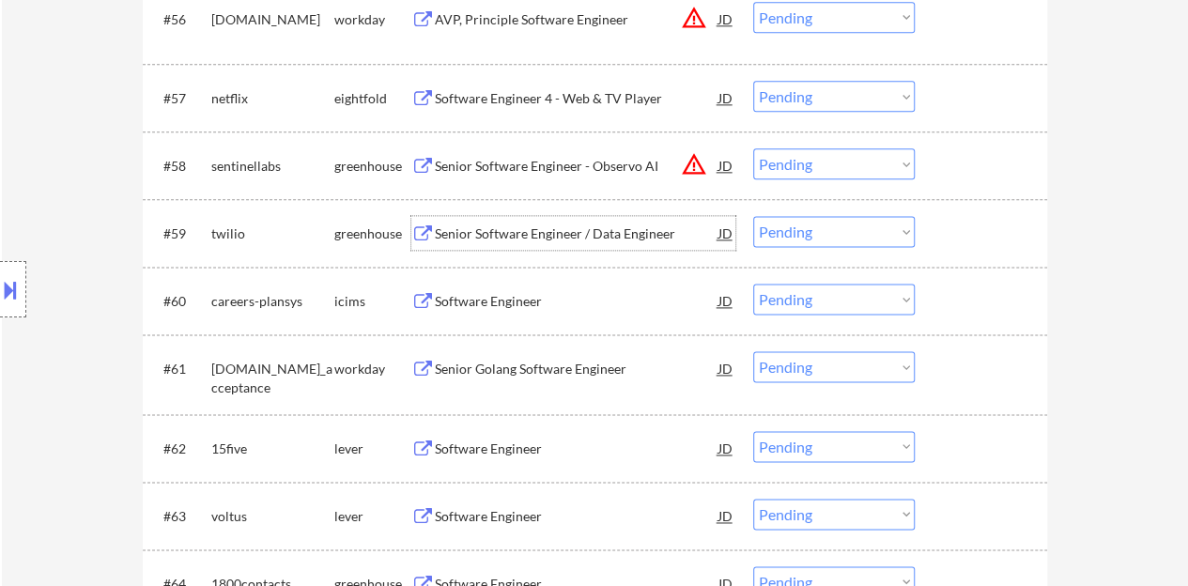
click at [978, 236] on div at bounding box center [983, 233] width 83 height 34
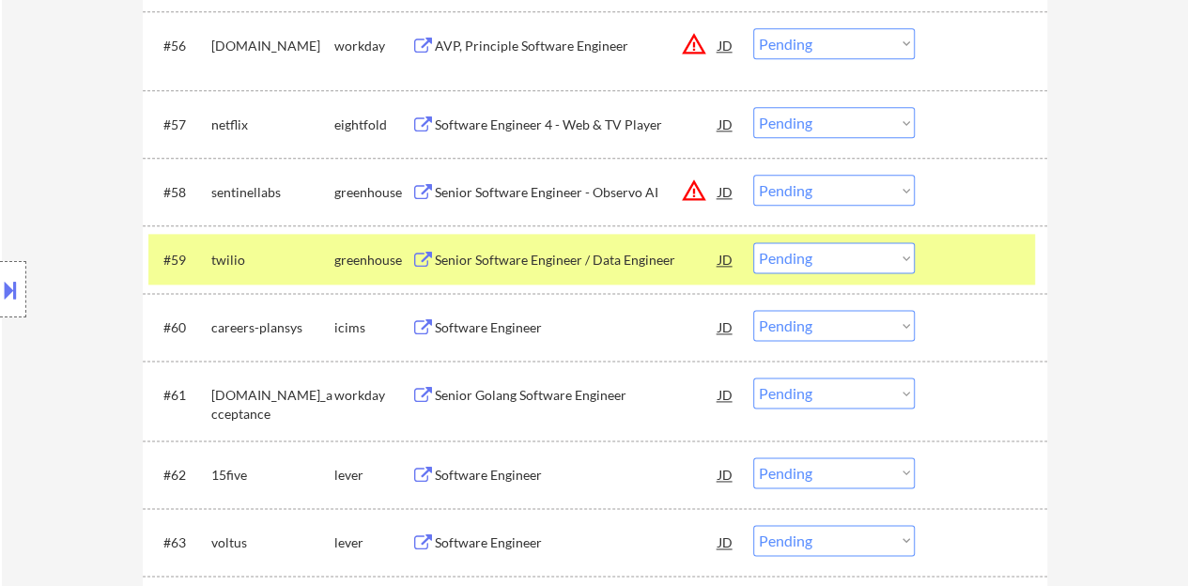
scroll to position [4601, 0]
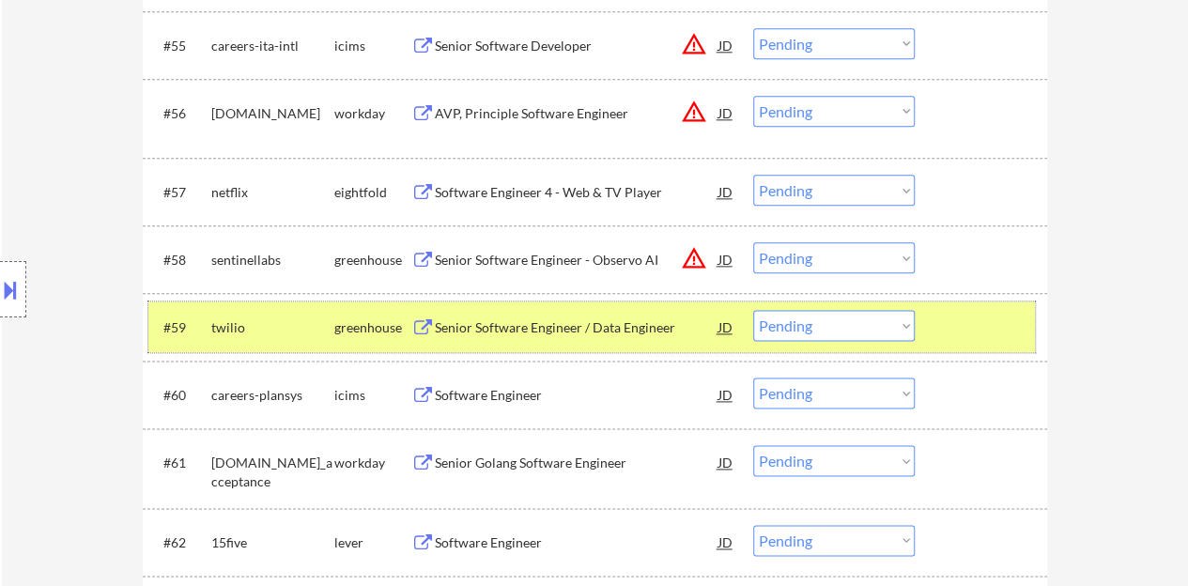
click at [839, 331] on select "Choose an option... Pending Applied Excluded (Questions) Excluded (Expired) Exc…" at bounding box center [834, 325] width 162 height 31
click at [753, 310] on select "Choose an option... Pending Applied Excluded (Questions) Excluded (Expired) Exc…" at bounding box center [834, 325] width 162 height 31
select select ""pending""
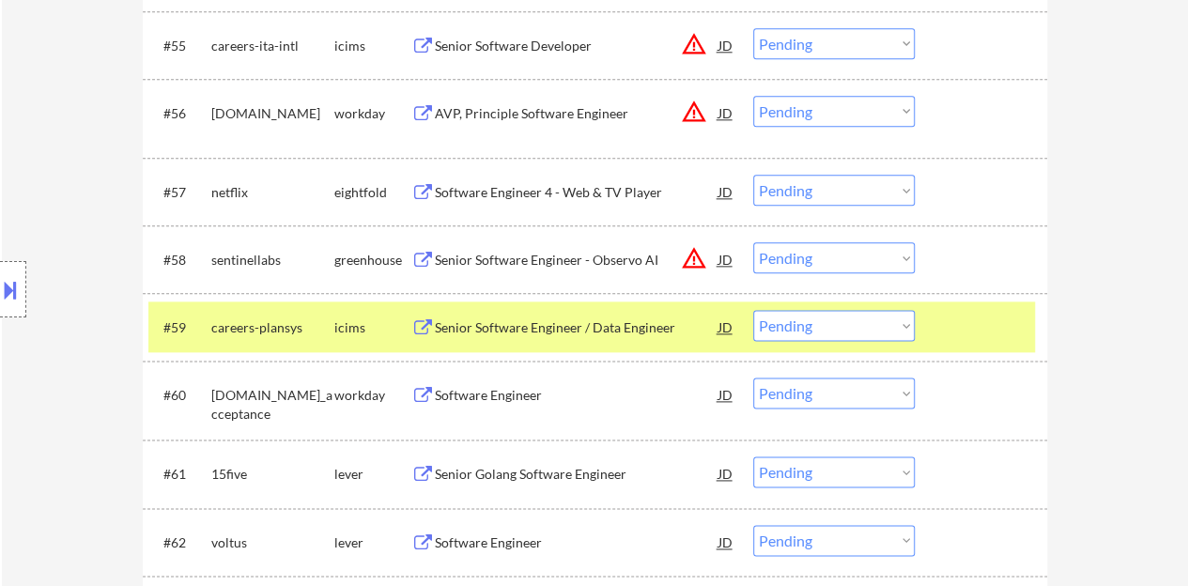
click at [984, 320] on div at bounding box center [983, 327] width 83 height 34
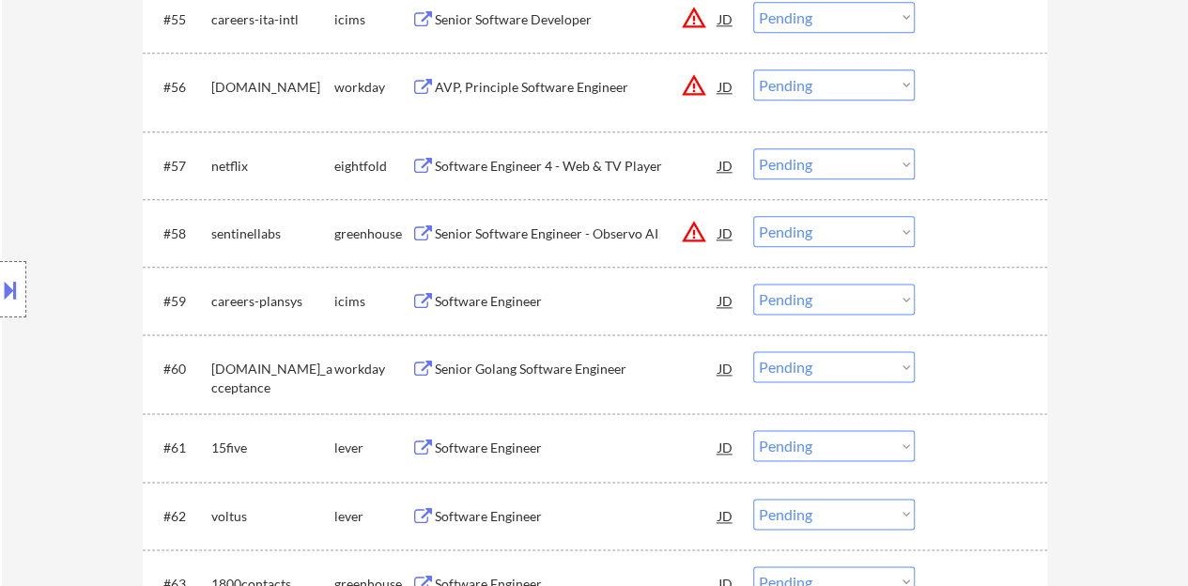
scroll to position [4695, 0]
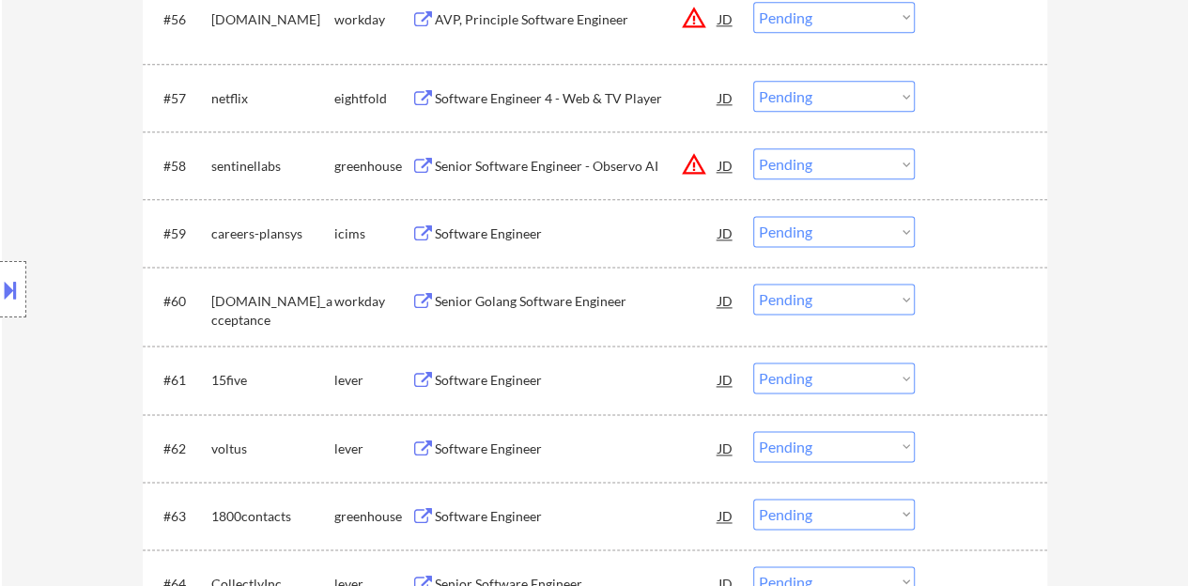
click at [514, 385] on div "Software Engineer" at bounding box center [577, 380] width 284 height 19
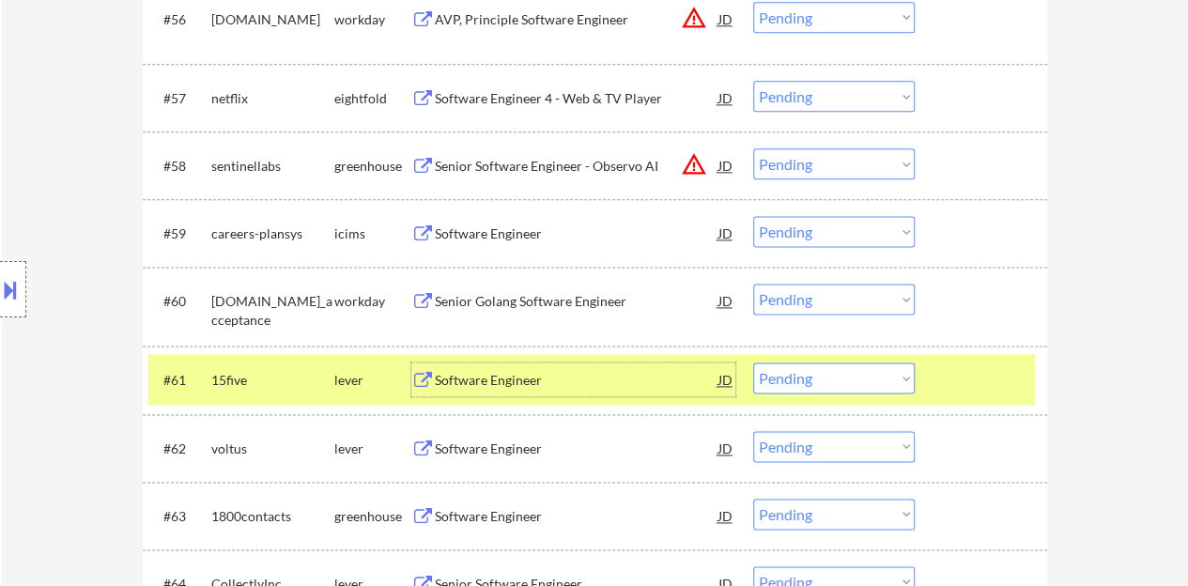
click at [870, 386] on select "Choose an option... Pending Applied Excluded (Questions) Excluded (Expired) Exc…" at bounding box center [834, 377] width 162 height 31
click at [753, 362] on select "Choose an option... Pending Applied Excluded (Questions) Excluded (Expired) Exc…" at bounding box center [834, 377] width 162 height 31
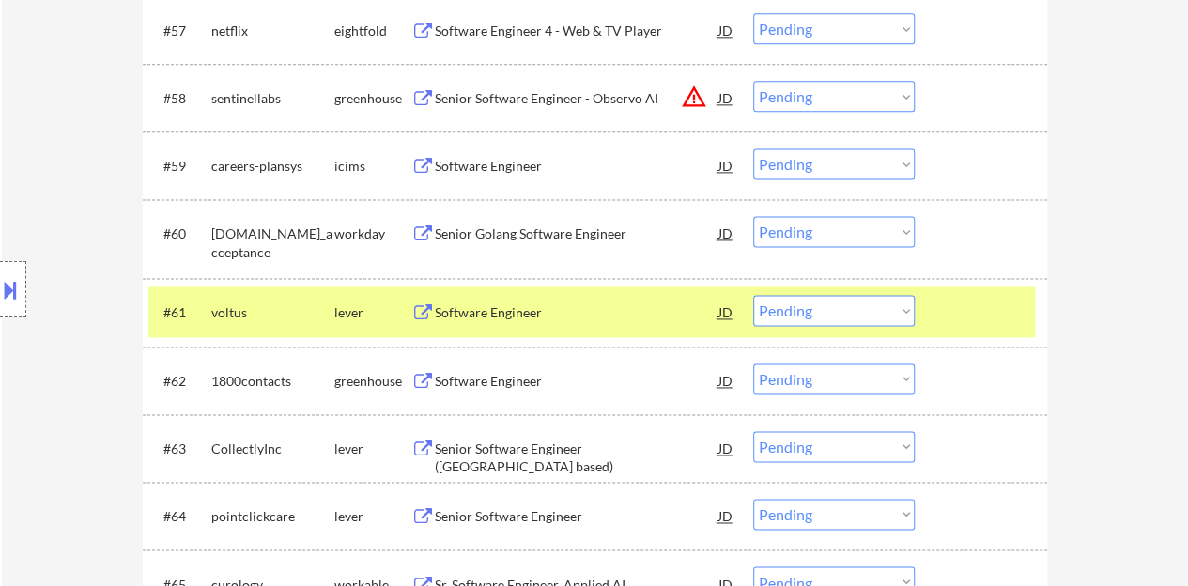
scroll to position [4789, 0]
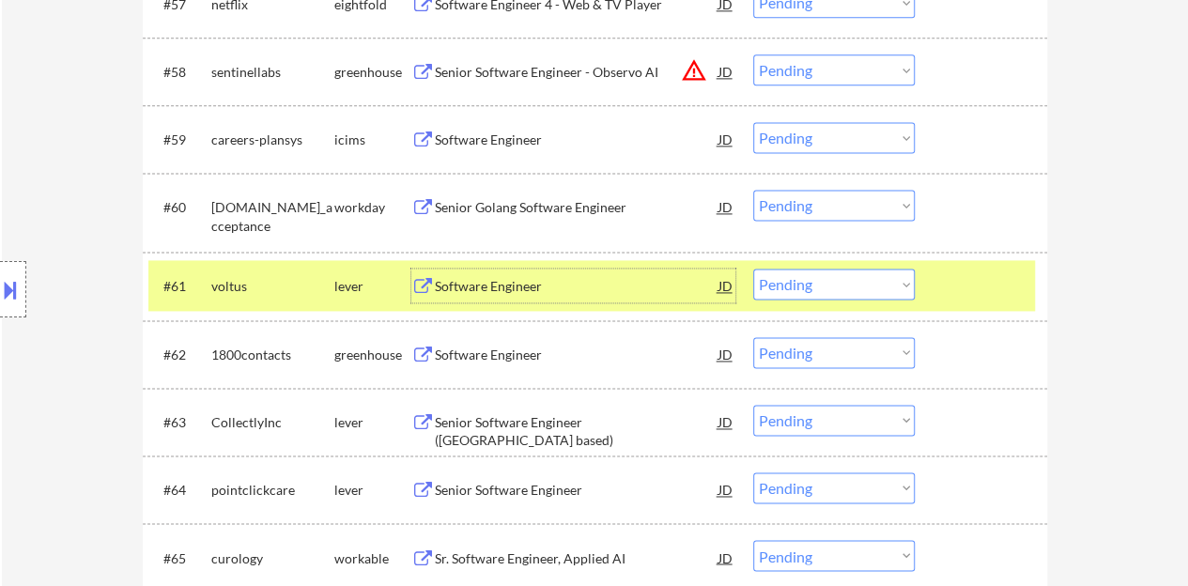
click at [487, 285] on div "Software Engineer" at bounding box center [577, 286] width 284 height 19
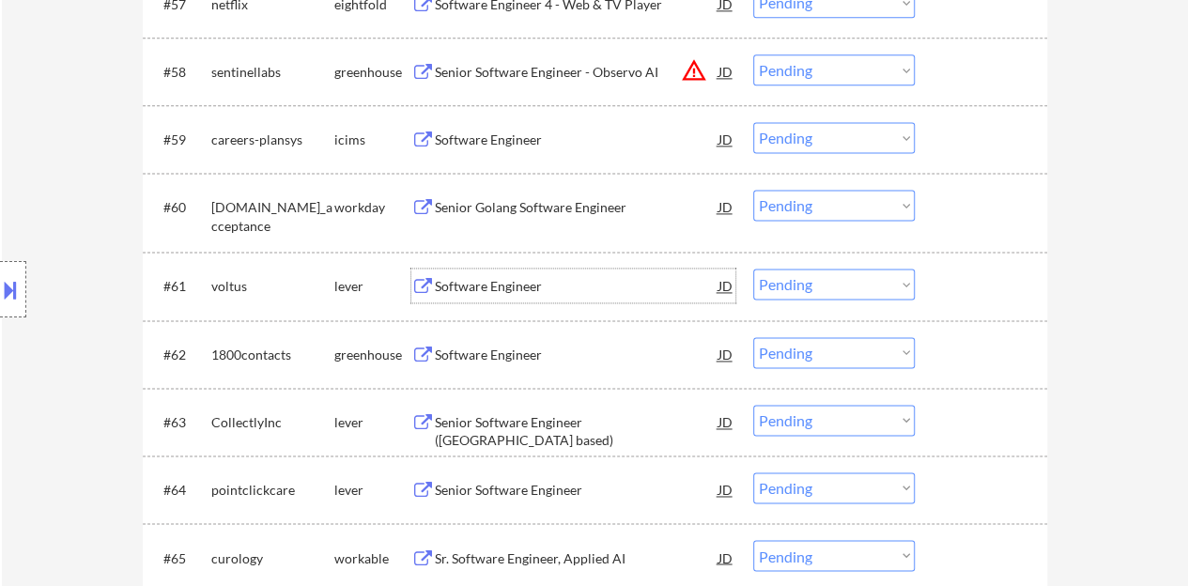
click at [981, 269] on div at bounding box center [983, 286] width 83 height 34
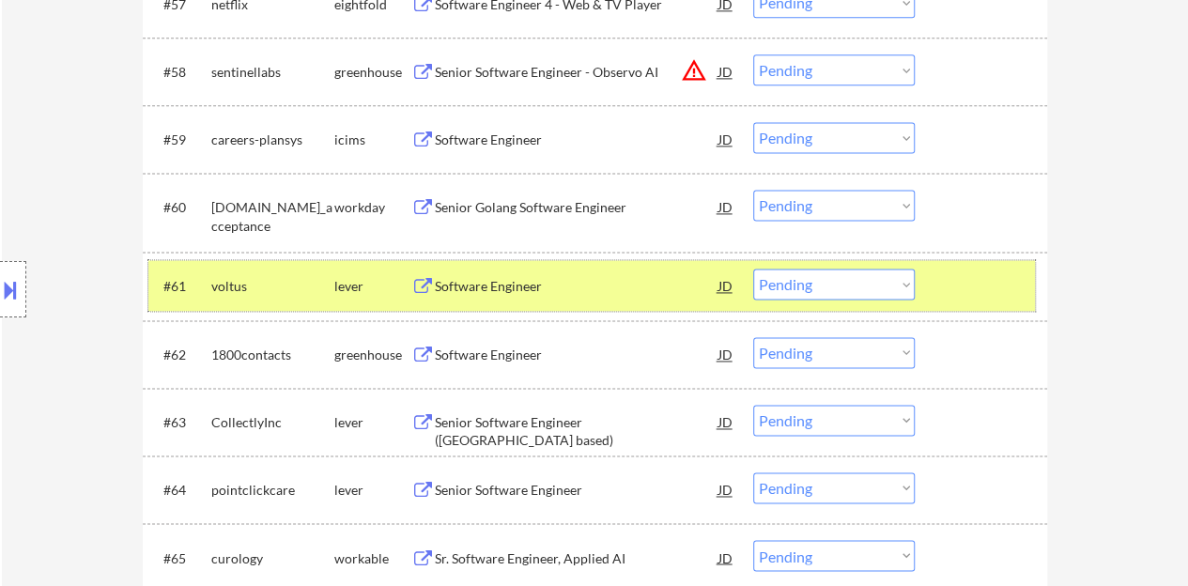
click at [760, 281] on select "Choose an option... Pending Applied Excluded (Questions) Excluded (Expired) Exc…" at bounding box center [834, 284] width 162 height 31
click at [753, 269] on select "Choose an option... Pending Applied Excluded (Questions) Excluded (Expired) Exc…" at bounding box center [834, 284] width 162 height 31
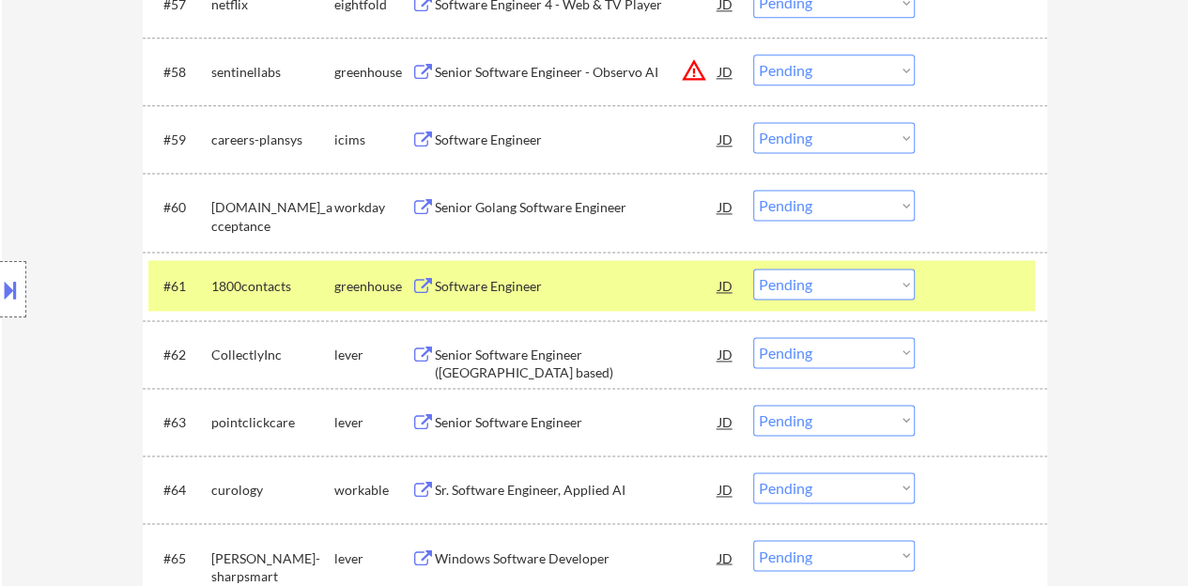
click at [493, 292] on div "Software Engineer" at bounding box center [577, 286] width 284 height 19
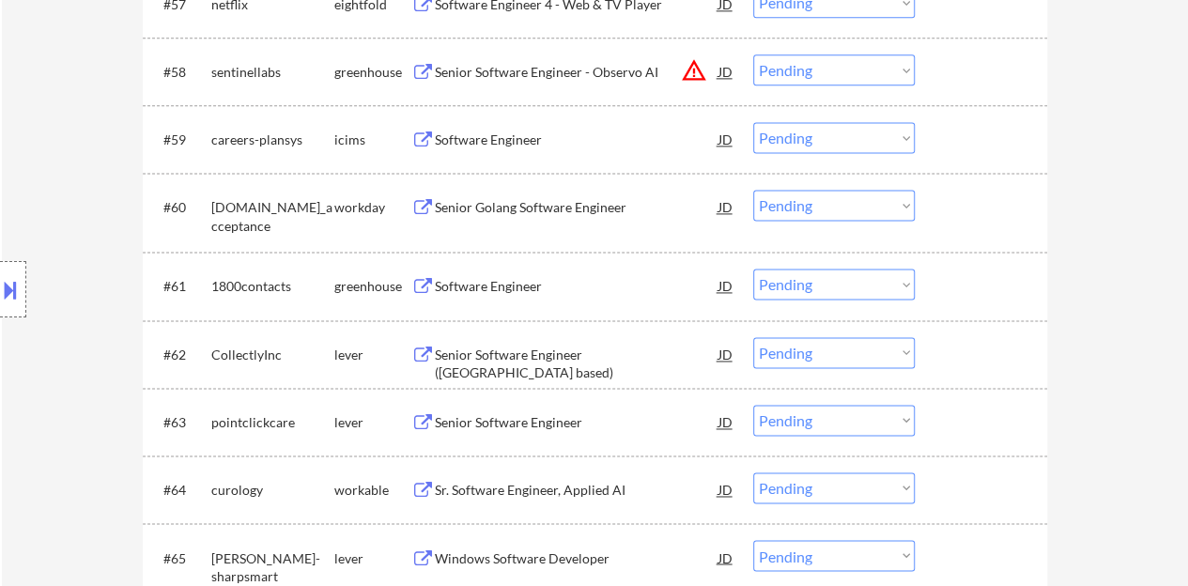
click at [924, 249] on div "#60 creditacceptance.wd5.credit_acceptance workday Senior Golang Software Engin…" at bounding box center [595, 212] width 904 height 79
click at [945, 275] on div at bounding box center [983, 286] width 83 height 34
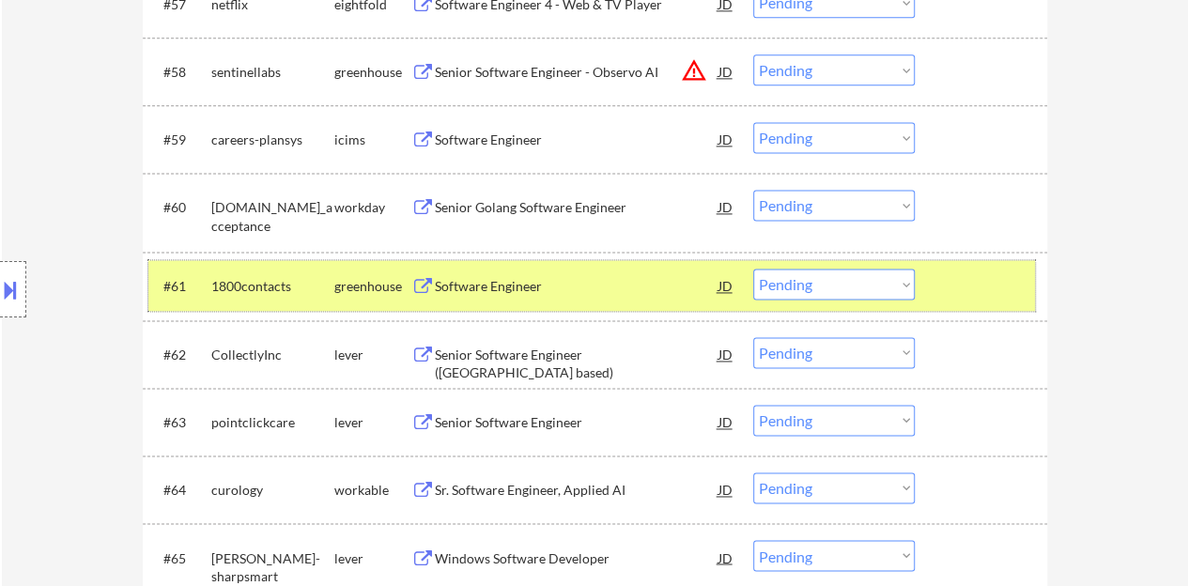
click at [792, 289] on select "Choose an option... Pending Applied Excluded (Questions) Excluded (Expired) Exc…" at bounding box center [834, 284] width 162 height 31
click at [753, 269] on select "Choose an option... Pending Applied Excluded (Questions) Excluded (Expired) Exc…" at bounding box center [834, 284] width 162 height 31
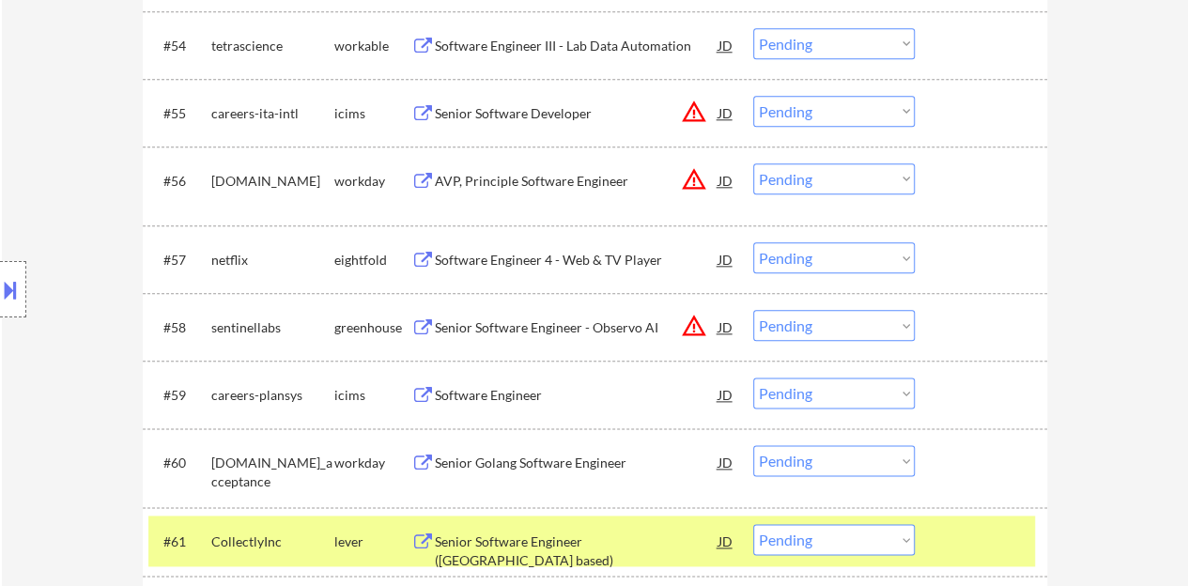
scroll to position [4721, 0]
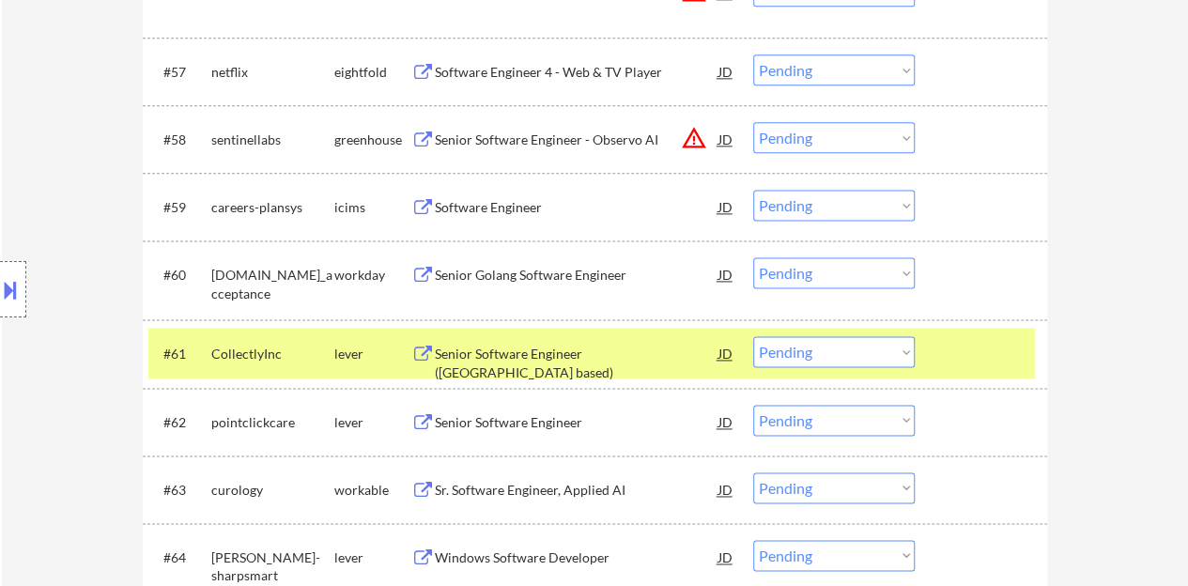
click at [616, 356] on div "Senior Software Engineer (USA based)" at bounding box center [577, 363] width 284 height 37
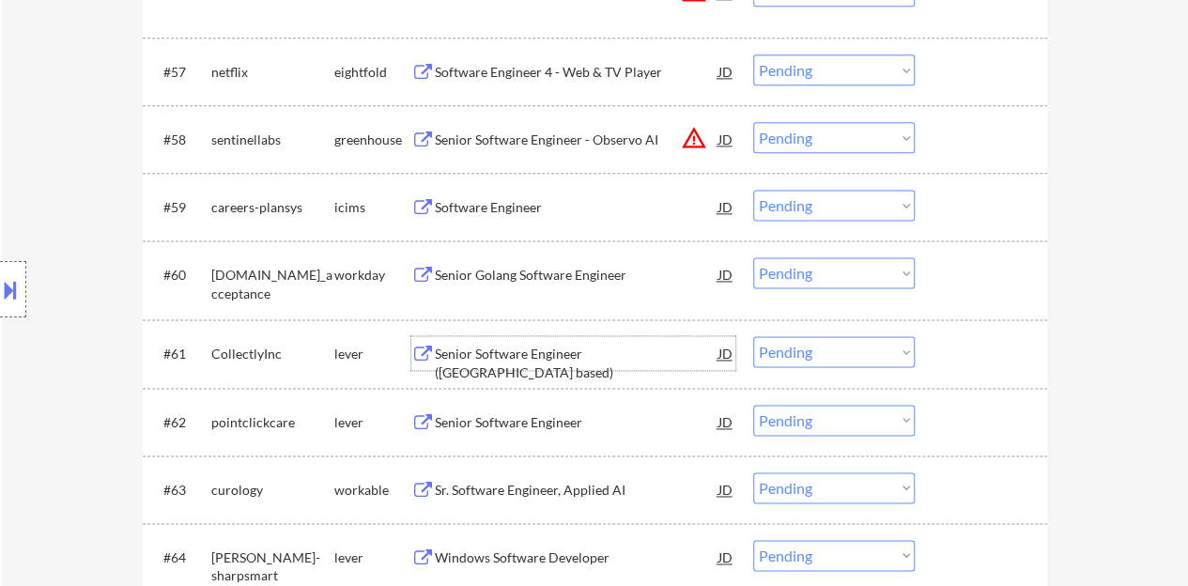
click at [12, 286] on button at bounding box center [10, 289] width 21 height 31
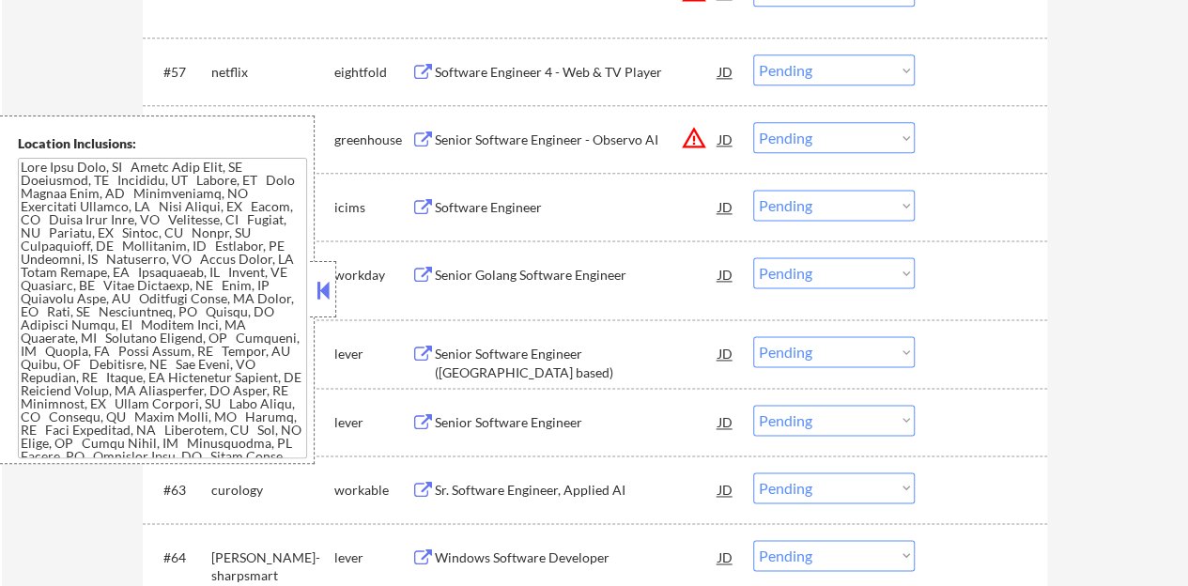
click at [318, 286] on button at bounding box center [323, 290] width 21 height 28
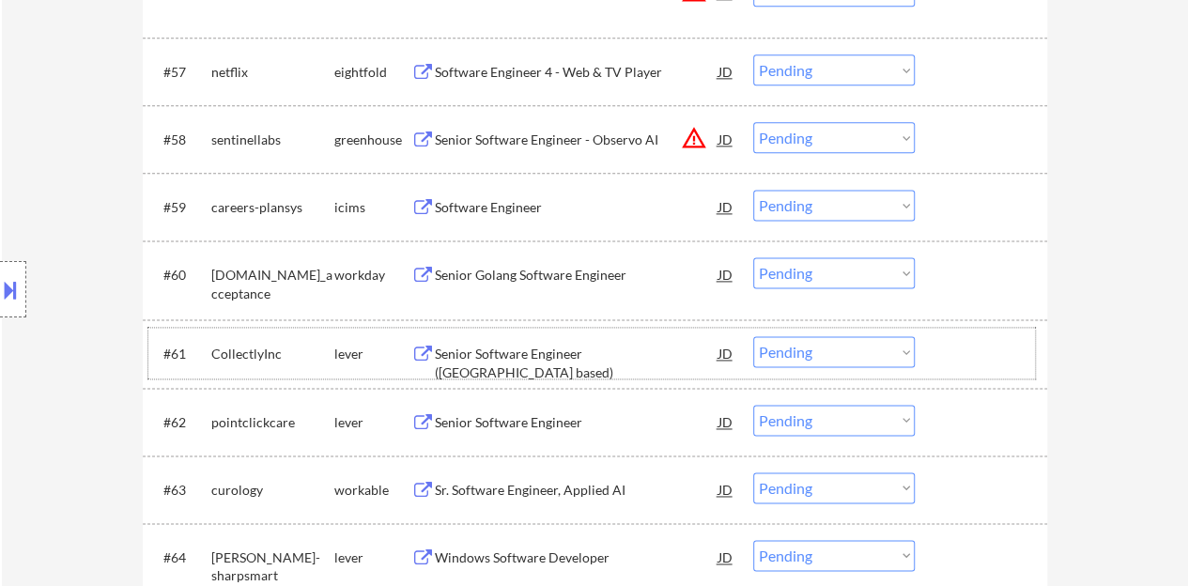
click at [956, 352] on div at bounding box center [983, 353] width 83 height 34
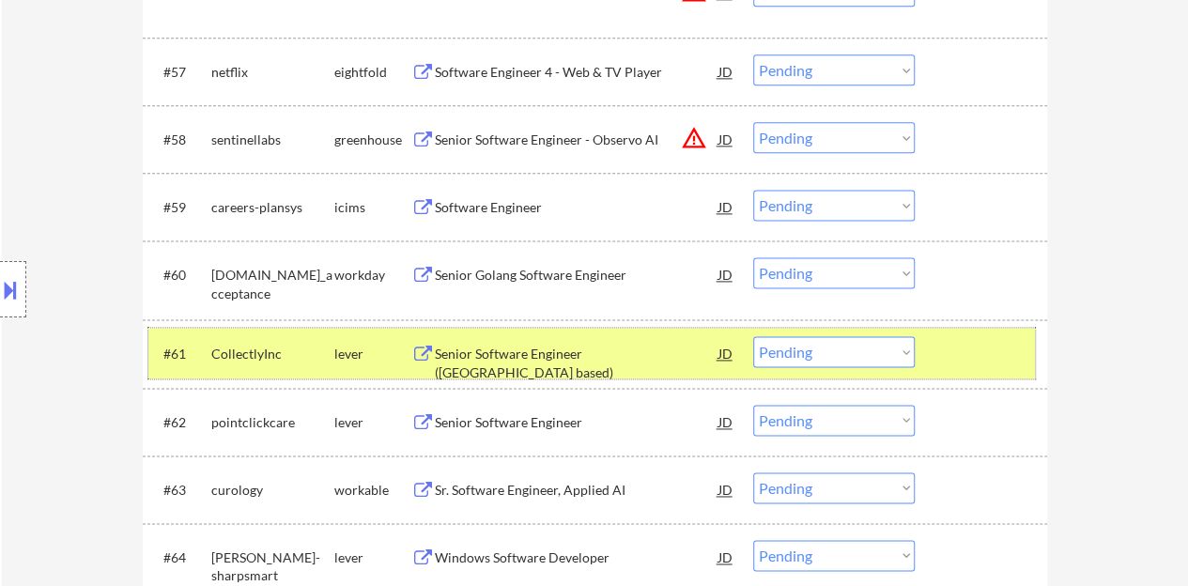
click at [843, 356] on select "Choose an option... Pending Applied Excluded (Questions) Excluded (Expired) Exc…" at bounding box center [834, 351] width 162 height 31
click at [753, 336] on select "Choose an option... Pending Applied Excluded (Questions) Excluded (Expired) Exc…" at bounding box center [834, 351] width 162 height 31
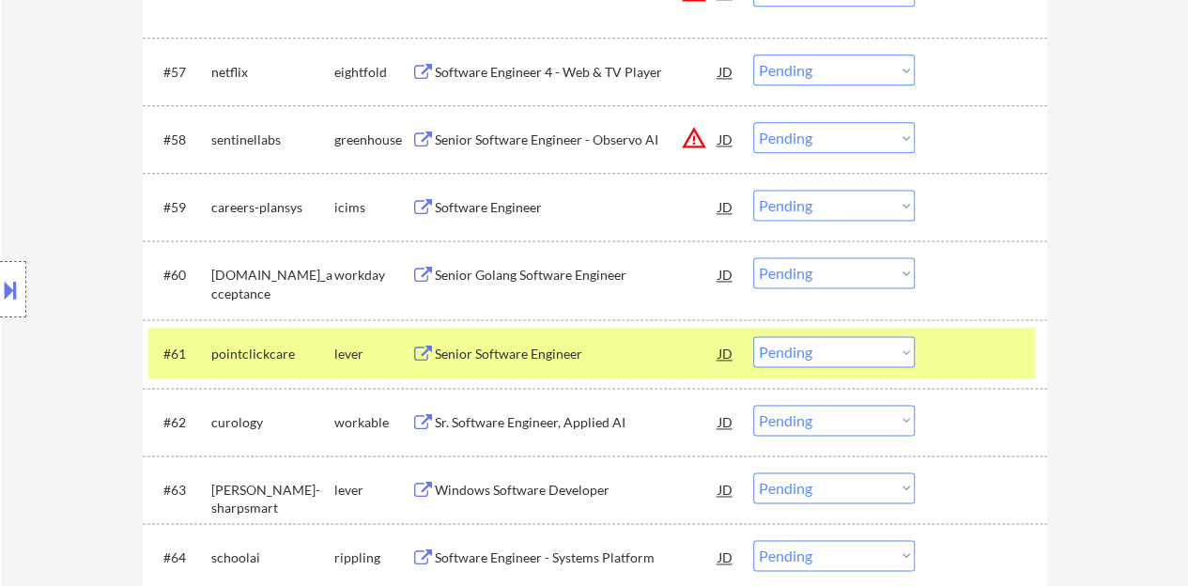
click at [522, 345] on div "Senior Software Engineer" at bounding box center [577, 354] width 284 height 19
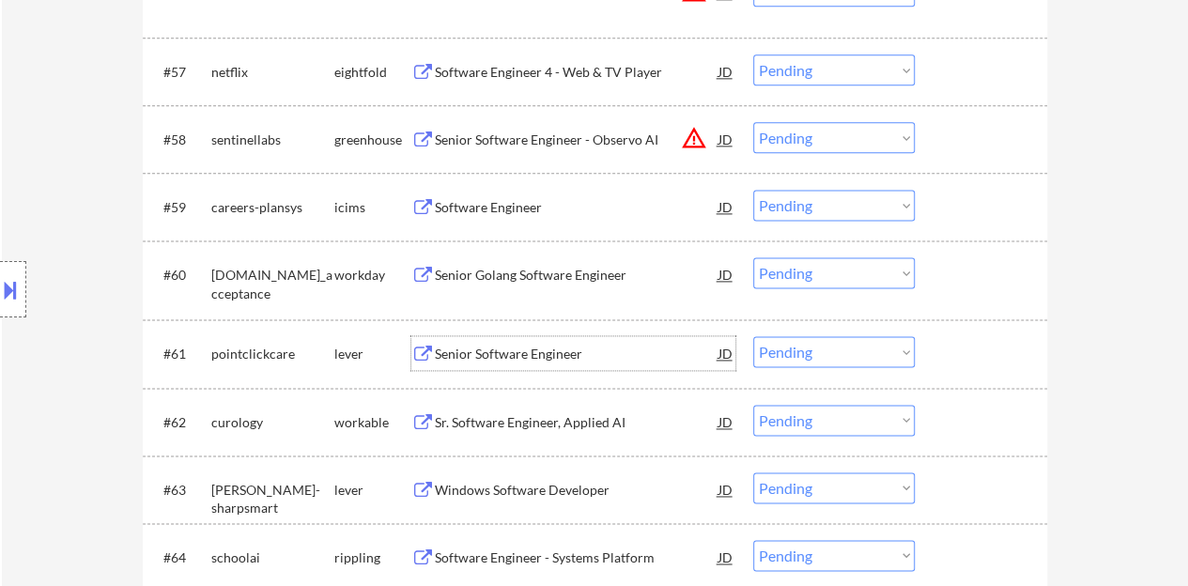
click at [973, 354] on div at bounding box center [983, 353] width 83 height 34
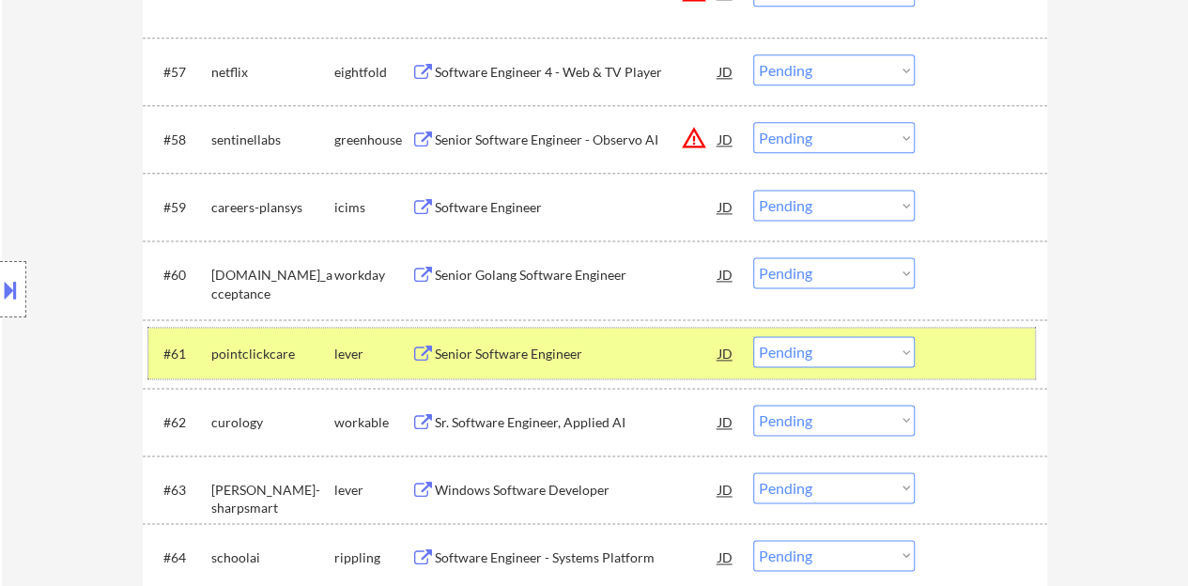
click at [758, 356] on select "Choose an option... Pending Applied Excluded (Questions) Excluded (Expired) Exc…" at bounding box center [834, 351] width 162 height 31
click at [753, 336] on select "Choose an option... Pending Applied Excluded (Questions) Excluded (Expired) Exc…" at bounding box center [834, 351] width 162 height 31
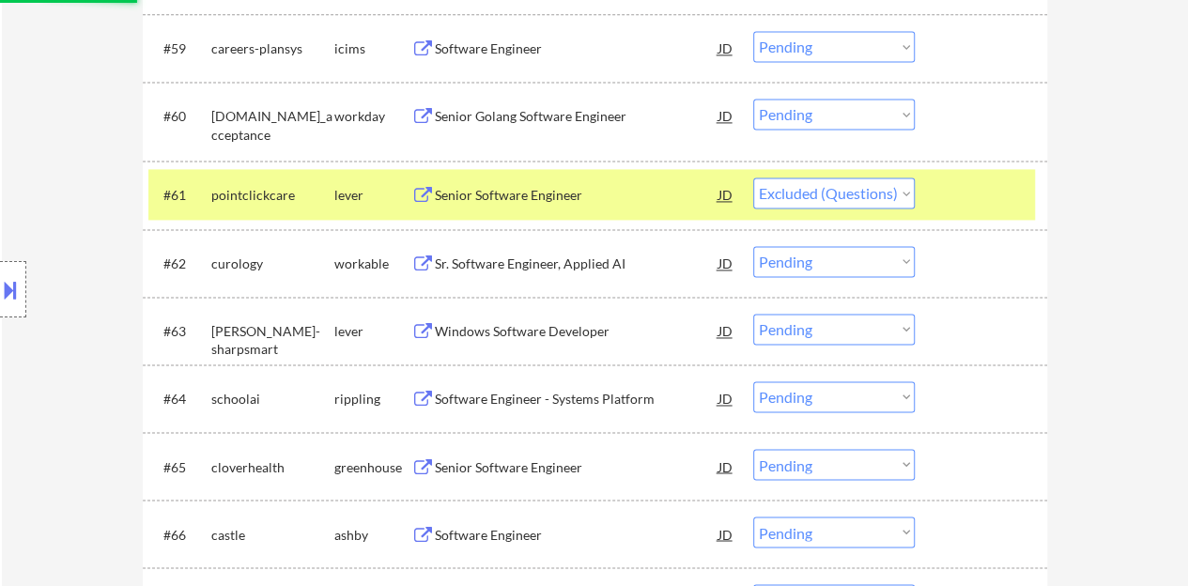
scroll to position [4909, 0]
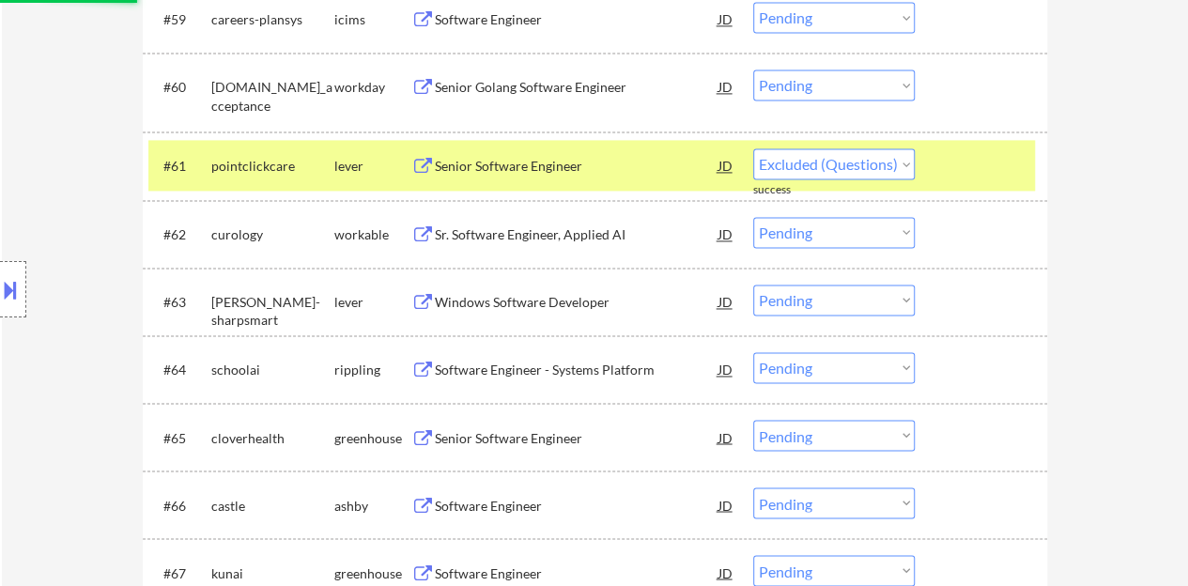
select select ""pending""
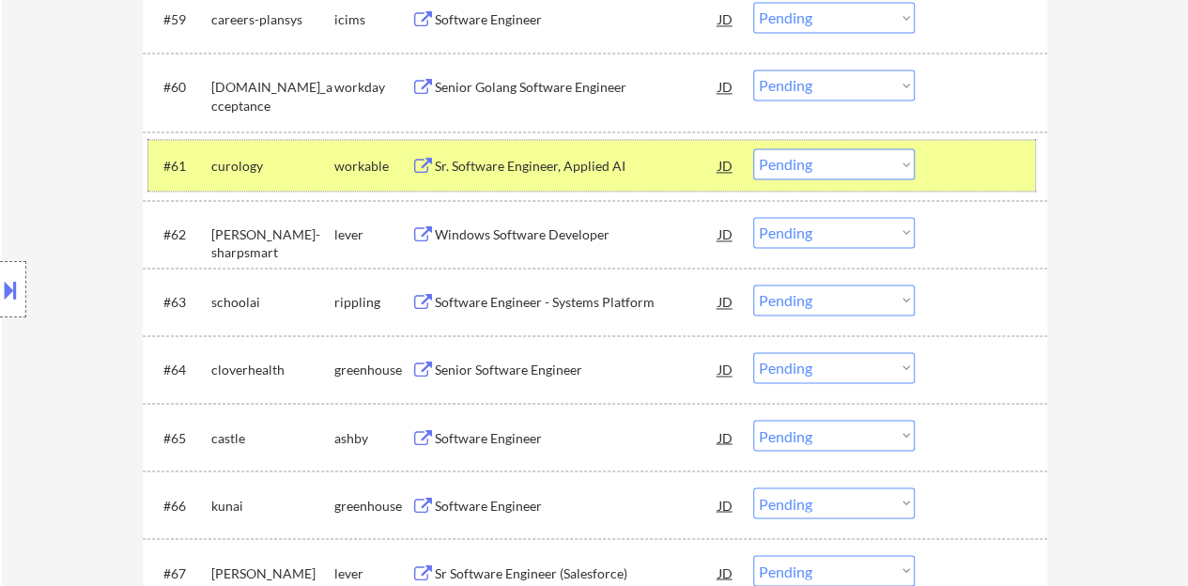
click at [982, 174] on div at bounding box center [983, 165] width 83 height 34
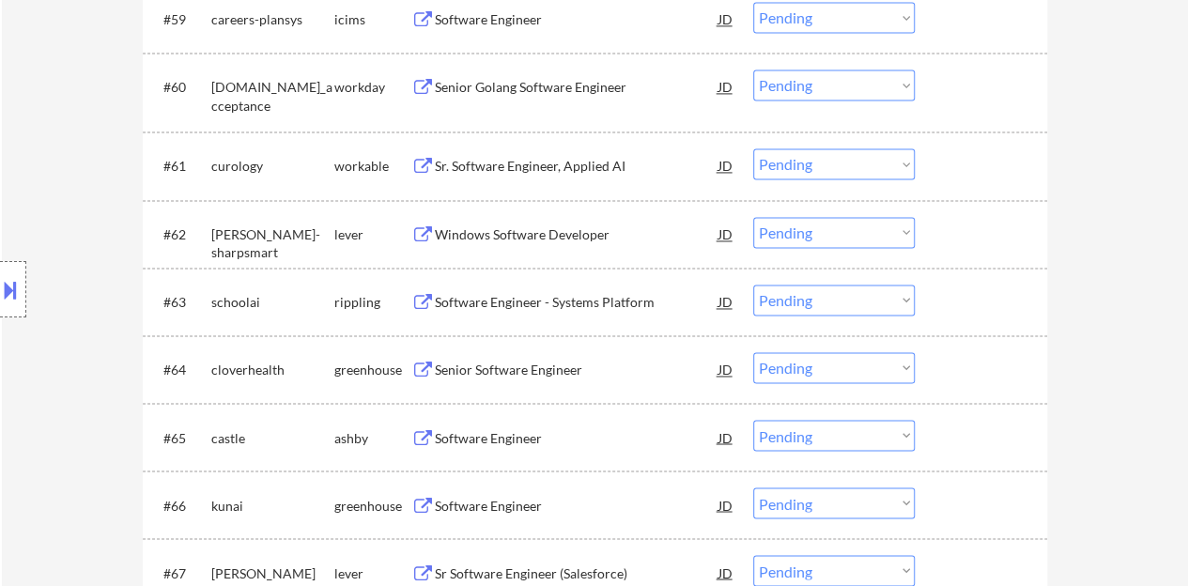
click at [531, 230] on div "Windows Software Developer" at bounding box center [577, 234] width 284 height 19
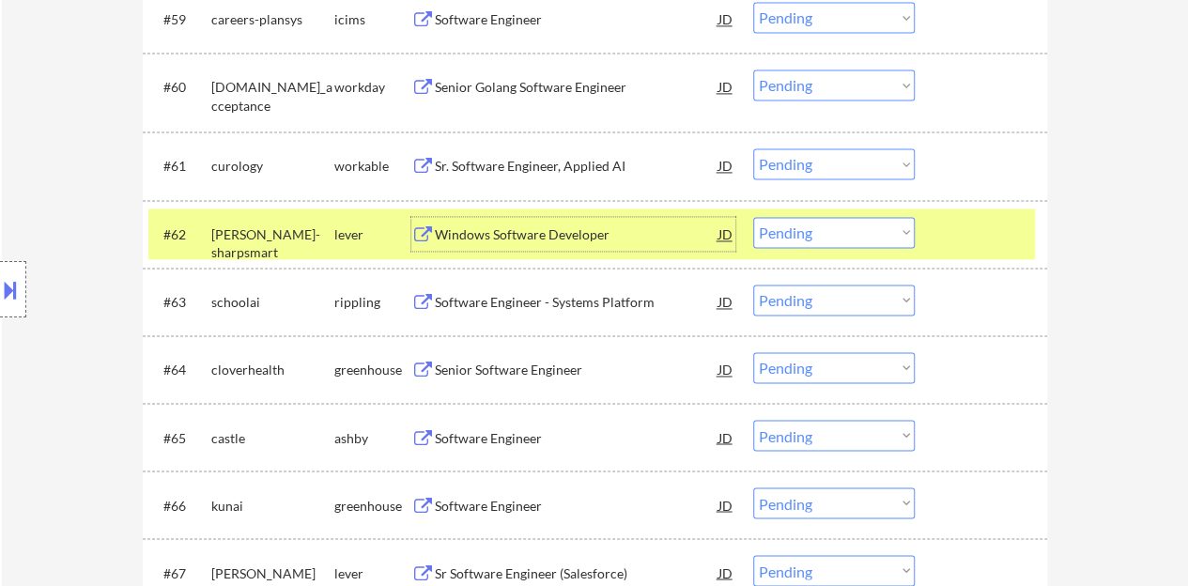
click at [858, 232] on select "Choose an option... Pending Applied Excluded (Questions) Excluded (Expired) Exc…" at bounding box center [834, 232] width 162 height 31
click at [753, 217] on select "Choose an option... Pending Applied Excluded (Questions) Excluded (Expired) Exc…" at bounding box center [834, 232] width 162 height 31
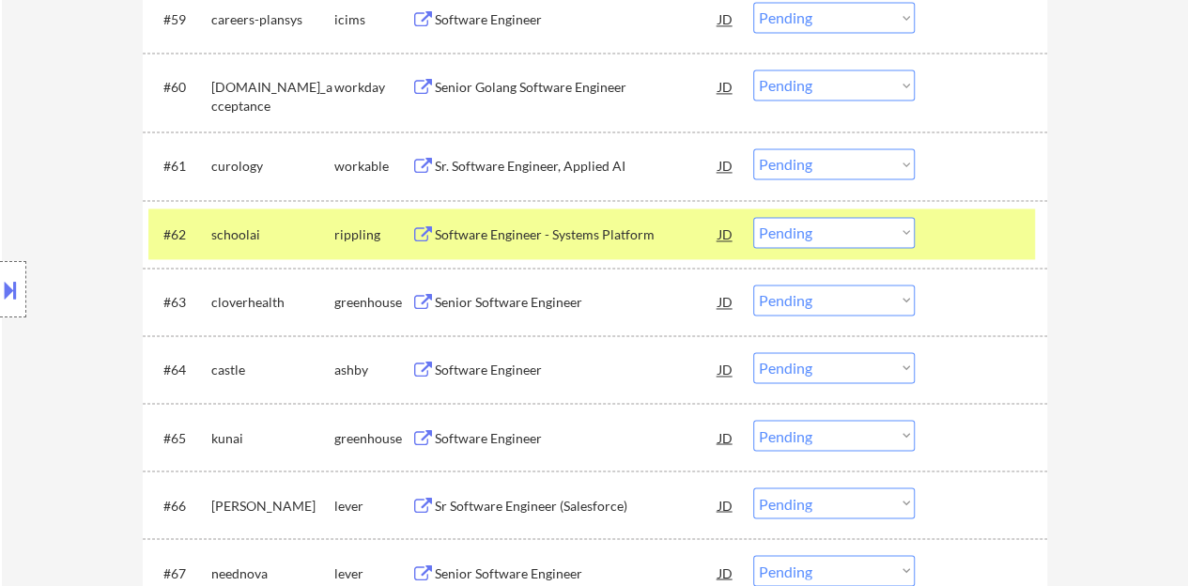
click at [584, 240] on div "Software Engineer - Systems Platform" at bounding box center [577, 234] width 284 height 19
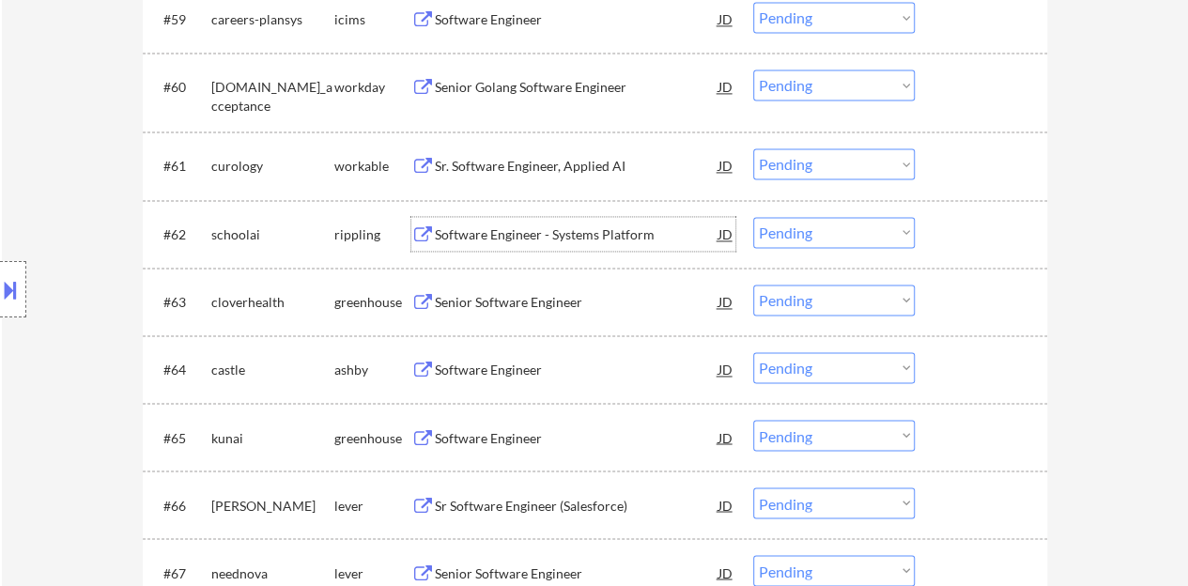
click at [995, 245] on div at bounding box center [983, 234] width 83 height 34
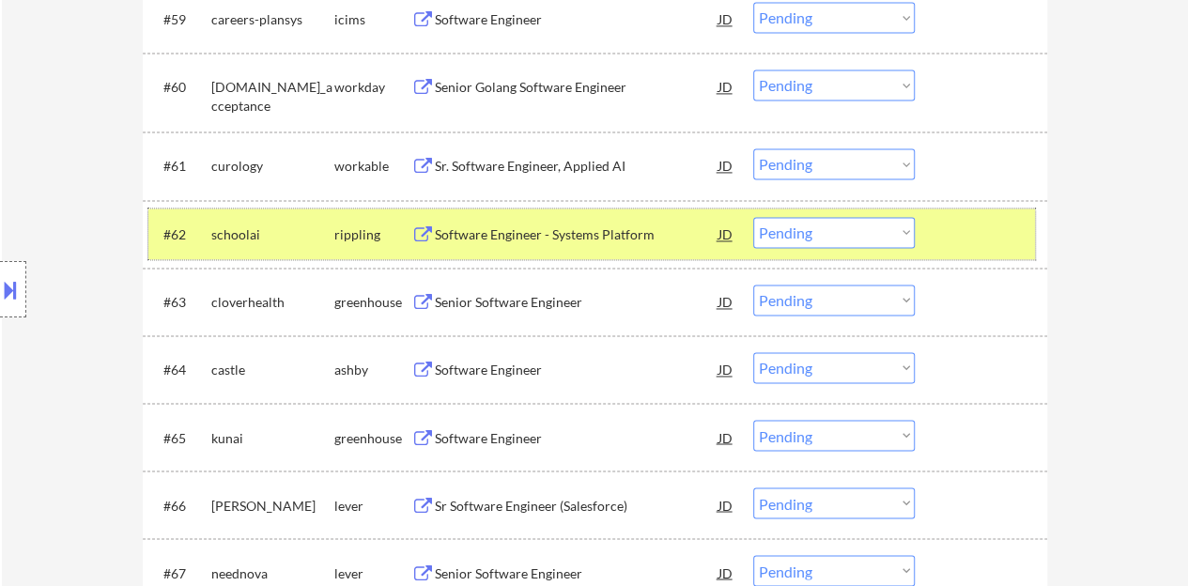
click at [792, 215] on div "#62 schoolai rippling Software Engineer - Systems Platform JD warning_amber Cho…" at bounding box center [591, 233] width 886 height 51
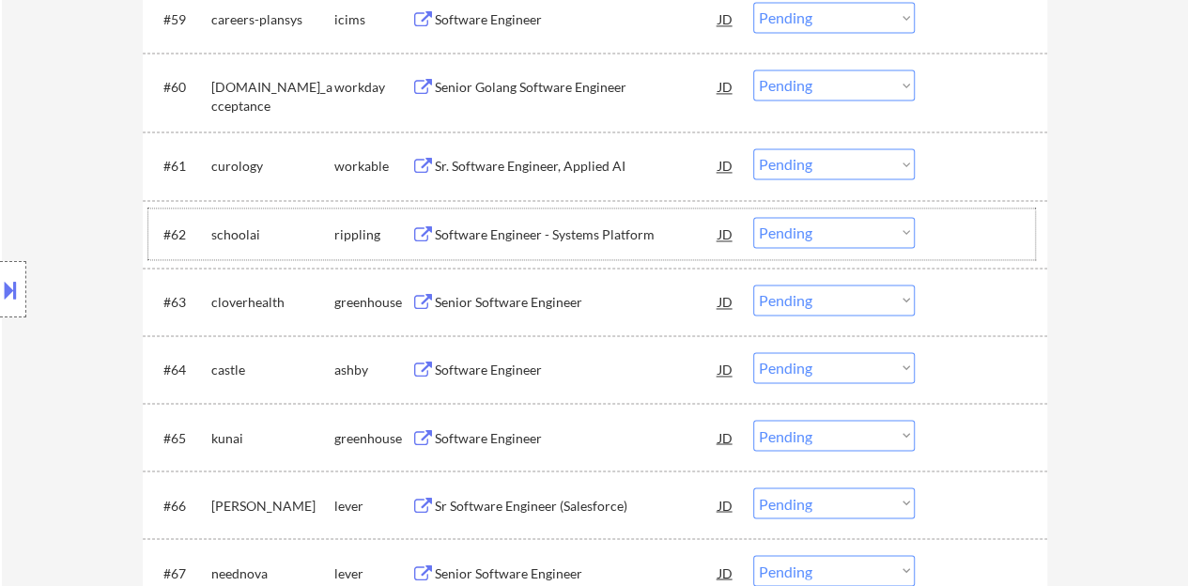
click at [867, 225] on select "Choose an option... Pending Applied Excluded (Questions) Excluded (Expired) Exc…" at bounding box center [834, 232] width 162 height 31
click at [753, 217] on select "Choose an option... Pending Applied Excluded (Questions) Excluded (Expired) Exc…" at bounding box center [834, 232] width 162 height 31
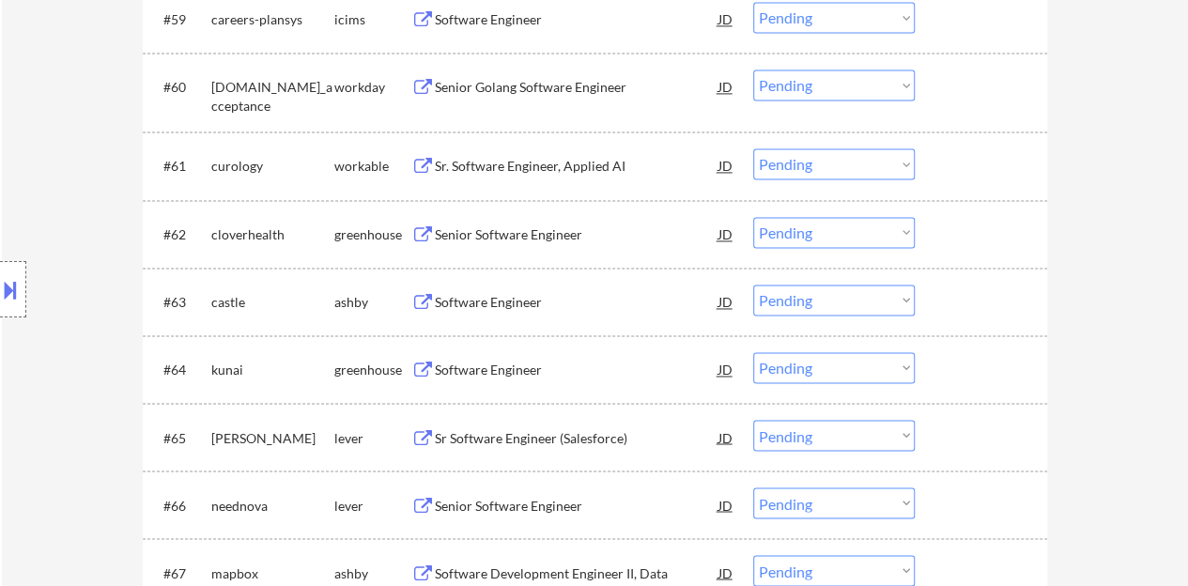
scroll to position [4815, 0]
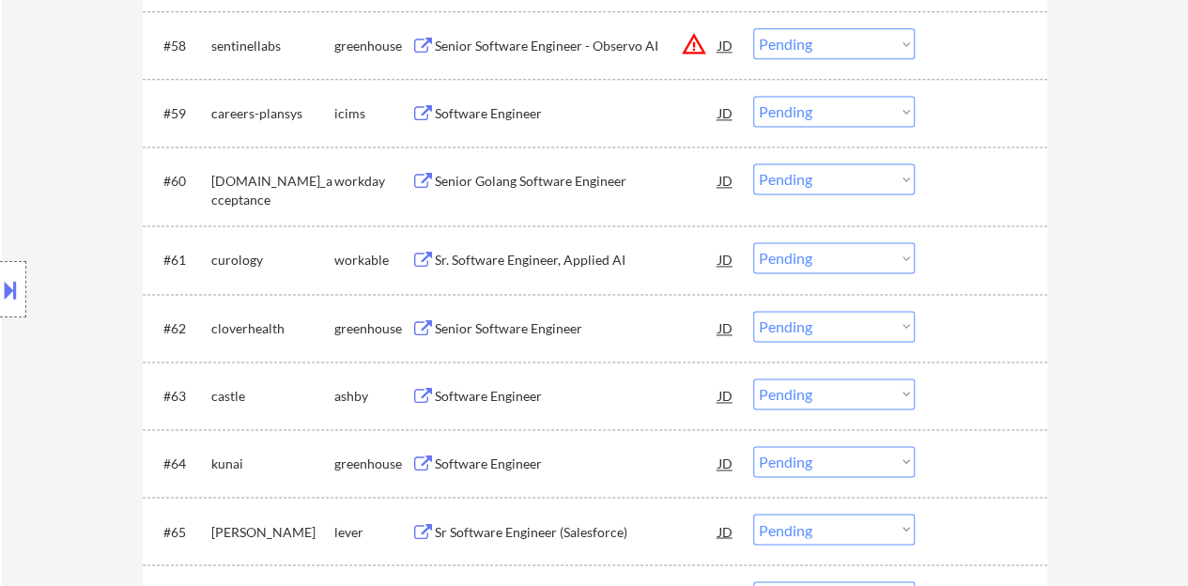
click at [531, 328] on div "Senior Software Engineer" at bounding box center [577, 328] width 284 height 19
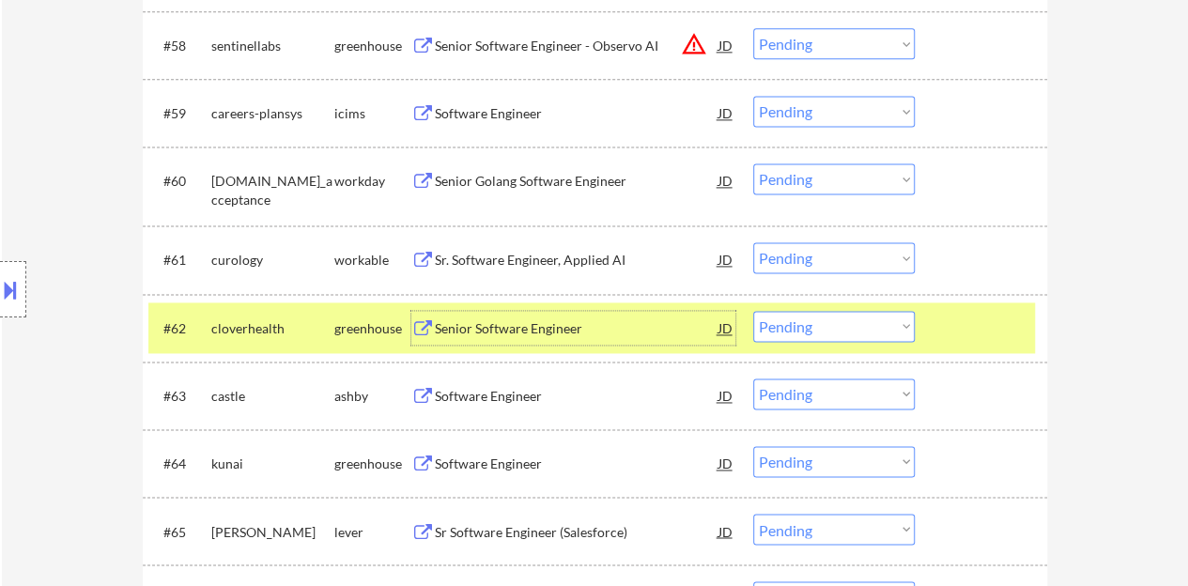
click at [829, 344] on div "#62 cloverhealth greenhouse Senior Software Engineer JD warning_amber Choose an…" at bounding box center [591, 327] width 886 height 51
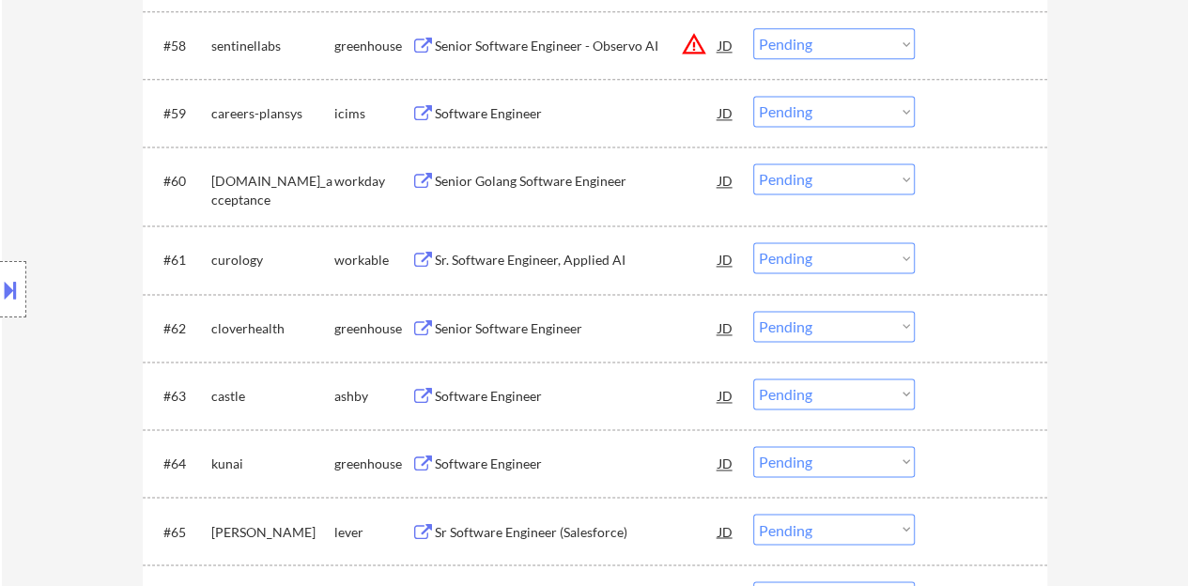
click at [826, 335] on select "Choose an option... Pending Applied Excluded (Questions) Excluded (Expired) Exc…" at bounding box center [834, 326] width 162 height 31
click at [753, 311] on select "Choose an option... Pending Applied Excluded (Questions) Excluded (Expired) Exc…" at bounding box center [834, 326] width 162 height 31
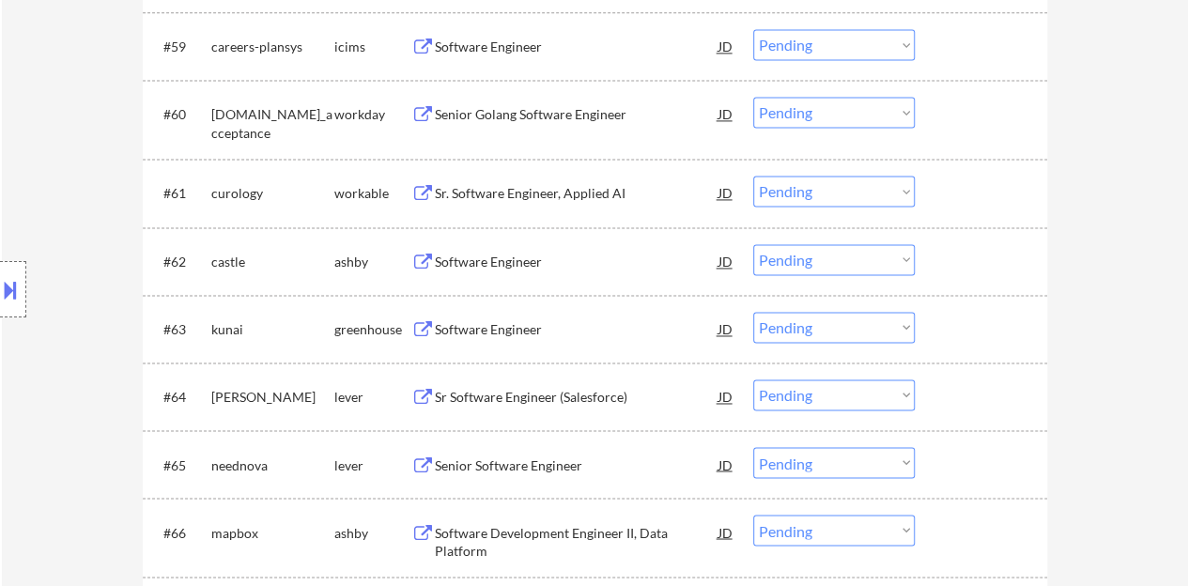
scroll to position [4909, 0]
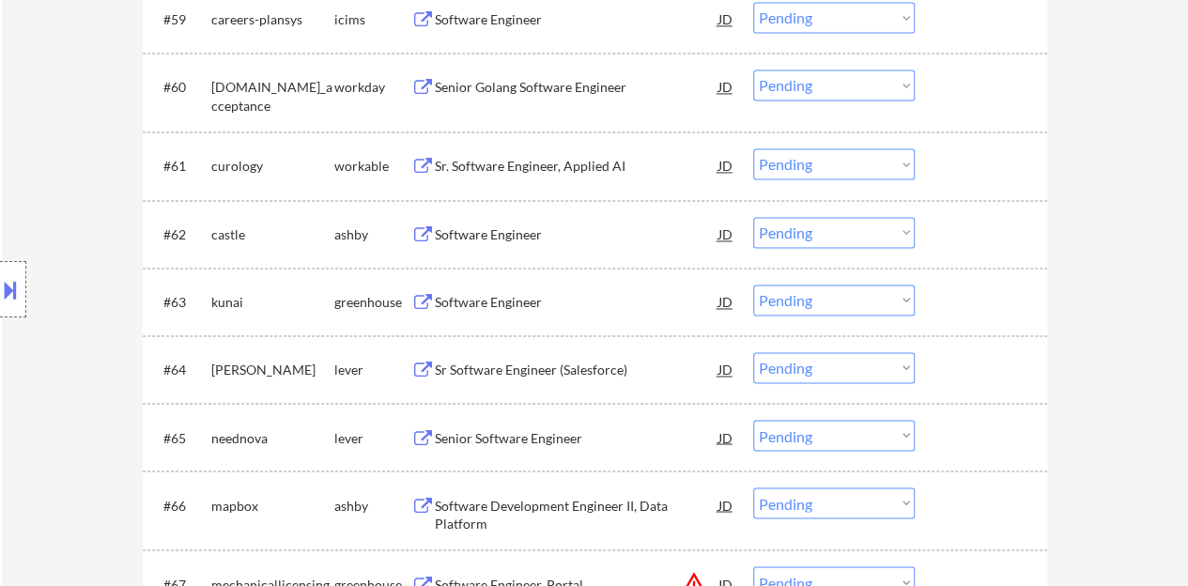
click at [524, 227] on div "Software Engineer" at bounding box center [577, 234] width 284 height 19
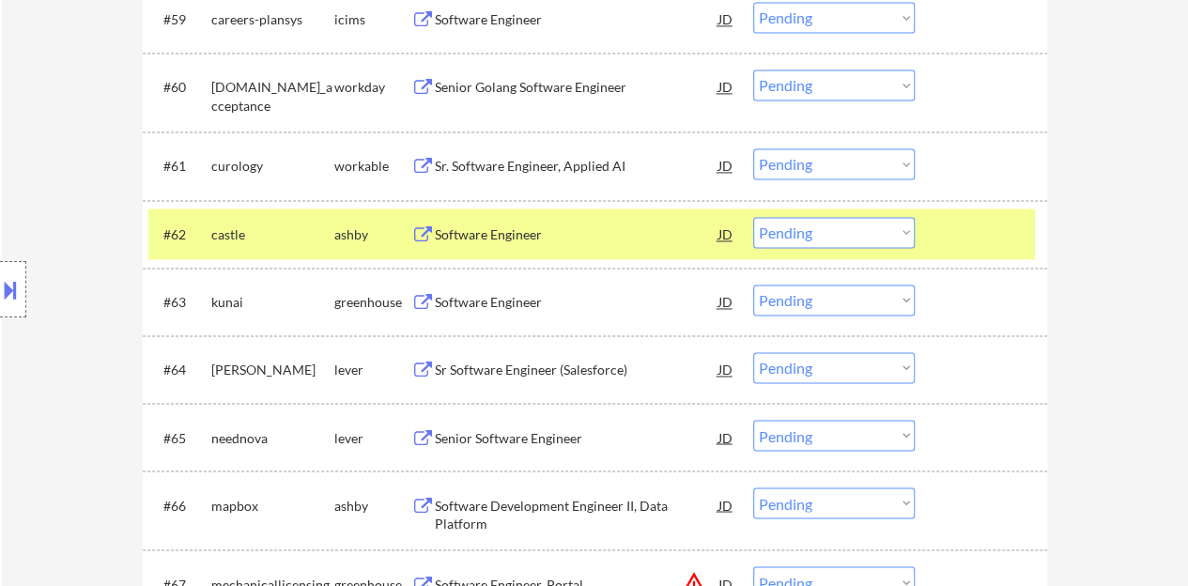
click at [0, 292] on button at bounding box center [10, 289] width 21 height 31
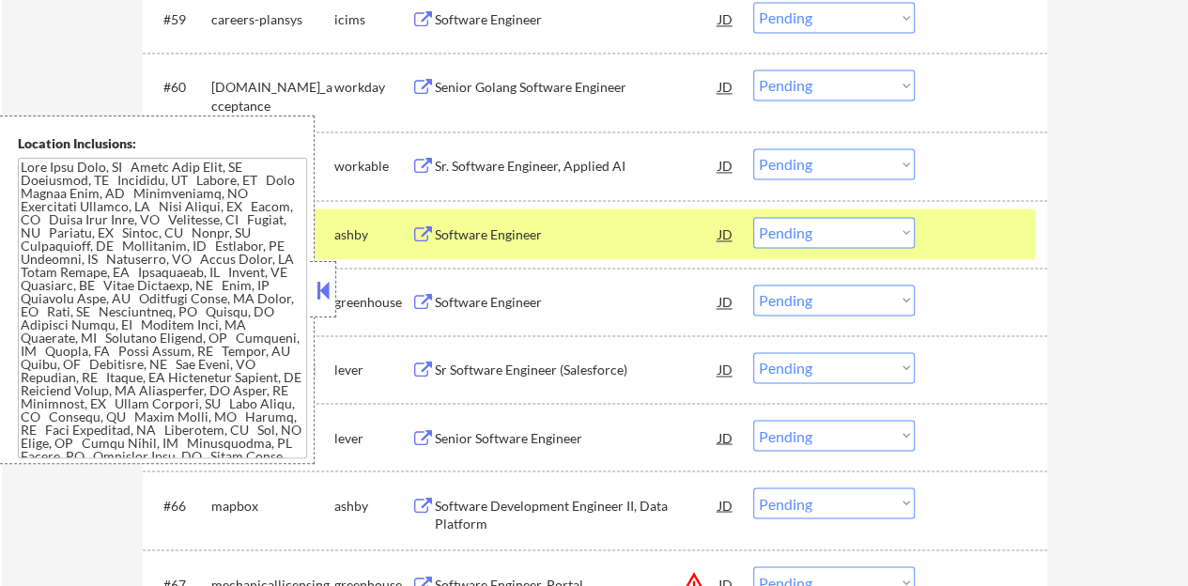
scroll to position [5752, 0]
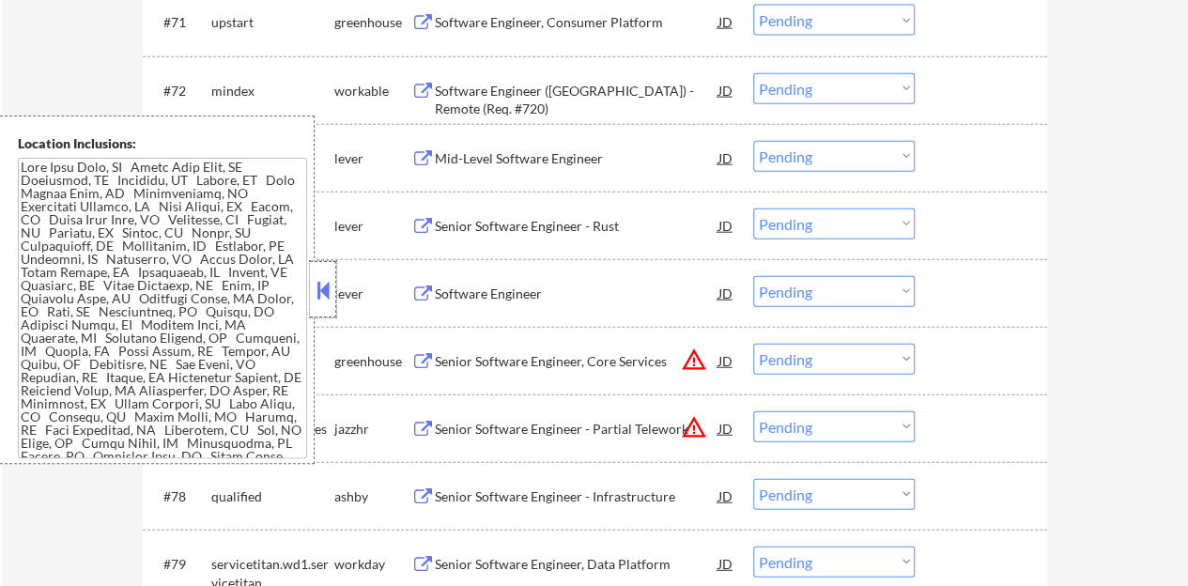
click at [310, 294] on div at bounding box center [323, 289] width 26 height 56
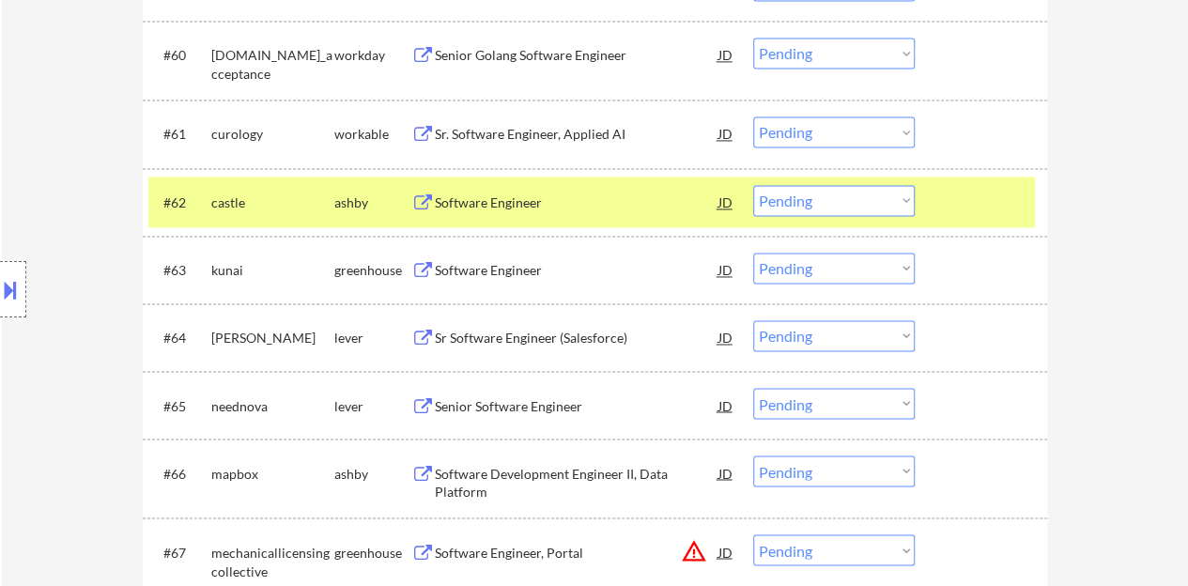
scroll to position [5001, 0]
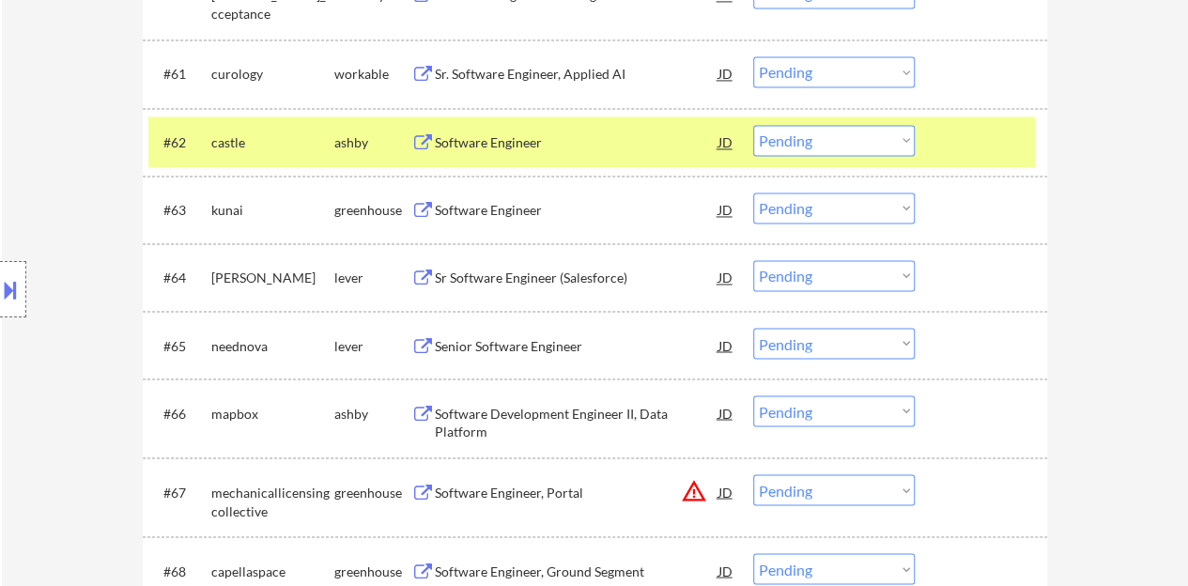
click at [864, 123] on div "#62 castle ashby Software Engineer JD warning_amber Choose an option... Pending…" at bounding box center [591, 141] width 886 height 51
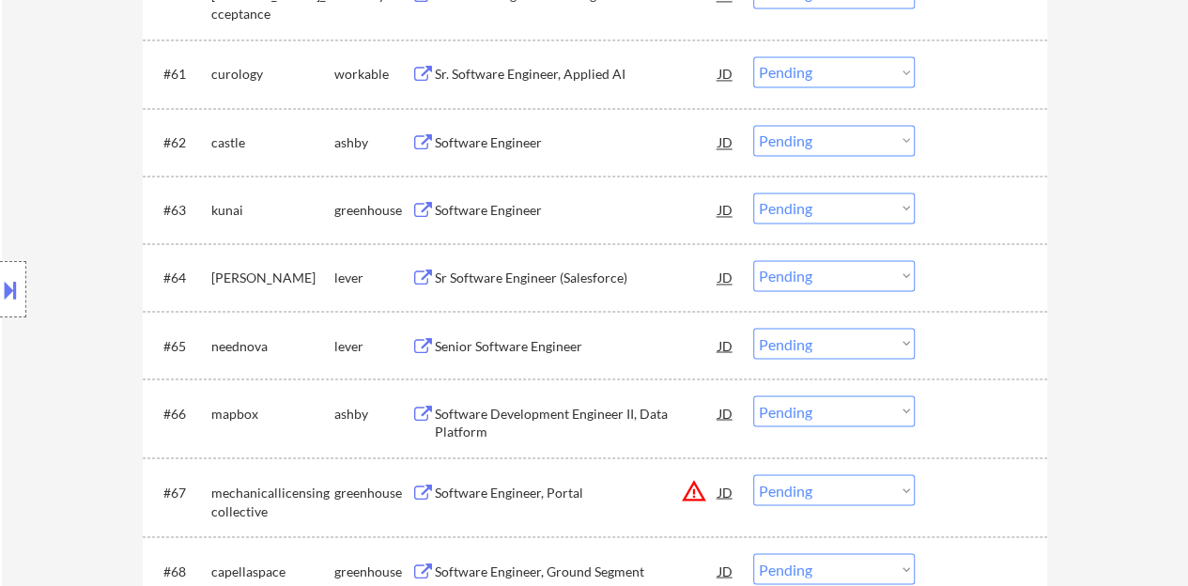
click at [864, 149] on select "Choose an option... Pending Applied Excluded (Questions) Excluded (Expired) Exc…" at bounding box center [834, 140] width 162 height 31
click at [753, 125] on select "Choose an option... Pending Applied Excluded (Questions) Excluded (Expired) Exc…" at bounding box center [834, 140] width 162 height 31
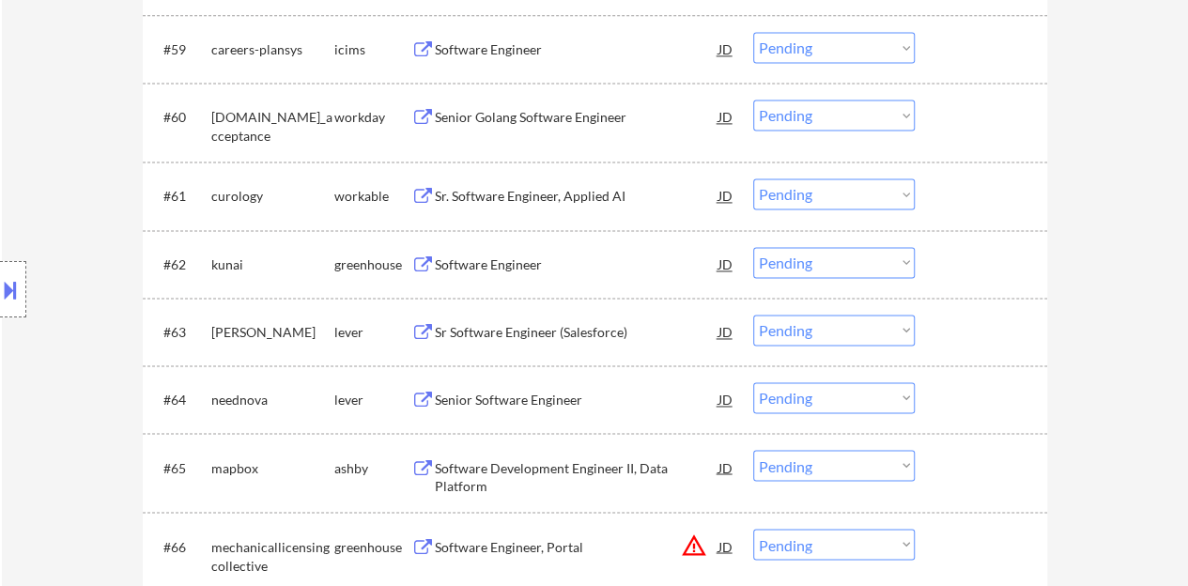
scroll to position [4907, 0]
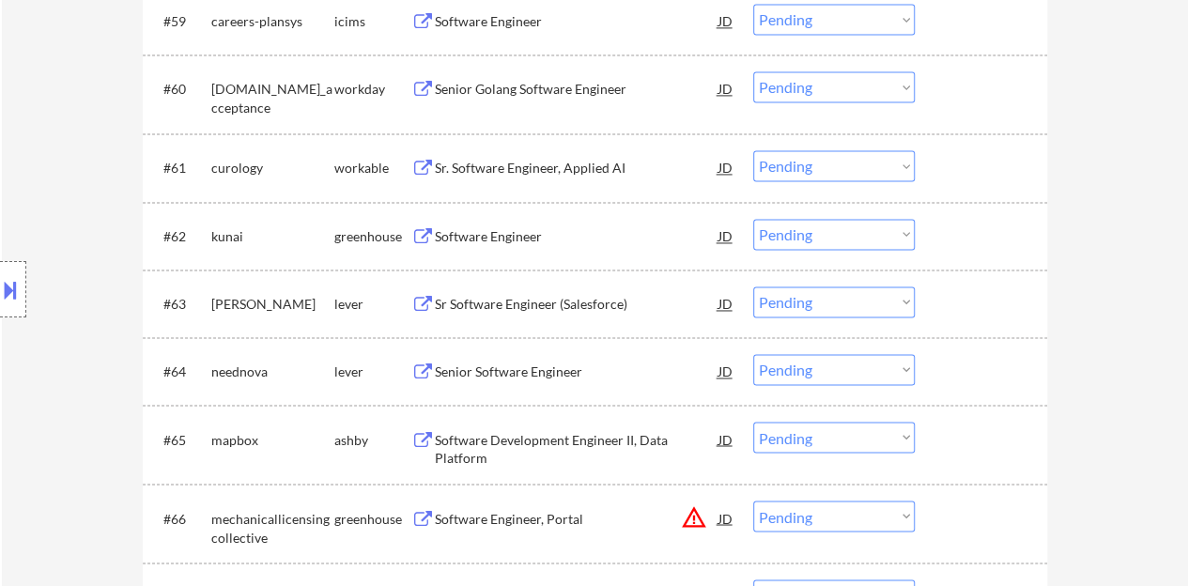
click at [501, 241] on div "Software Engineer" at bounding box center [577, 236] width 284 height 19
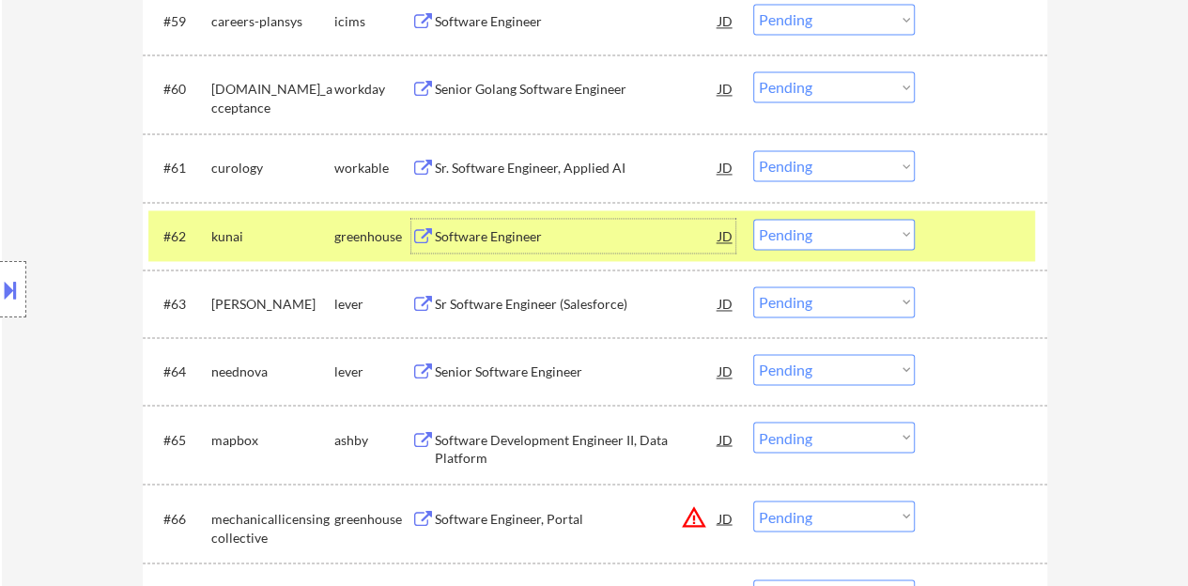
click at [850, 243] on select "Choose an option... Pending Applied Excluded (Questions) Excluded (Expired) Exc…" at bounding box center [834, 234] width 162 height 31
click at [753, 219] on select "Choose an option... Pending Applied Excluded (Questions) Excluded (Expired) Exc…" at bounding box center [834, 234] width 162 height 31
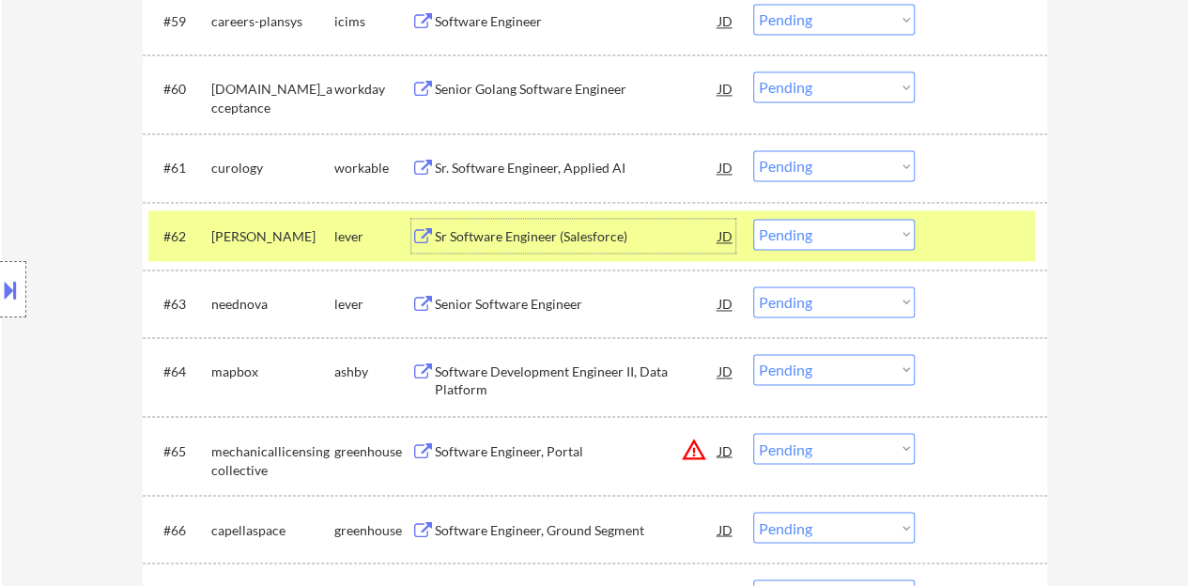
click at [601, 239] on div "Sr Software Engineer (Salesforce)" at bounding box center [577, 236] width 284 height 19
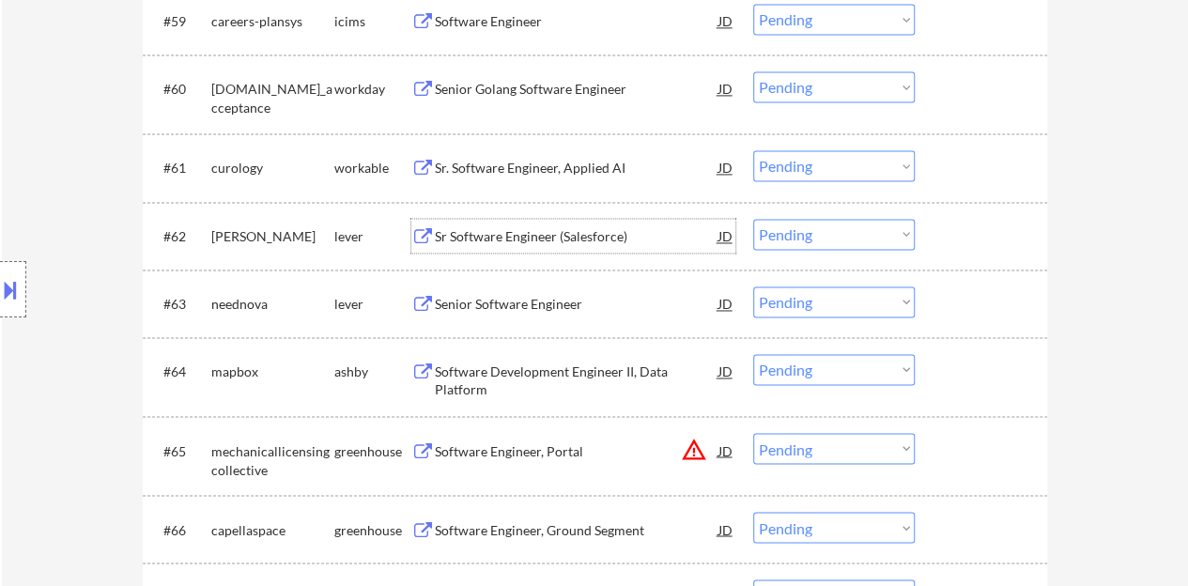
click at [979, 228] on div at bounding box center [983, 236] width 83 height 34
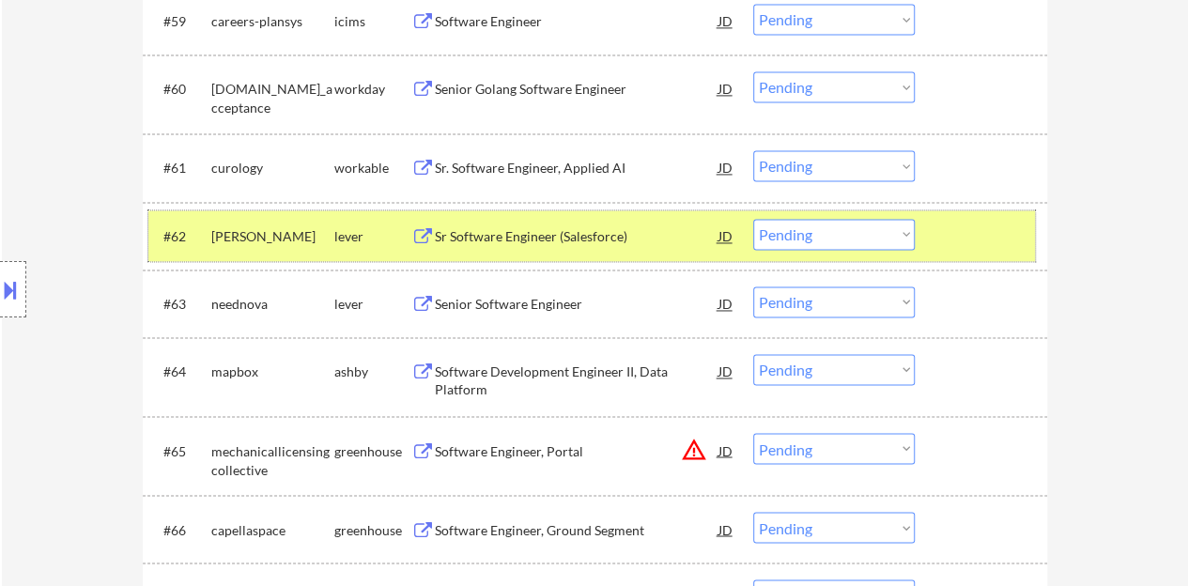
click at [777, 231] on select "Choose an option... Pending Applied Excluded (Questions) Excluded (Expired) Exc…" at bounding box center [834, 234] width 162 height 31
click at [753, 219] on select "Choose an option... Pending Applied Excluded (Questions) Excluded (Expired) Exc…" at bounding box center [834, 234] width 162 height 31
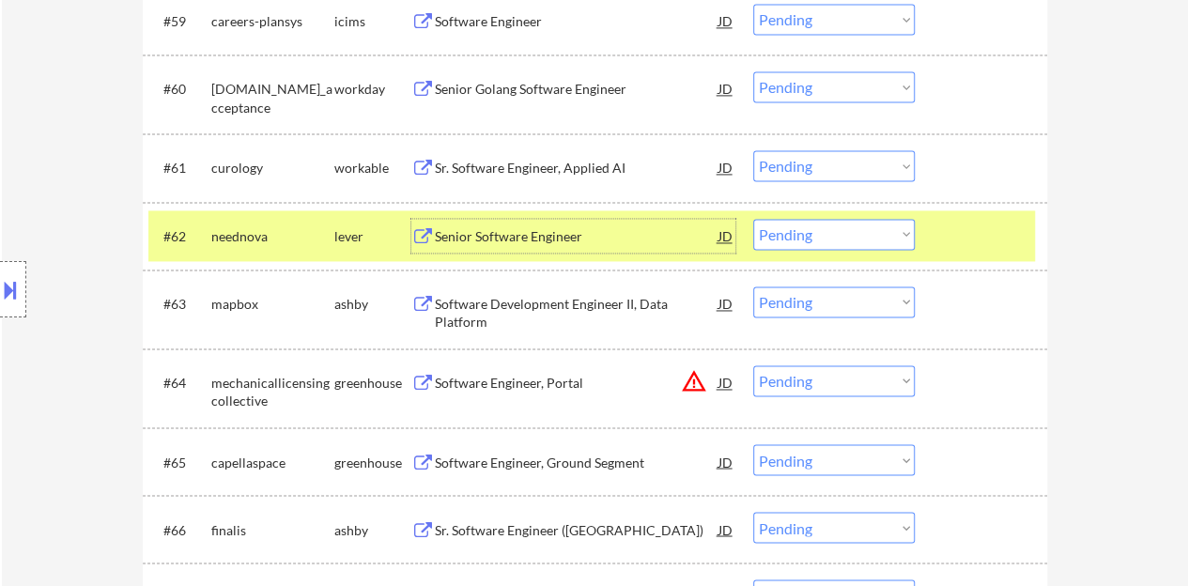
click at [481, 246] on div "Senior Software Engineer" at bounding box center [577, 236] width 284 height 34
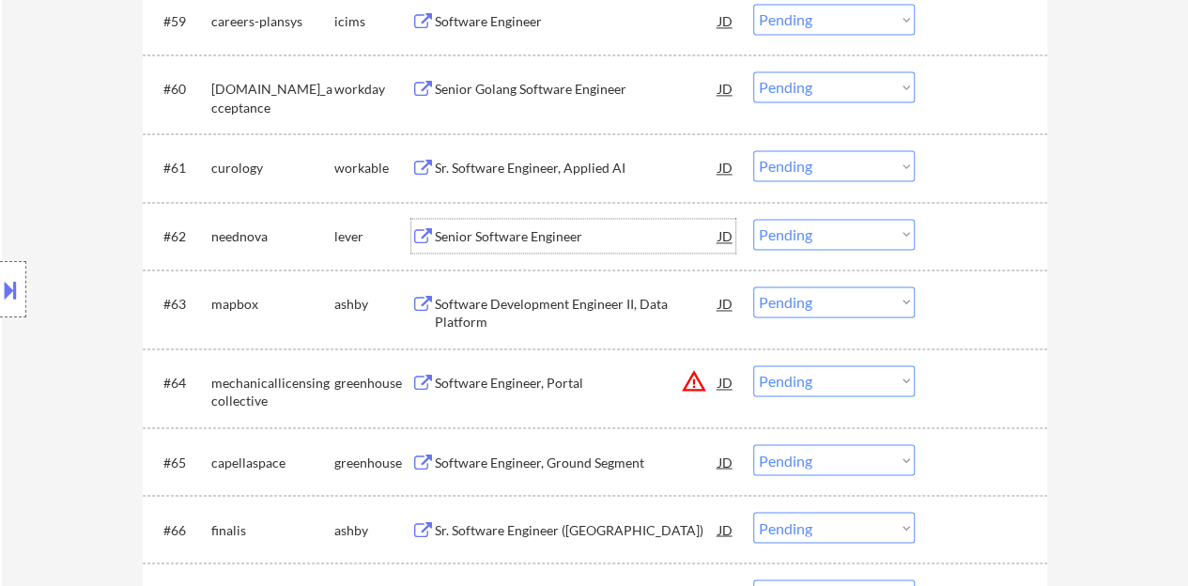
click at [969, 230] on div at bounding box center [983, 236] width 83 height 34
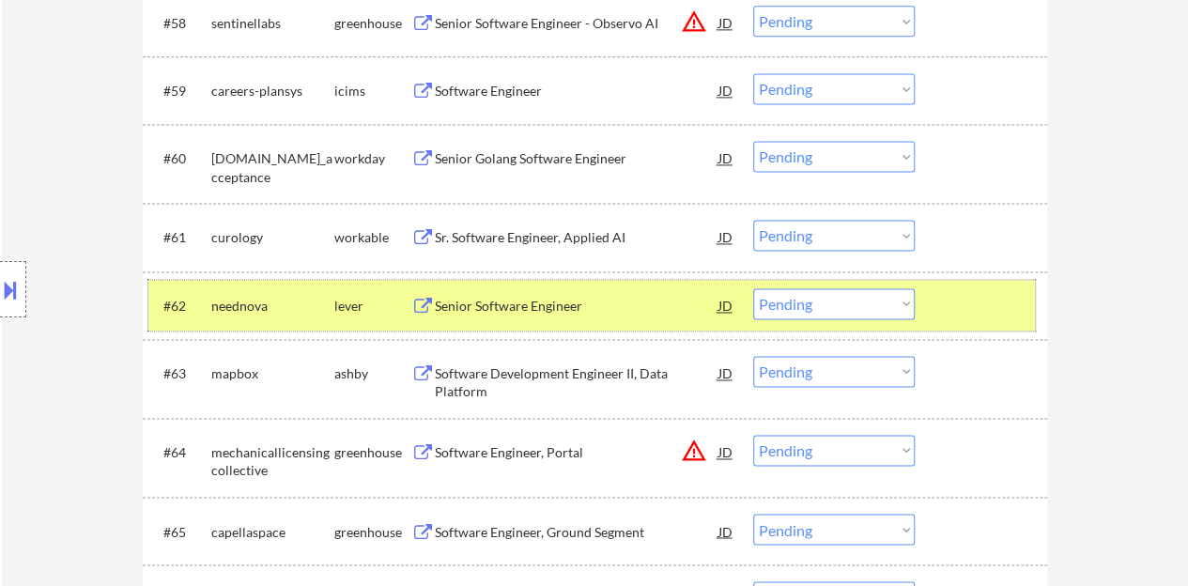
scroll to position [4939, 0]
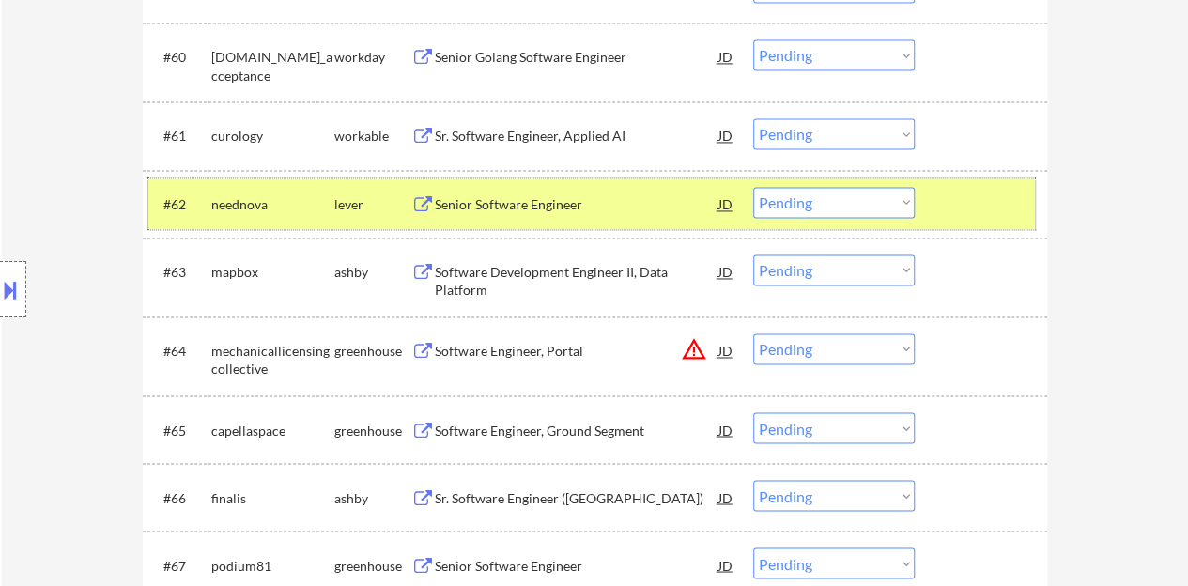
click at [839, 207] on select "Choose an option... Pending Applied Excluded (Questions) Excluded (Expired) Exc…" at bounding box center [834, 202] width 162 height 31
click at [753, 187] on select "Choose an option... Pending Applied Excluded (Questions) Excluded (Expired) Exc…" at bounding box center [834, 202] width 162 height 31
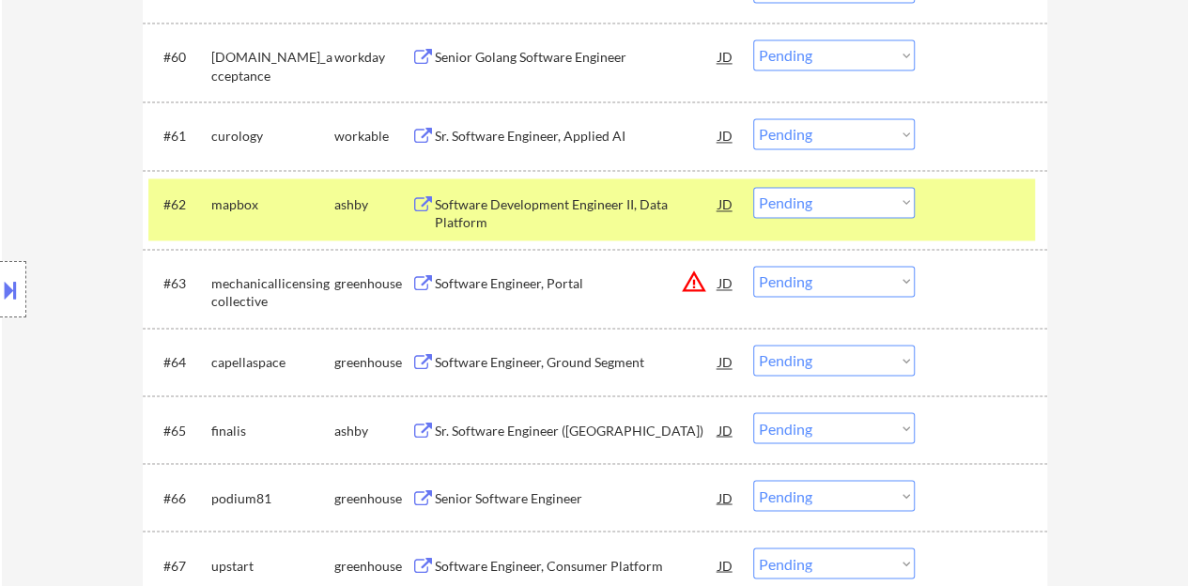
click at [554, 200] on div "Software Development Engineer II, Data Platform" at bounding box center [577, 213] width 284 height 37
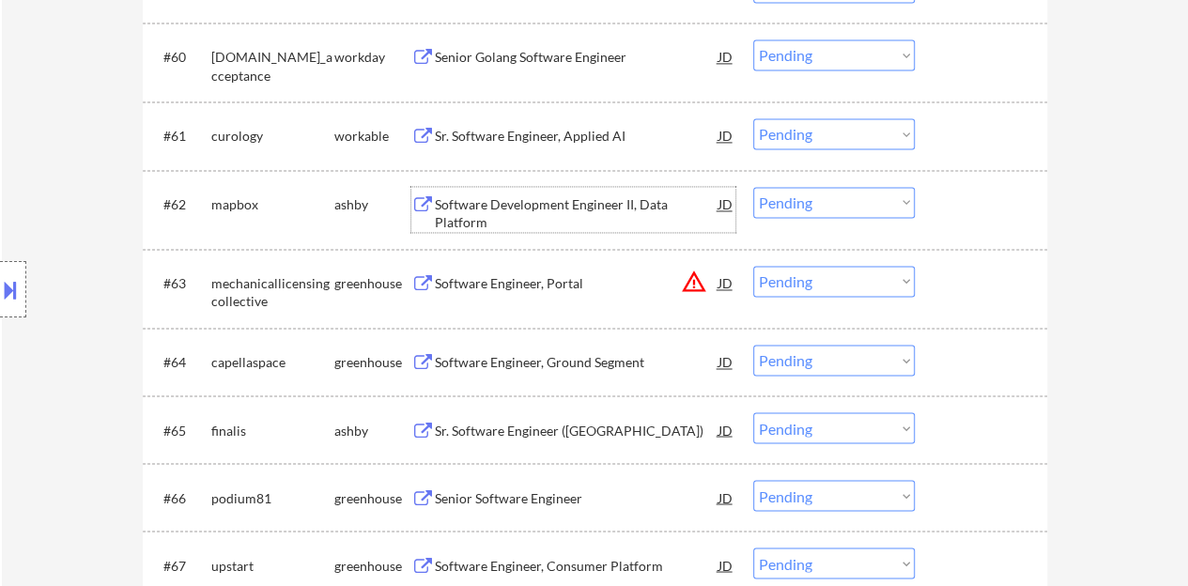
click at [973, 209] on div at bounding box center [983, 204] width 83 height 34
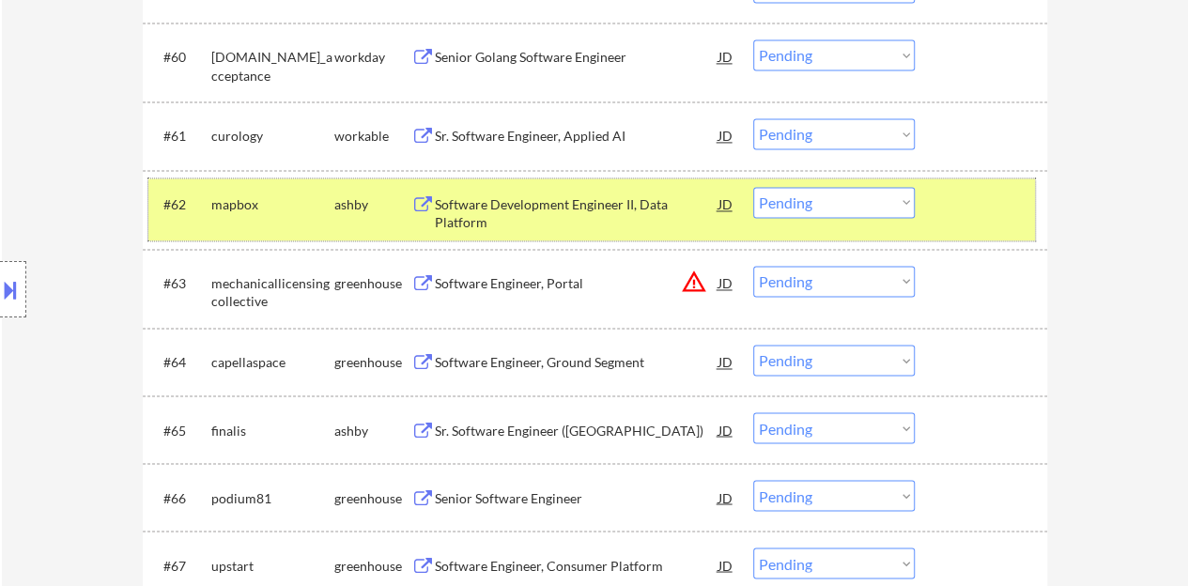
click at [830, 211] on select "Choose an option... Pending Applied Excluded (Questions) Excluded (Expired) Exc…" at bounding box center [834, 202] width 162 height 31
click at [753, 187] on select "Choose an option... Pending Applied Excluded (Questions) Excluded (Expired) Exc…" at bounding box center [834, 202] width 162 height 31
select select ""pending""
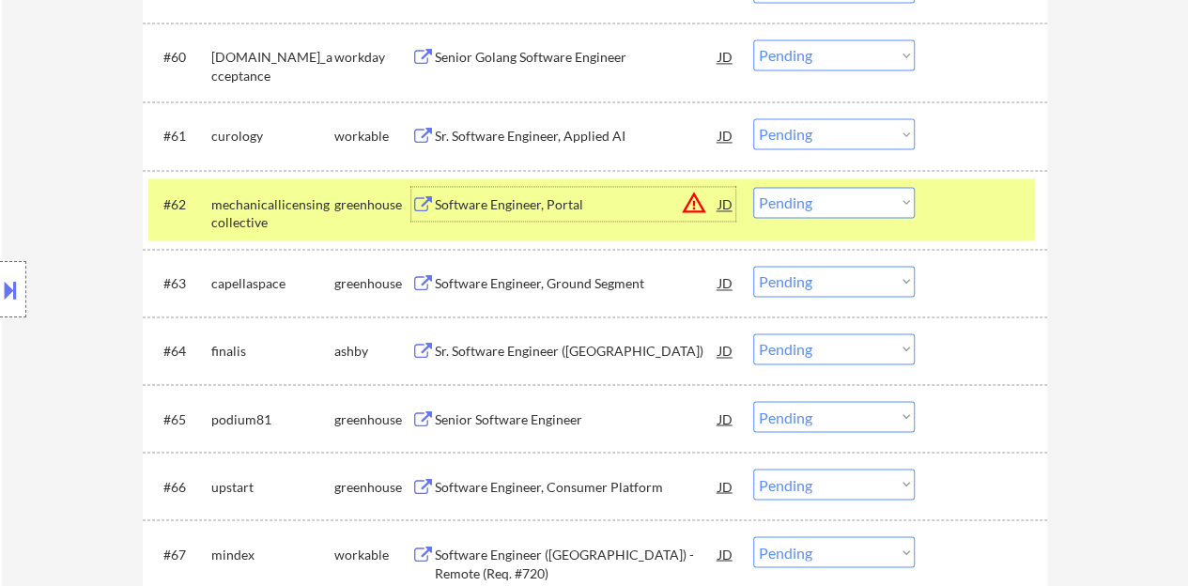
click at [571, 197] on div "Software Engineer, Portal" at bounding box center [577, 204] width 284 height 19
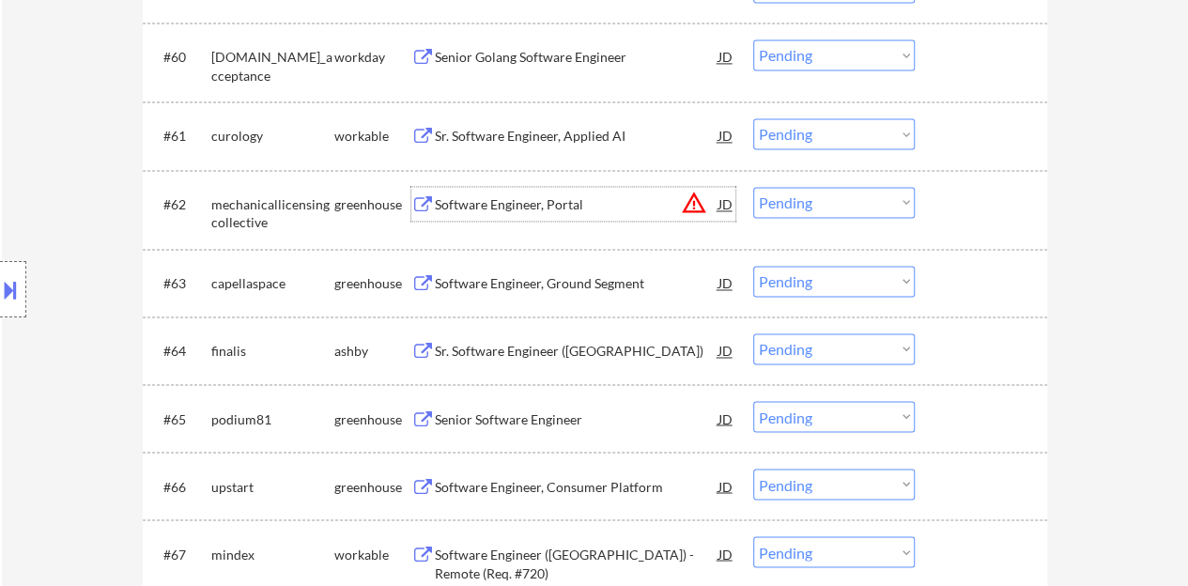
click at [971, 208] on div at bounding box center [983, 204] width 83 height 34
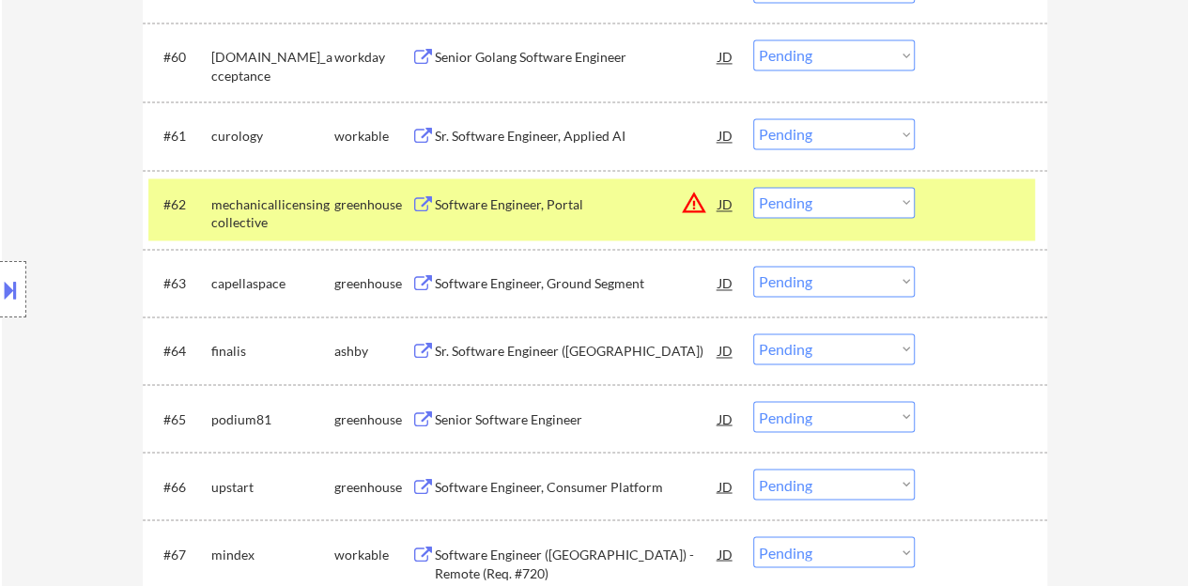
drag, startPoint x: 992, startPoint y: 208, endPoint x: 916, endPoint y: 213, distance: 75.3
click at [993, 208] on div at bounding box center [983, 204] width 83 height 34
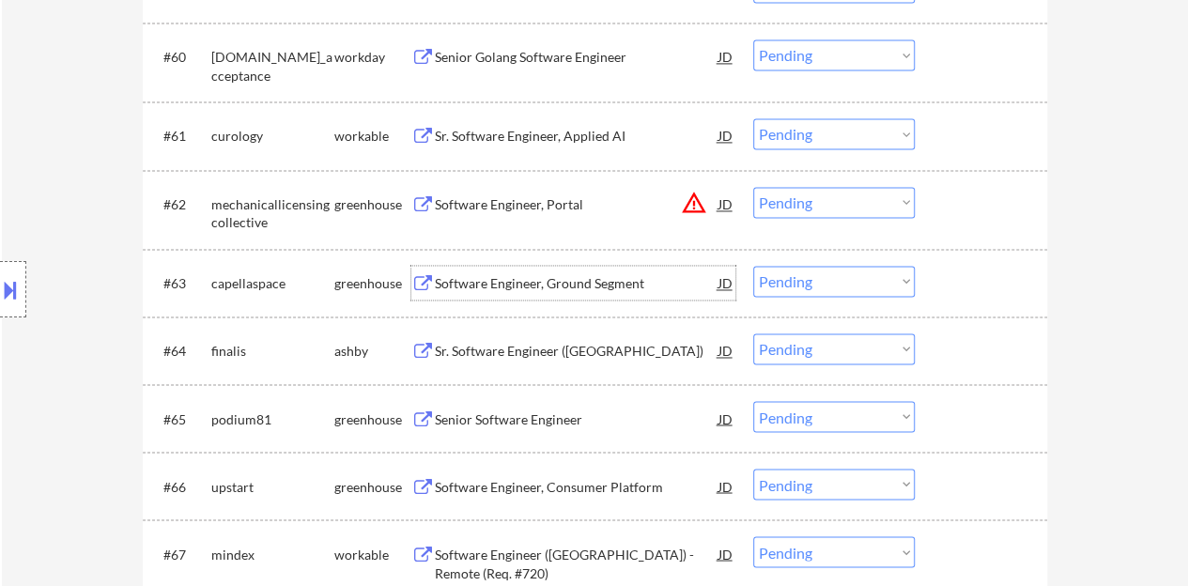
click at [641, 275] on div "Software Engineer, Ground Segment" at bounding box center [577, 283] width 284 height 19
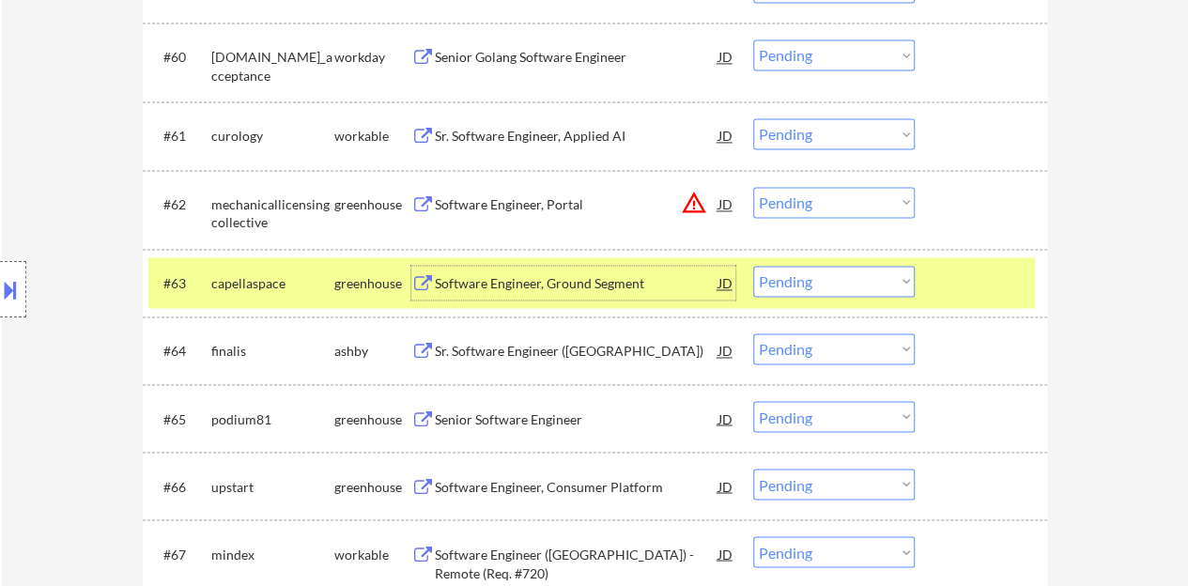
click at [886, 279] on select "Choose an option... Pending Applied Excluded (Questions) Excluded (Expired) Exc…" at bounding box center [834, 281] width 162 height 31
click at [753, 266] on select "Choose an option... Pending Applied Excluded (Questions) Excluded (Expired) Exc…" at bounding box center [834, 281] width 162 height 31
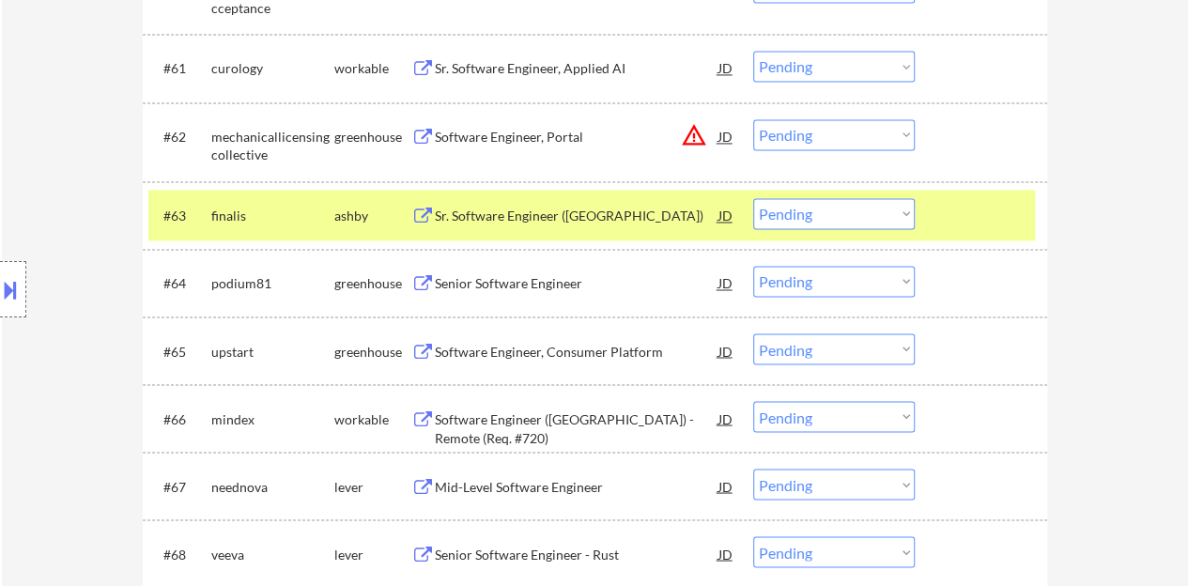
scroll to position [4978, 0]
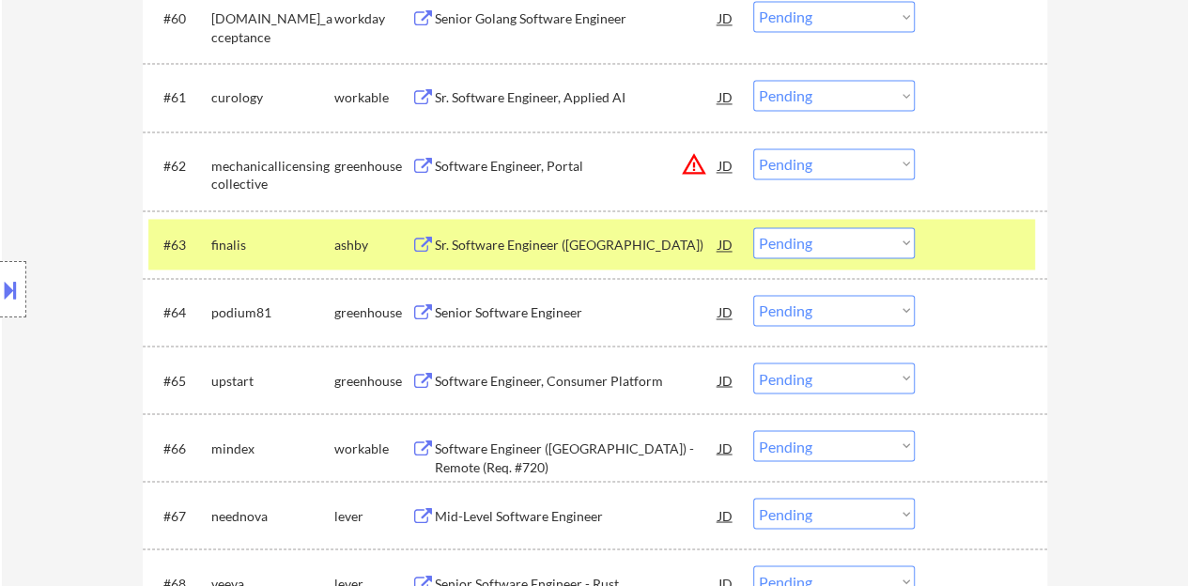
click at [552, 247] on div "Sr. Software Engineer (USA)" at bounding box center [577, 245] width 284 height 19
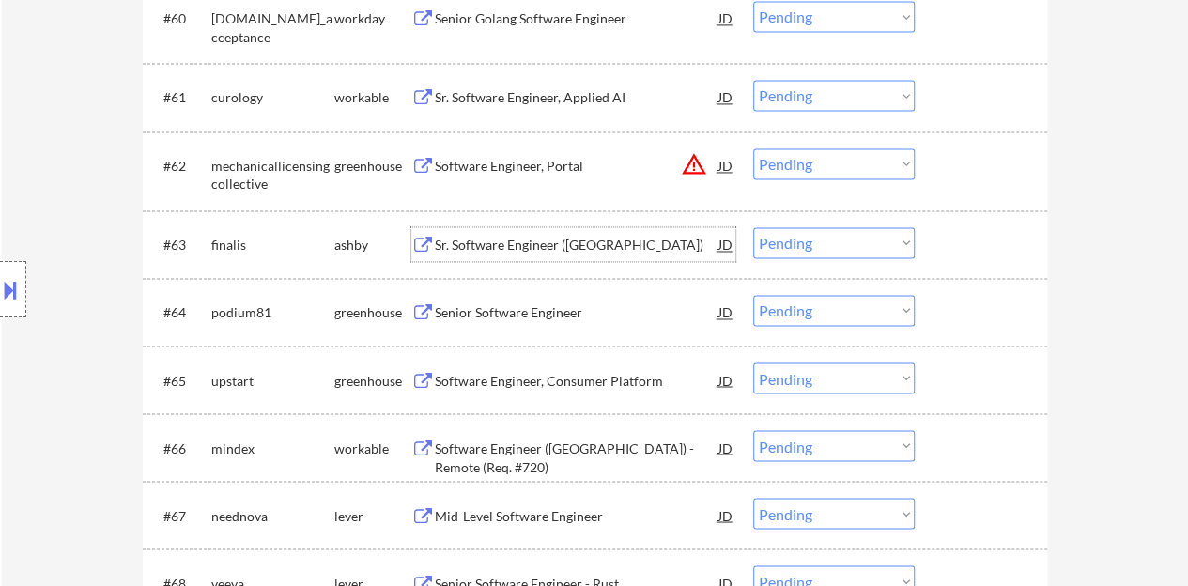
click at [990, 249] on div at bounding box center [983, 244] width 83 height 34
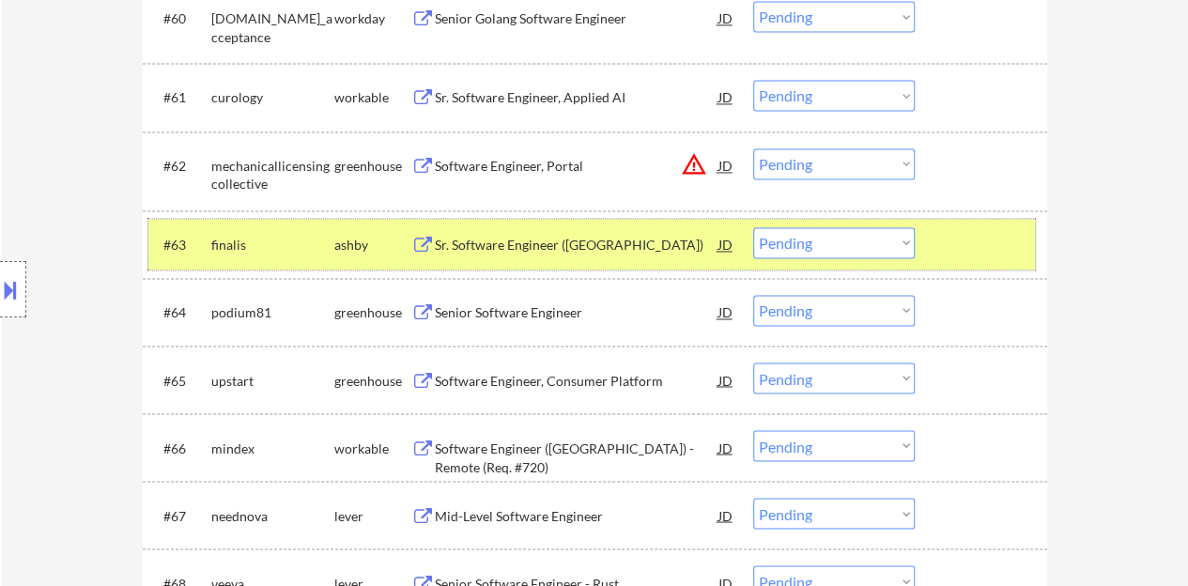
click at [829, 254] on select "Choose an option... Pending Applied Excluded (Questions) Excluded (Expired) Exc…" at bounding box center [834, 242] width 162 height 31
click at [753, 227] on select "Choose an option... Pending Applied Excluded (Questions) Excluded (Expired) Exc…" at bounding box center [834, 242] width 162 height 31
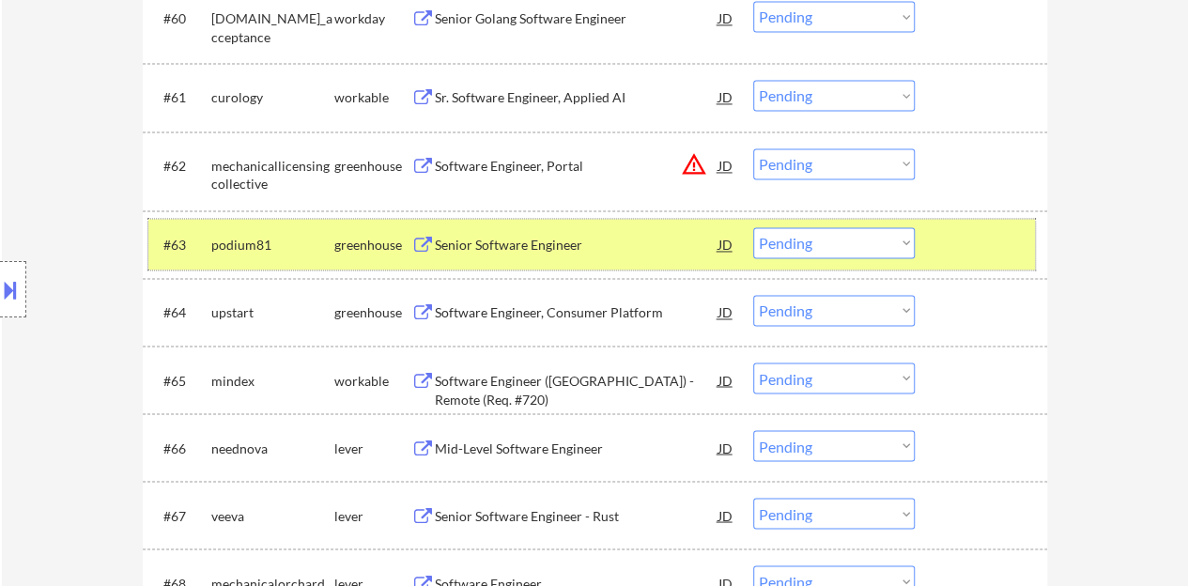
click at [537, 225] on div "#63 podium81 greenhouse Senior Software Engineer JD warning_amber Choose an opt…" at bounding box center [591, 244] width 886 height 51
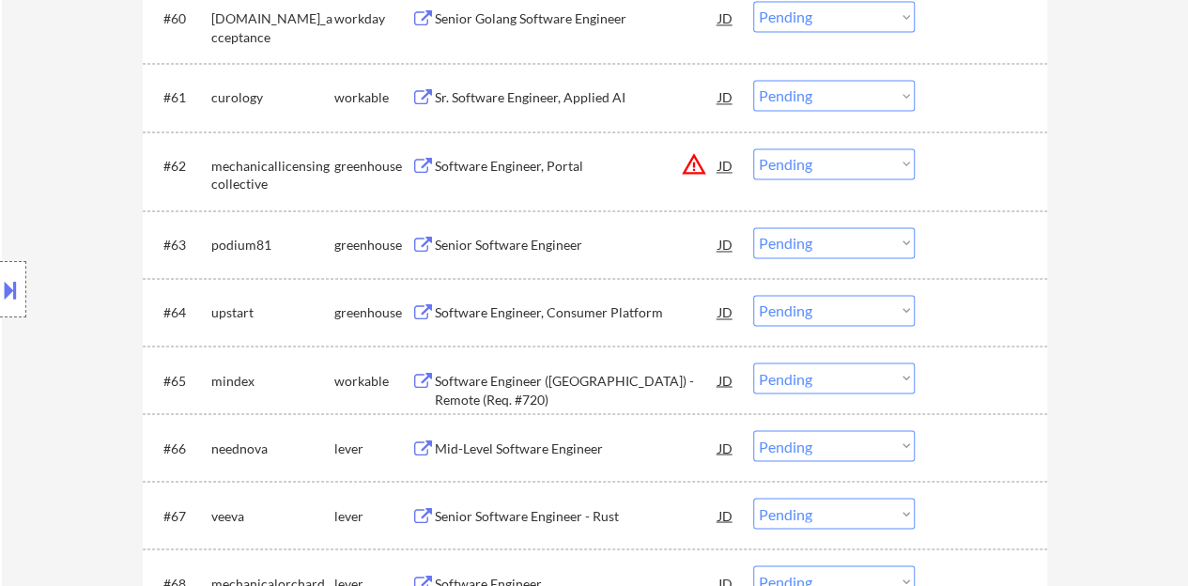
click at [535, 255] on div "Senior Software Engineer" at bounding box center [577, 244] width 284 height 34
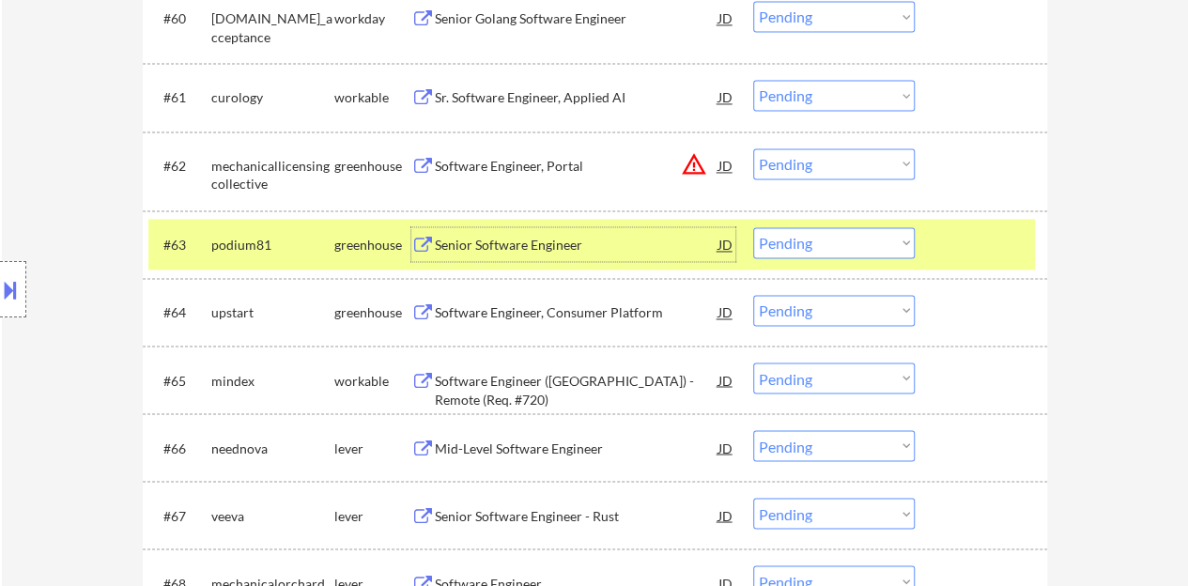
click at [841, 239] on select "Choose an option... Pending Applied Excluded (Questions) Excluded (Expired) Exc…" at bounding box center [834, 242] width 162 height 31
click at [753, 227] on select "Choose an option... Pending Applied Excluded (Questions) Excluded (Expired) Exc…" at bounding box center [834, 242] width 162 height 31
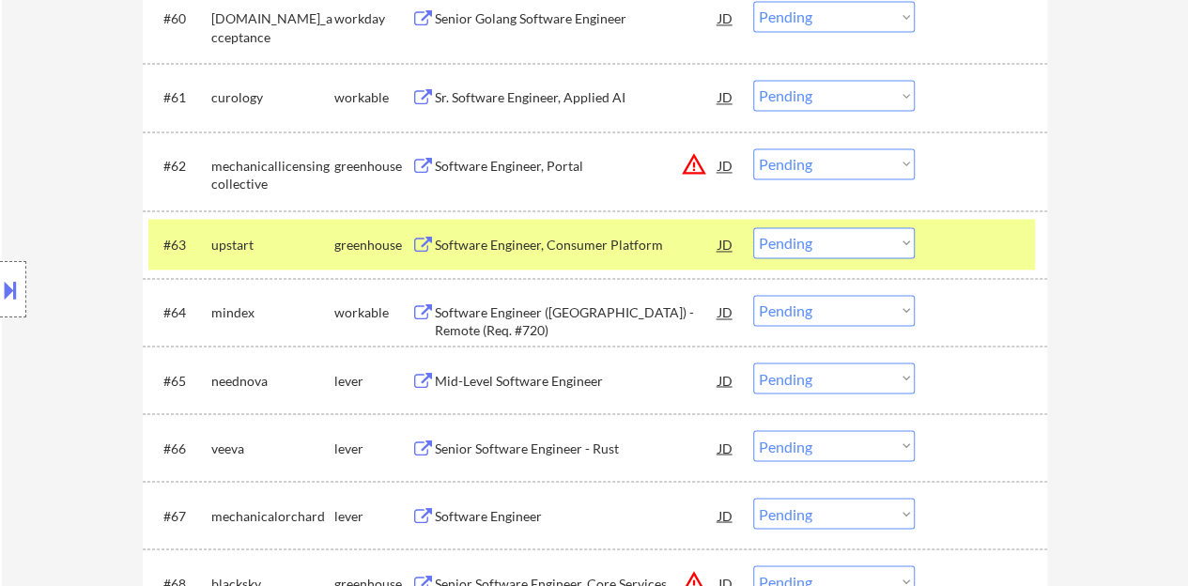
click at [560, 253] on div "Software Engineer, Consumer Platform" at bounding box center [577, 245] width 284 height 19
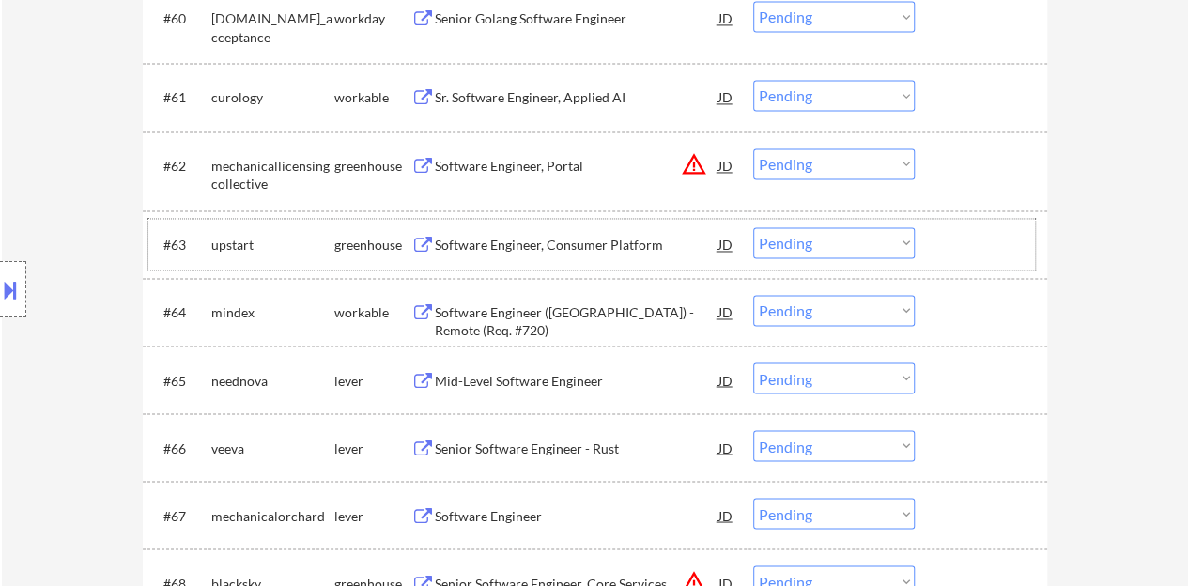
click at [975, 235] on div at bounding box center [983, 244] width 83 height 34
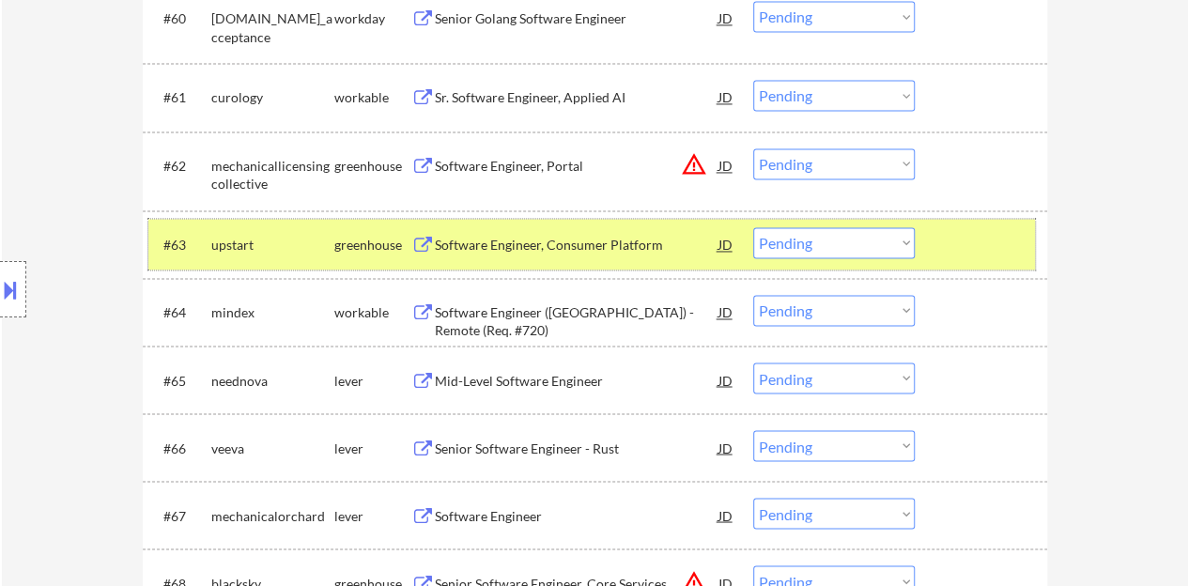
click at [787, 235] on select "Choose an option... Pending Applied Excluded (Questions) Excluded (Expired) Exc…" at bounding box center [834, 242] width 162 height 31
click at [753, 227] on select "Choose an option... Pending Applied Excluded (Questions) Excluded (Expired) Exc…" at bounding box center [834, 242] width 162 height 31
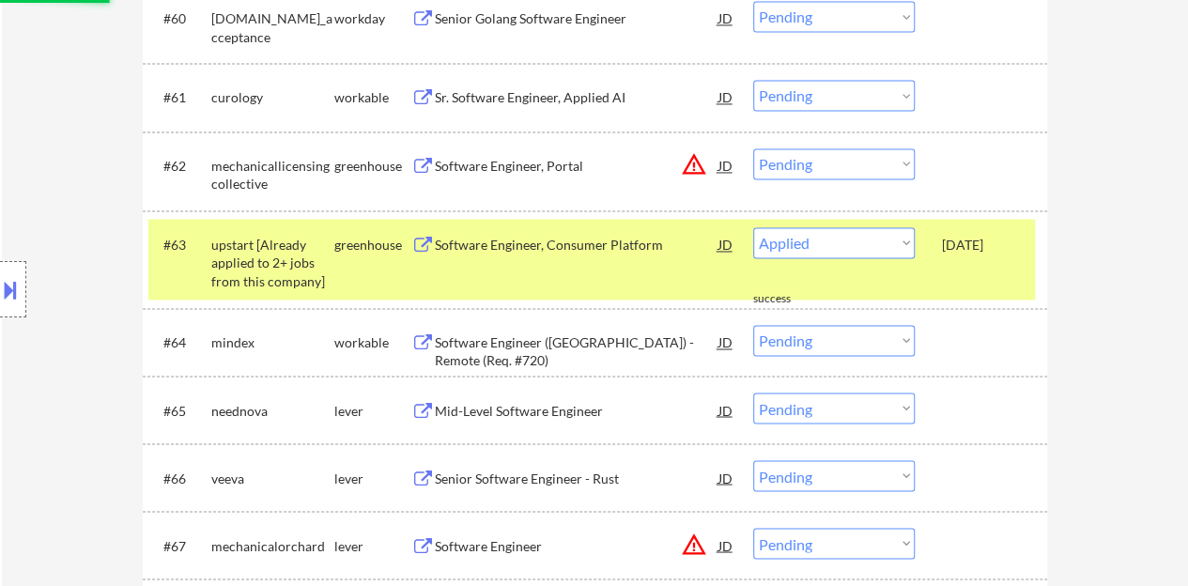
select select ""pending""
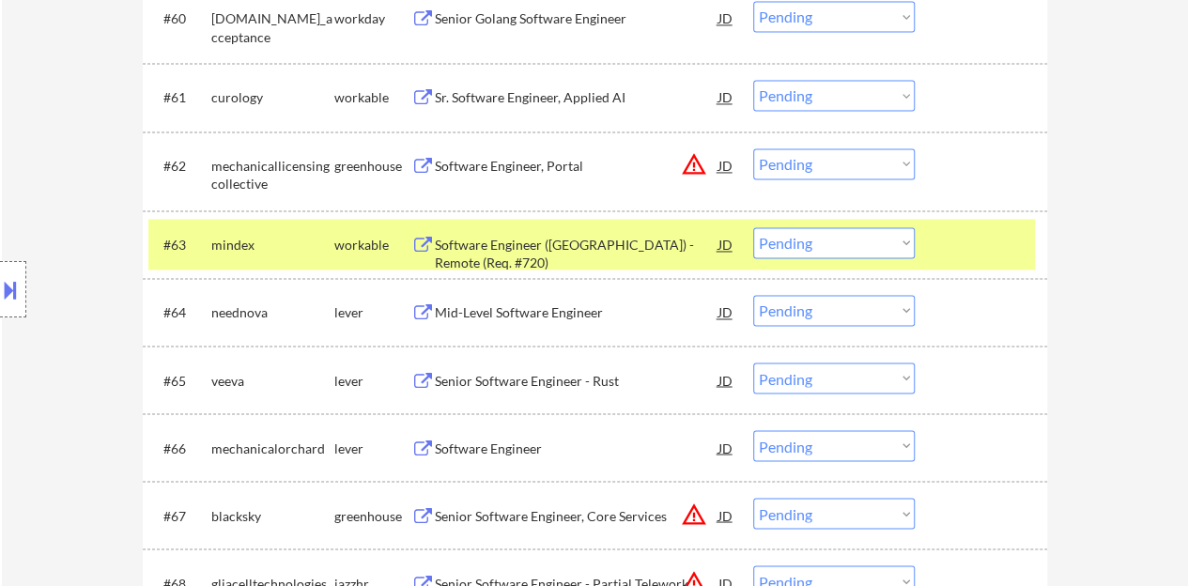
click at [958, 239] on div at bounding box center [983, 244] width 83 height 34
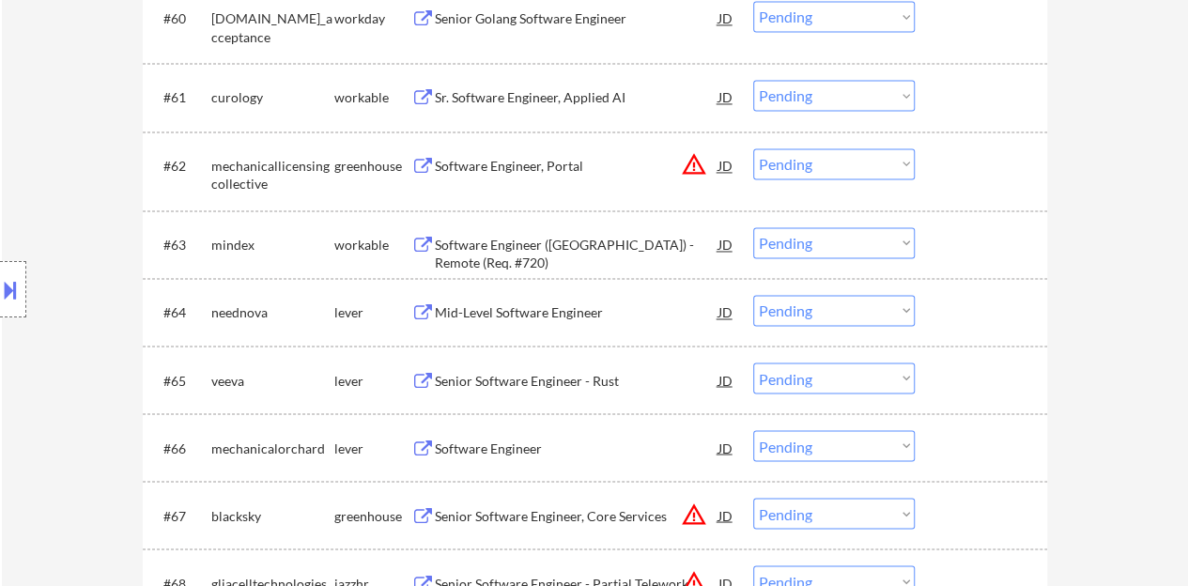
click at [586, 312] on div "Mid-Level Software Engineer" at bounding box center [577, 312] width 284 height 19
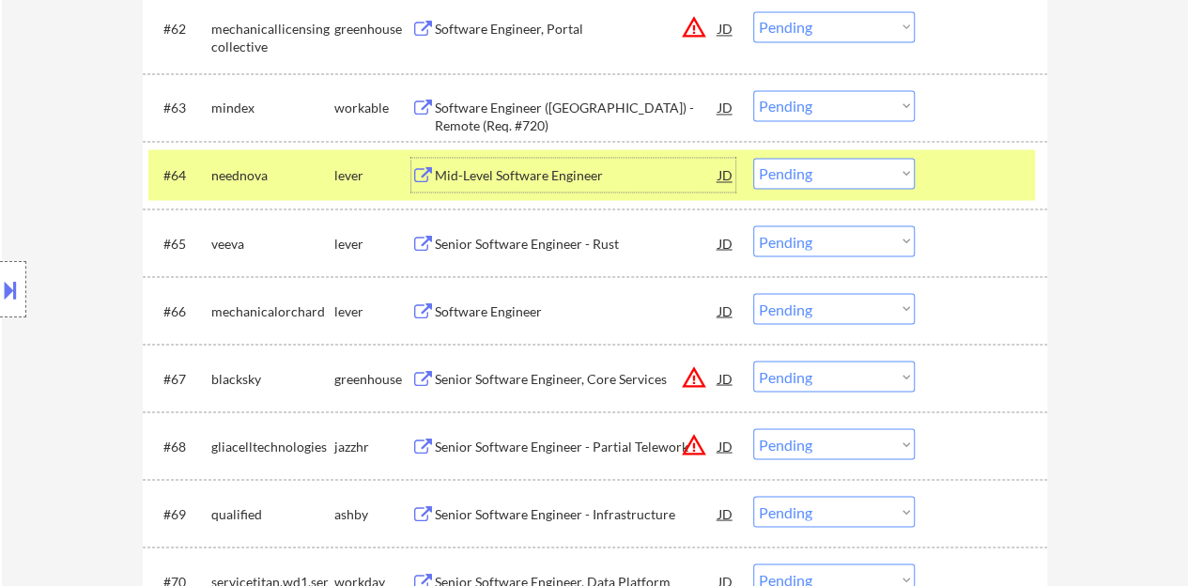
scroll to position [5155, 0]
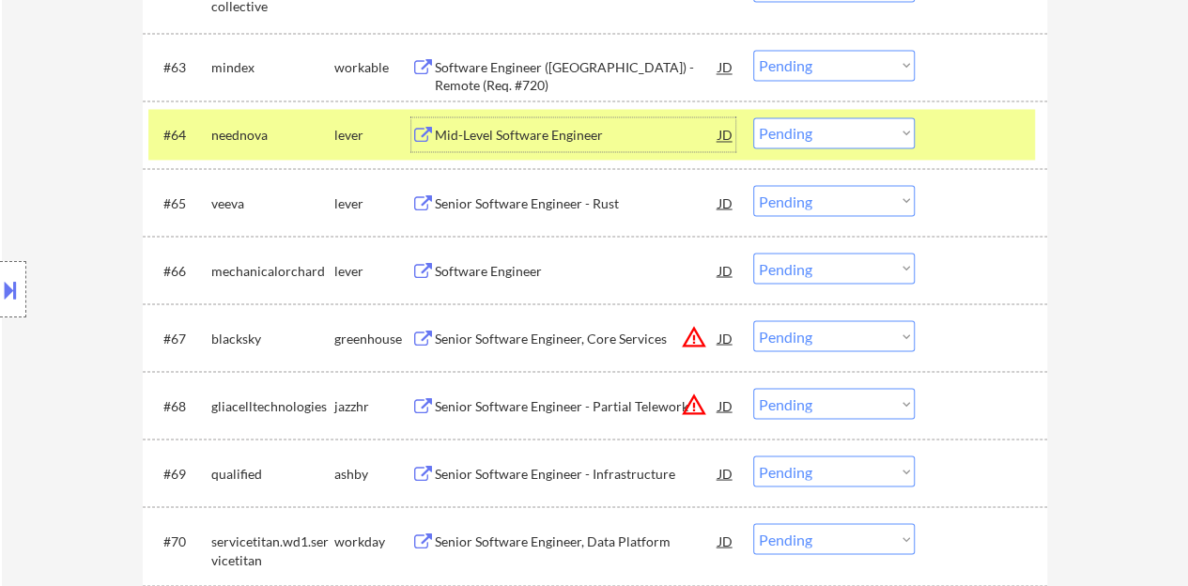
click at [791, 136] on select "Choose an option... Pending Applied Excluded (Questions) Excluded (Expired) Exc…" at bounding box center [834, 132] width 162 height 31
click at [836, 124] on select "Choose an option... Pending Applied Excluded (Questions) Excluded (Expired) Exc…" at bounding box center [834, 132] width 162 height 31
click at [753, 117] on select "Choose an option... Pending Applied Excluded (Questions) Excluded (Expired) Exc…" at bounding box center [834, 132] width 162 height 31
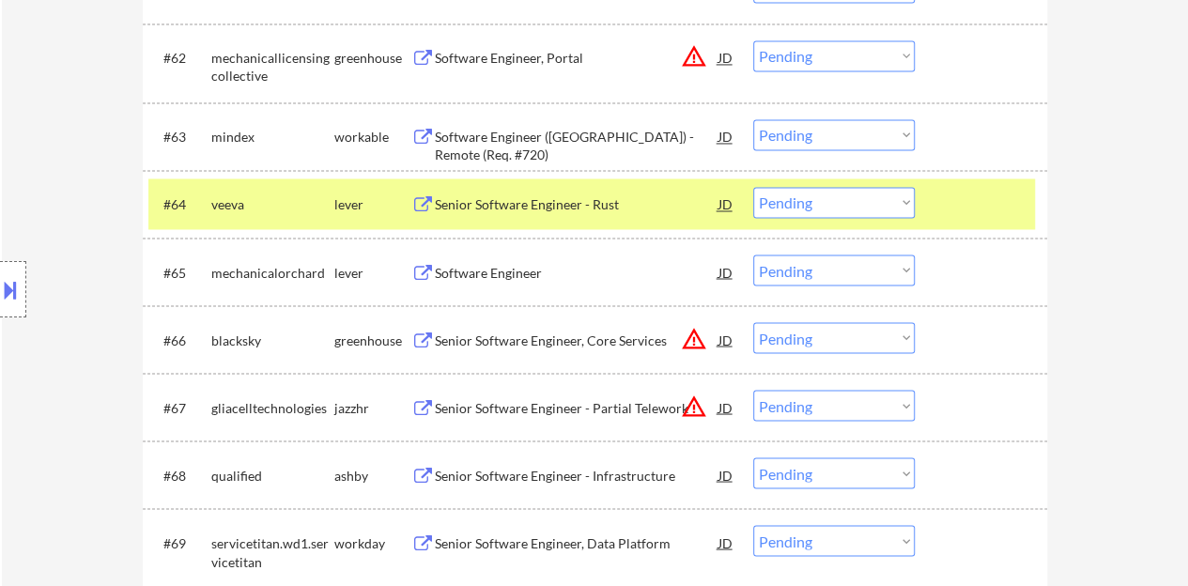
scroll to position [5061, 0]
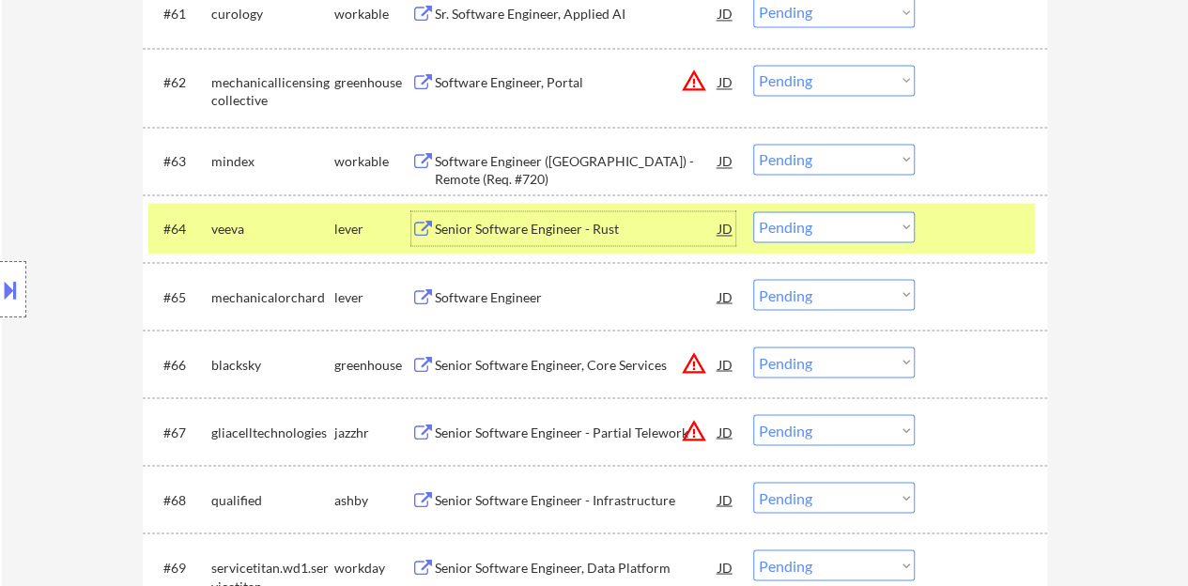
click at [599, 220] on div "Senior Software Engineer - Rust" at bounding box center [577, 229] width 284 height 19
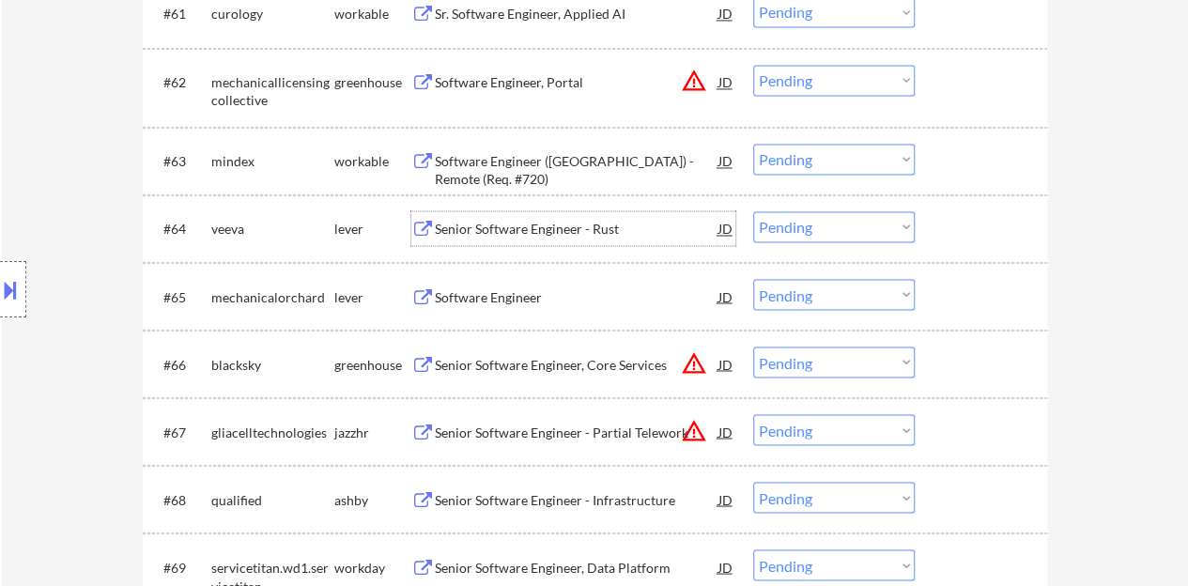
click at [1005, 223] on div at bounding box center [983, 228] width 83 height 34
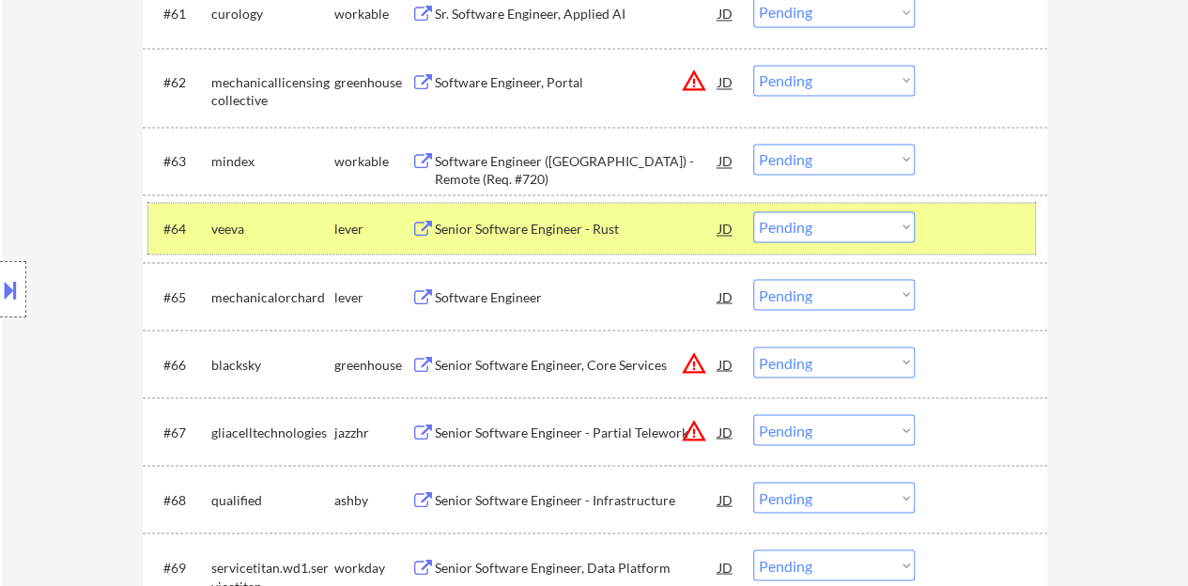
click at [771, 238] on select "Choose an option... Pending Applied Excluded (Questions) Excluded (Expired) Exc…" at bounding box center [834, 226] width 162 height 31
click at [753, 211] on select "Choose an option... Pending Applied Excluded (Questions) Excluded (Expired) Exc…" at bounding box center [834, 226] width 162 height 31
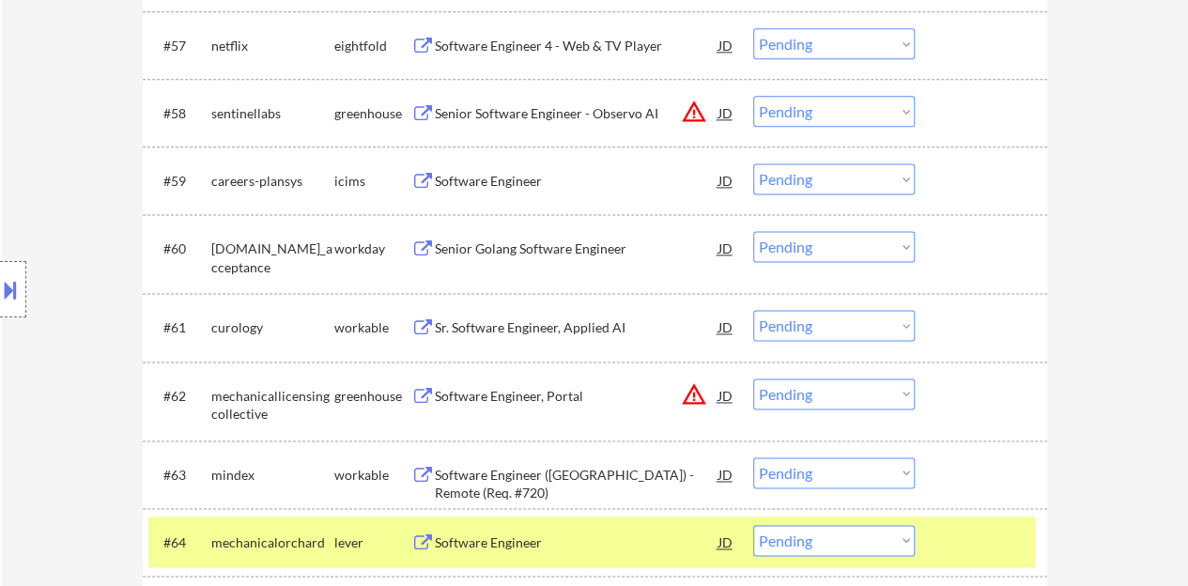
scroll to position [5029, 0]
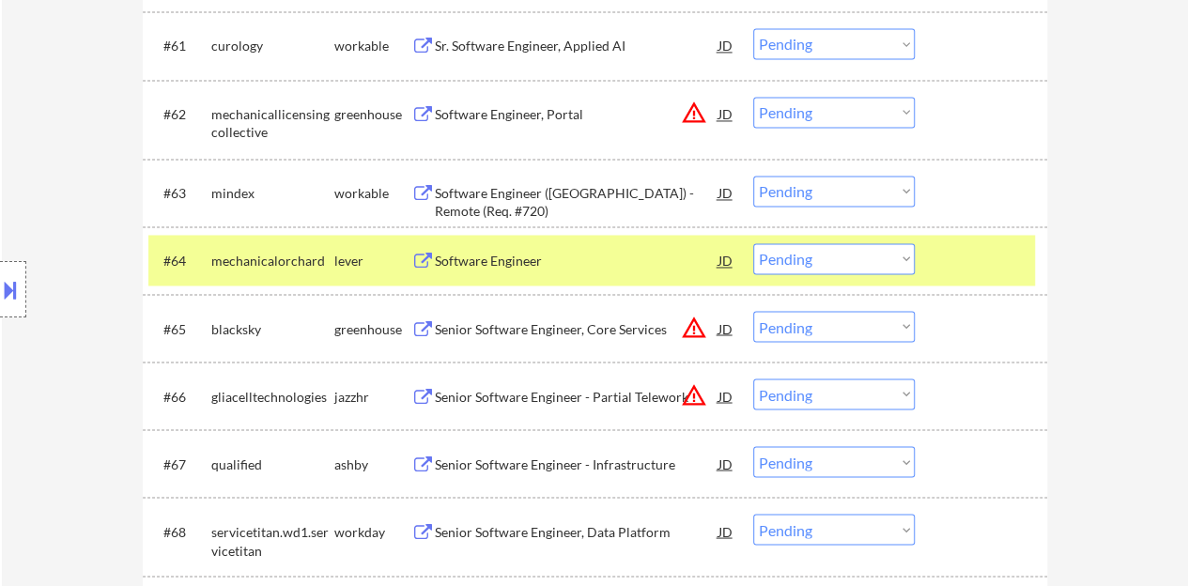
click at [522, 258] on div "Software Engineer" at bounding box center [577, 261] width 284 height 19
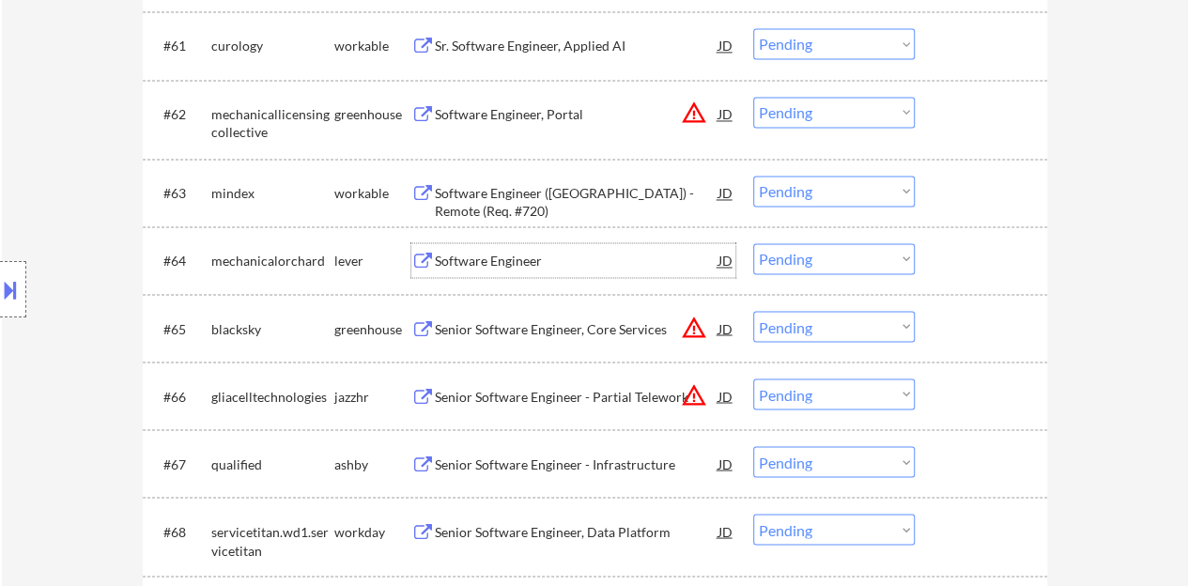
click at [956, 265] on div at bounding box center [983, 260] width 83 height 34
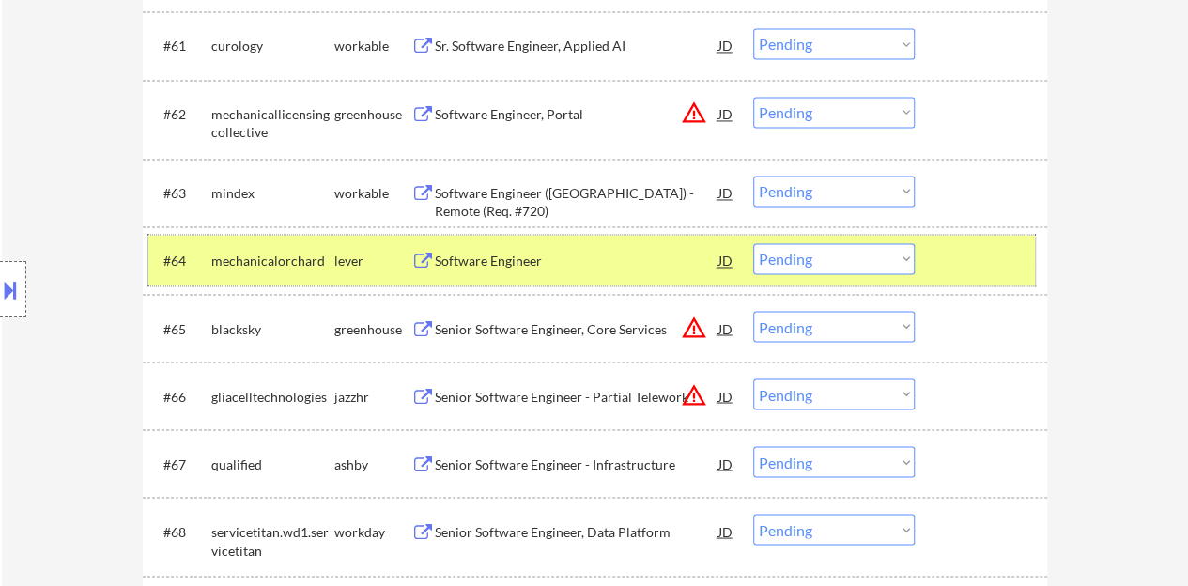
click at [809, 249] on select "Choose an option... Pending Applied Excluded (Questions) Excluded (Expired) Exc…" at bounding box center [834, 258] width 162 height 31
click at [753, 243] on select "Choose an option... Pending Applied Excluded (Questions) Excluded (Expired) Exc…" at bounding box center [834, 258] width 162 height 31
select select ""pending""
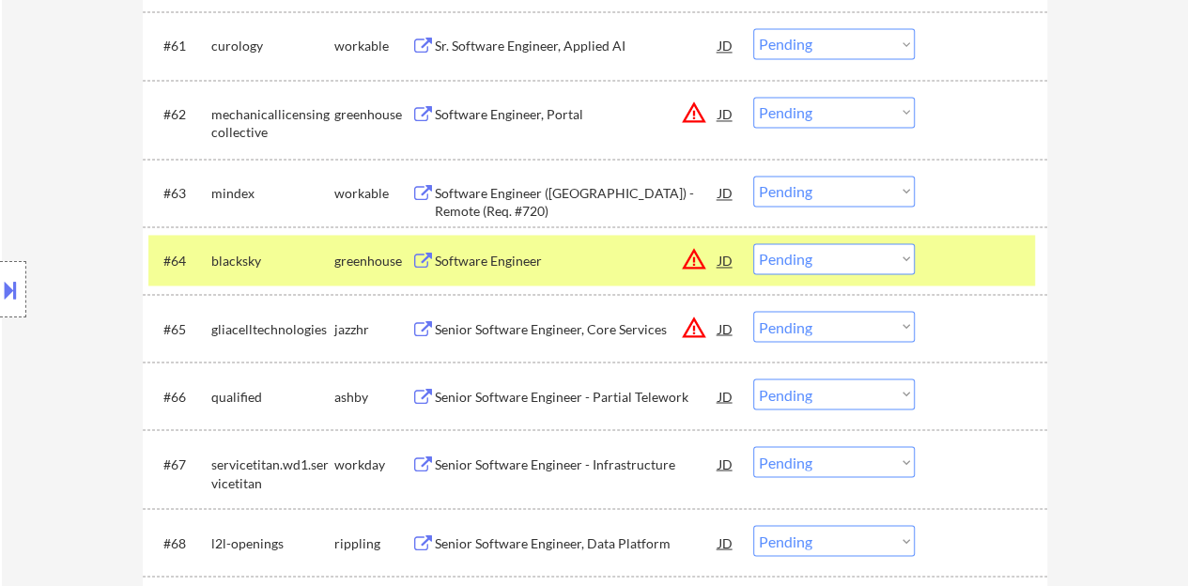
click at [981, 247] on div at bounding box center [983, 260] width 83 height 34
click at [954, 264] on div at bounding box center [983, 260] width 83 height 34
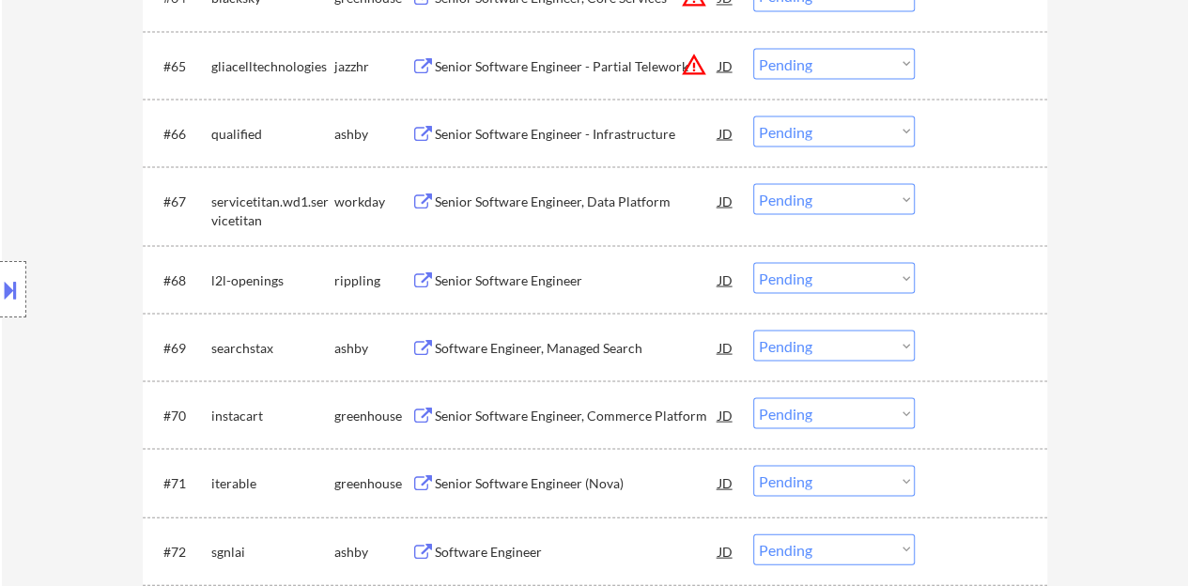
scroll to position [5311, 0]
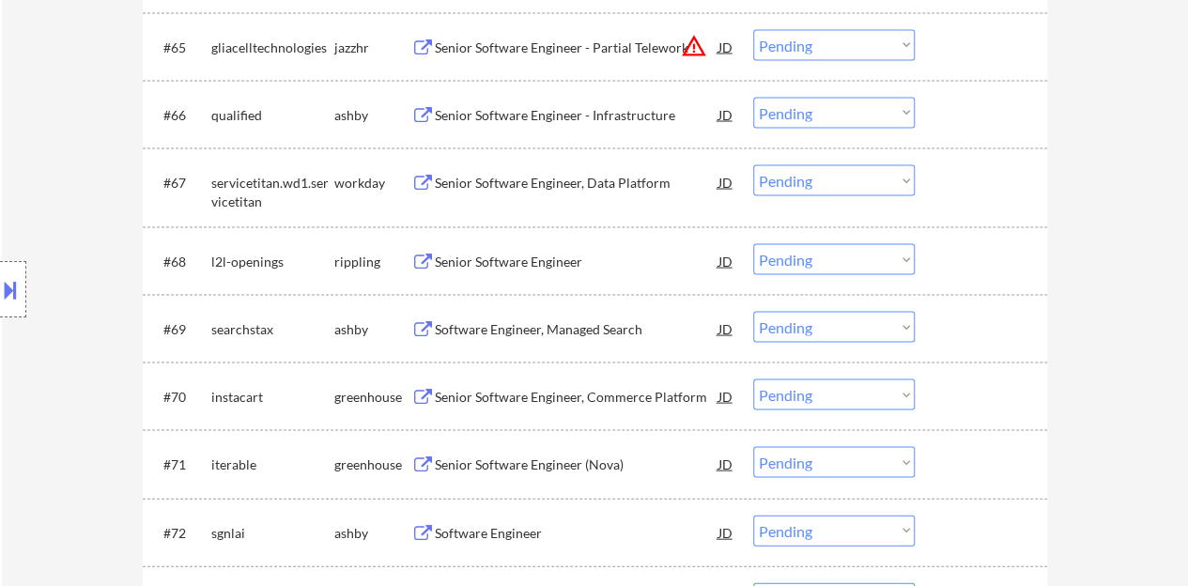
click at [567, 252] on div "Senior Software Engineer" at bounding box center [577, 261] width 284 height 19
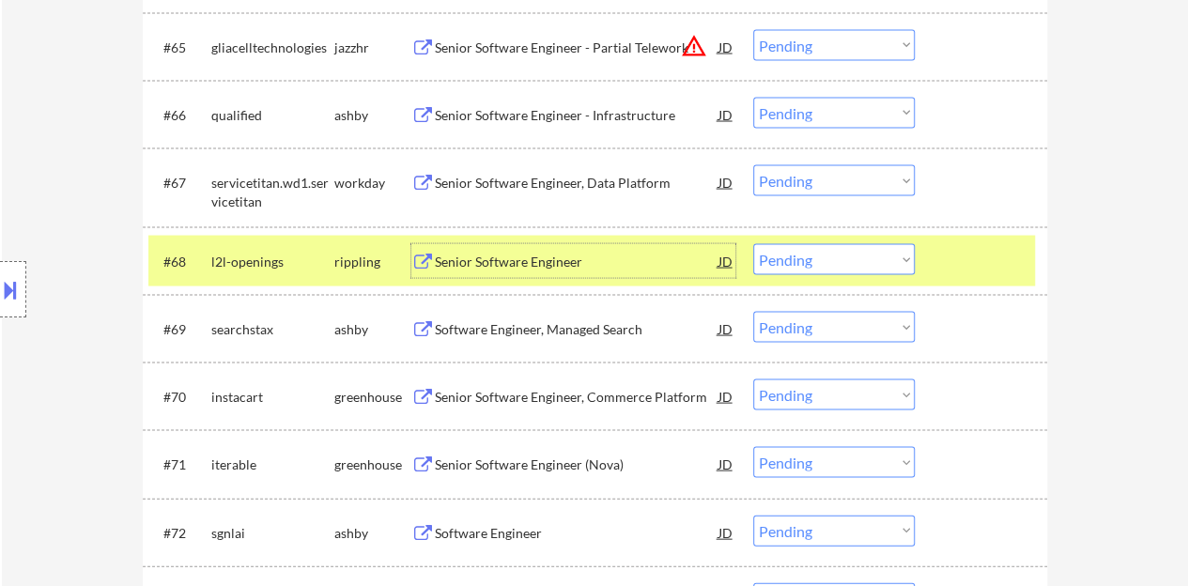
click at [830, 258] on select "Choose an option... Pending Applied Excluded (Questions) Excluded (Expired) Exc…" at bounding box center [834, 258] width 162 height 31
click at [753, 243] on select "Choose an option... Pending Applied Excluded (Questions) Excluded (Expired) Exc…" at bounding box center [834, 258] width 162 height 31
select select ""pending""
click at [965, 272] on div at bounding box center [983, 260] width 83 height 34
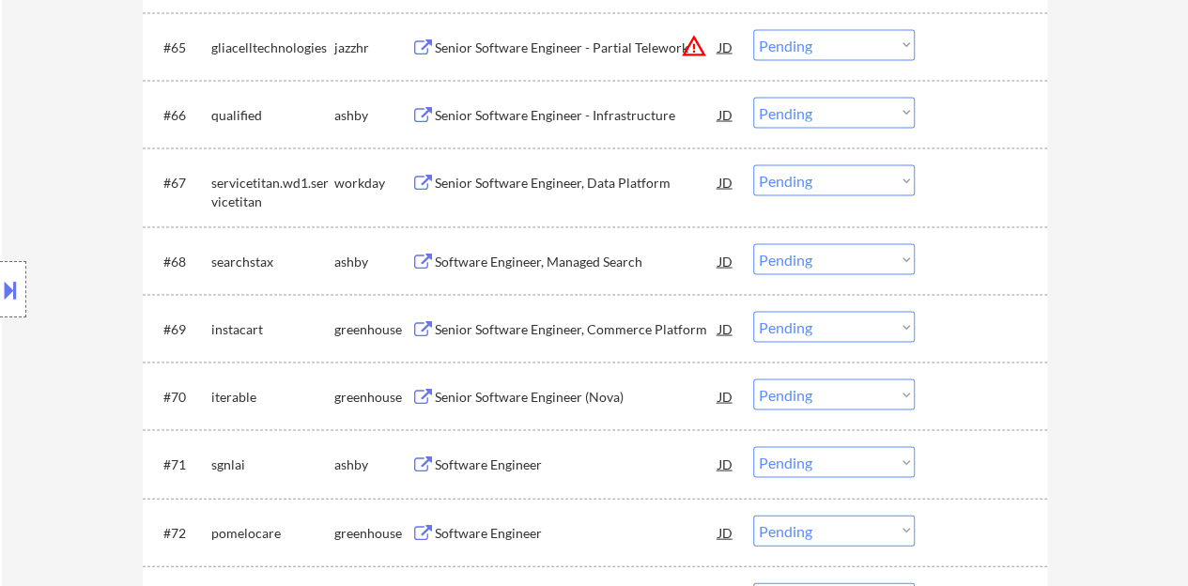
scroll to position [5405, 0]
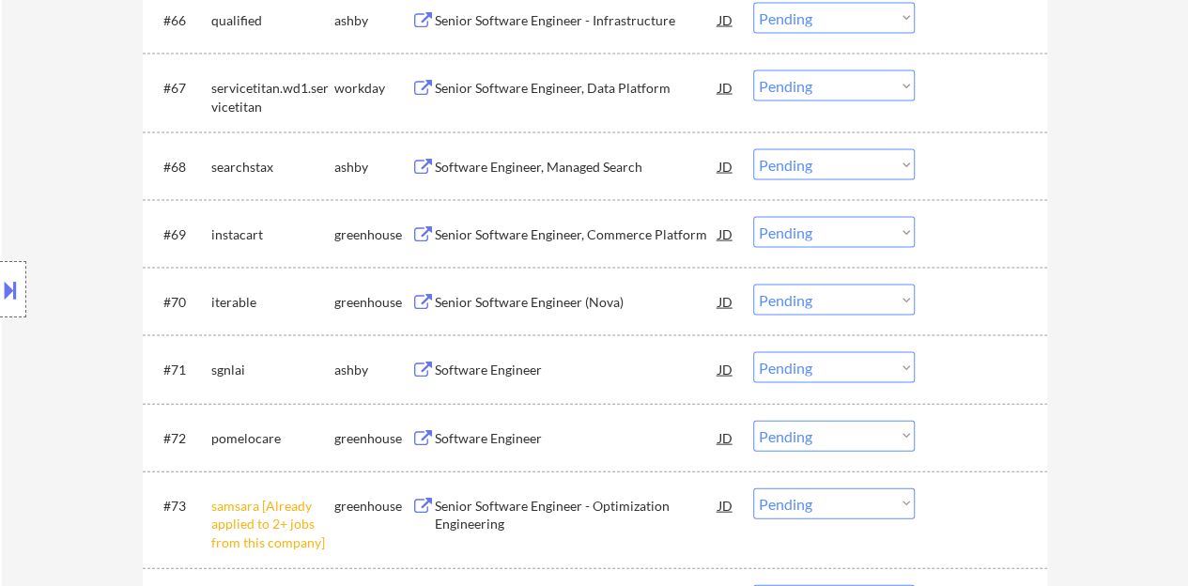
click at [479, 377] on div "Software Engineer" at bounding box center [577, 370] width 284 height 19
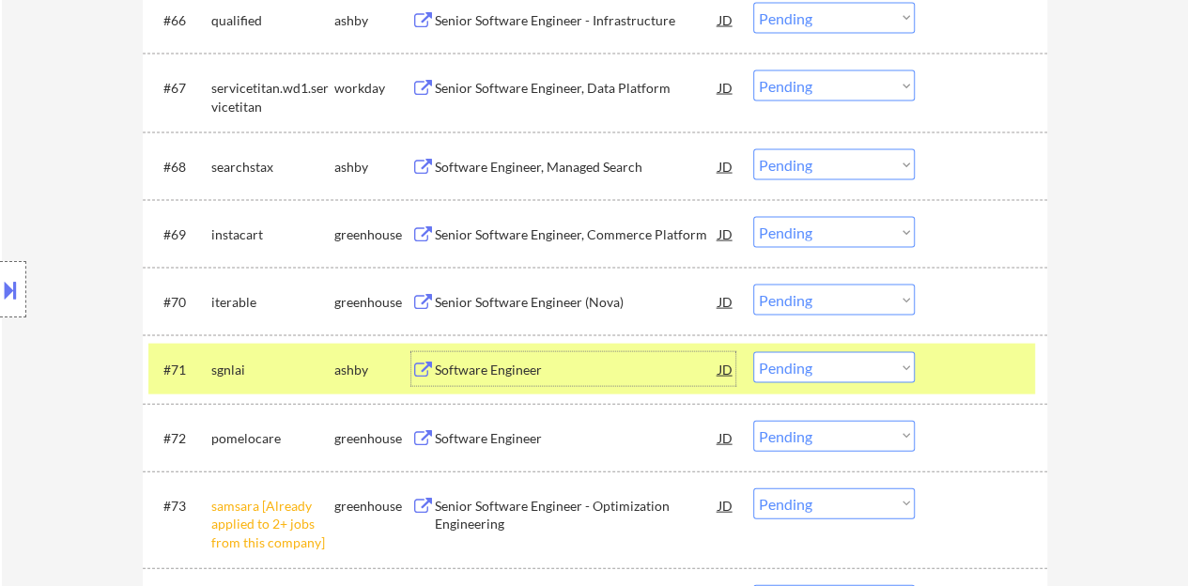
click at [828, 359] on select "Choose an option... Pending Applied Excluded (Questions) Excluded (Expired) Exc…" at bounding box center [834, 367] width 162 height 31
click at [753, 352] on select "Choose an option... Pending Applied Excluded (Questions) Excluded (Expired) Exc…" at bounding box center [834, 367] width 162 height 31
select select ""pending""
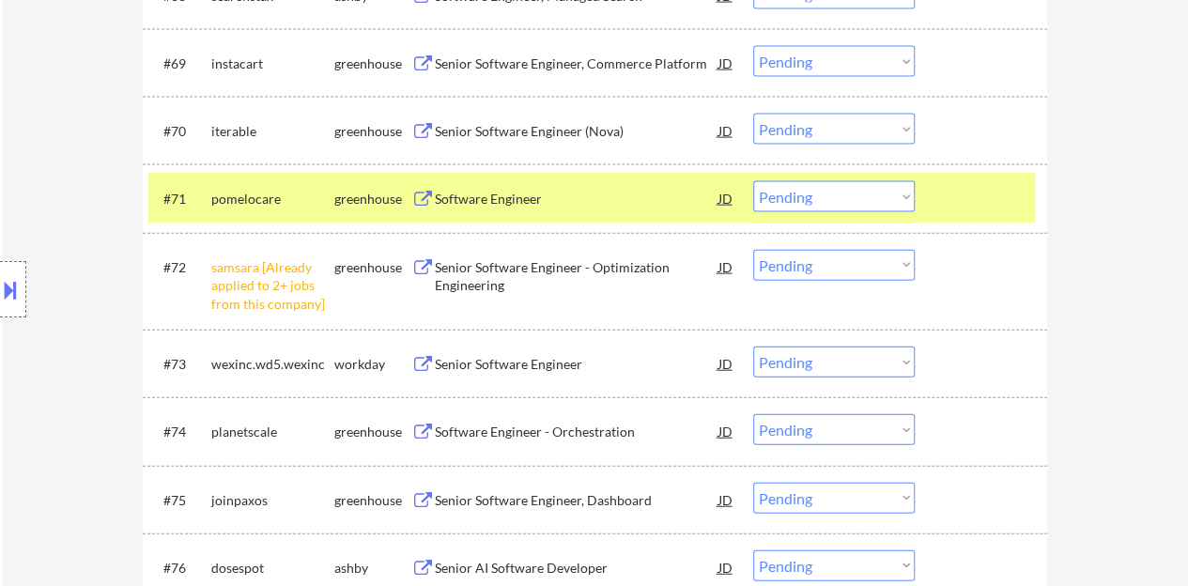
scroll to position [5593, 0]
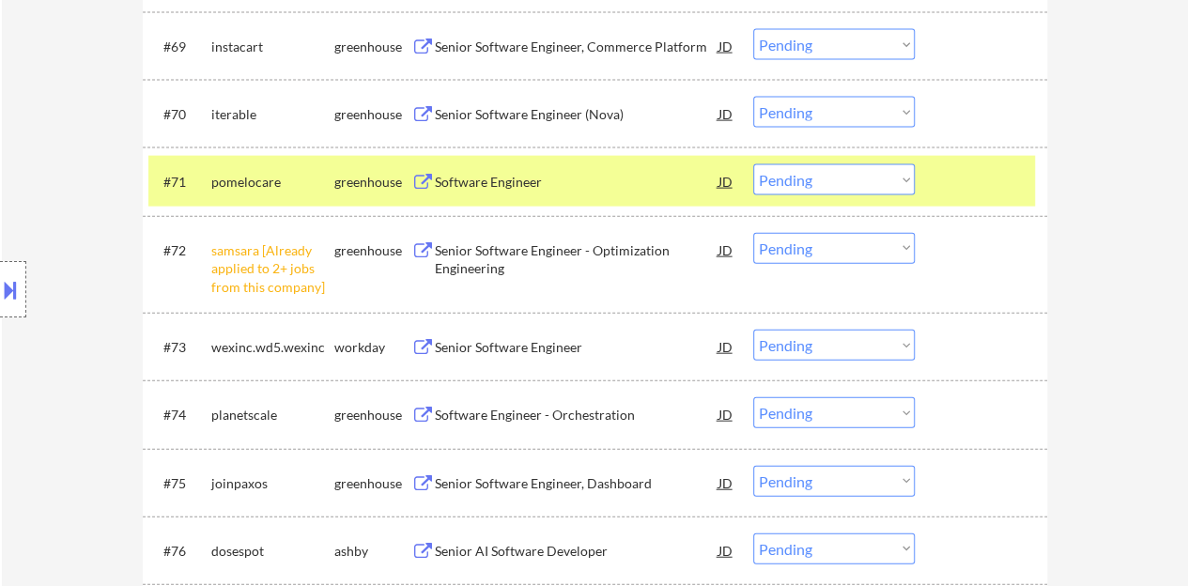
click at [869, 251] on select "Choose an option... Pending Applied Excluded (Questions) Excluded (Expired) Exc…" at bounding box center [834, 248] width 162 height 31
click at [753, 233] on select "Choose an option... Pending Applied Excluded (Questions) Excluded (Expired) Exc…" at bounding box center [834, 248] width 162 height 31
select select ""pending""
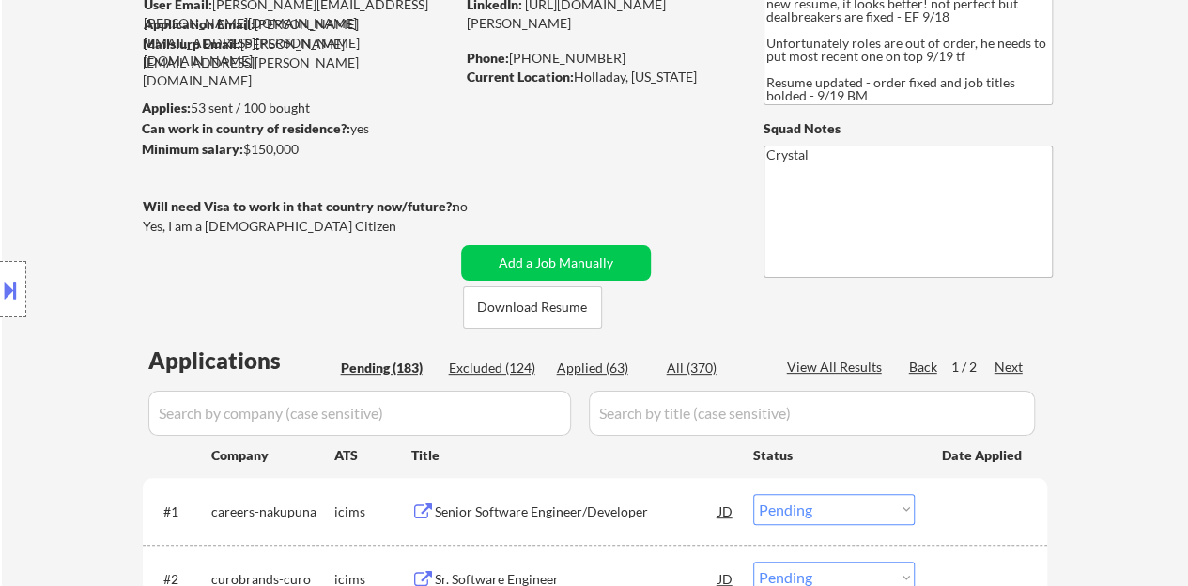
scroll to position [188, 0]
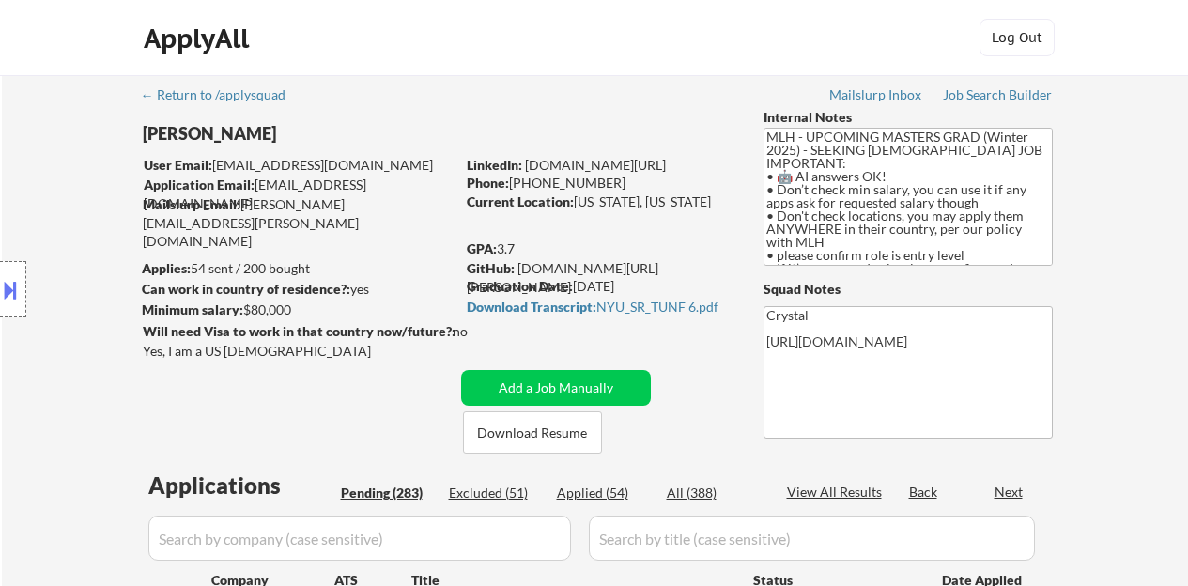
select select ""pending""
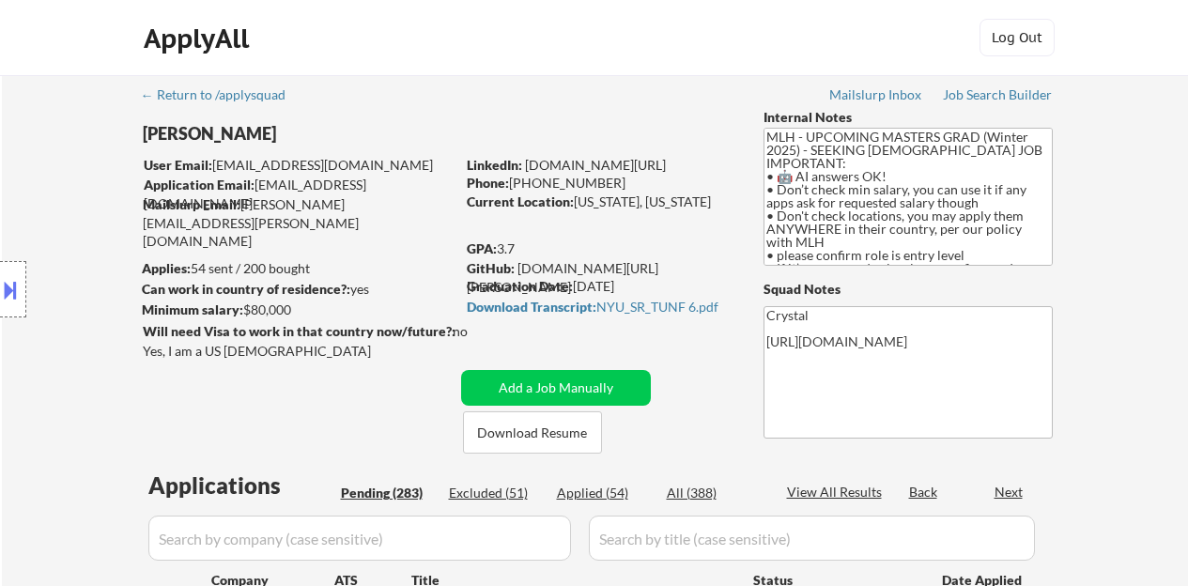
select select ""pending""
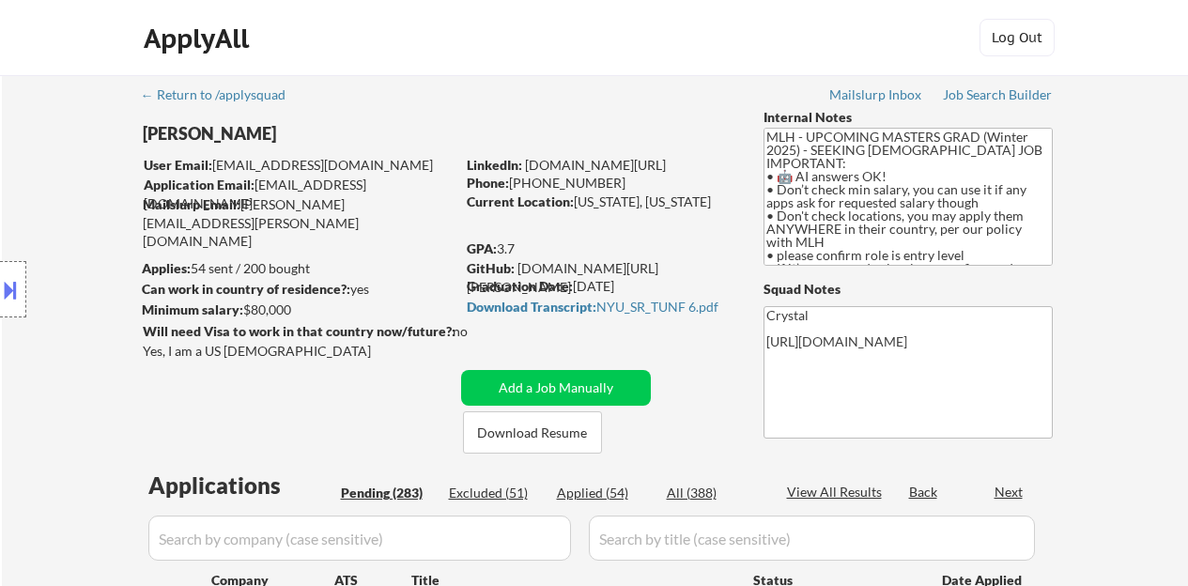
select select ""pending""
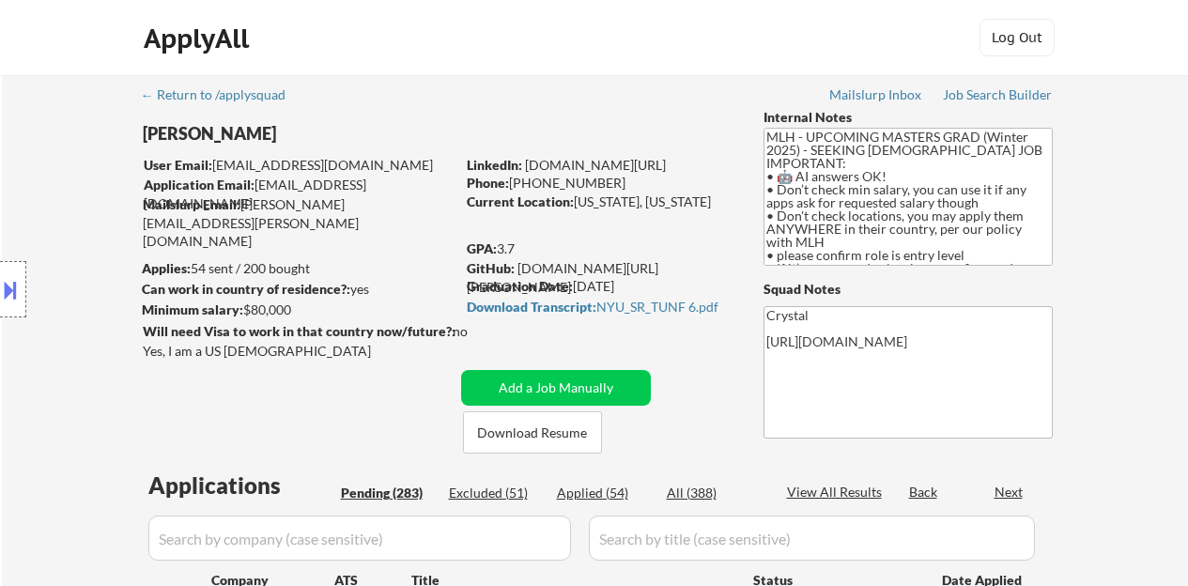
select select ""pending""
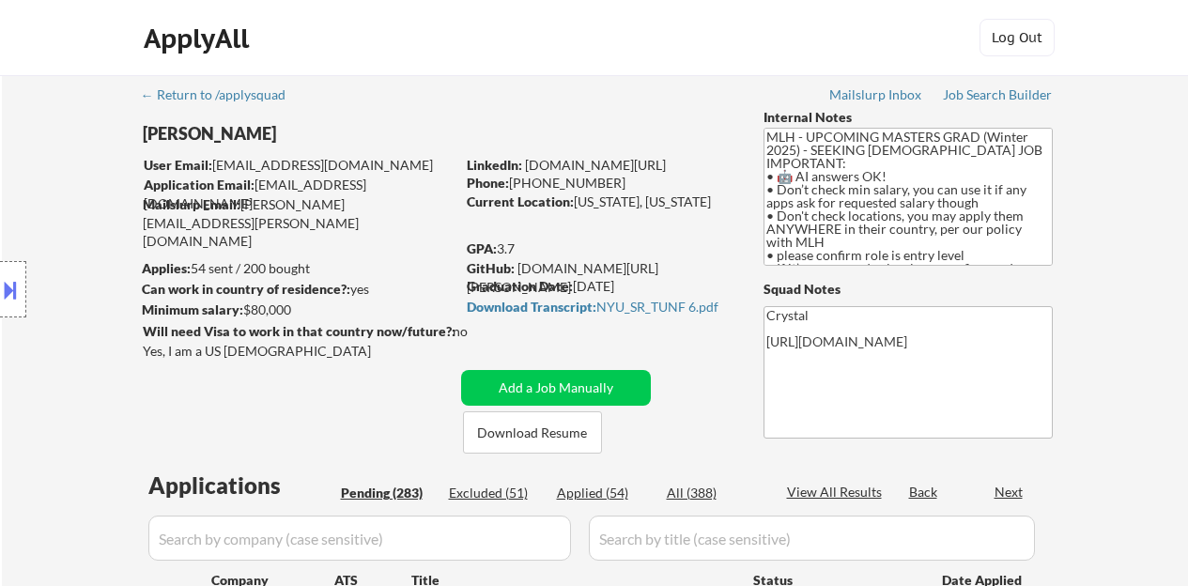
select select ""pending""
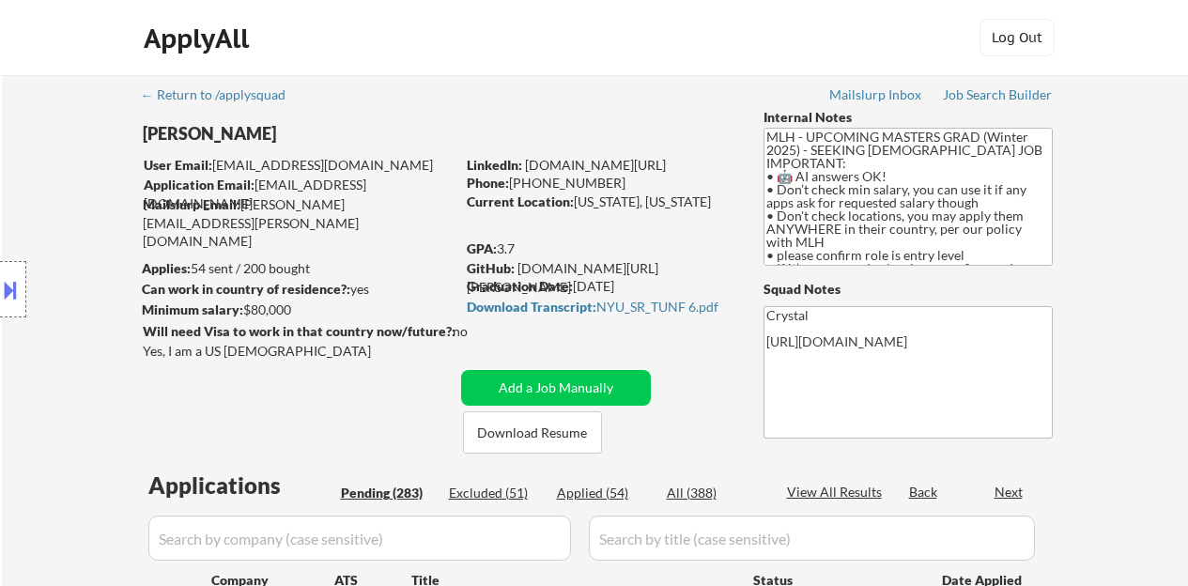
select select ""pending""
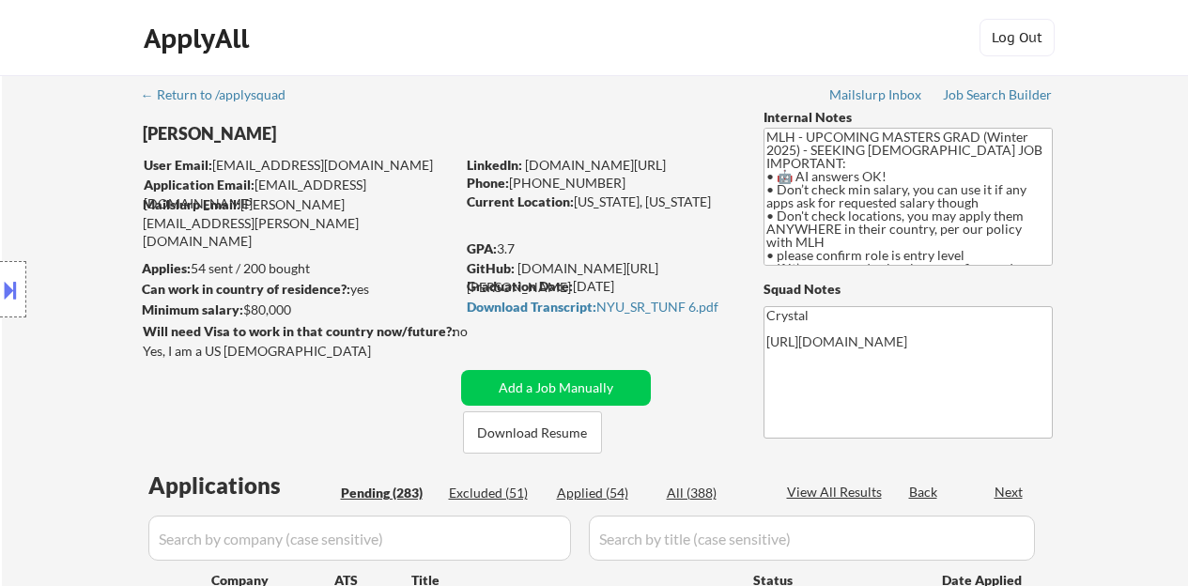
select select ""pending""
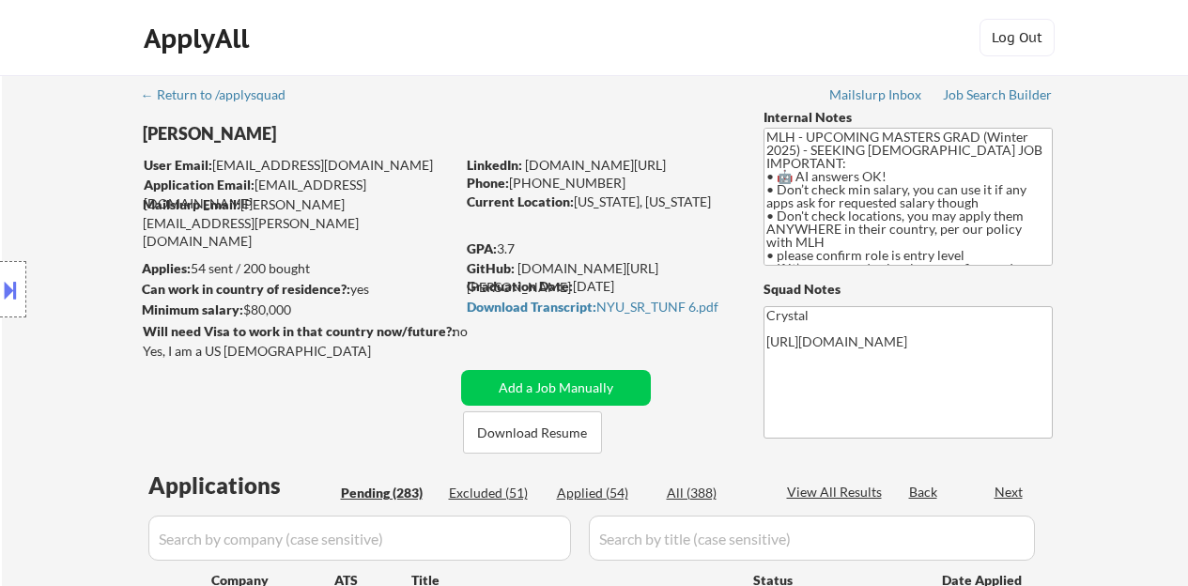
select select ""pending""
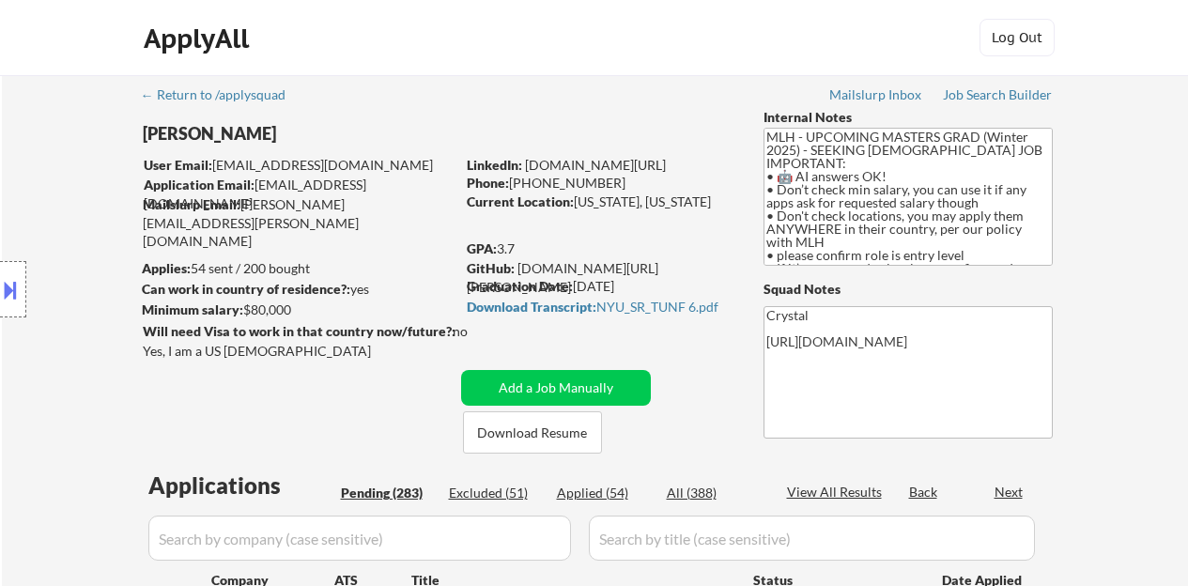
select select ""pending""
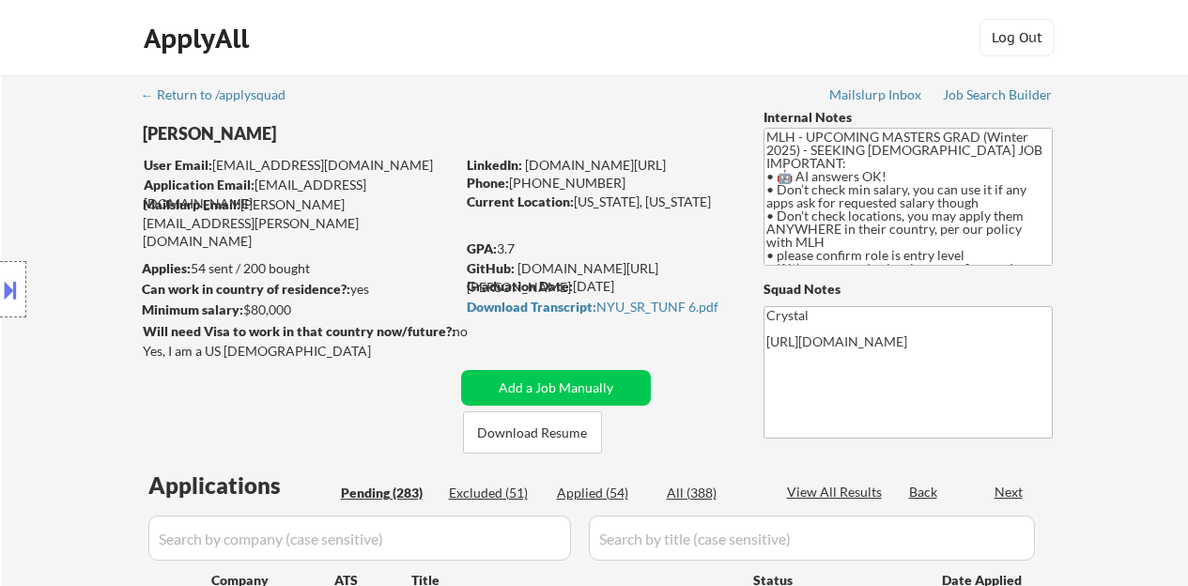
select select ""pending""
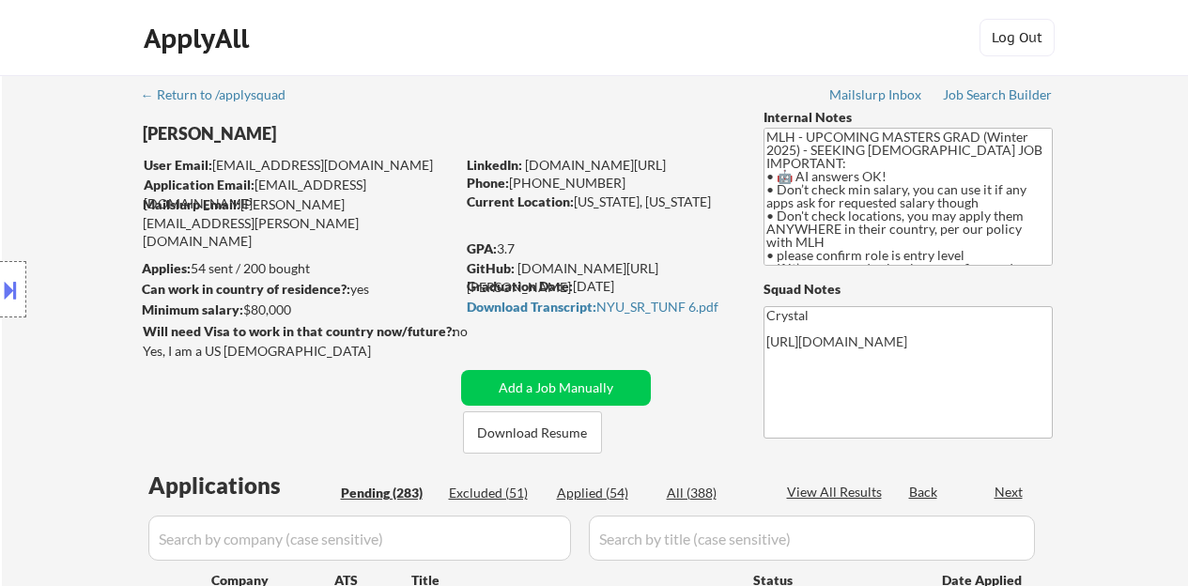
select select ""pending""
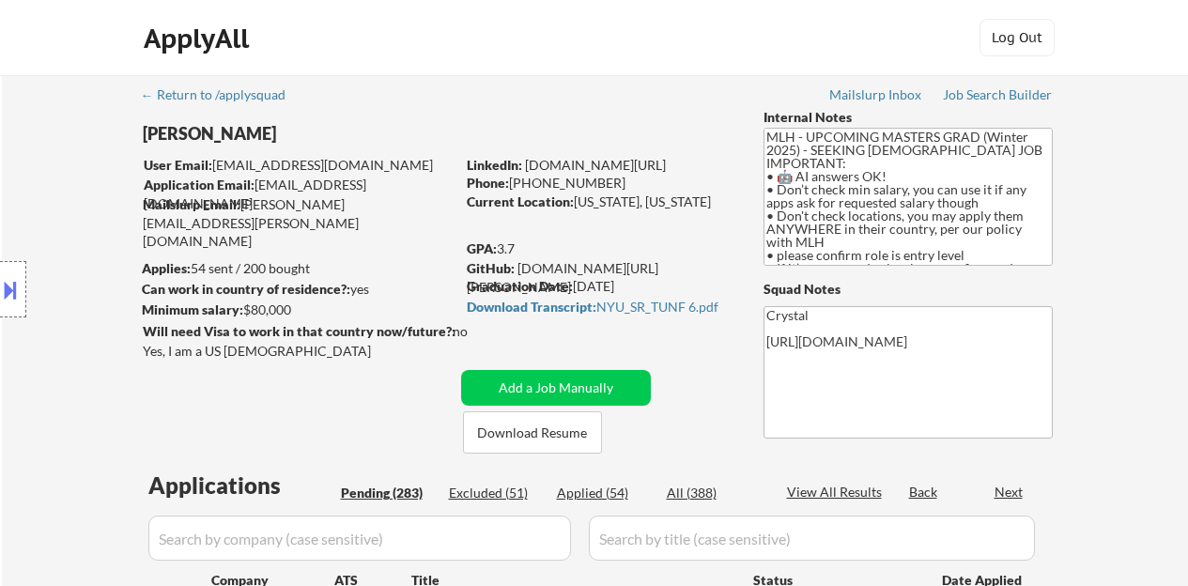
select select ""pending""
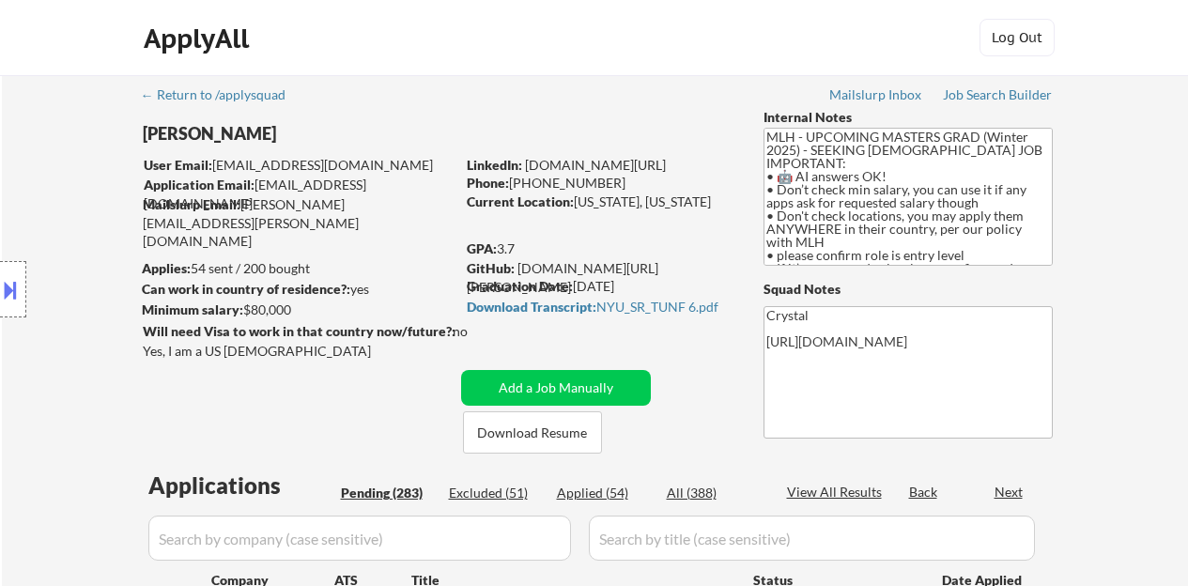
select select ""pending""
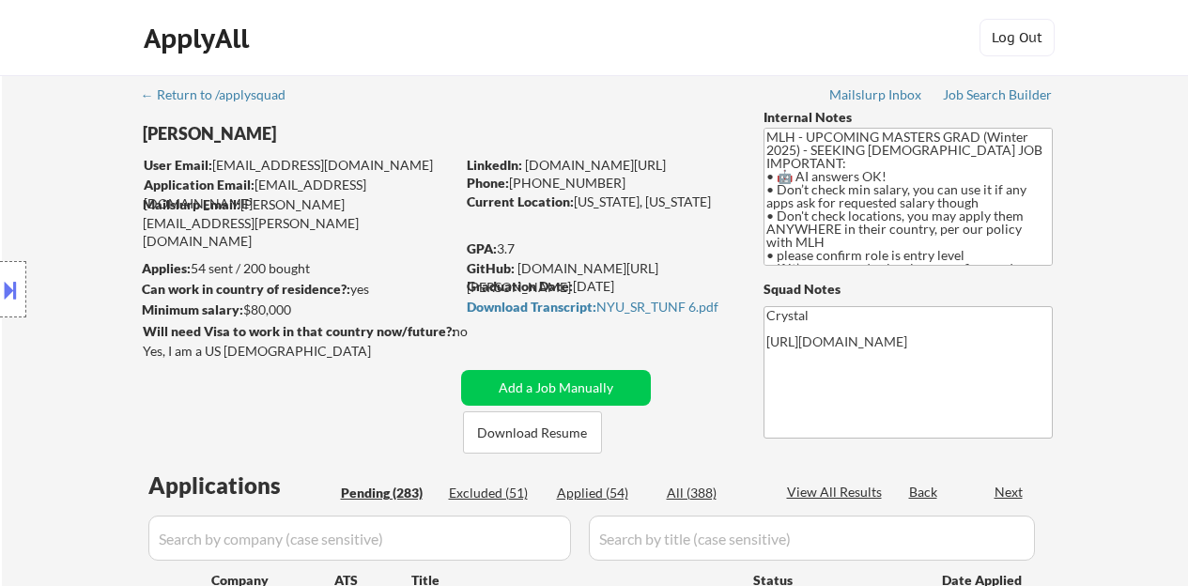
select select ""pending""
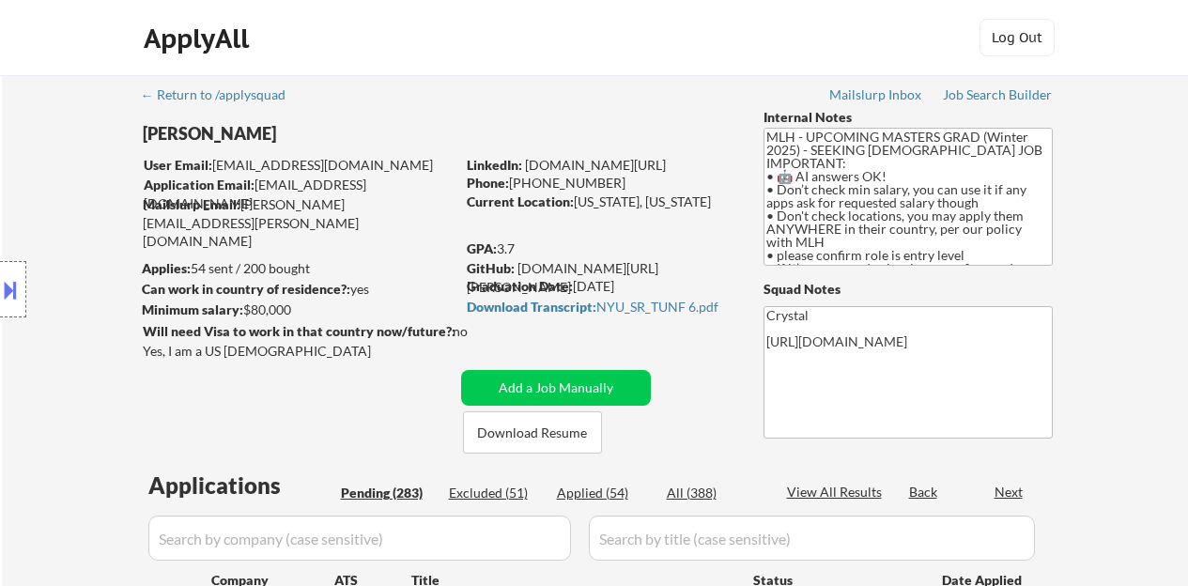
select select ""pending""
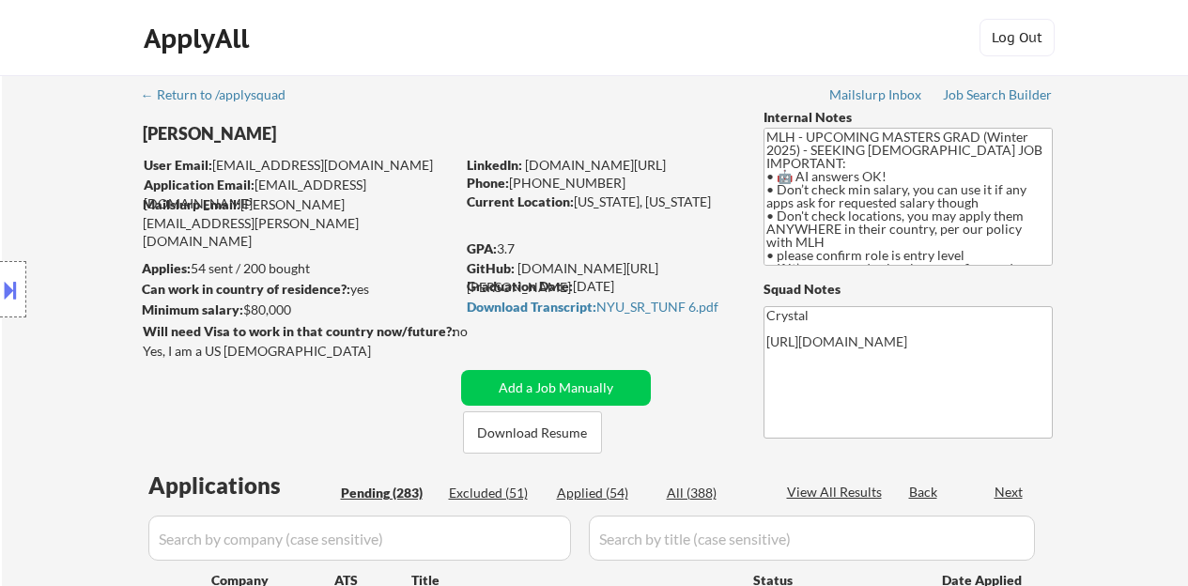
select select ""pending""
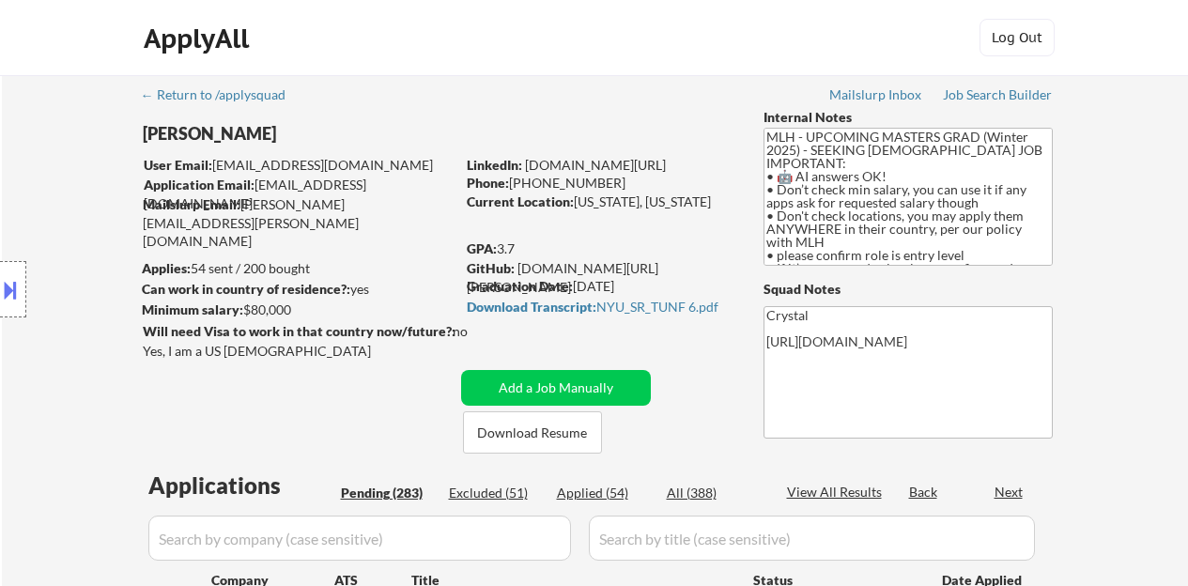
select select ""pending""
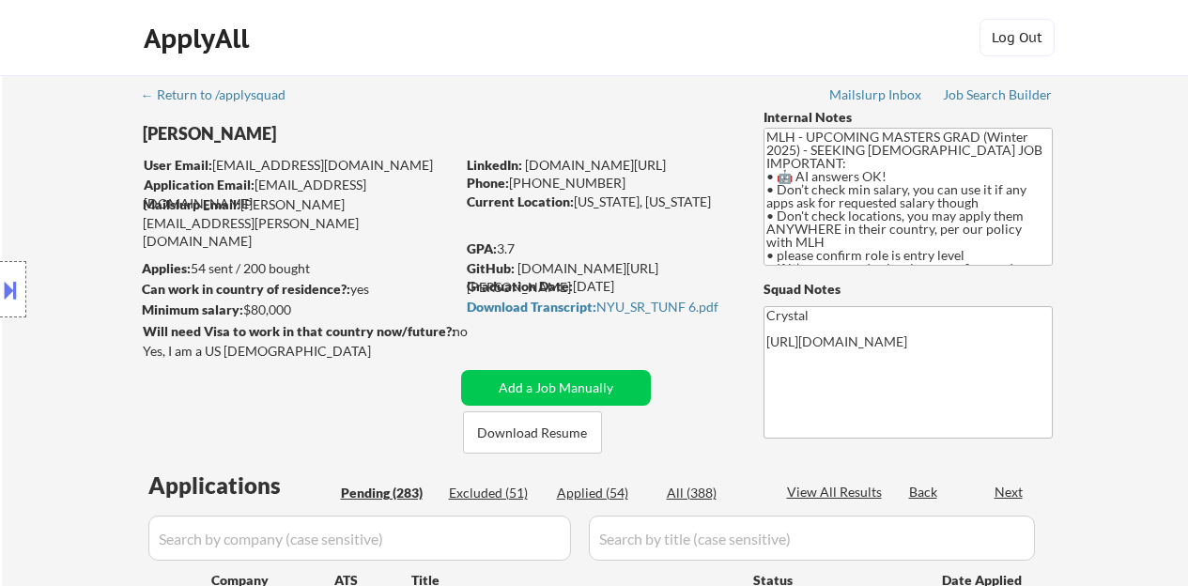
select select ""pending""
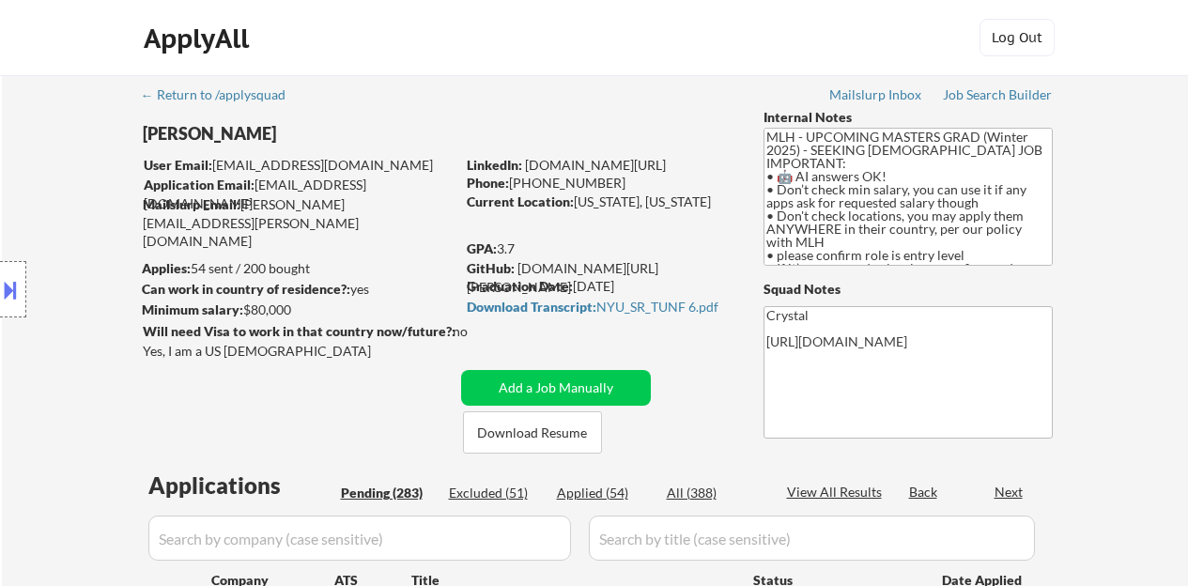
select select ""pending""
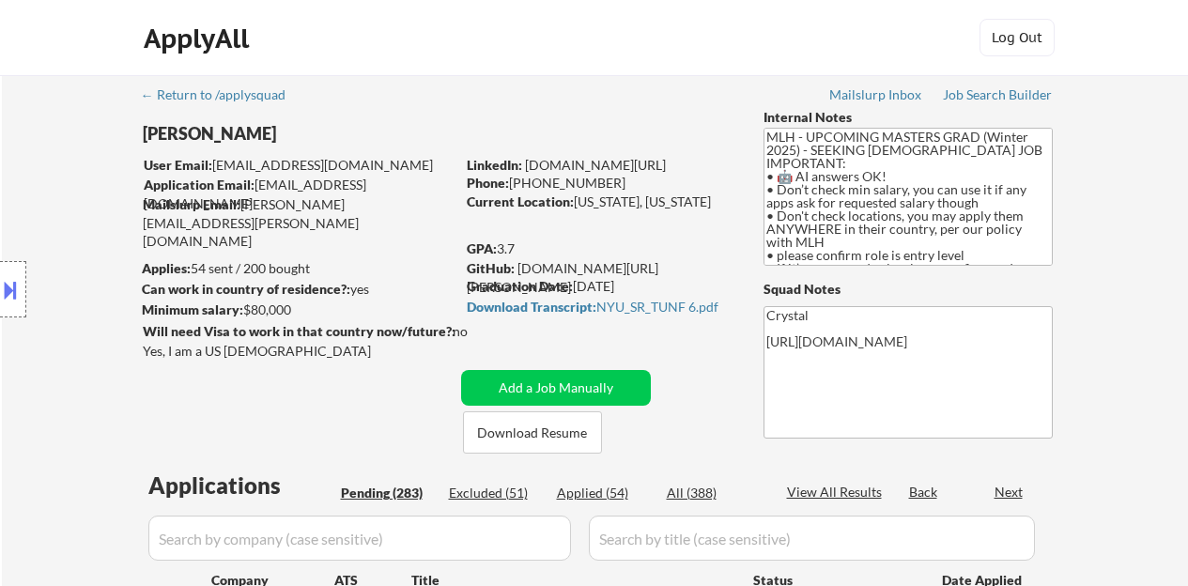
select select ""pending""
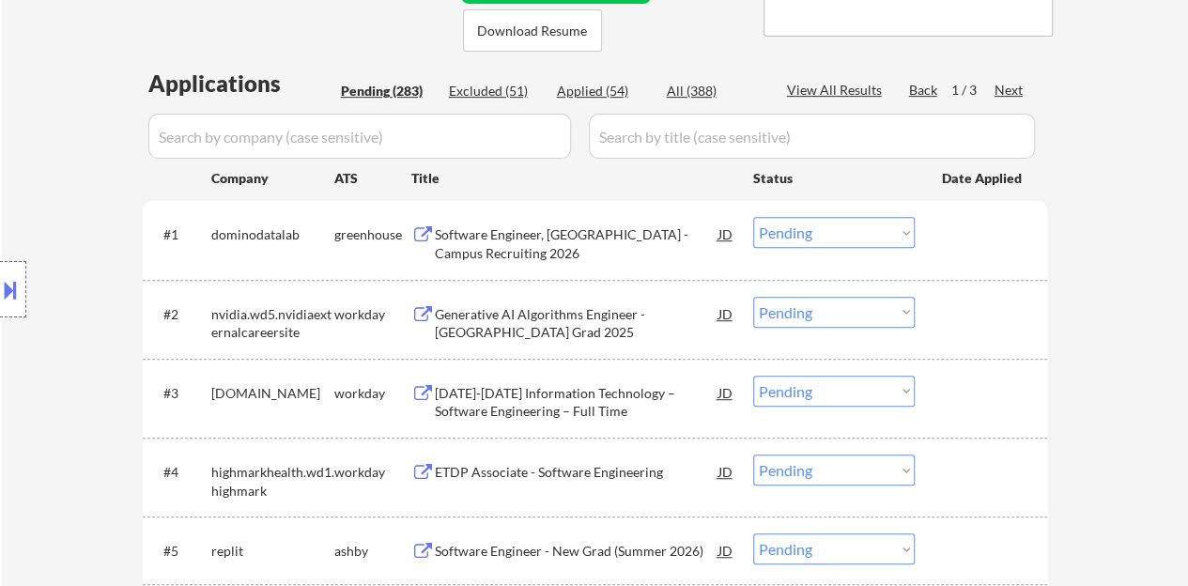
scroll to position [376, 0]
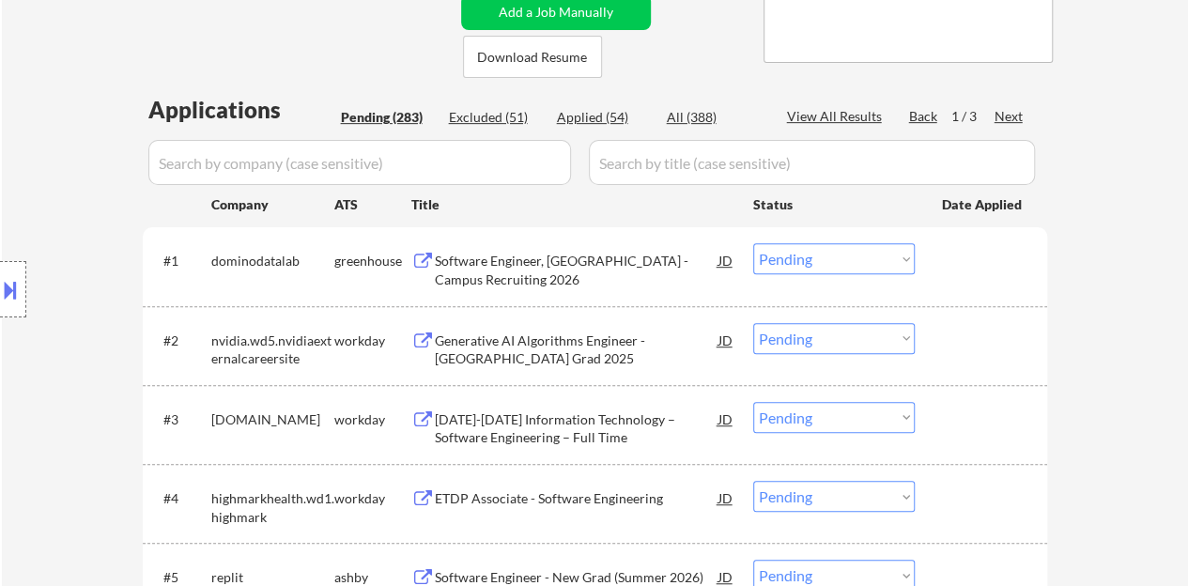
click at [591, 256] on div "Software Engineer, [GEOGRAPHIC_DATA] - Campus Recruiting 2026" at bounding box center [577, 270] width 284 height 37
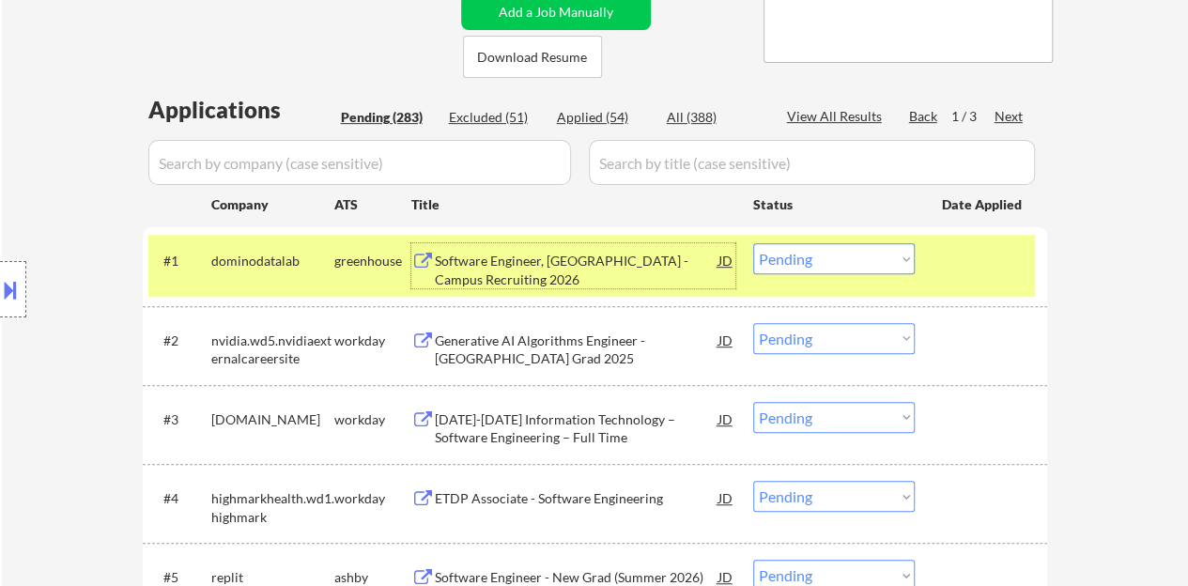
click at [860, 246] on select "Choose an option... Pending Applied Excluded (Questions) Excluded (Expired) Exc…" at bounding box center [834, 258] width 162 height 31
click at [753, 243] on select "Choose an option... Pending Applied Excluded (Questions) Excluded (Expired) Exc…" at bounding box center [834, 258] width 162 height 31
select select ""pending""
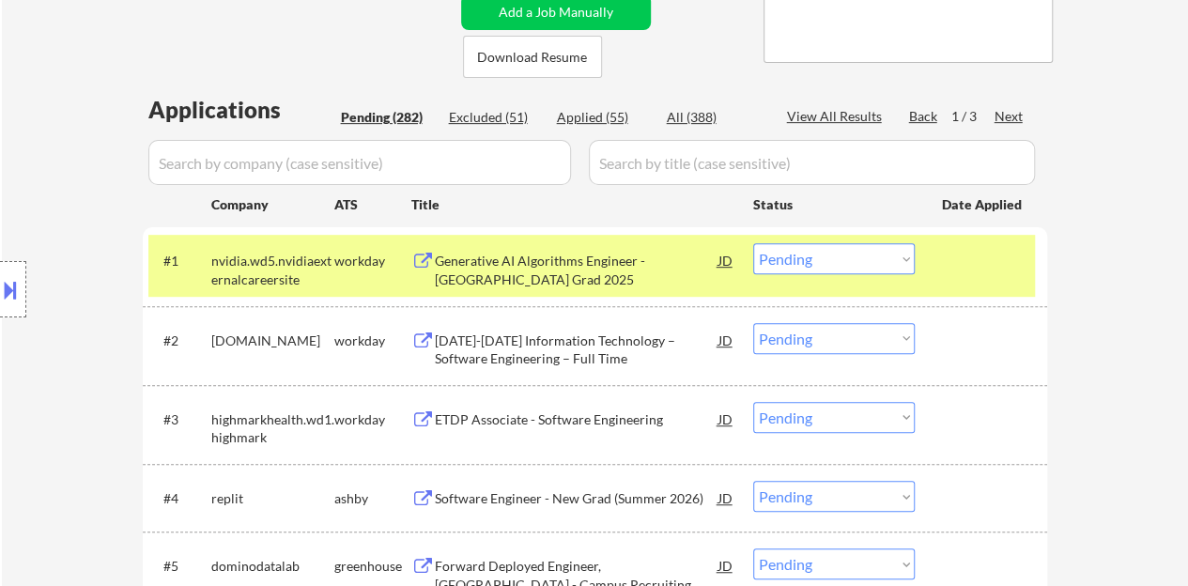
click at [977, 279] on div "#1 nvidia.wd5.nvidiaexternalcareersite workday Generative AI Algorithms Enginee…" at bounding box center [591, 266] width 886 height 62
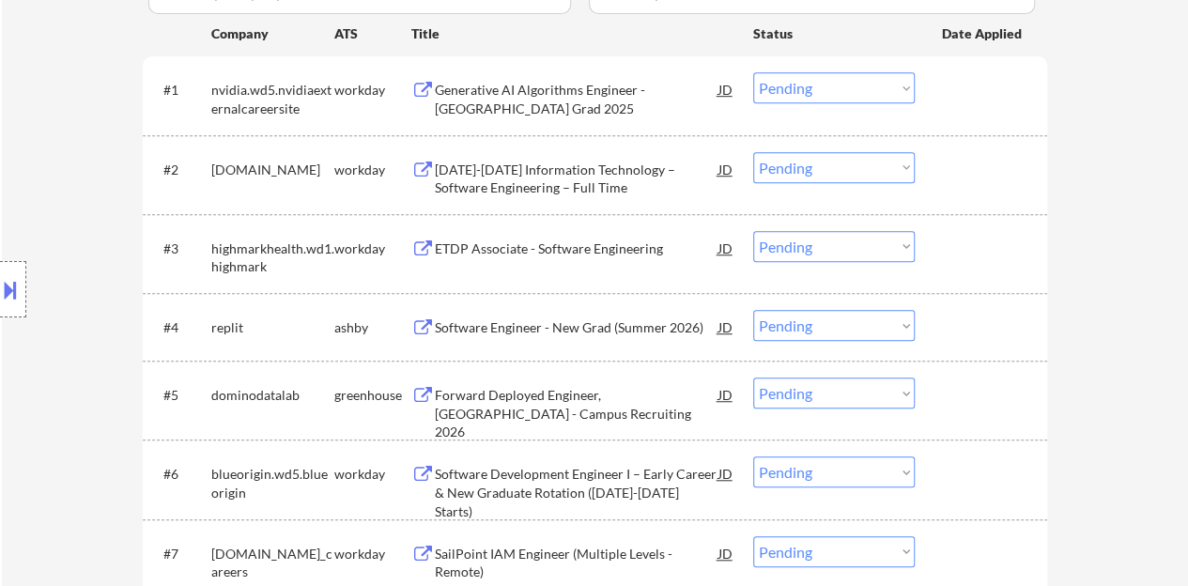
scroll to position [563, 0]
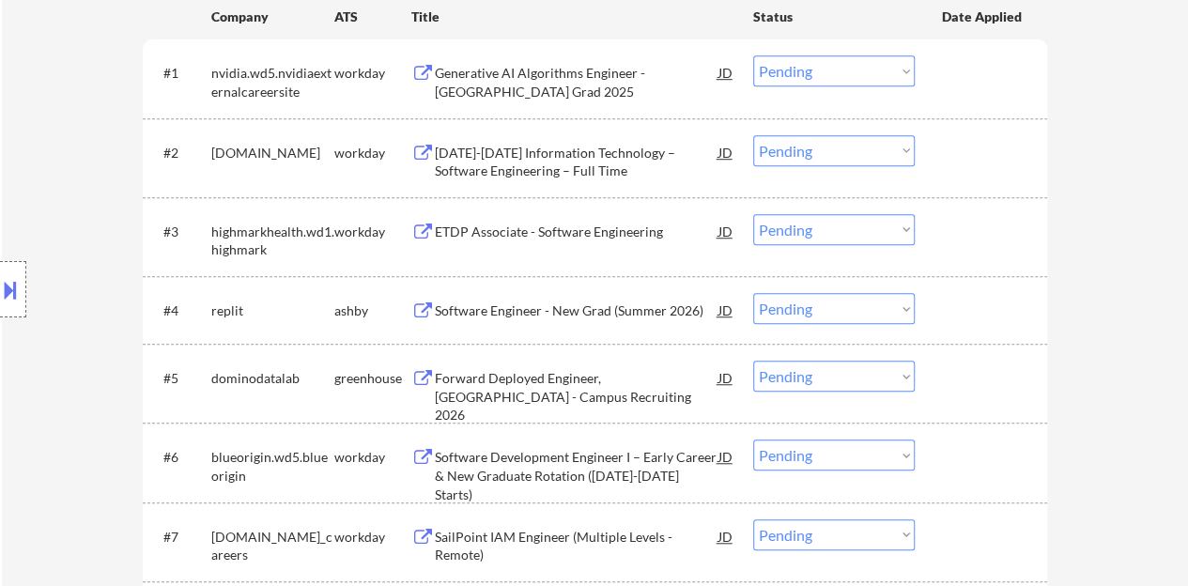
click at [539, 297] on div "Software Engineer - New Grad (Summer 2026)" at bounding box center [577, 310] width 284 height 34
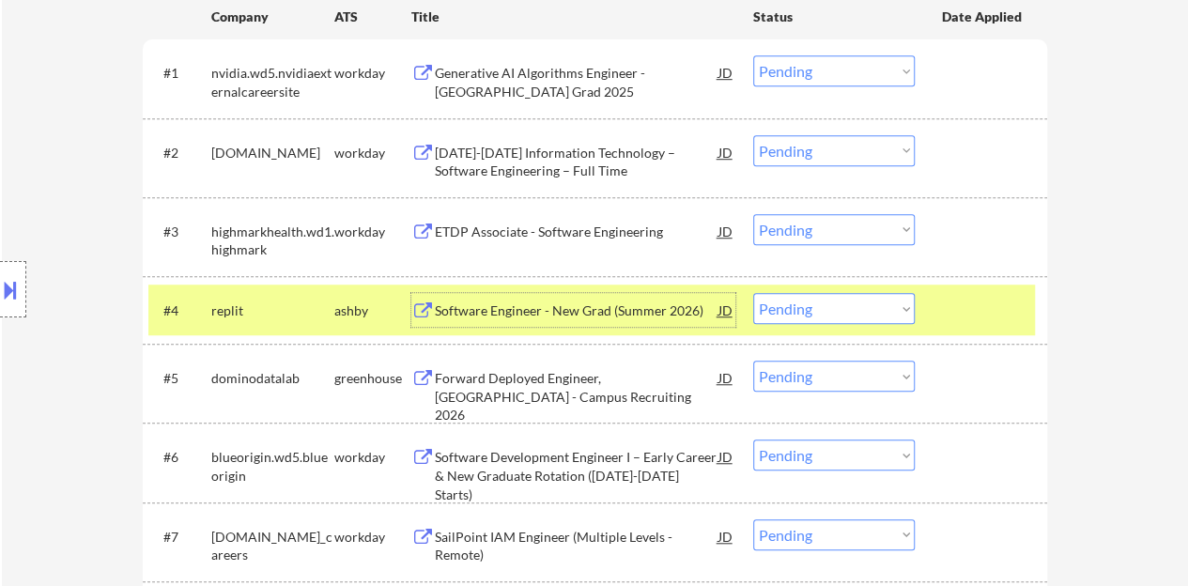
select select ""PLACEHOLDER_1427118222253""
select select ""pending""
